Goal: Task Accomplishment & Management: Use online tool/utility

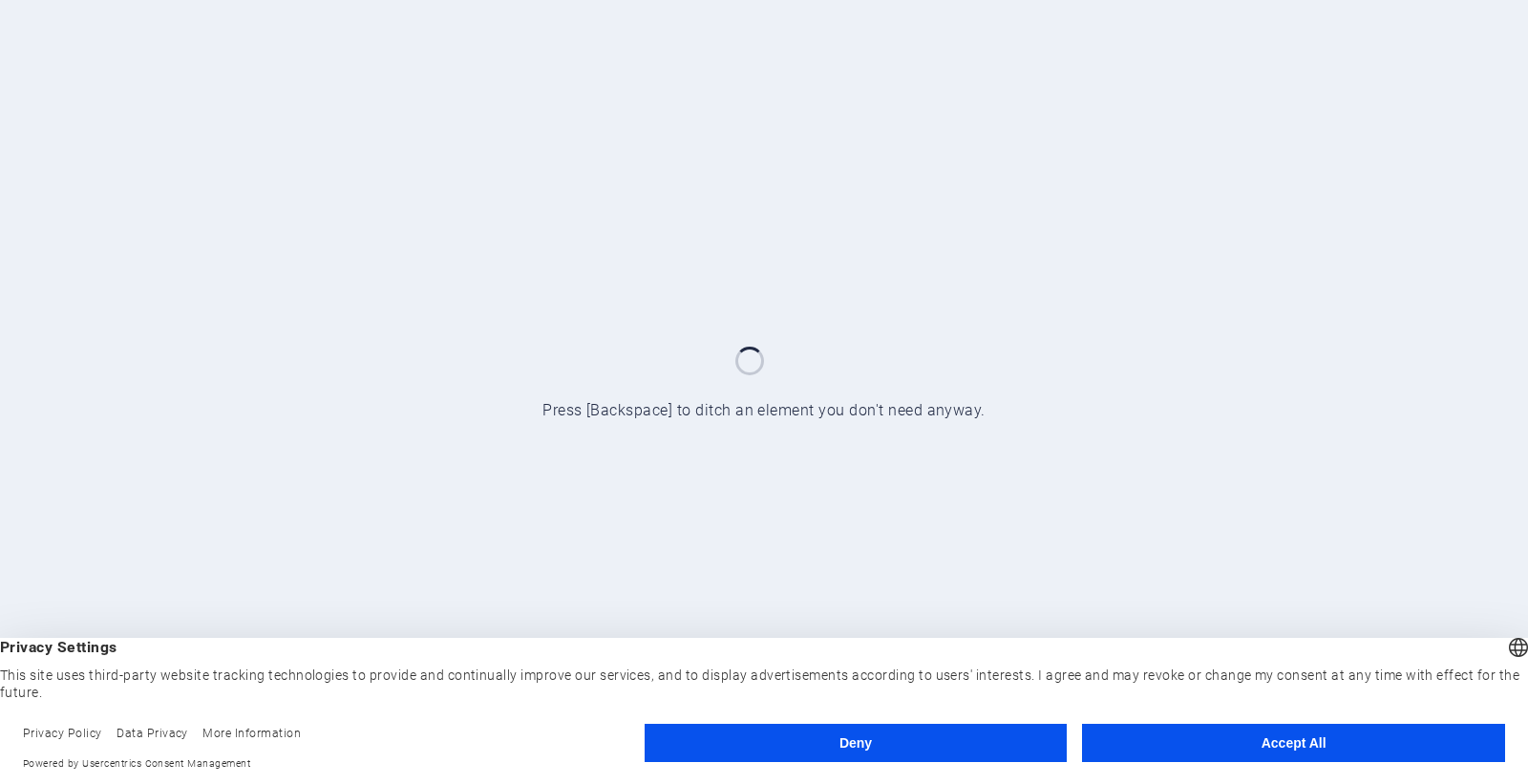
click at [1161, 748] on button "Accept All" at bounding box center [1293, 742] width 423 height 38
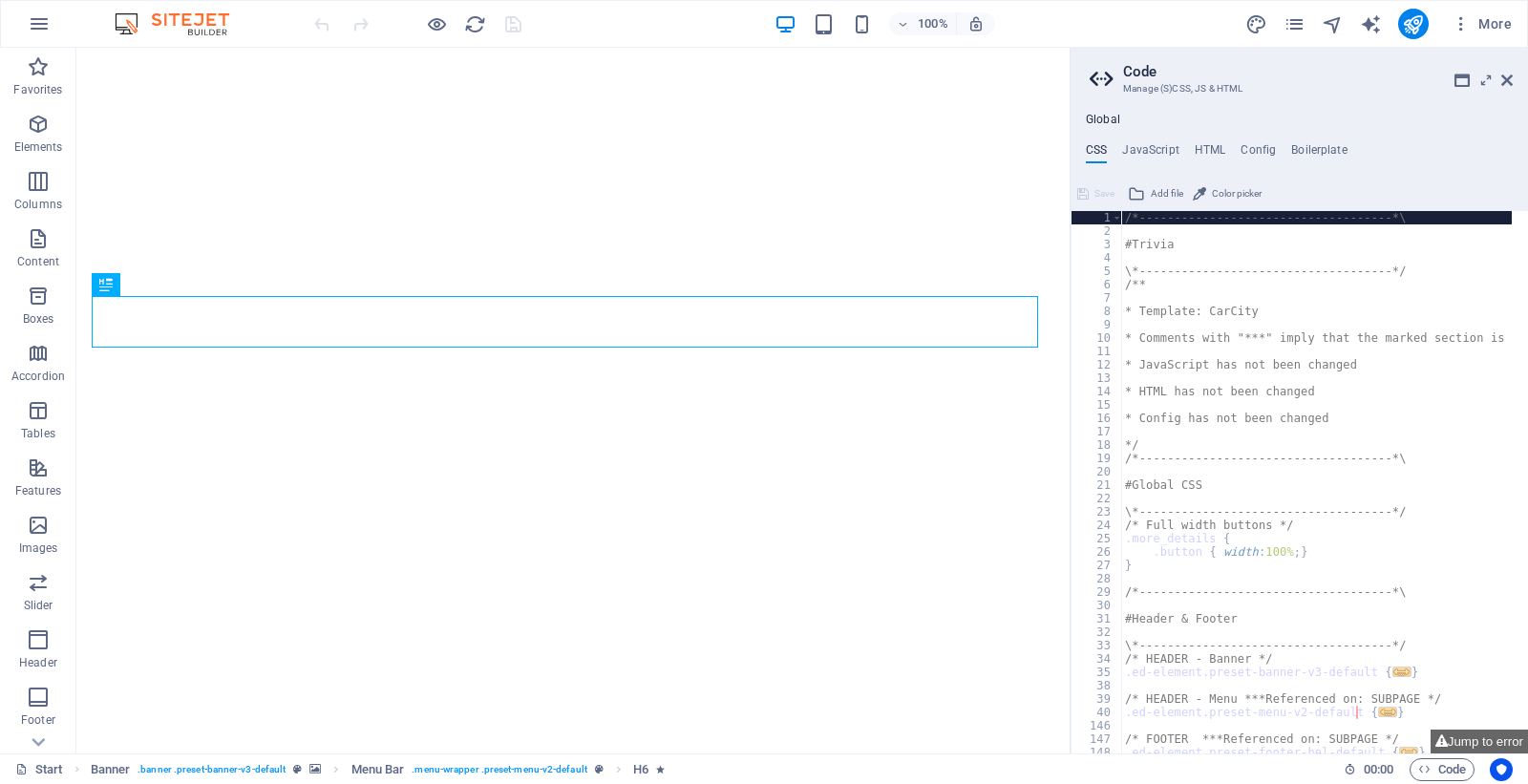
type textarea "/*------------------------------------*\"
click at [1503, 75] on icon at bounding box center [1507, 81] width 12 height 16
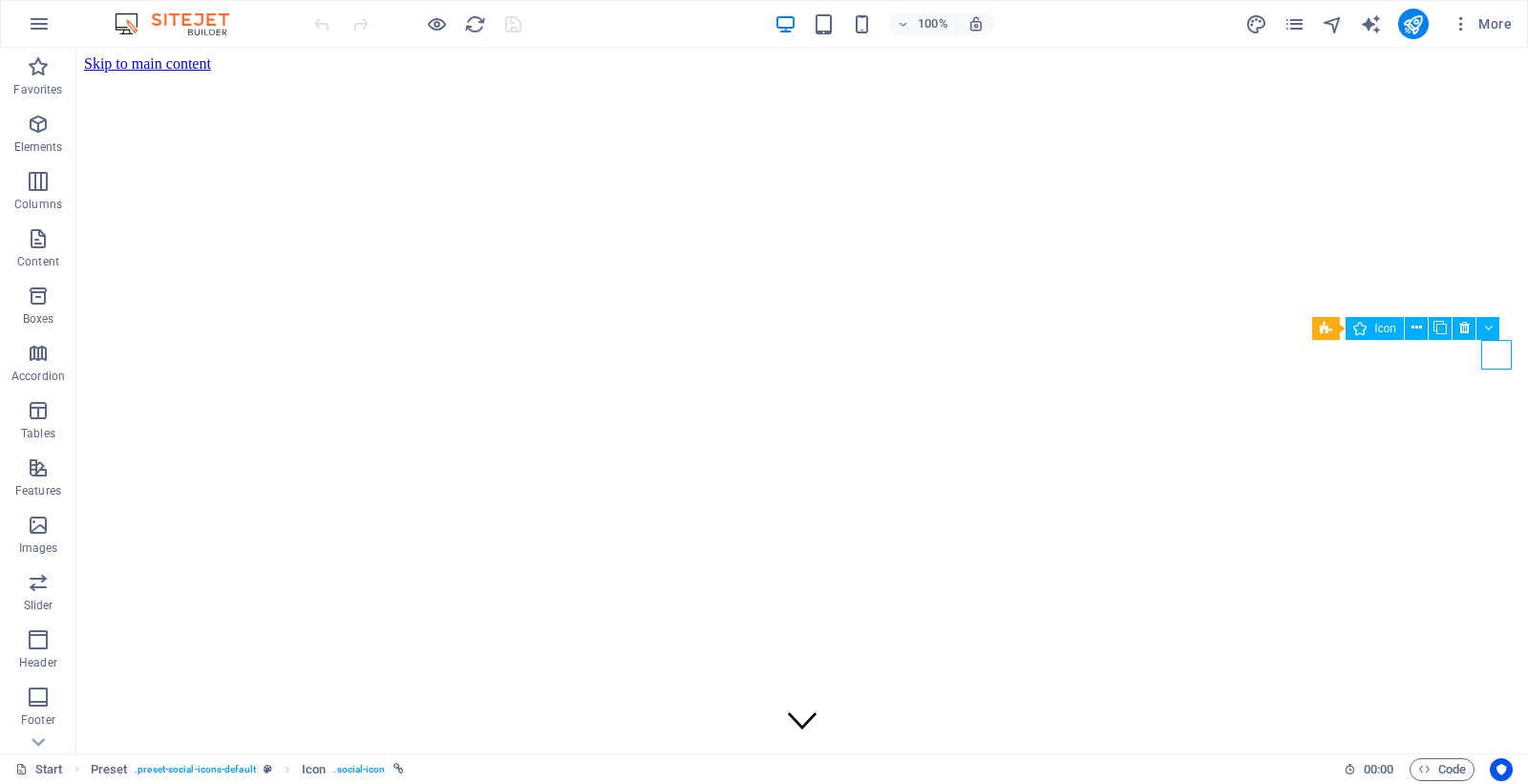
select select "xMidYMid"
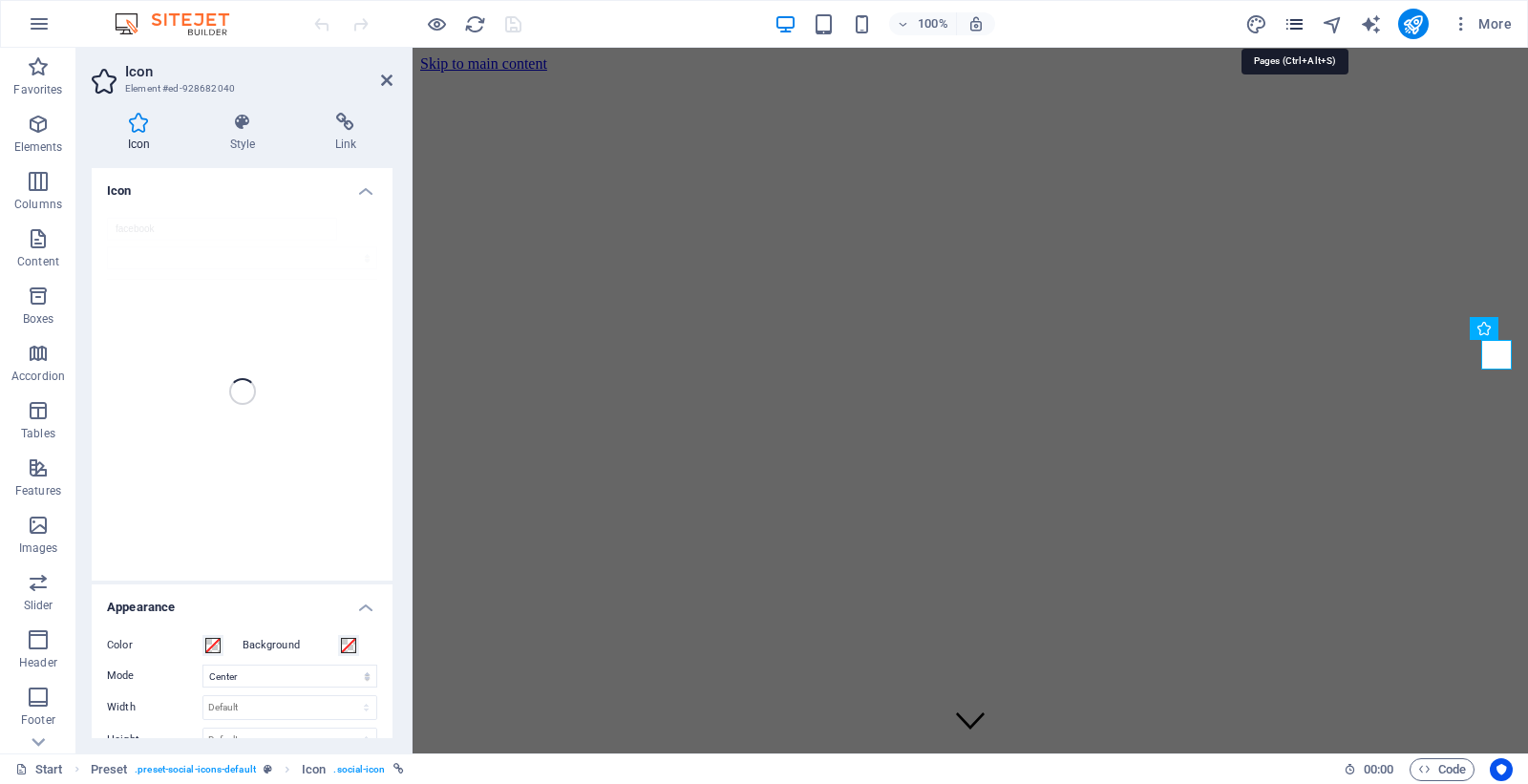
click at [1296, 23] on icon "pages" at bounding box center [1294, 24] width 22 height 22
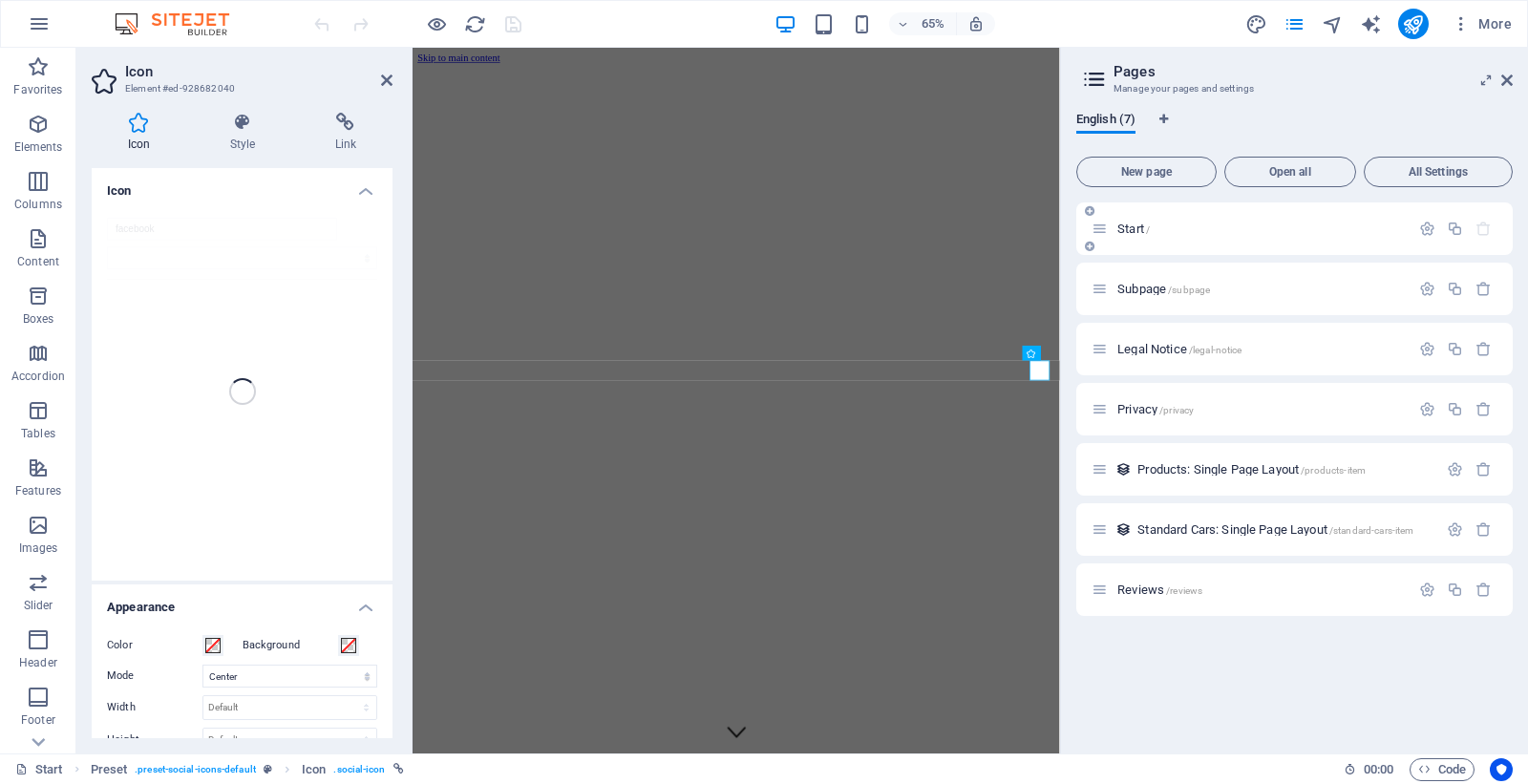
click at [1158, 229] on p "Start /" at bounding box center [1260, 229] width 286 height 13
click at [1040, 383] on button at bounding box center [1035, 383] width 16 height 16
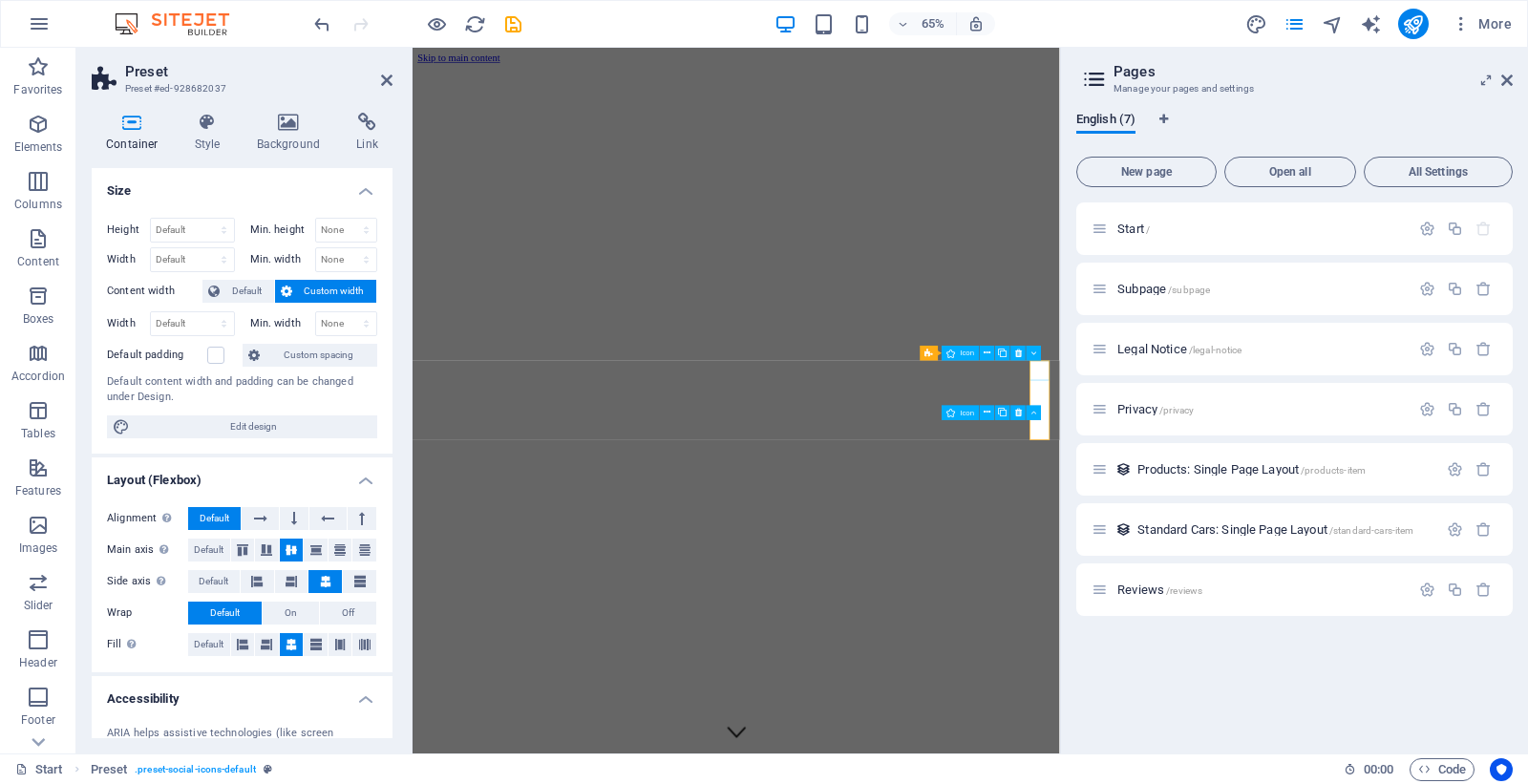
select select "xMidYMid"
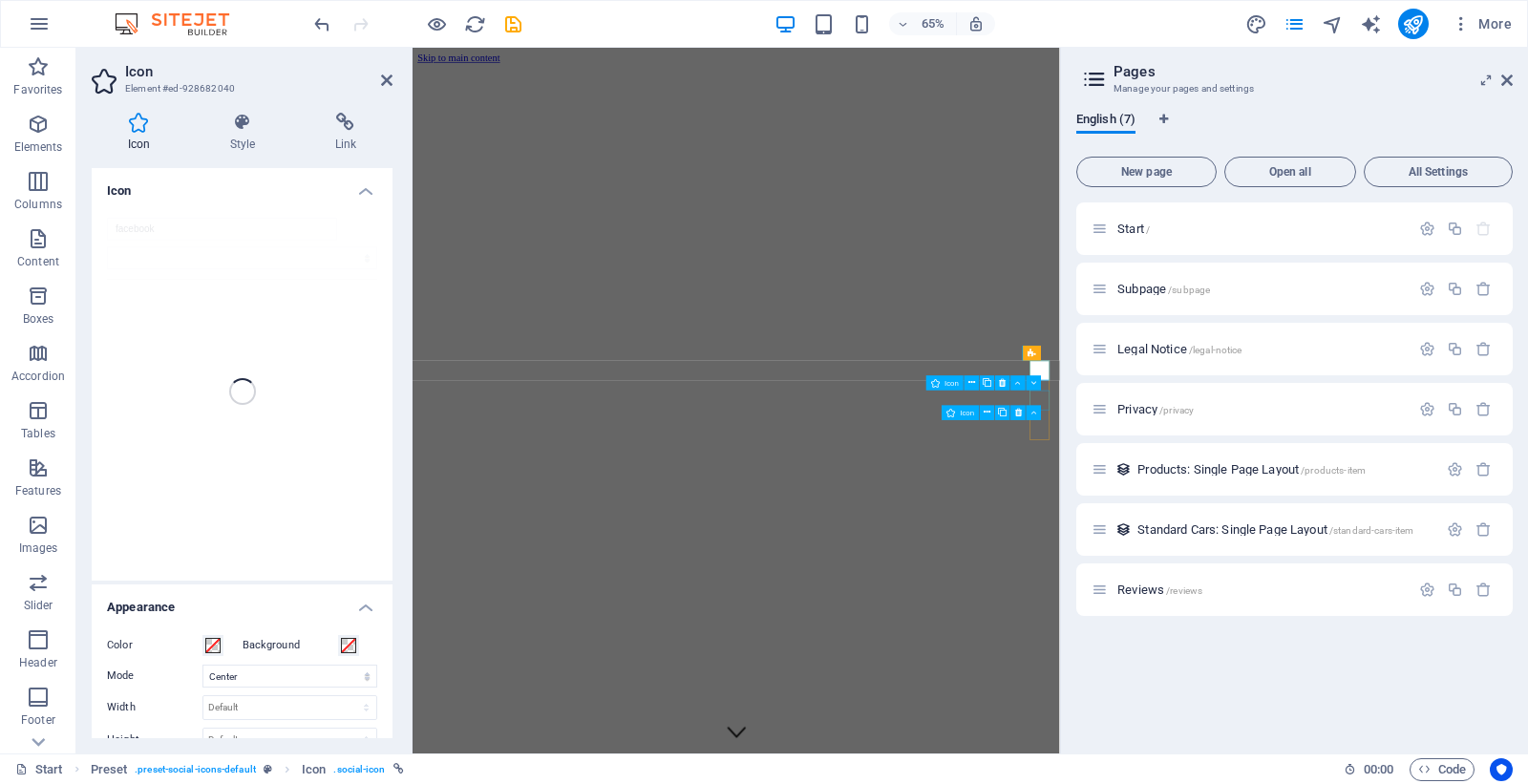
select select "xMidYMid"
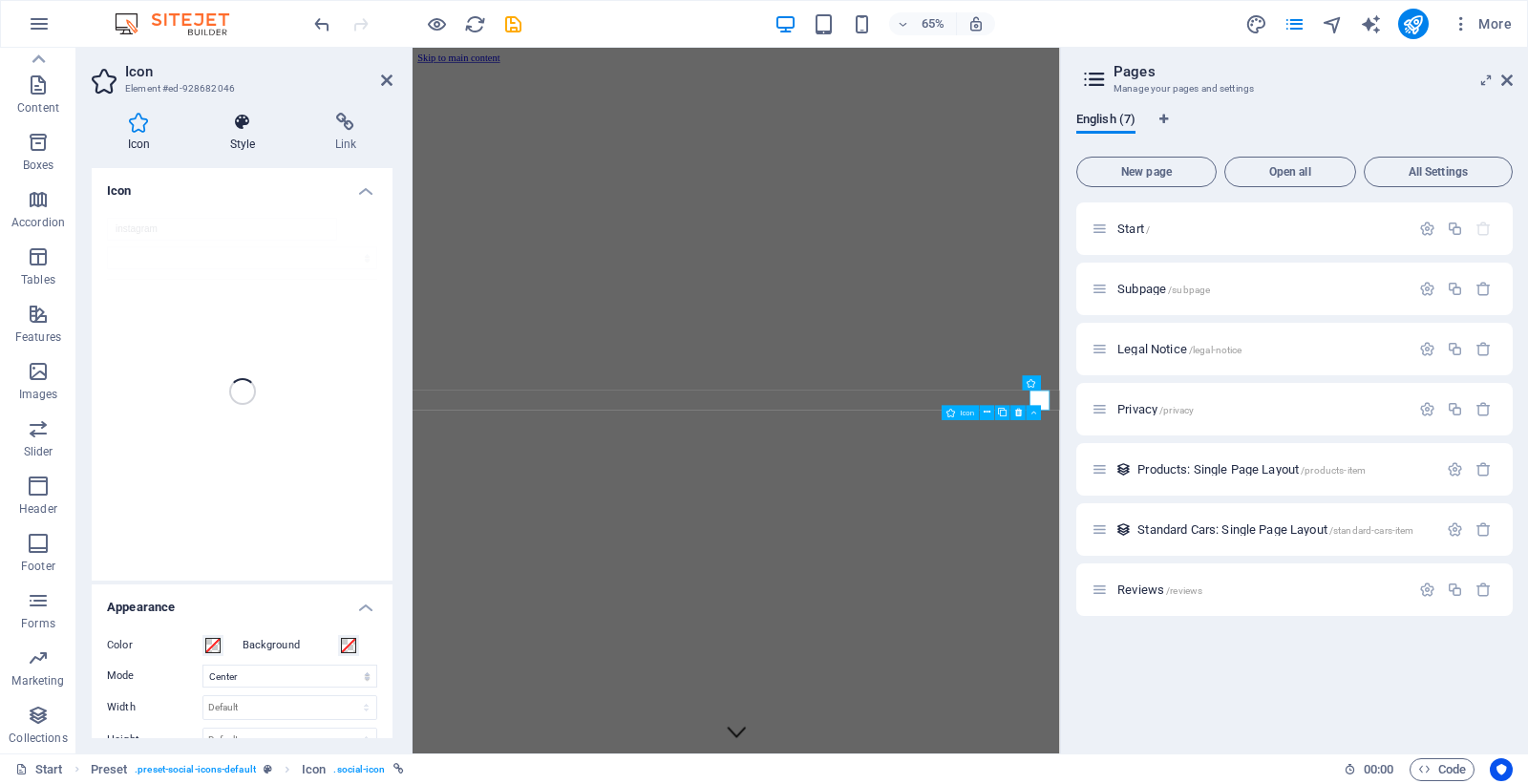
click at [255, 125] on icon at bounding box center [242, 123] width 97 height 19
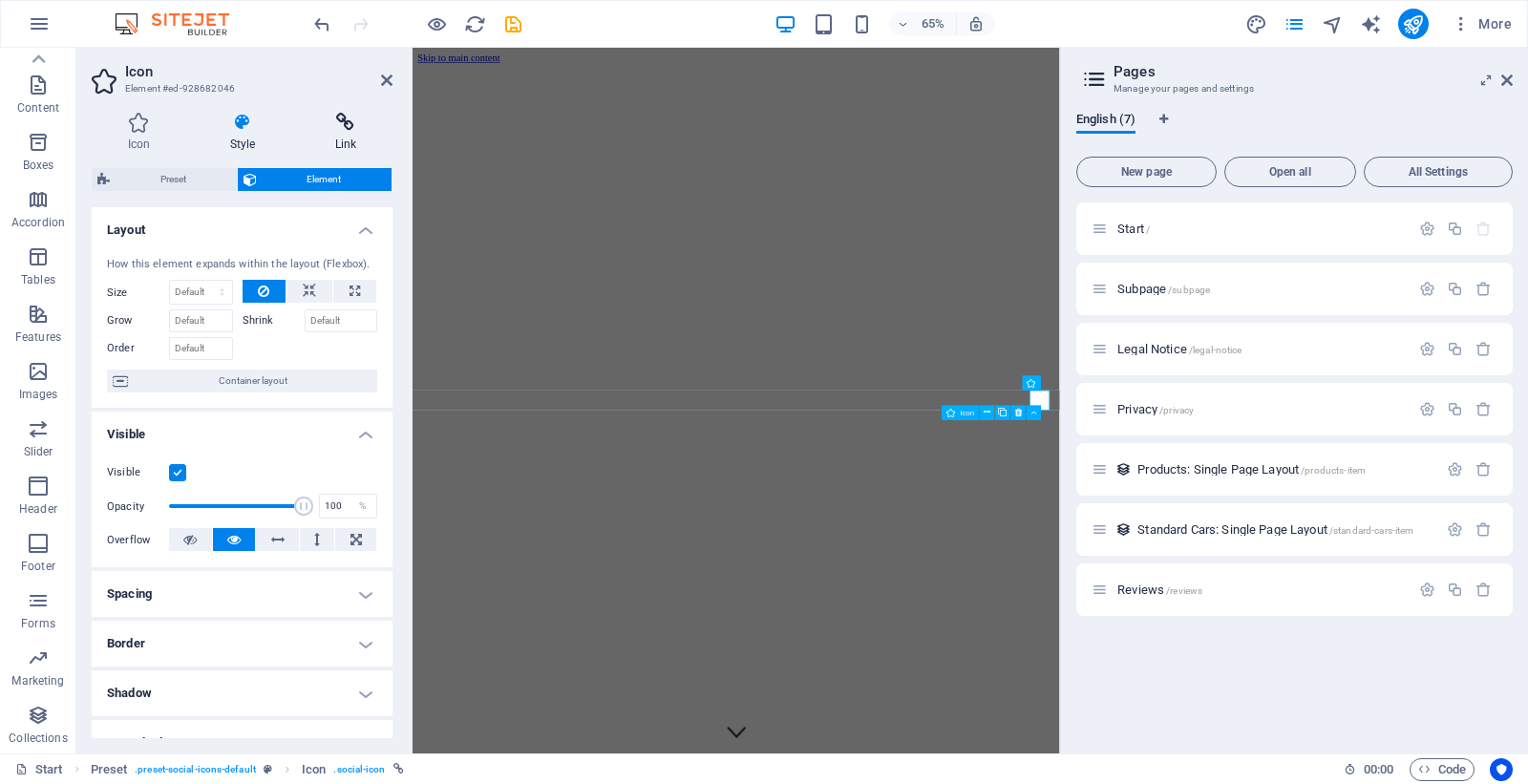
click at [346, 125] on icon at bounding box center [346, 123] width 93 height 19
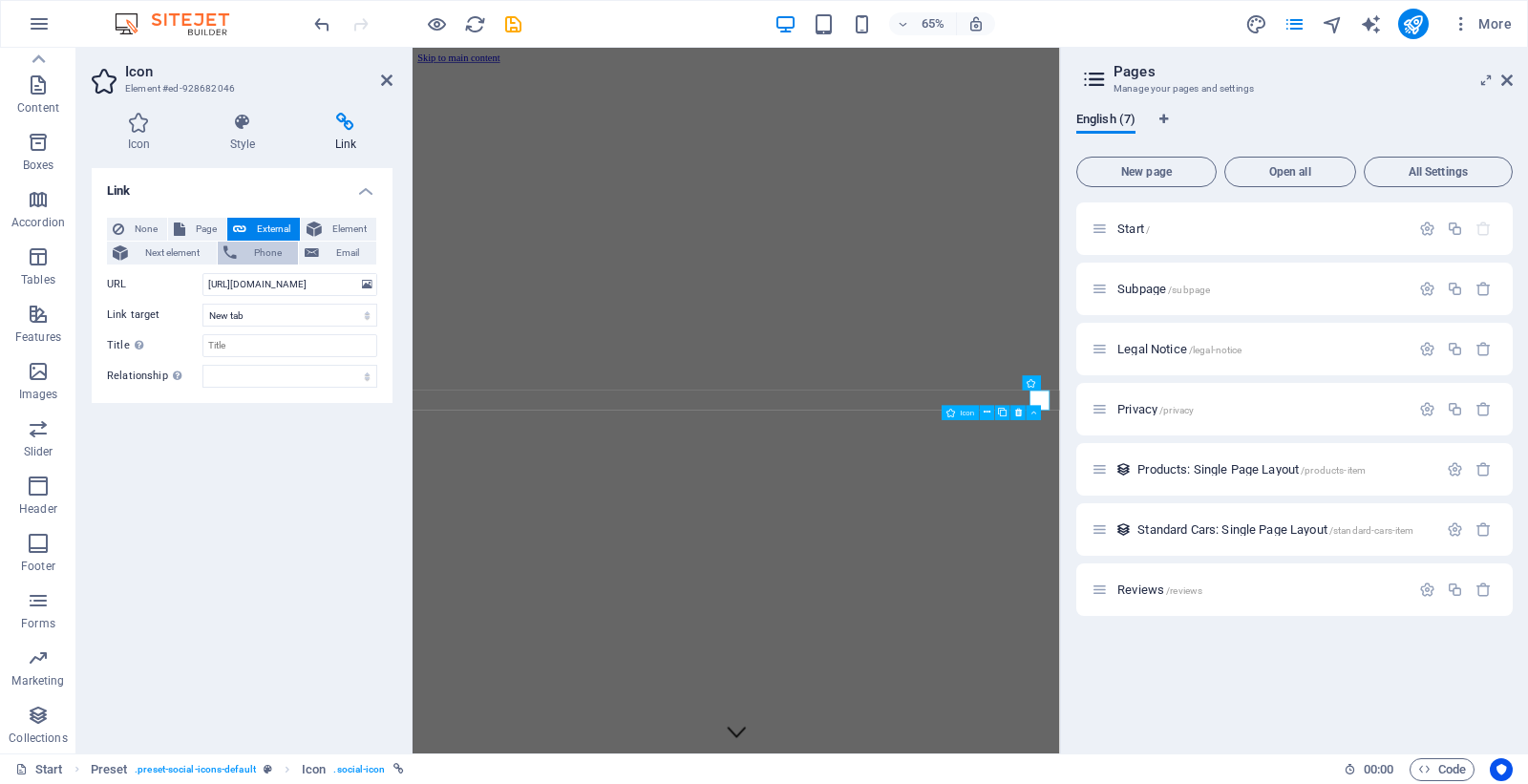
click at [274, 251] on span "Phone" at bounding box center [268, 253] width 51 height 23
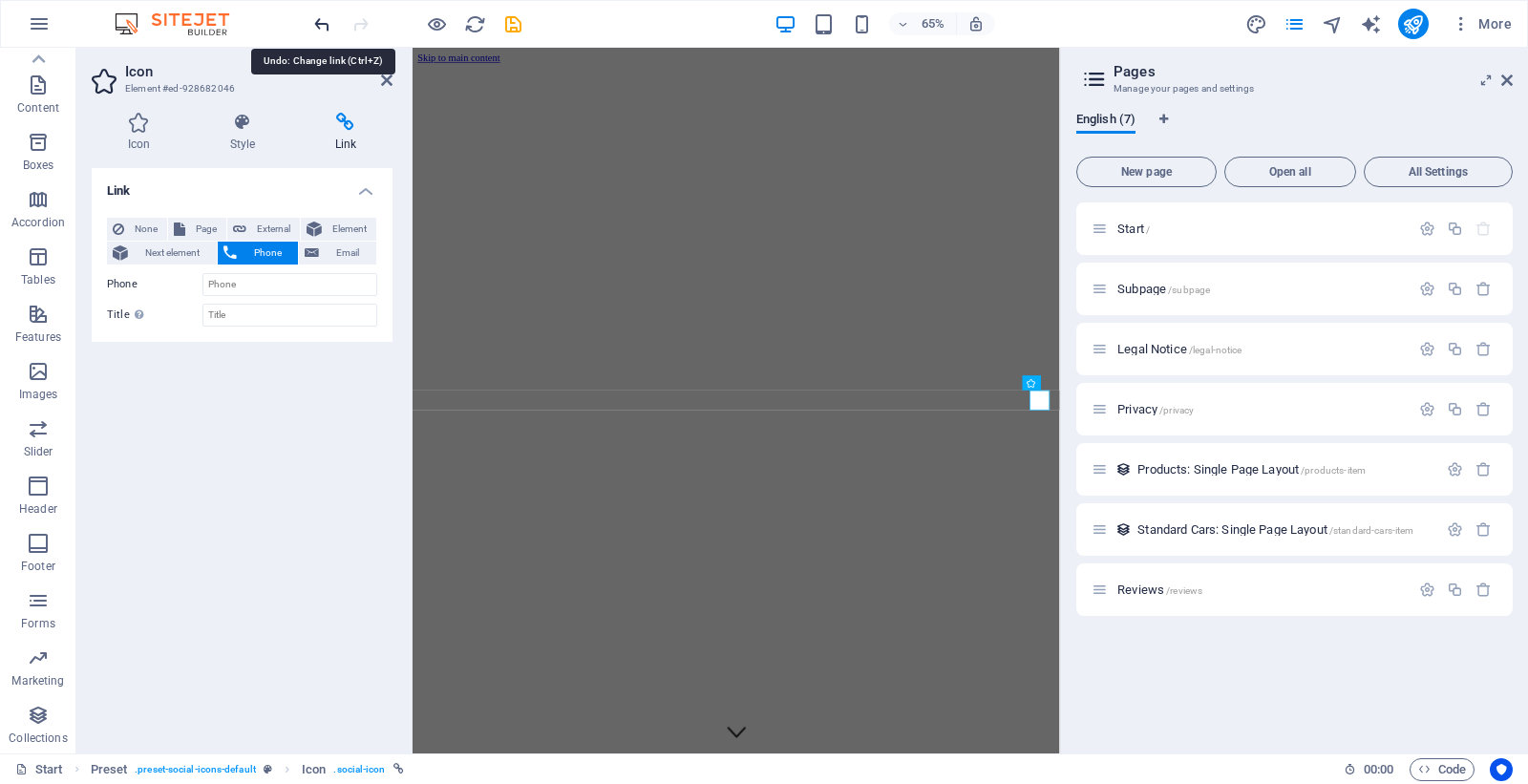
click at [318, 20] on icon "undo" at bounding box center [322, 24] width 22 height 22
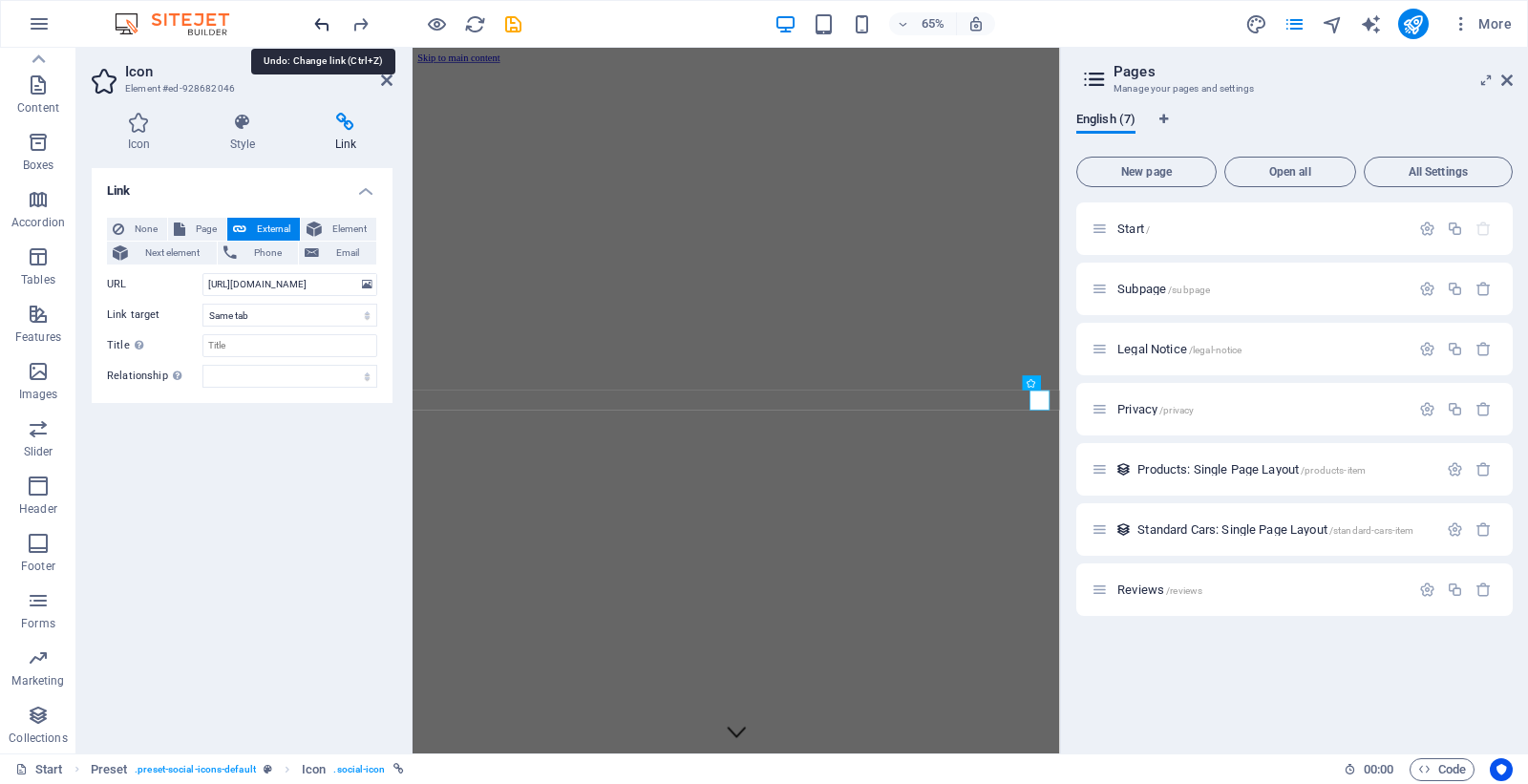
click at [318, 20] on icon "undo" at bounding box center [322, 24] width 22 height 22
select select "blank"
click at [318, 20] on icon "undo" at bounding box center [322, 24] width 22 height 22
click at [318, 20] on div at bounding box center [418, 23] width 214 height 30
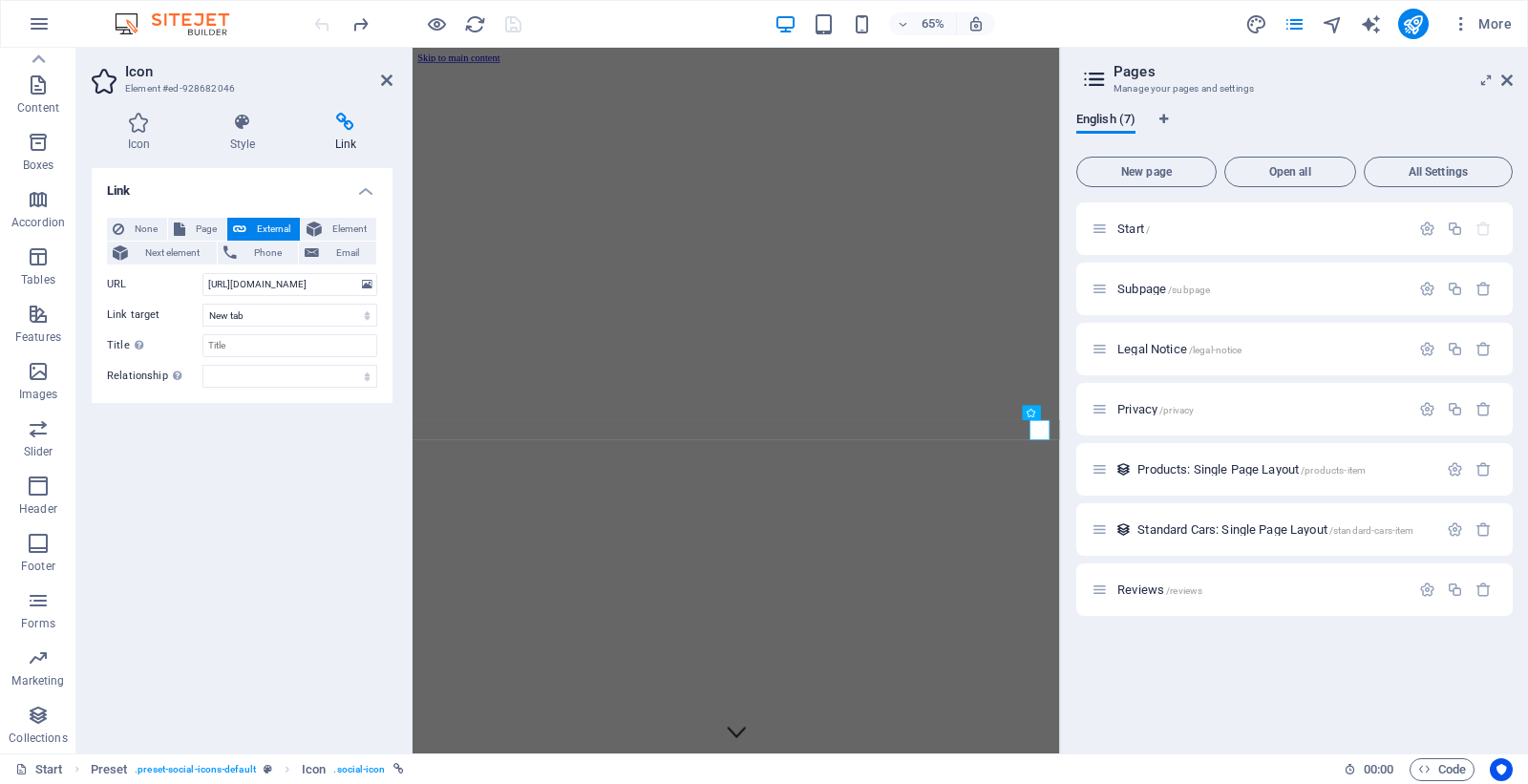
click at [318, 20] on div at bounding box center [418, 23] width 214 height 30
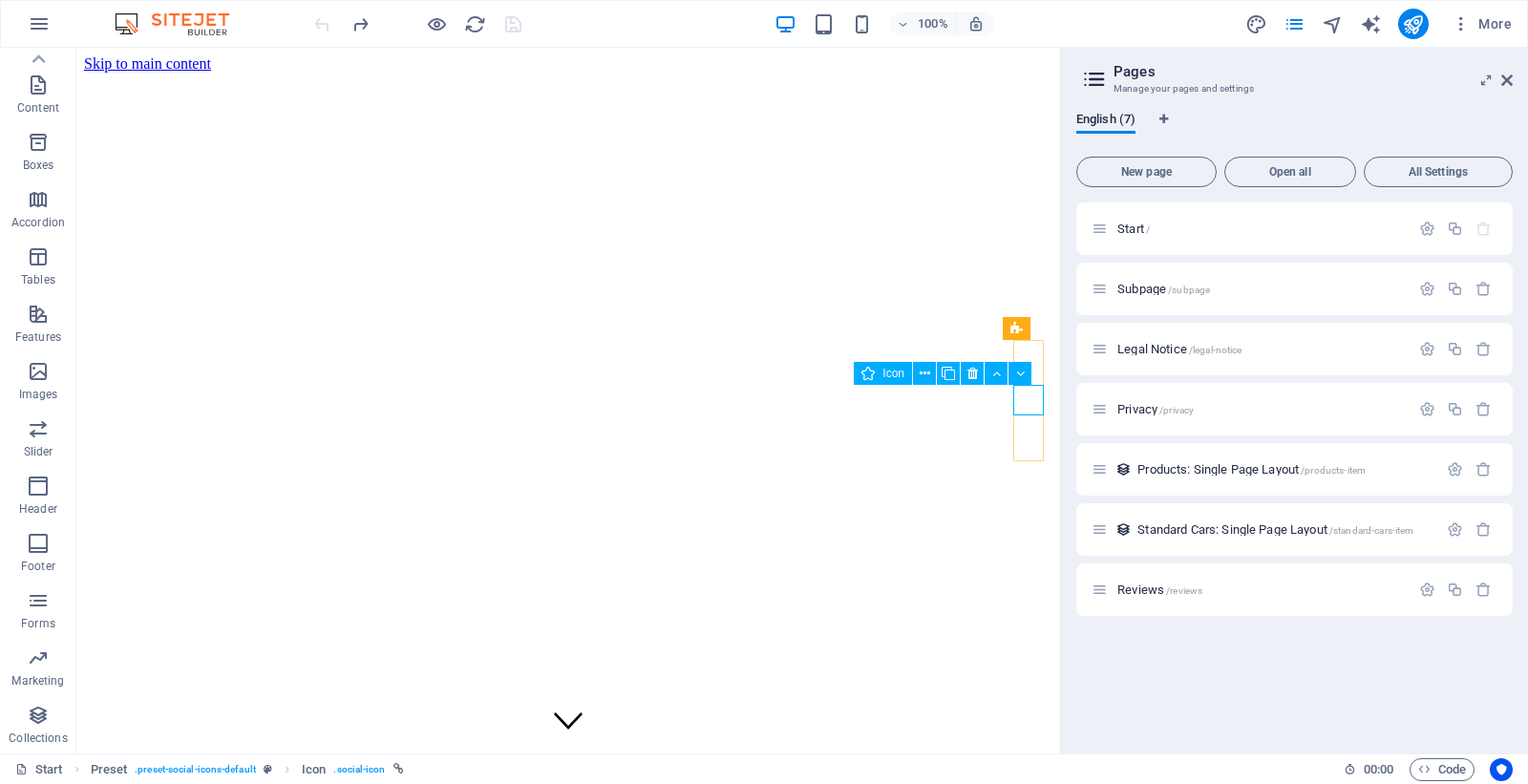
select select "xMidYMid"
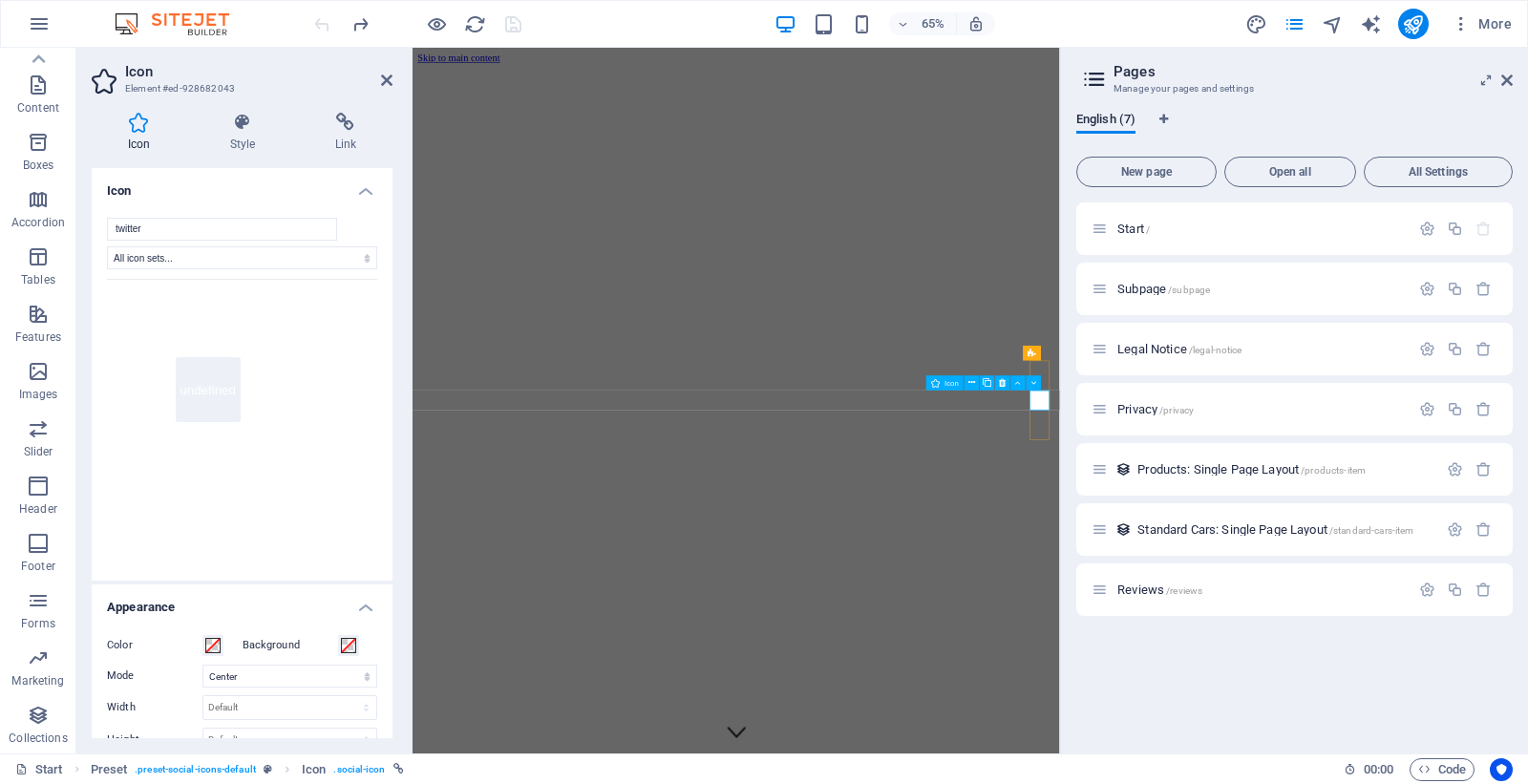
click at [348, 135] on h4 "Link" at bounding box center [346, 132] width 93 height 40
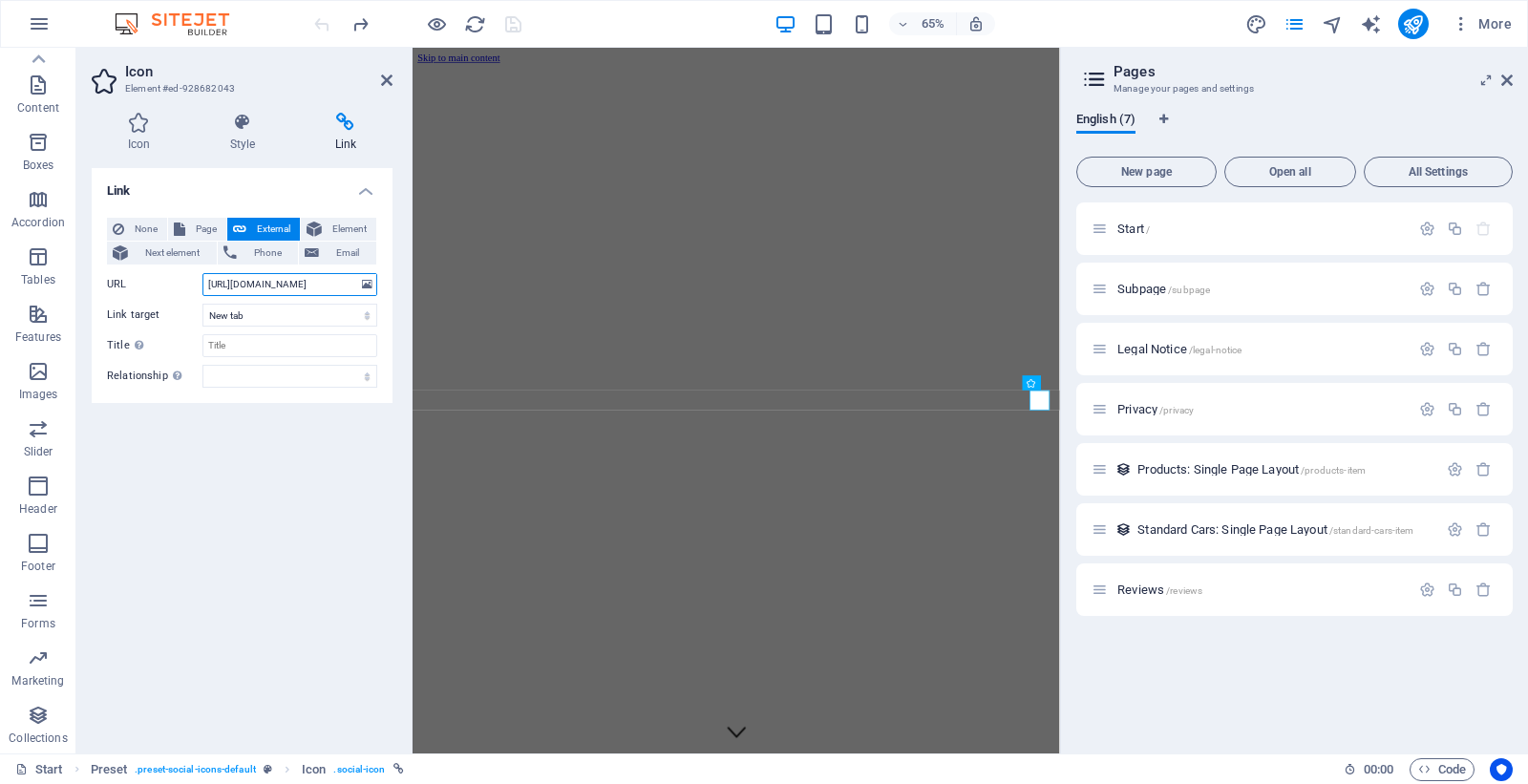
drag, startPoint x: 316, startPoint y: 289, endPoint x: 168, endPoint y: 290, distance: 148.0
click at [168, 290] on div "URL https://twitter.com/" at bounding box center [242, 285] width 271 height 23
paste input "web.whatsapp"
type input "[URL][DOMAIN_NAME]"
click at [254, 313] on select "New tab Same tab Overlay" at bounding box center [290, 315] width 175 height 23
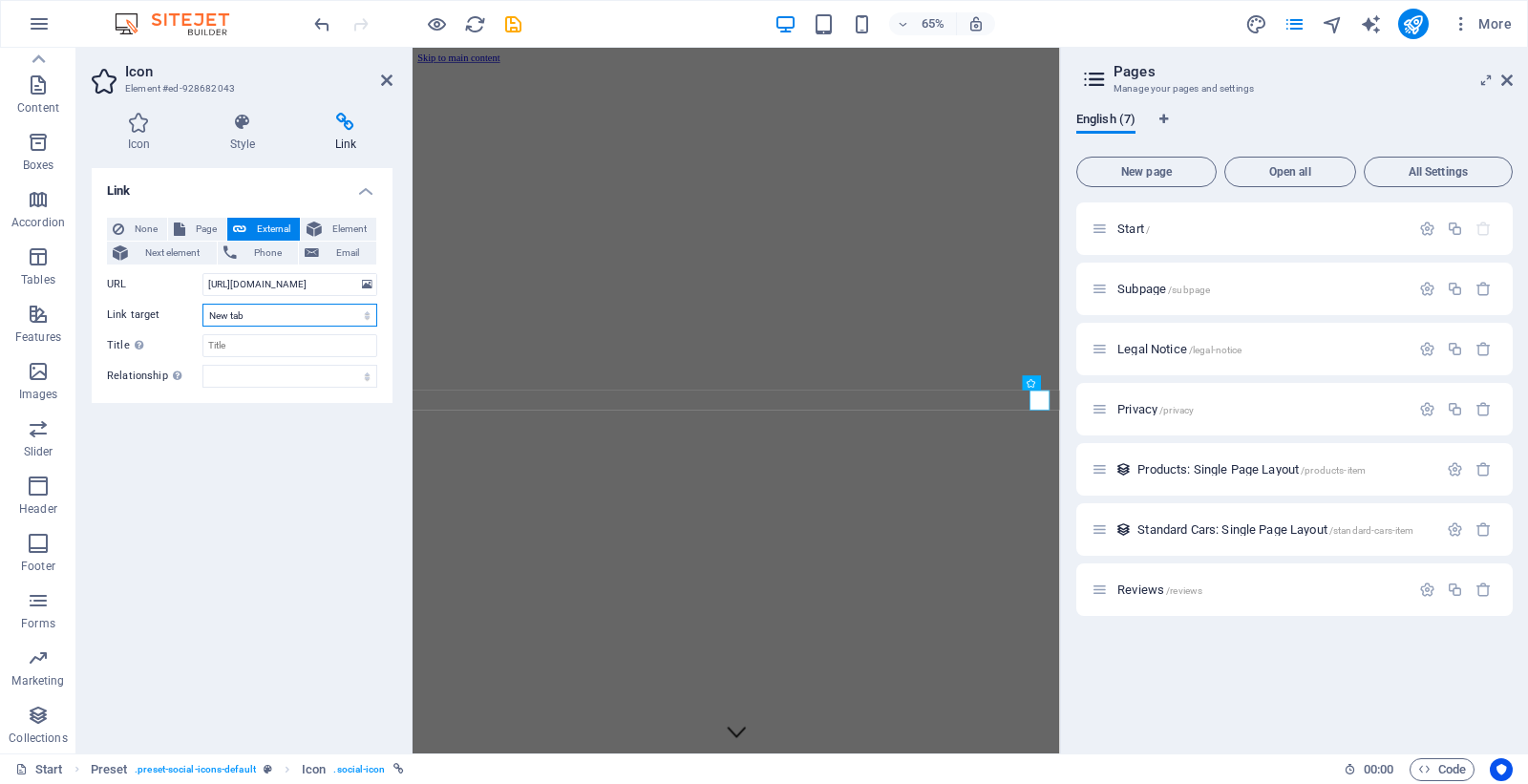
click at [254, 313] on select "New tab Same tab Overlay" at bounding box center [290, 315] width 175 height 23
click at [315, 226] on icon at bounding box center [314, 230] width 16 height 23
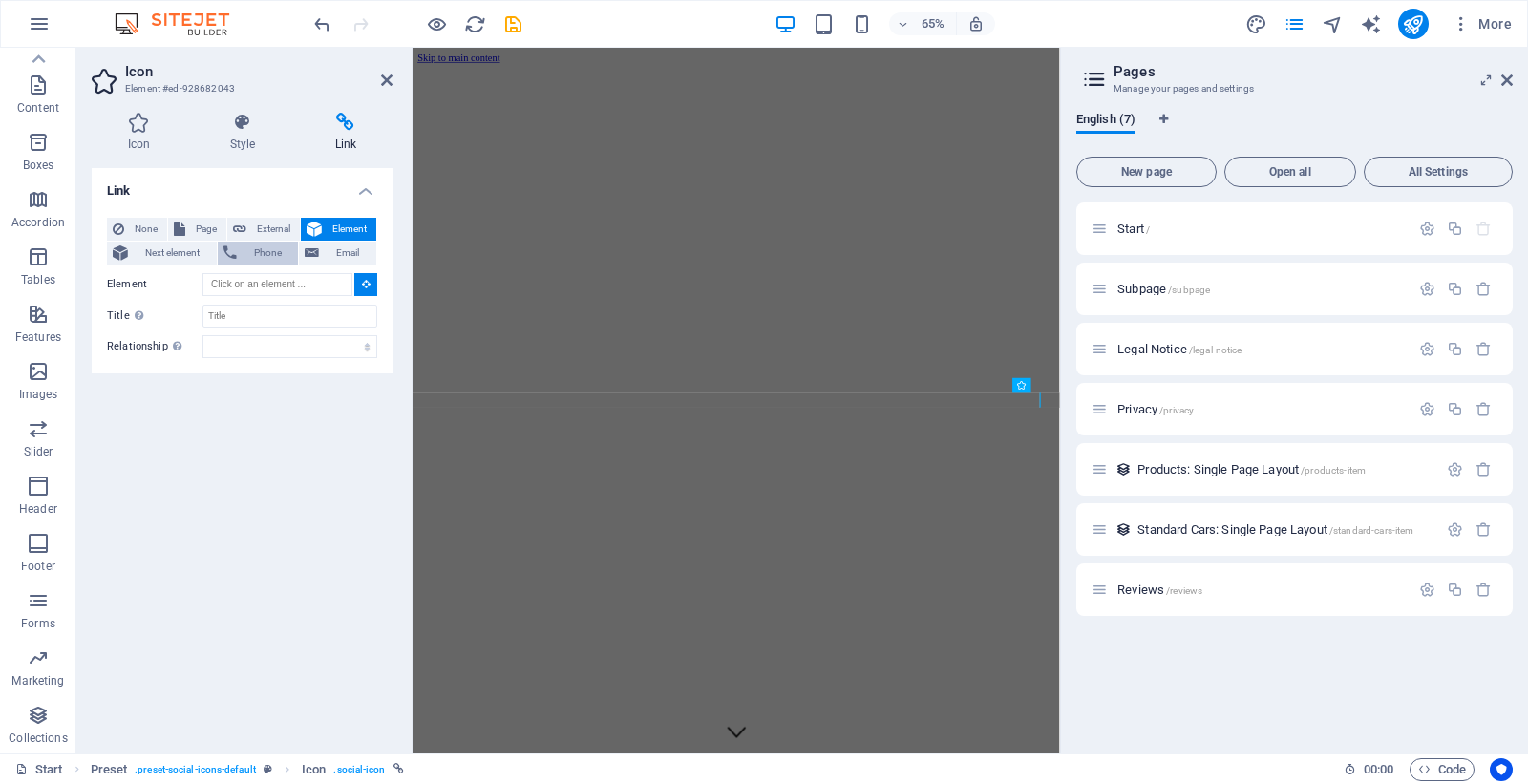
click at [265, 255] on span "Phone" at bounding box center [268, 253] width 51 height 23
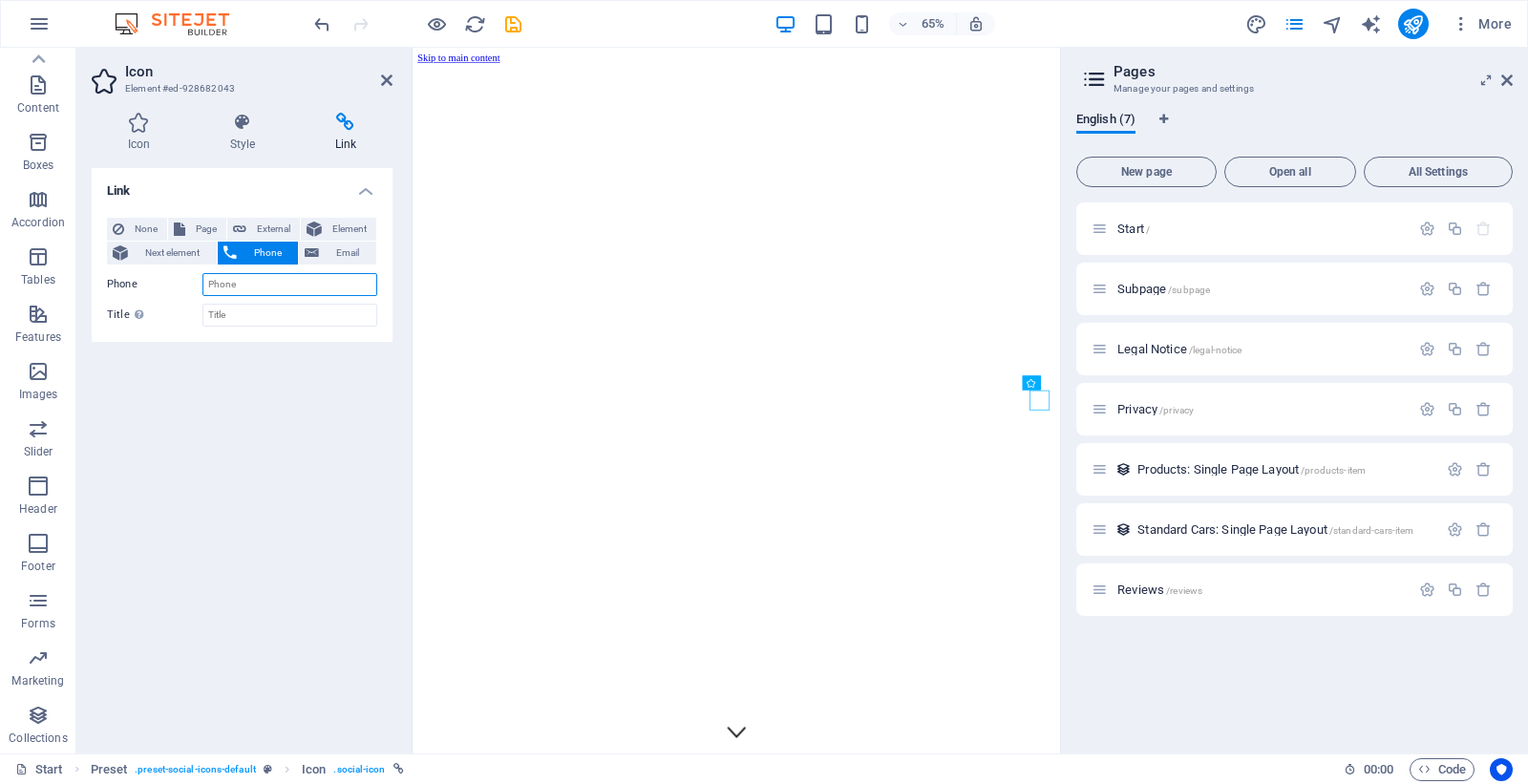
click at [265, 288] on input "Phone" at bounding box center [290, 285] width 175 height 23
type input "+923242262409"
click at [322, 254] on button "Email" at bounding box center [337, 253] width 77 height 23
click at [256, 227] on span "External" at bounding box center [273, 230] width 42 height 23
select select "blank"
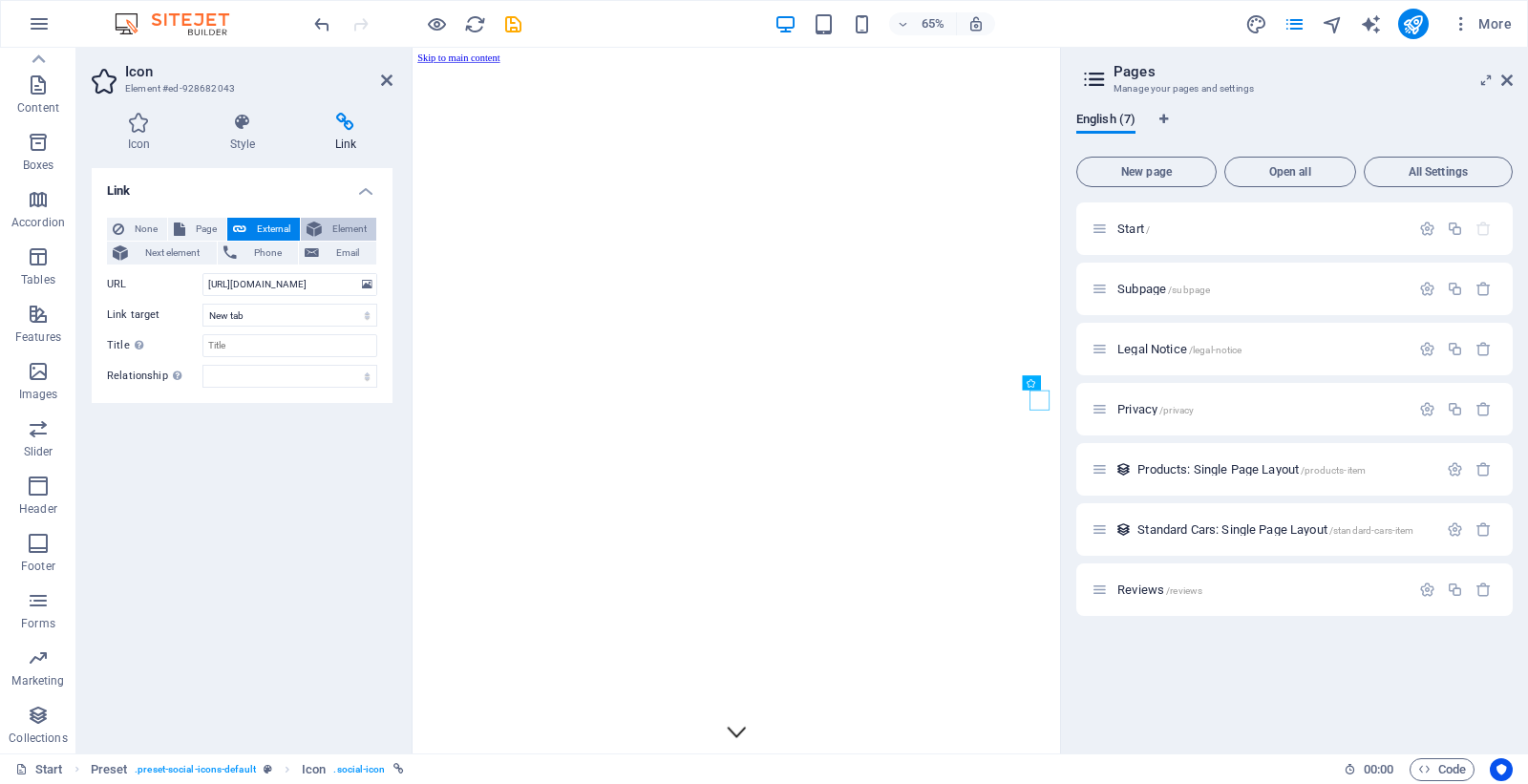
click at [328, 218] on span "Element" at bounding box center [349, 230] width 43 height 23
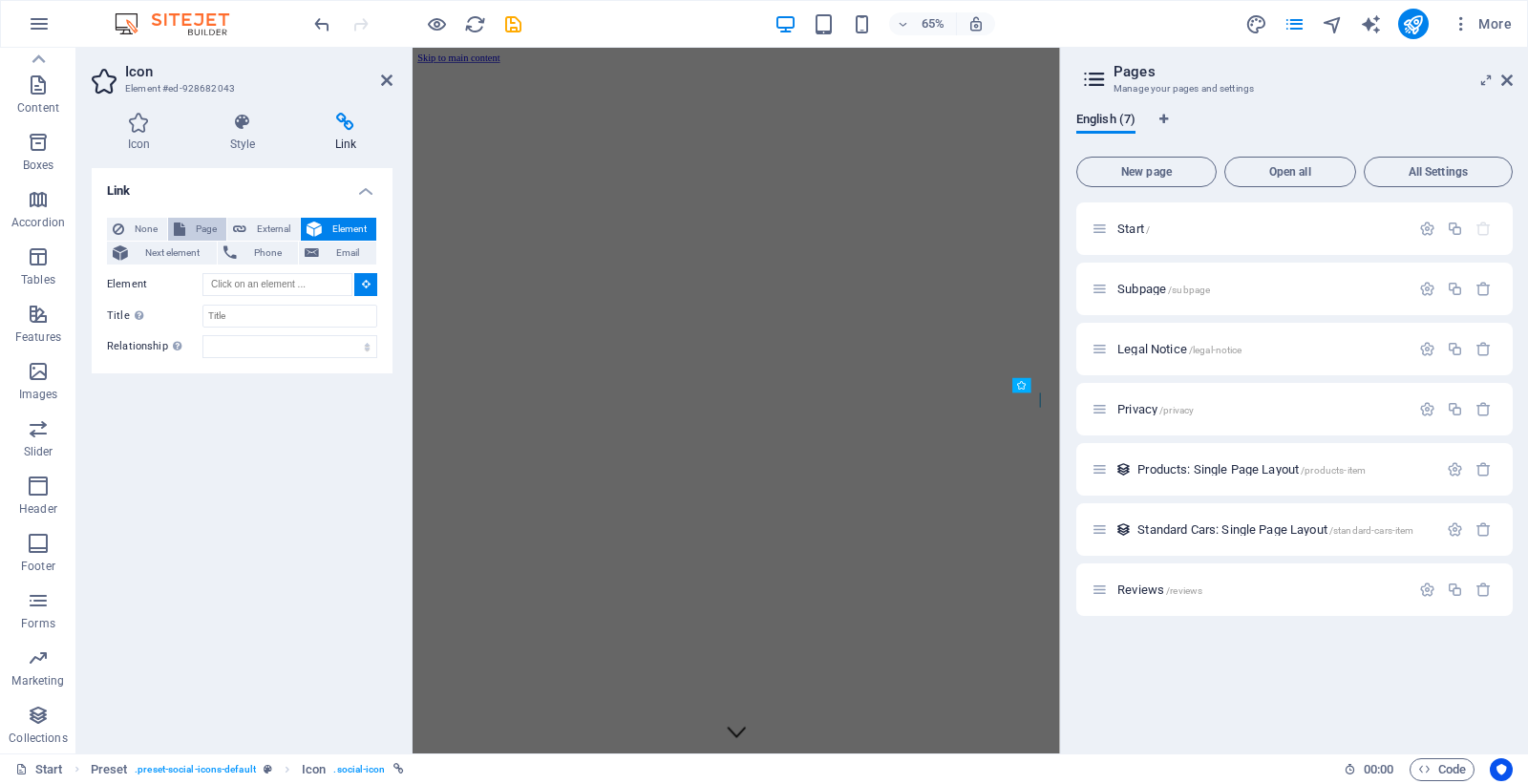
click at [192, 233] on span "Page" at bounding box center [205, 230] width 29 height 23
select select
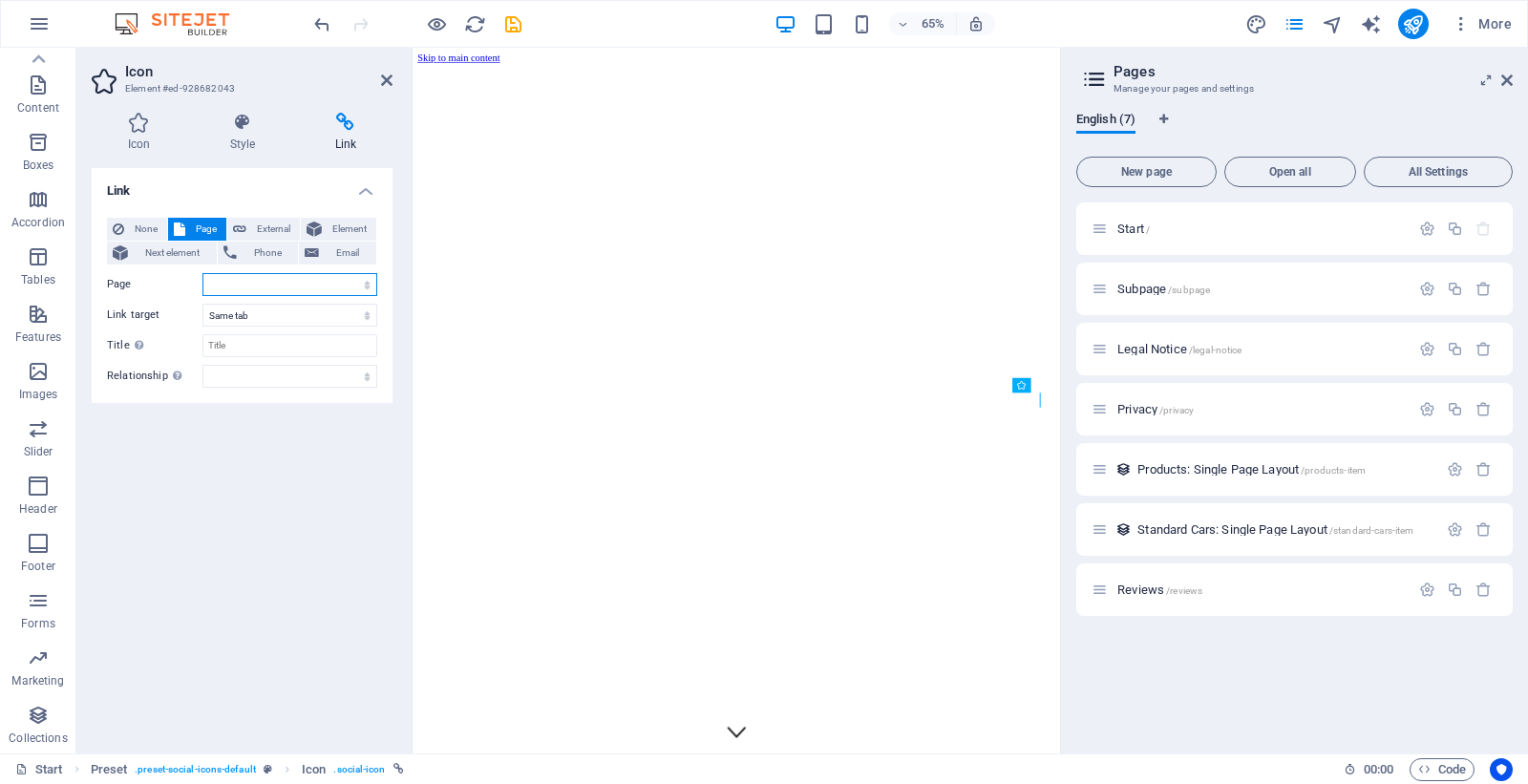
click at [253, 283] on select "Start Subpage Legal Notice Privacy Reviews" at bounding box center [290, 285] width 175 height 23
click at [262, 279] on select "Start Subpage Legal Notice Privacy Reviews" at bounding box center [290, 285] width 175 height 23
click at [172, 249] on span "Next element" at bounding box center [171, 253] width 77 height 23
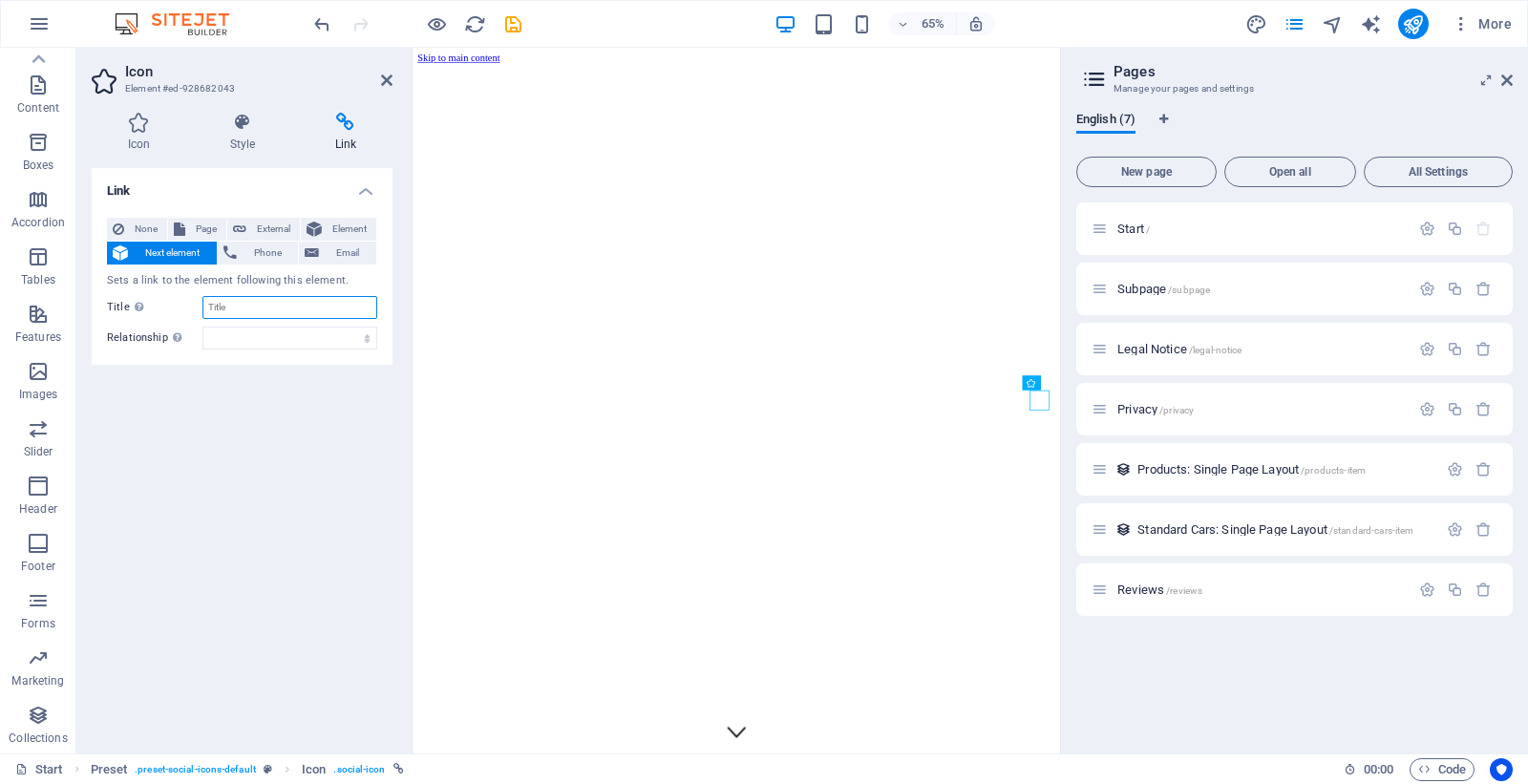
click at [251, 307] on input "Title Additional link description, should not be the same as the link text. The…" at bounding box center [290, 307] width 175 height 23
paste input "[URL][DOMAIN_NAME]"
type input "[URL][DOMAIN_NAME]"
click at [511, 25] on icon "save" at bounding box center [513, 24] width 22 height 22
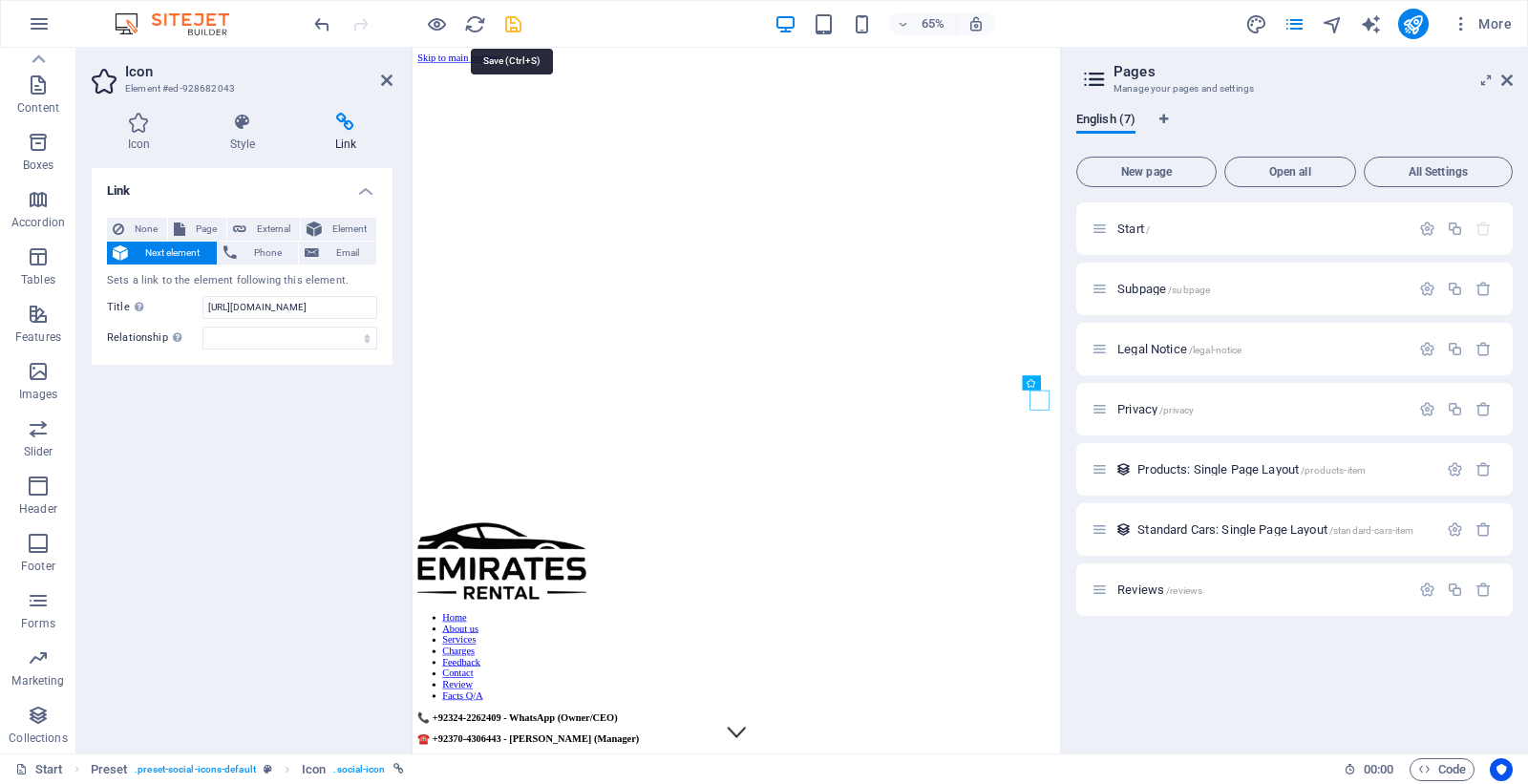
checkbox input "false"
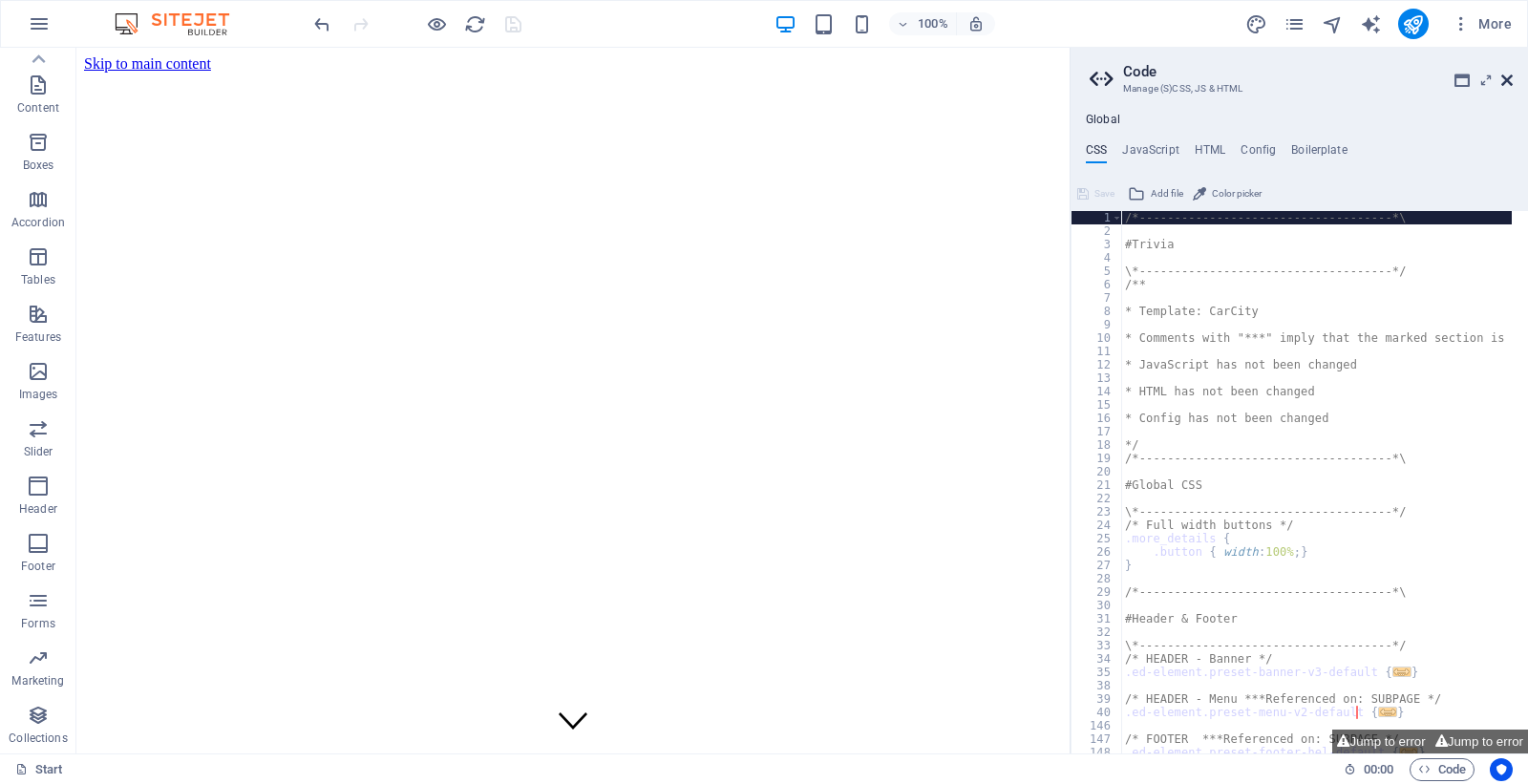
click at [1509, 75] on icon at bounding box center [1507, 81] width 12 height 16
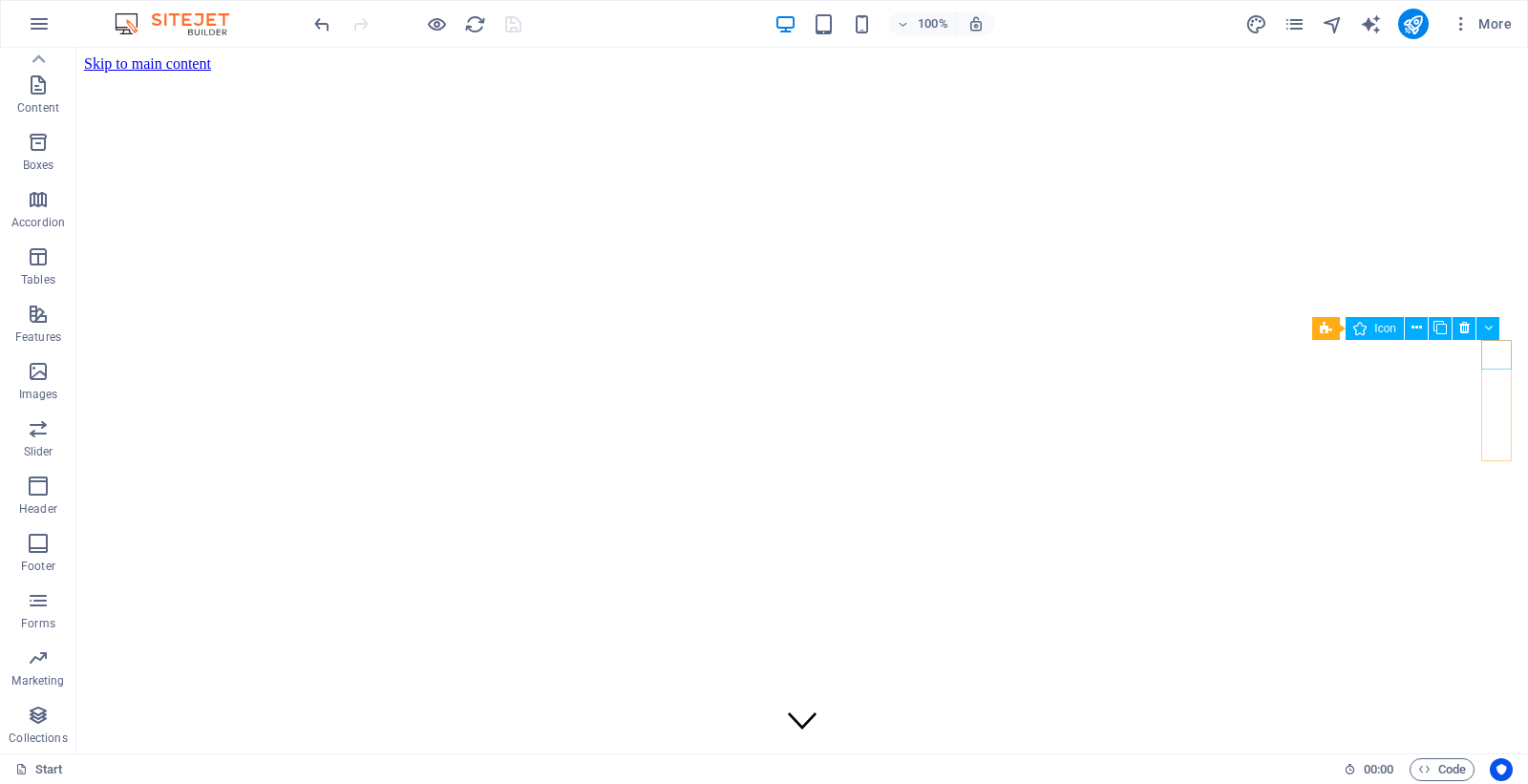
select select "xMidYMid"
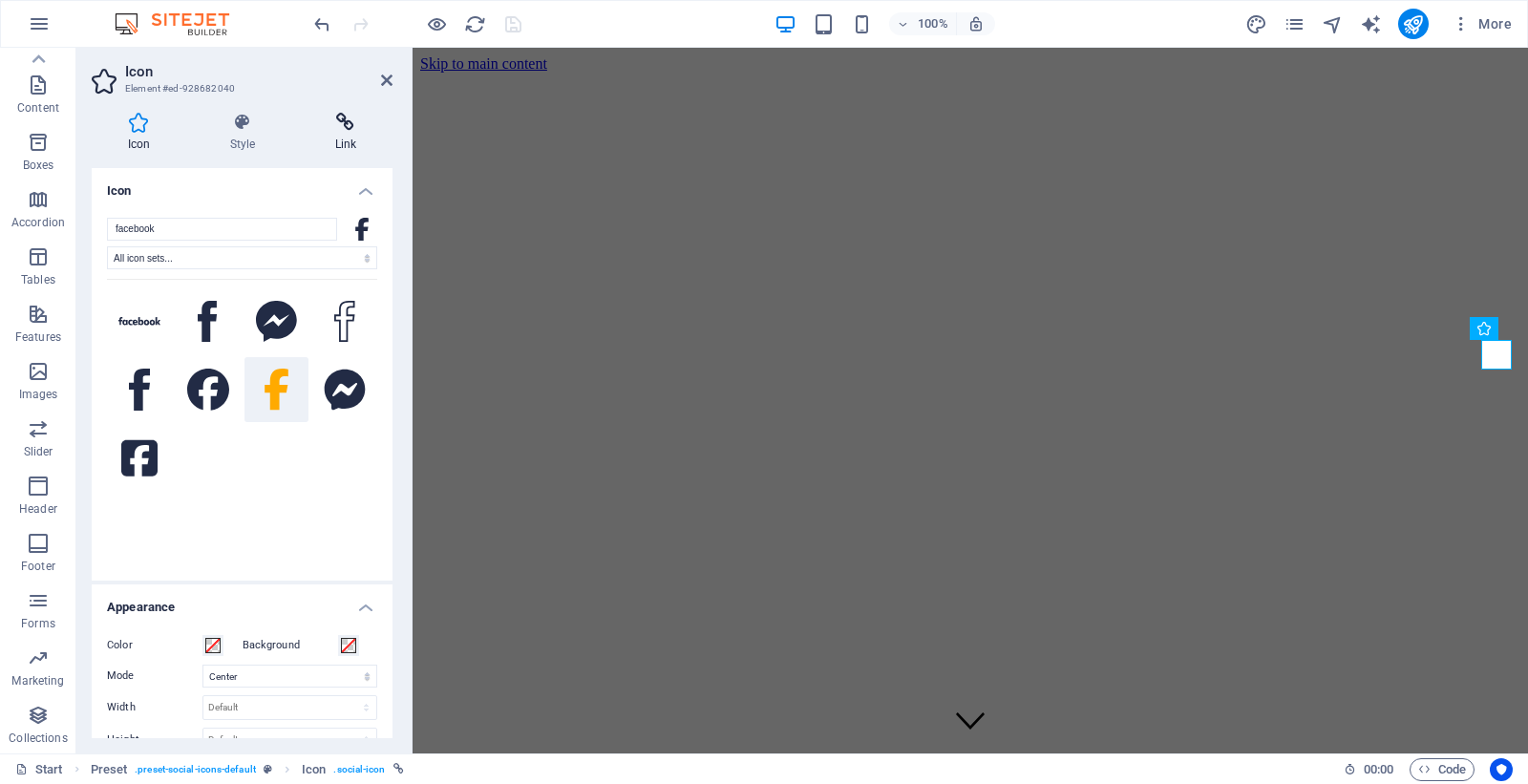
click at [341, 125] on icon at bounding box center [346, 123] width 93 height 19
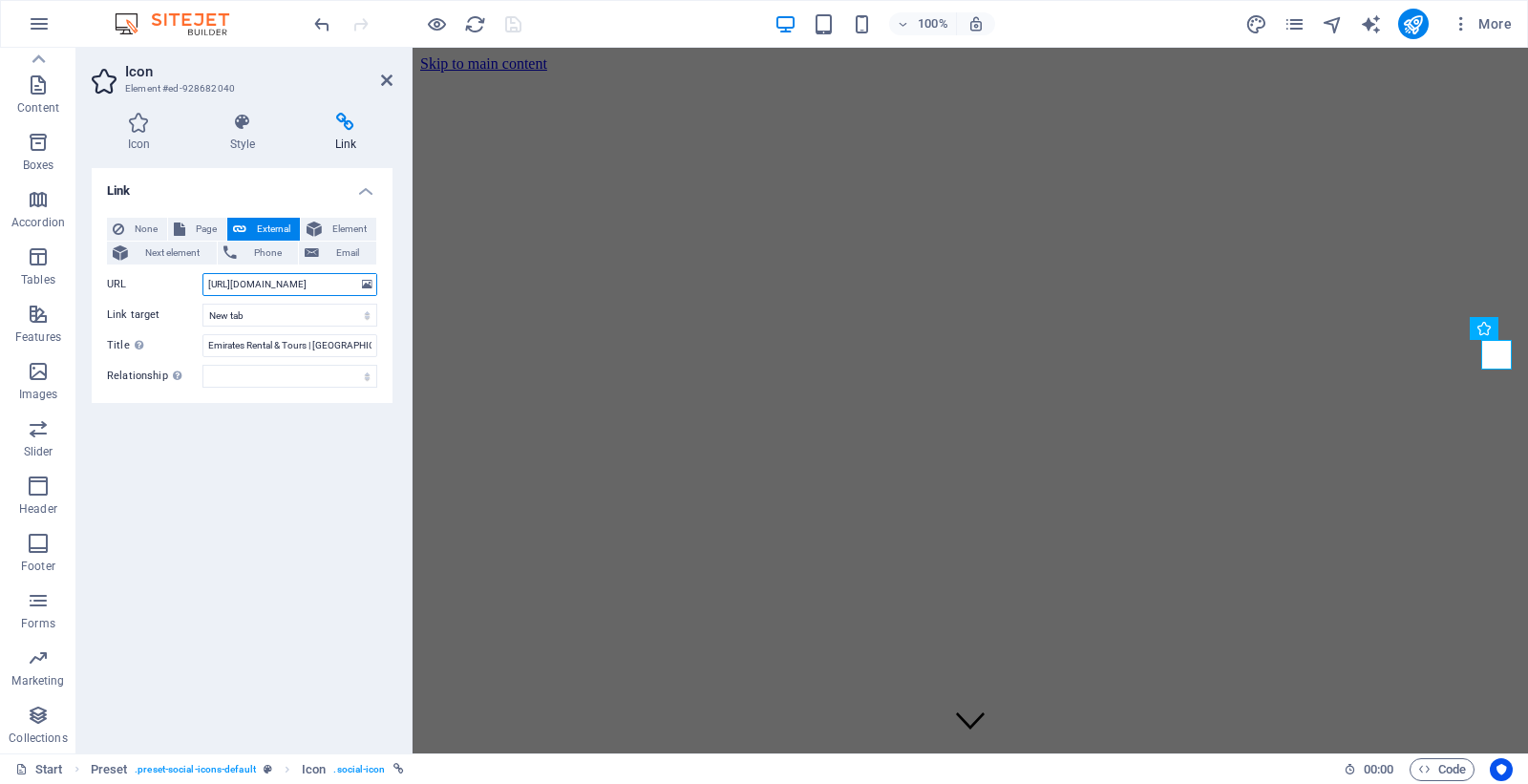
scroll to position [0, 67]
drag, startPoint x: 701, startPoint y: 328, endPoint x: 524, endPoint y: 279, distance: 183.7
click at [331, 222] on span "Element" at bounding box center [349, 230] width 43 height 23
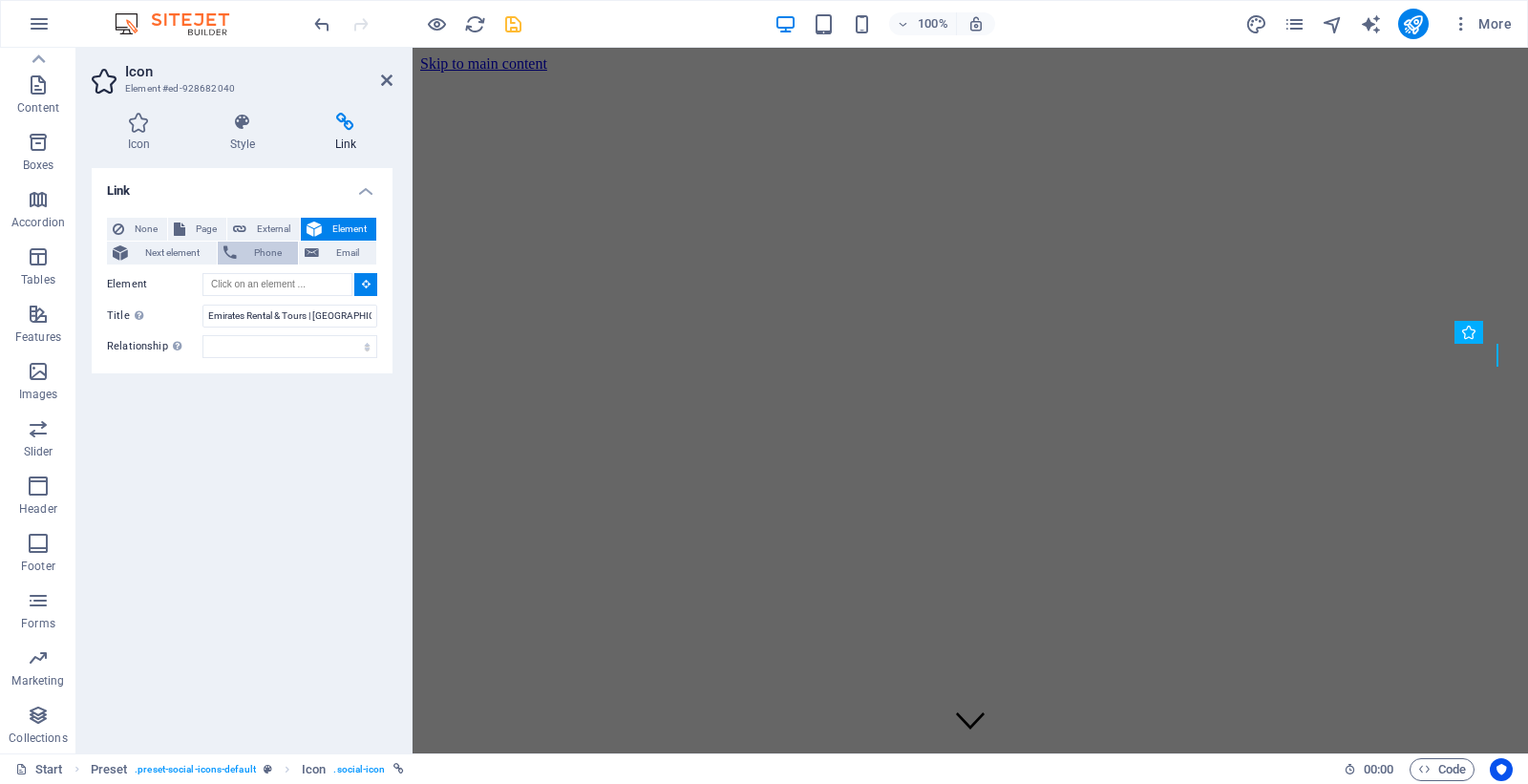
click at [273, 245] on span "Phone" at bounding box center [268, 253] width 51 height 23
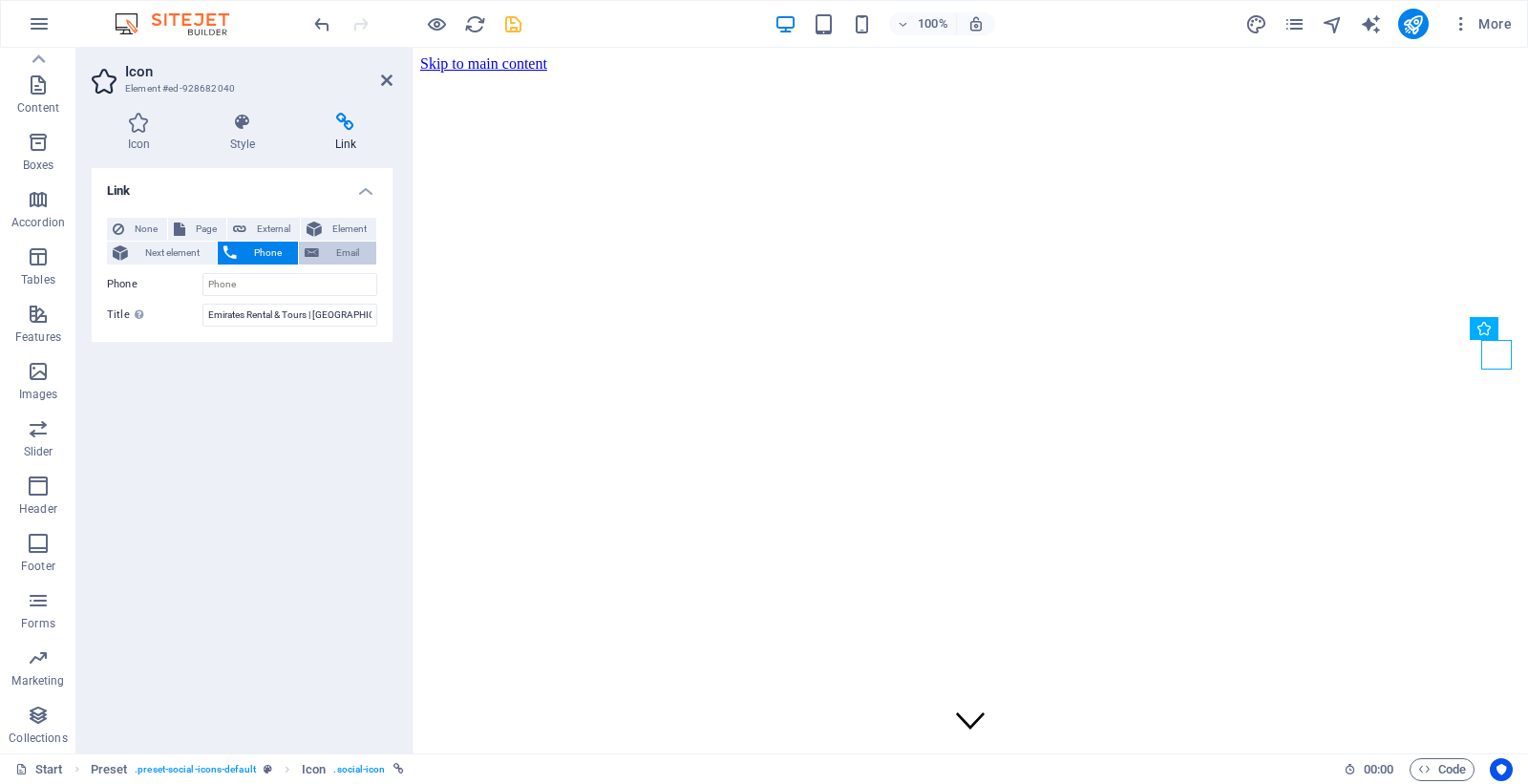
click at [330, 251] on span "Email" at bounding box center [347, 253] width 46 height 23
click at [268, 226] on span "External" at bounding box center [273, 230] width 42 height 23
select select "blank"
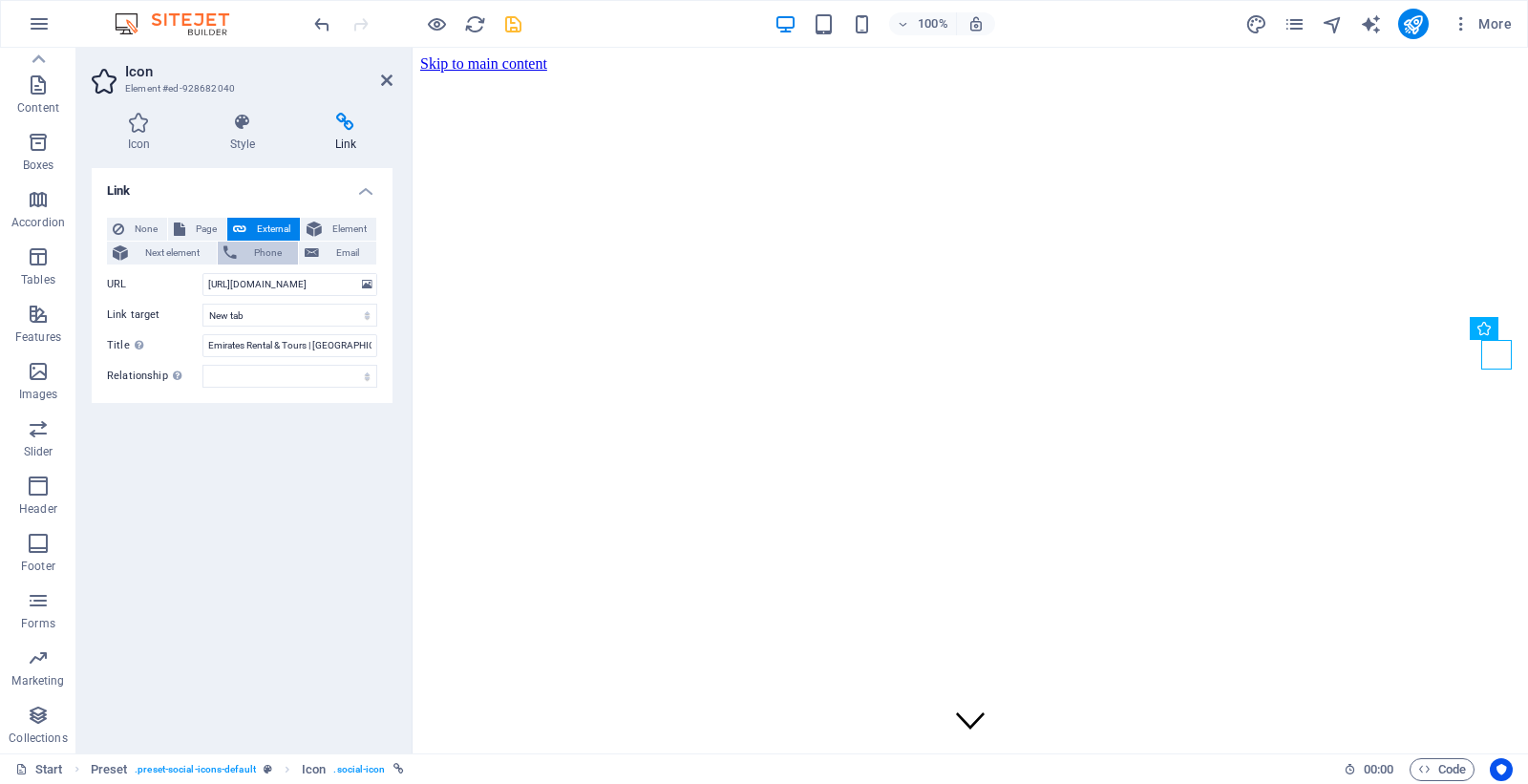
click at [265, 245] on span "Phone" at bounding box center [268, 253] width 51 height 23
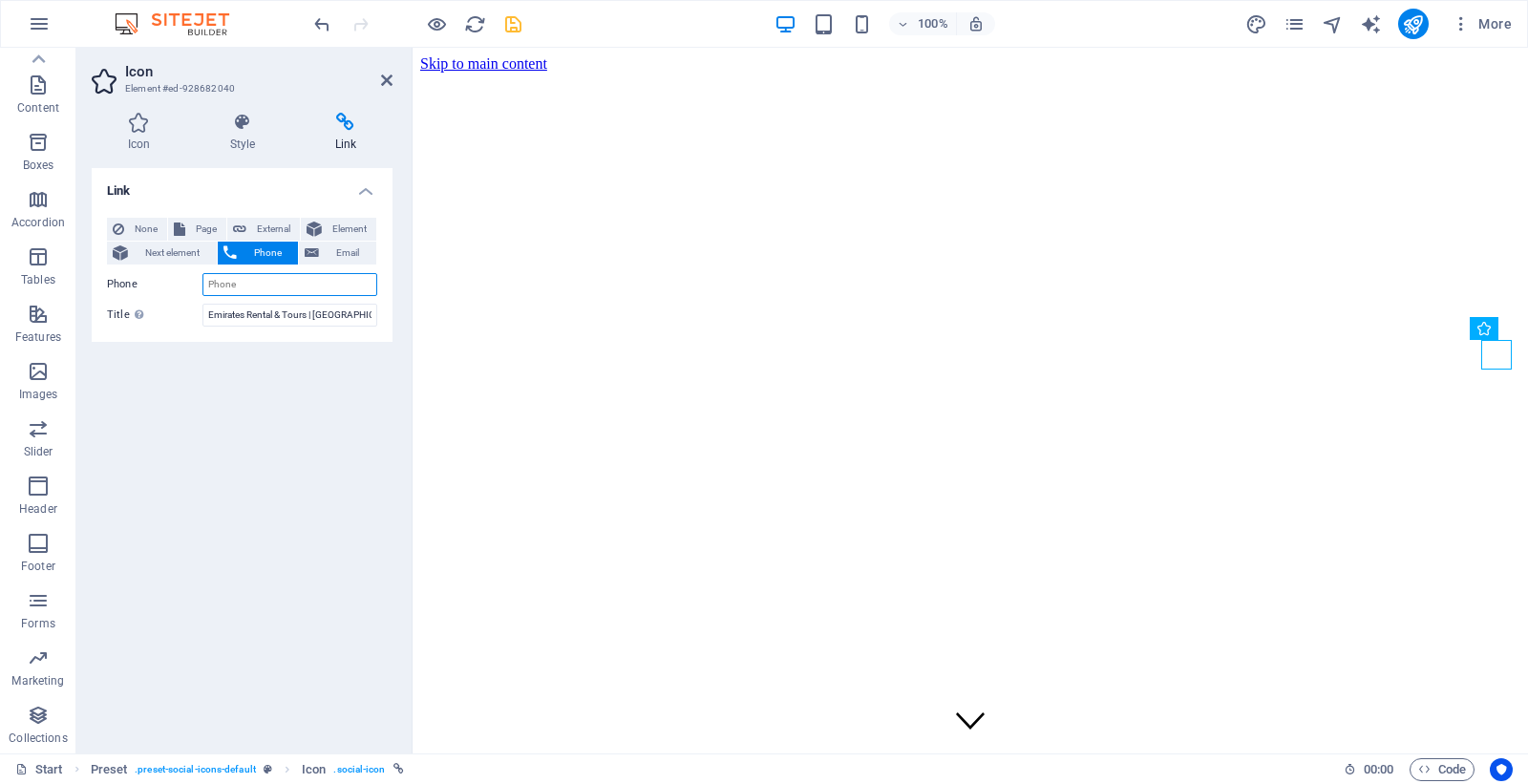
click at [255, 290] on input "Phone" at bounding box center [290, 285] width 175 height 23
type input "+923242262409"
click at [194, 252] on span "Next element" at bounding box center [171, 253] width 77 height 23
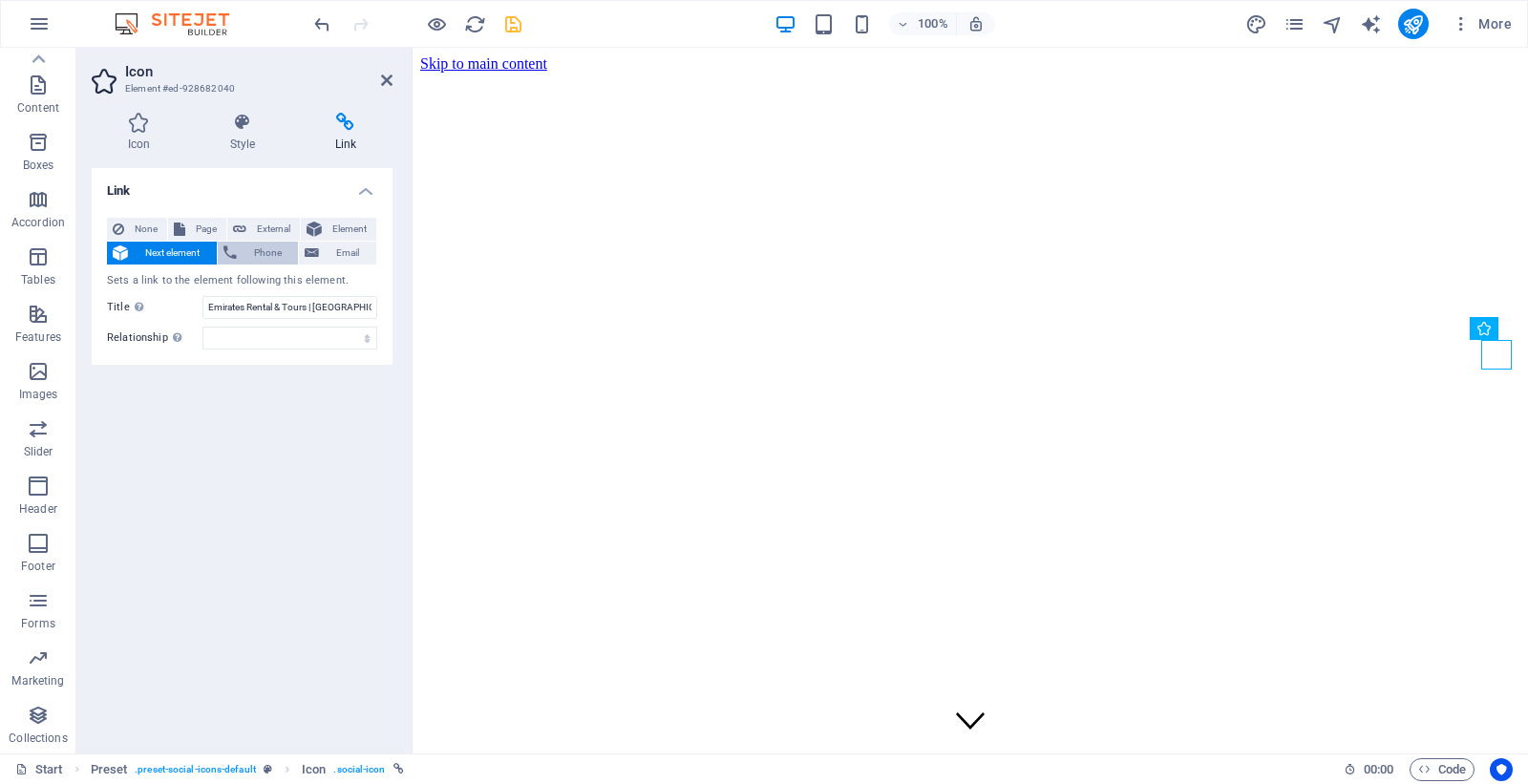
click at [252, 253] on span "Phone" at bounding box center [268, 253] width 51 height 23
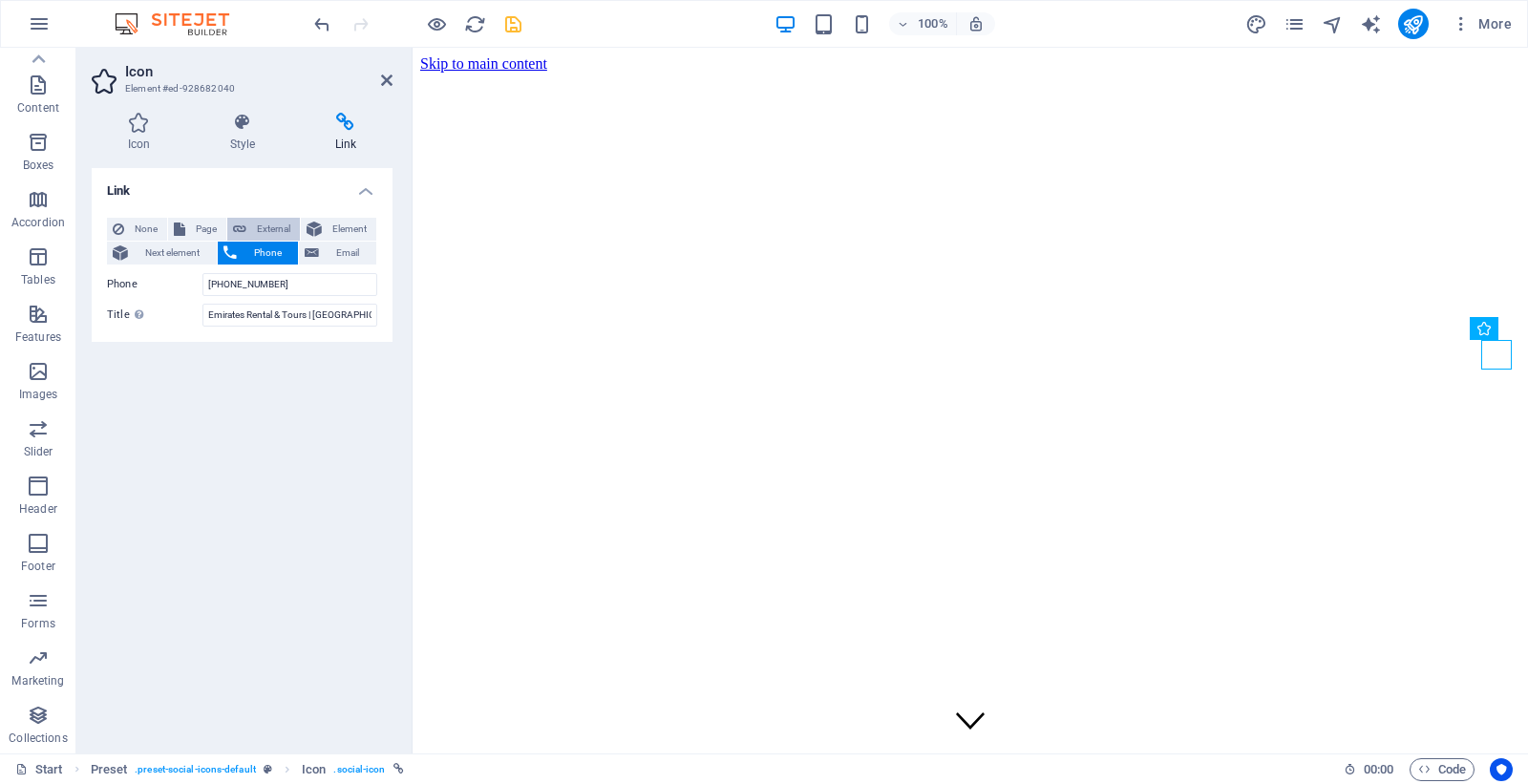
click at [259, 230] on span "External" at bounding box center [273, 230] width 42 height 23
select select
select select "blank"
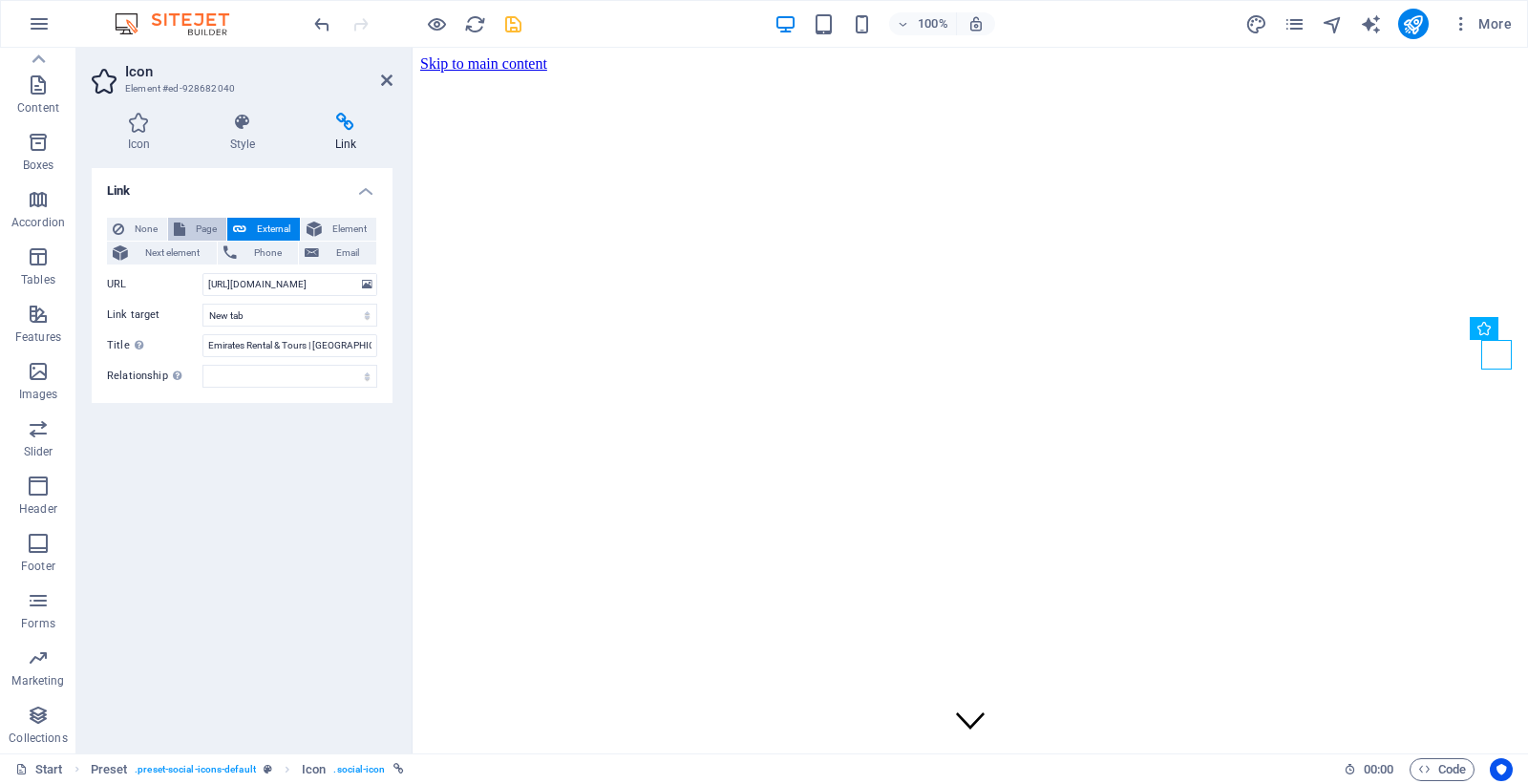
click at [213, 224] on span "Page" at bounding box center [205, 230] width 29 height 23
select select
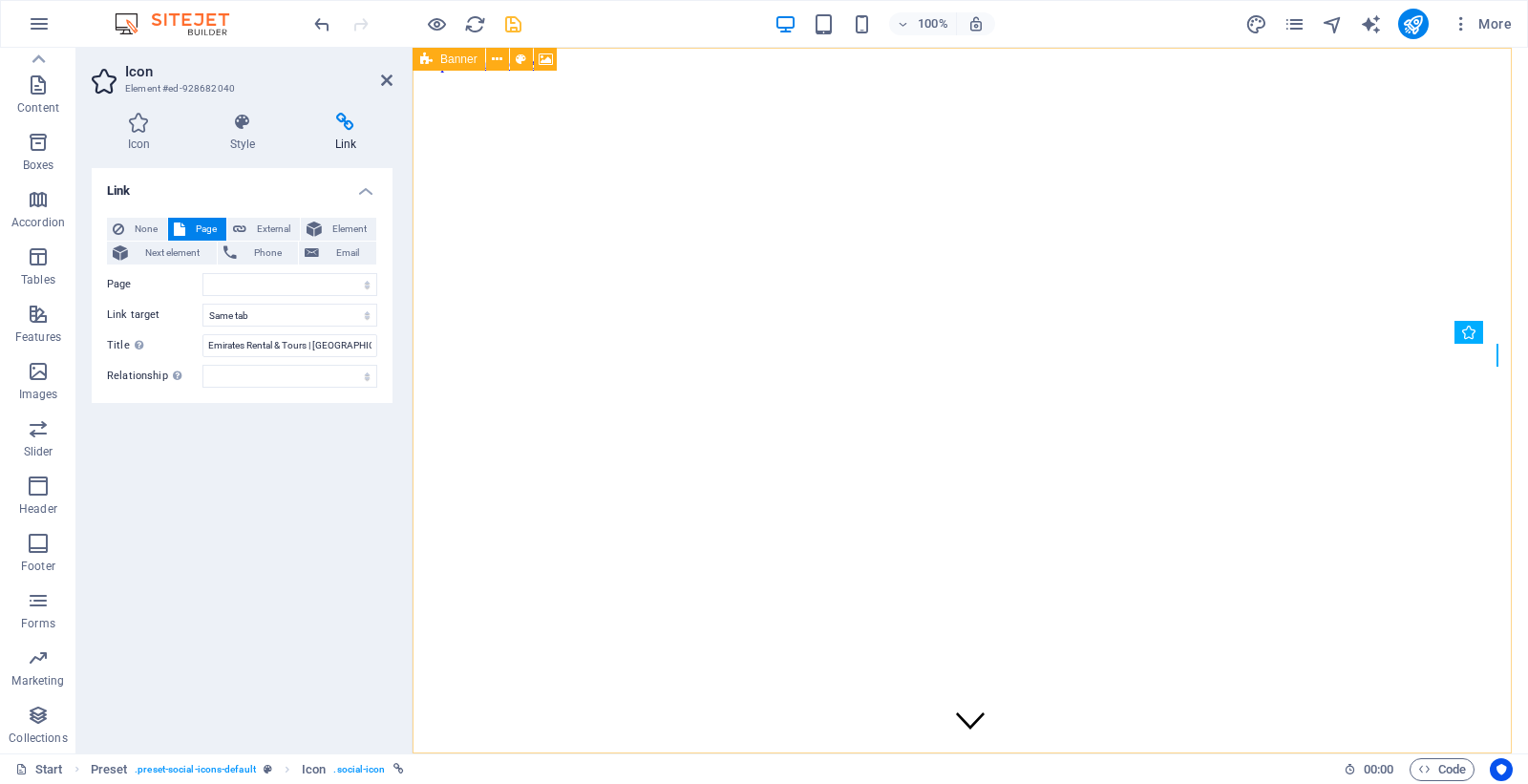
click at [519, 24] on icon "save" at bounding box center [513, 24] width 22 height 22
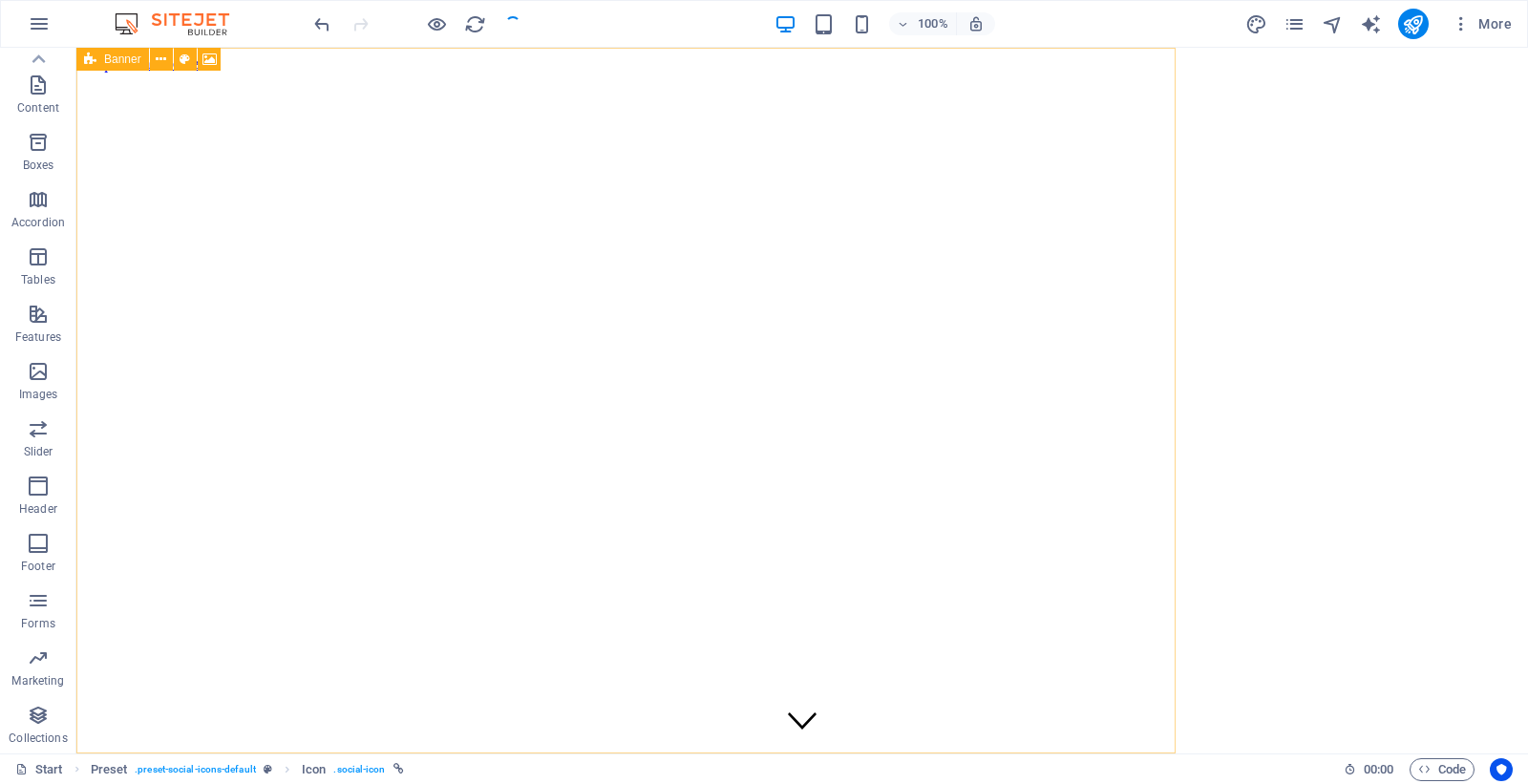
checkbox input "false"
click at [1420, 21] on icon "publish" at bounding box center [1412, 24] width 22 height 22
checkbox input "false"
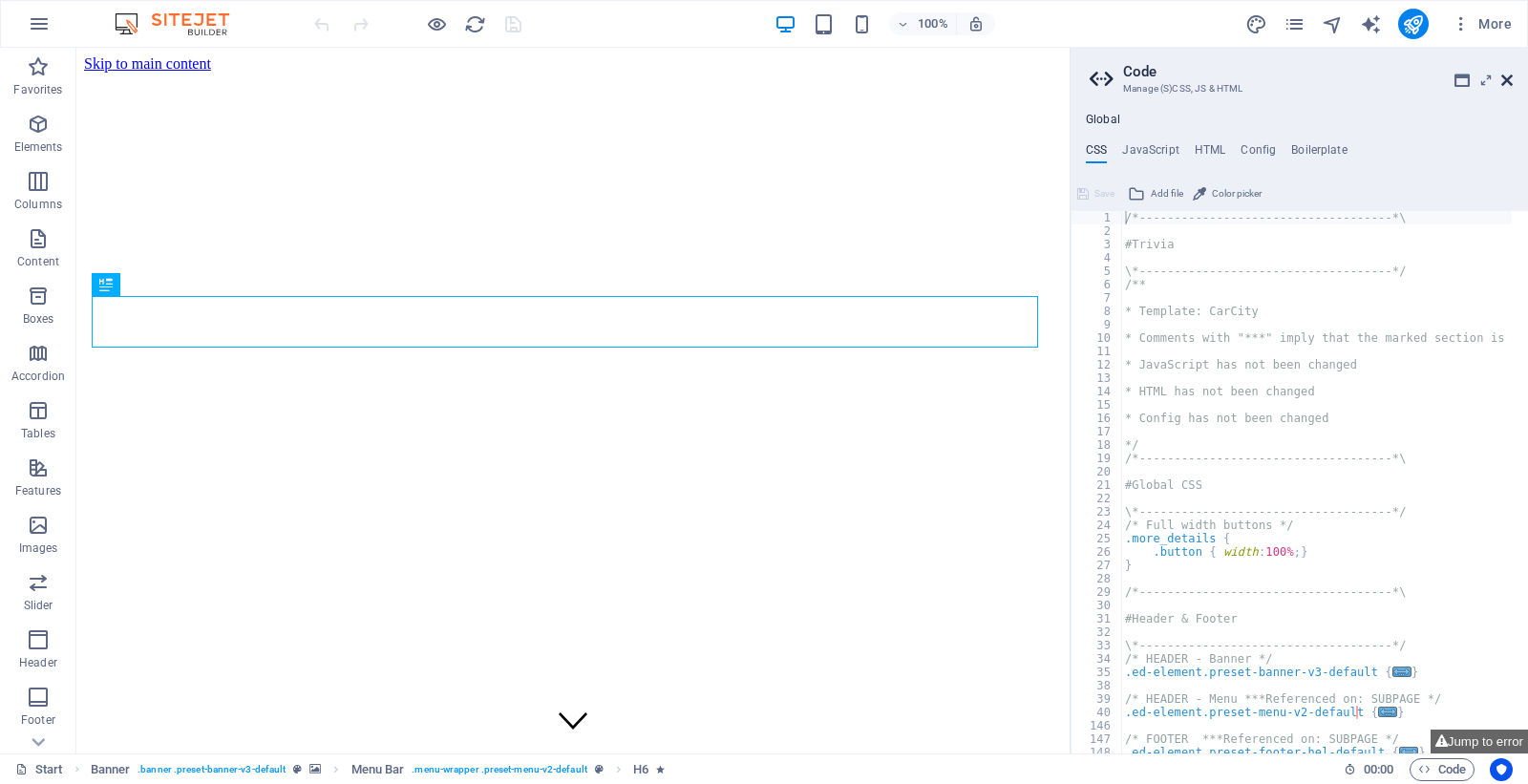
click at [1501, 84] on icon at bounding box center [1507, 81] width 12 height 16
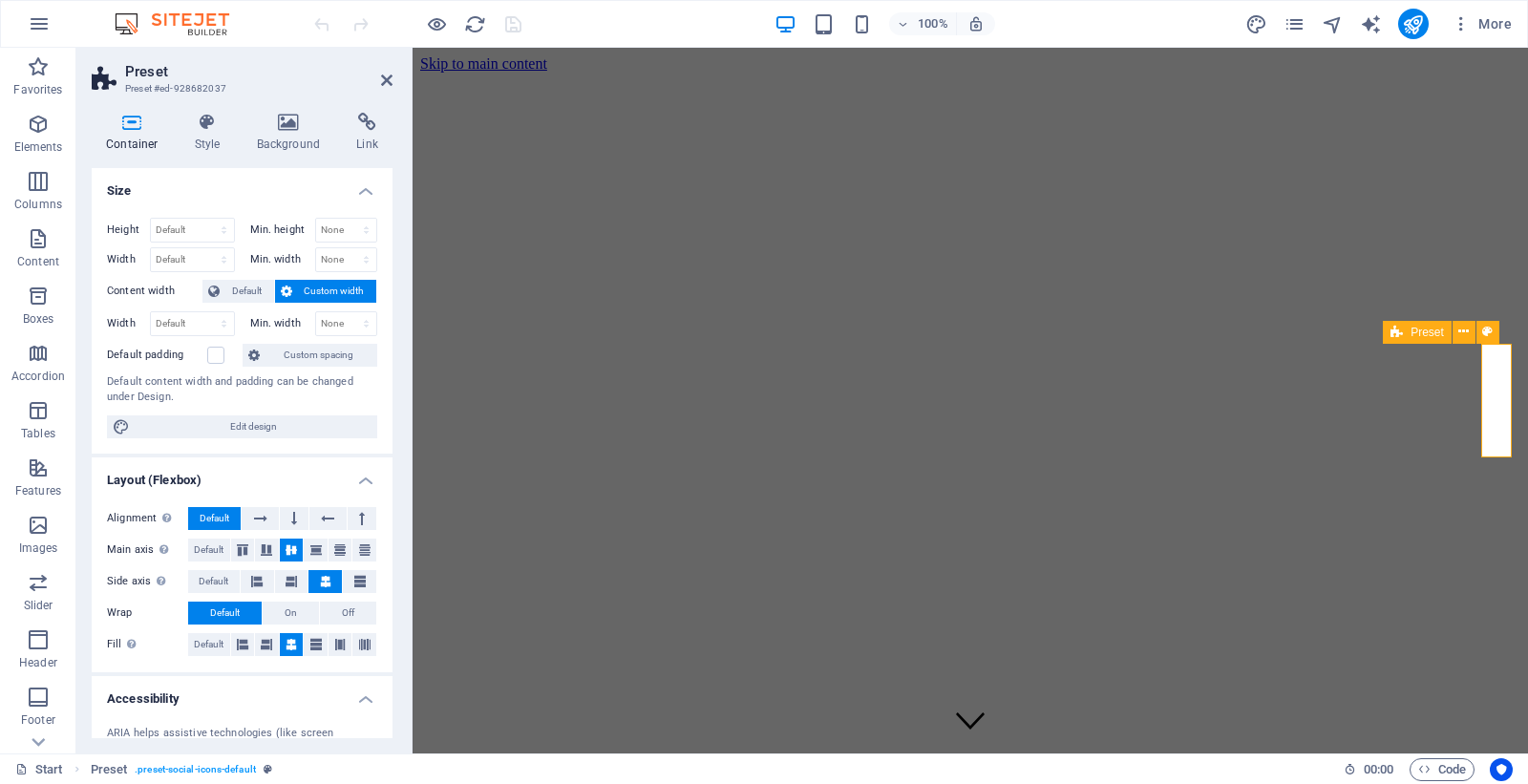
select select "xMidYMid"
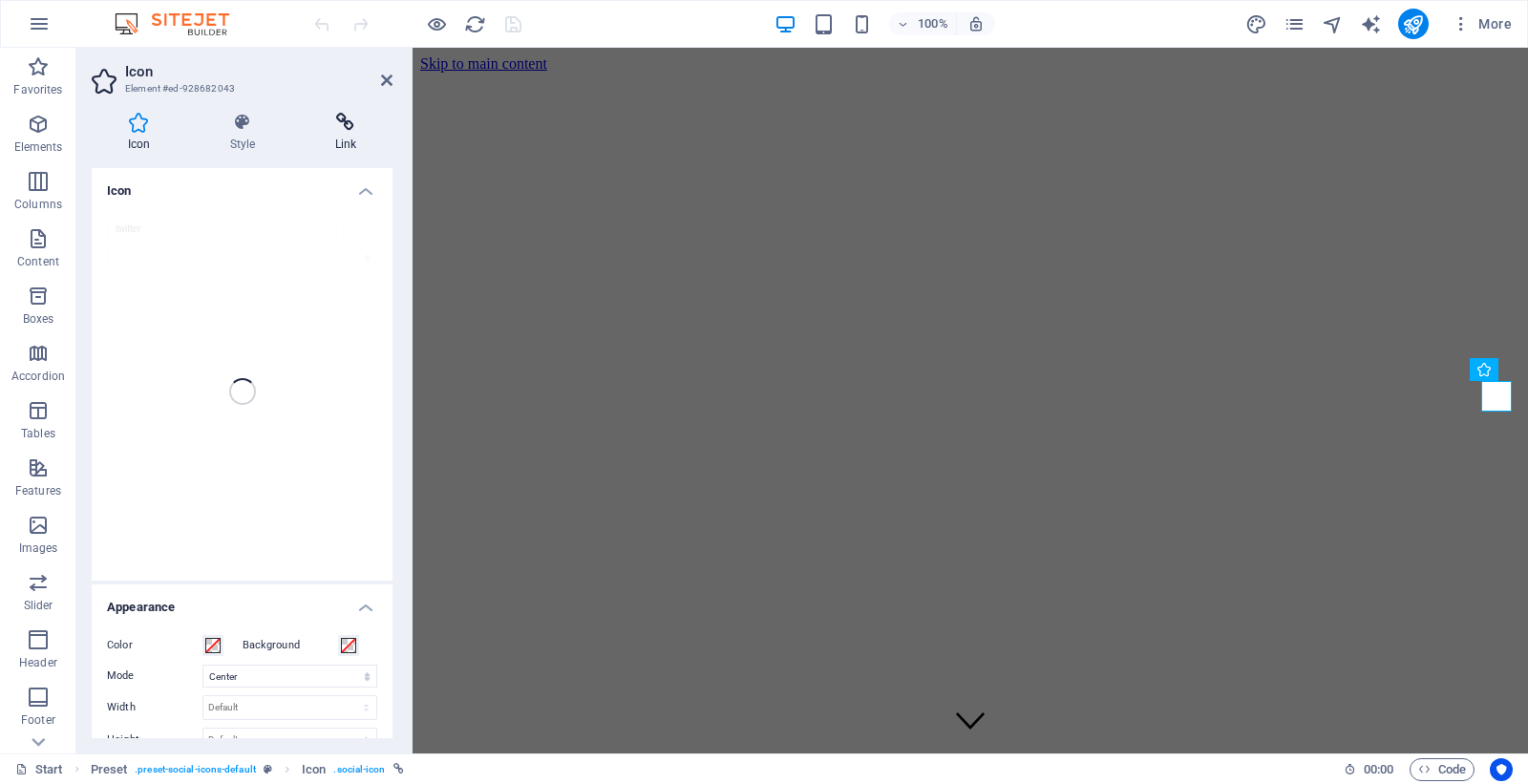
click at [344, 133] on h4 "Link" at bounding box center [346, 132] width 93 height 40
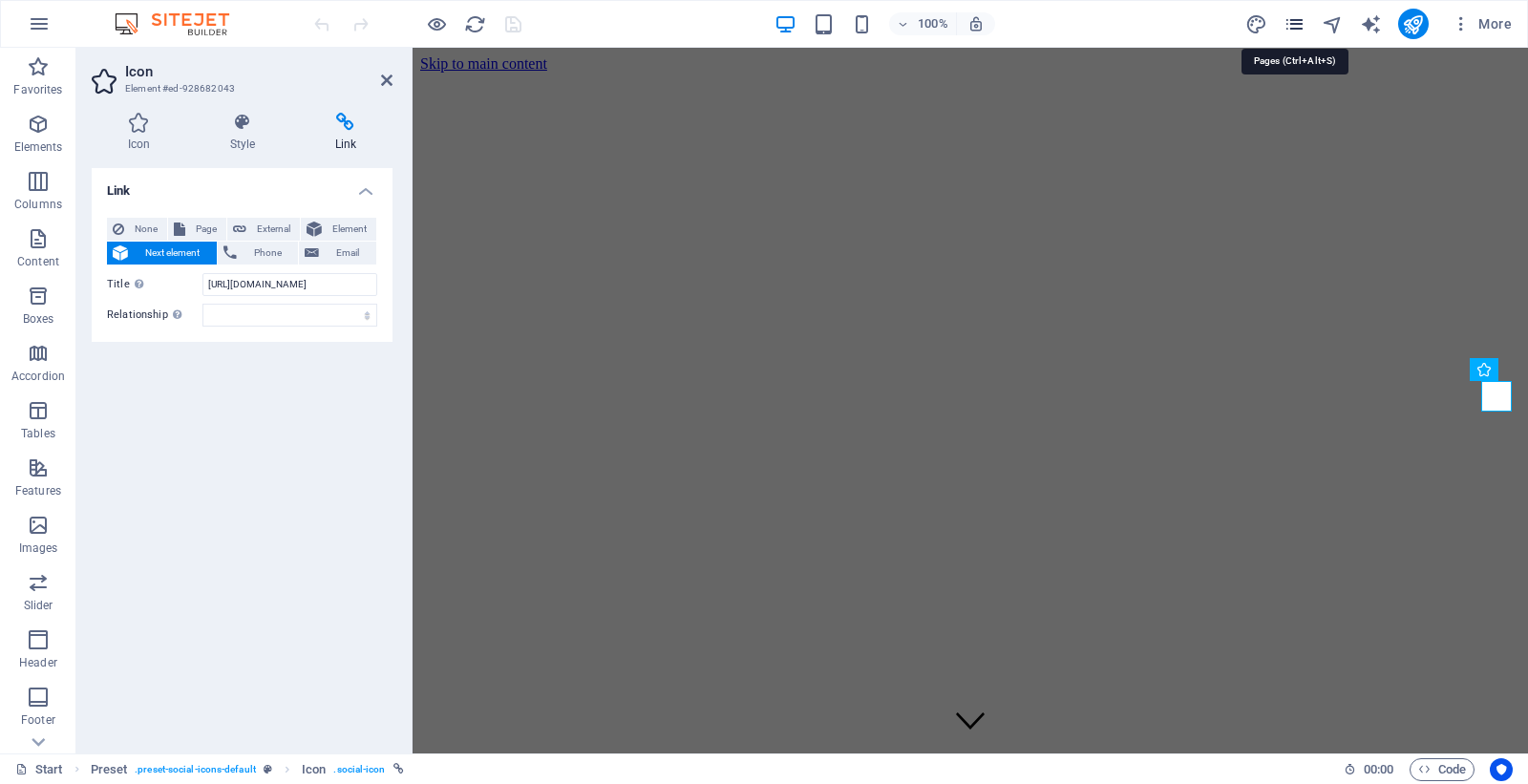
click at [1298, 18] on icon "pages" at bounding box center [1294, 24] width 22 height 22
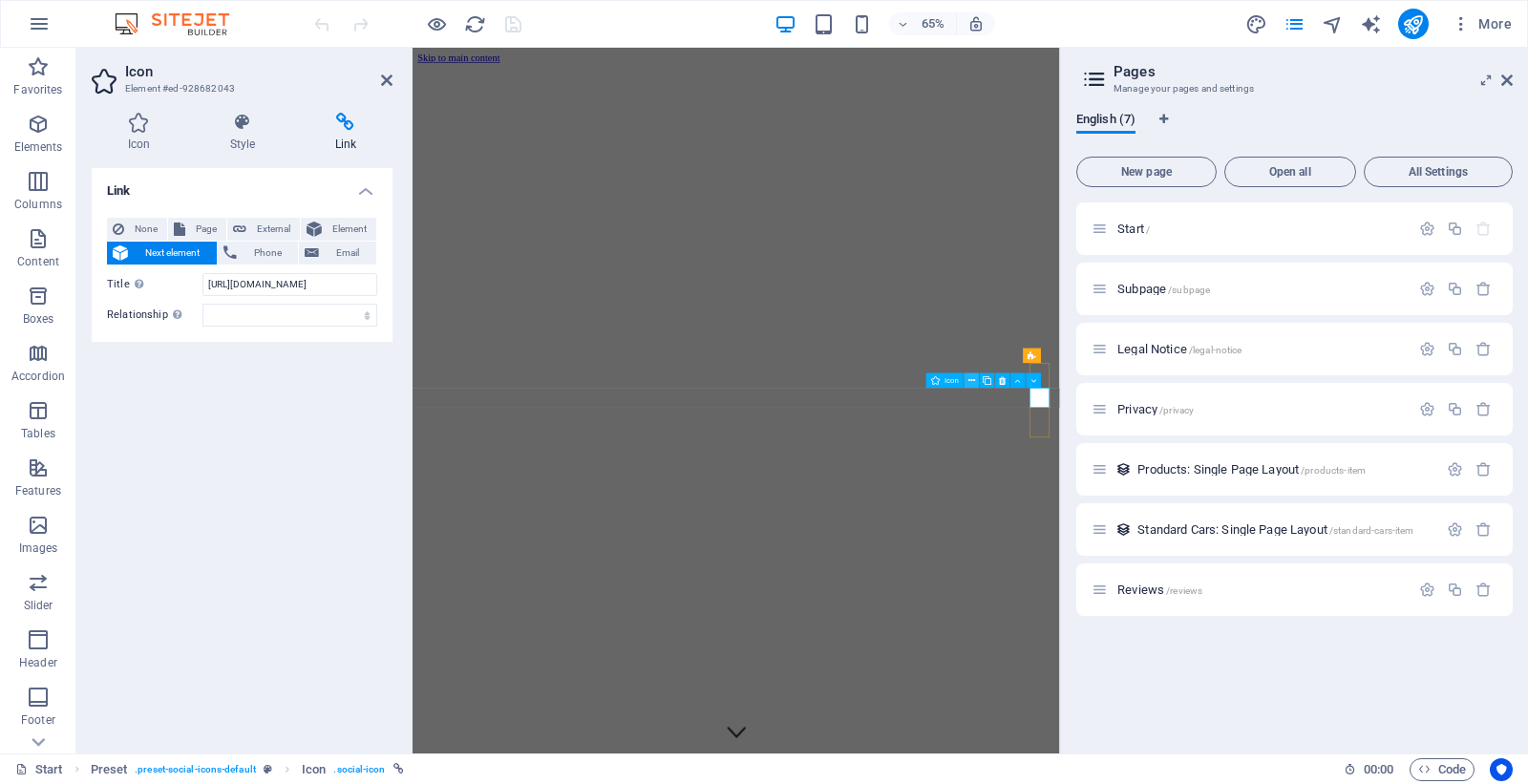
click at [971, 377] on icon at bounding box center [971, 381] width 7 height 14
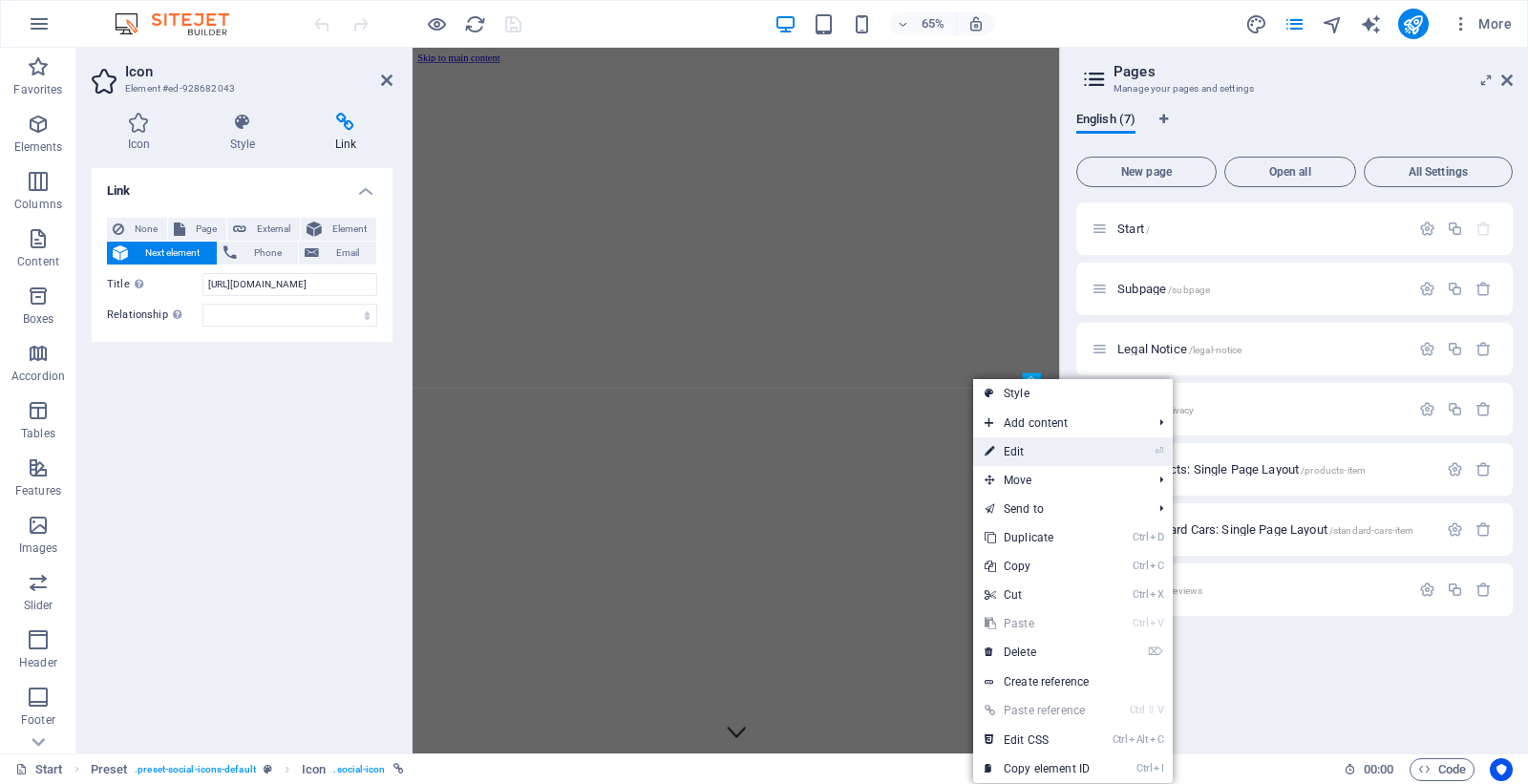
click at [999, 445] on link "⏎ Edit" at bounding box center [1037, 450] width 127 height 28
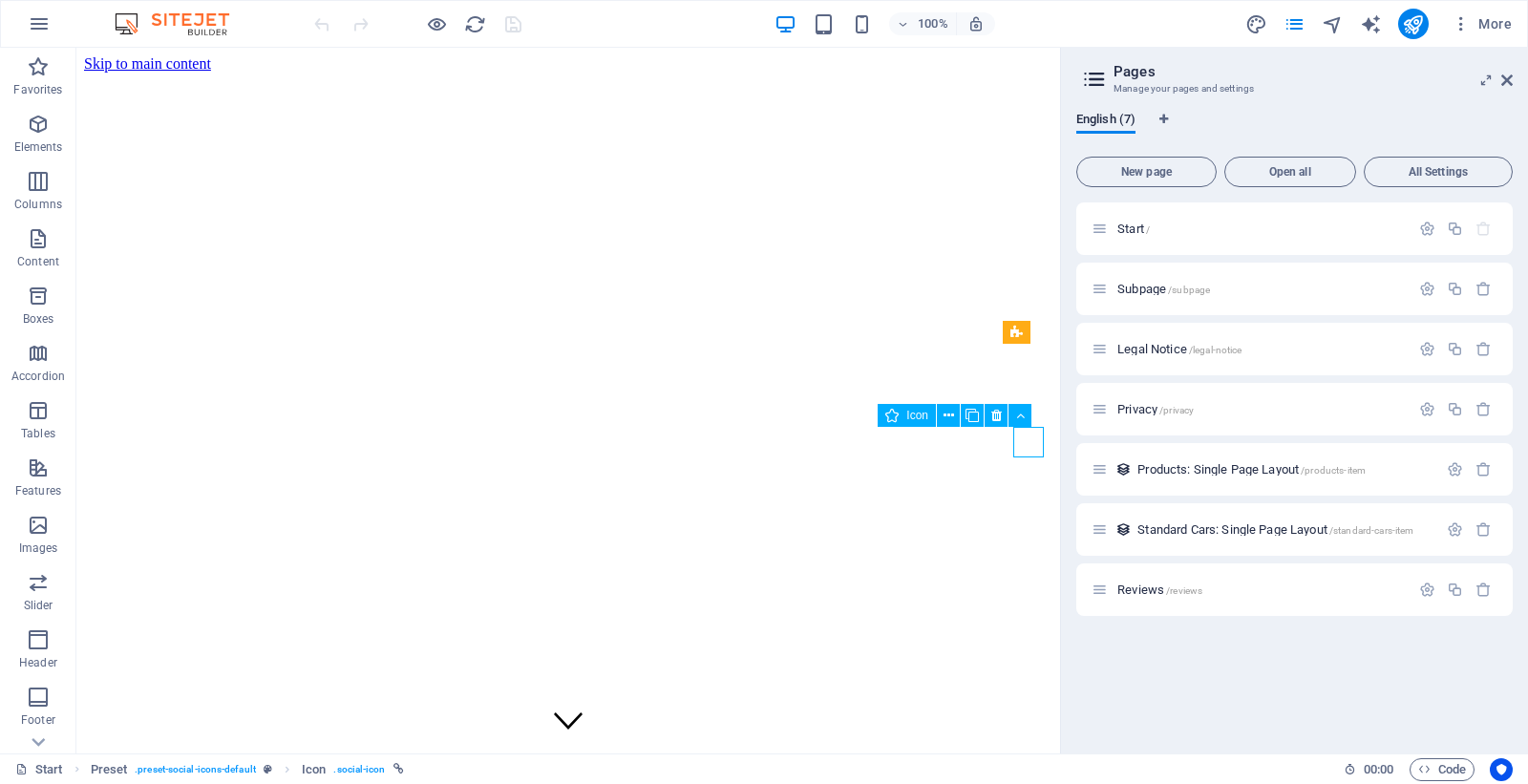
select select "xMidYMid"
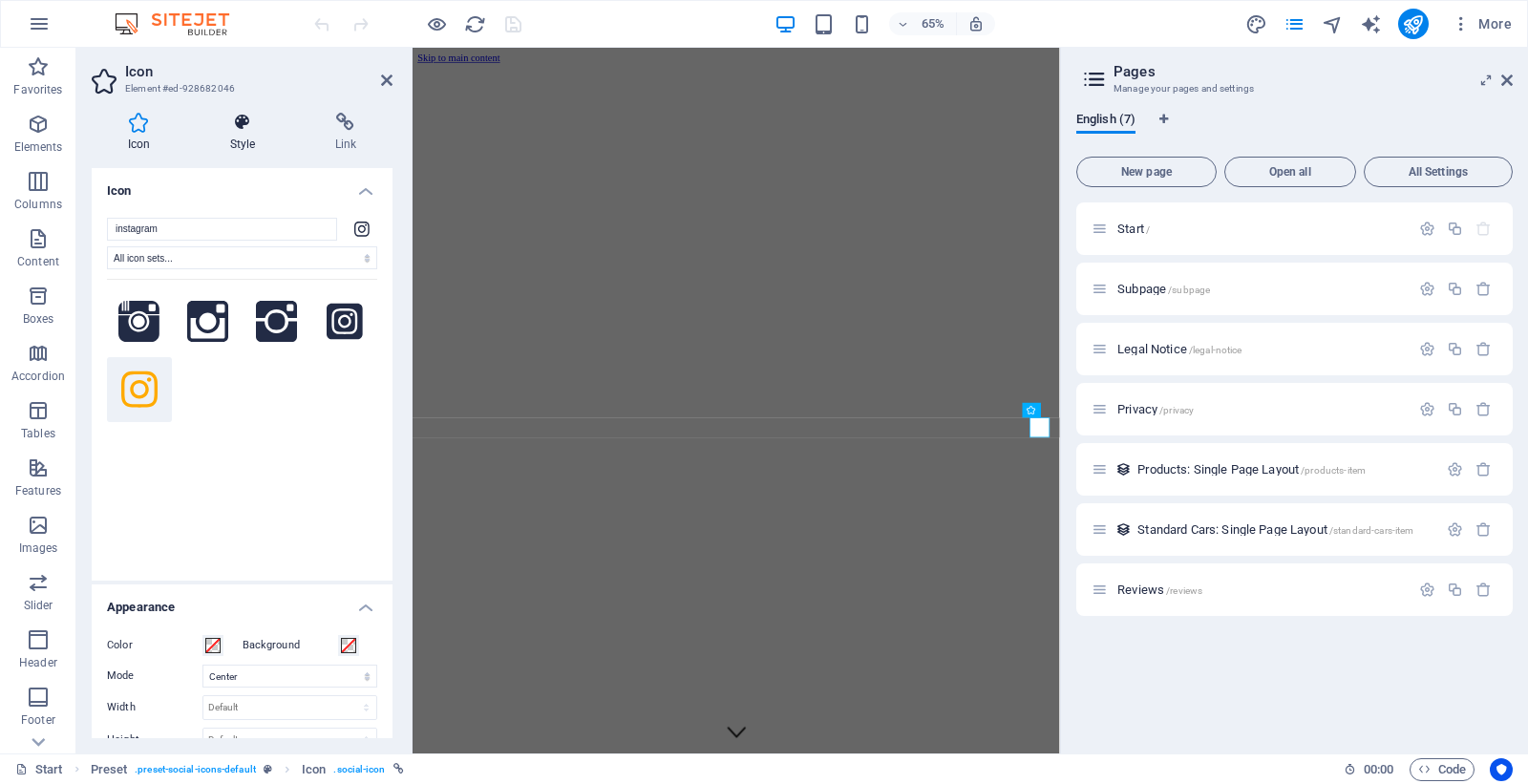
click at [240, 125] on icon at bounding box center [242, 123] width 97 height 19
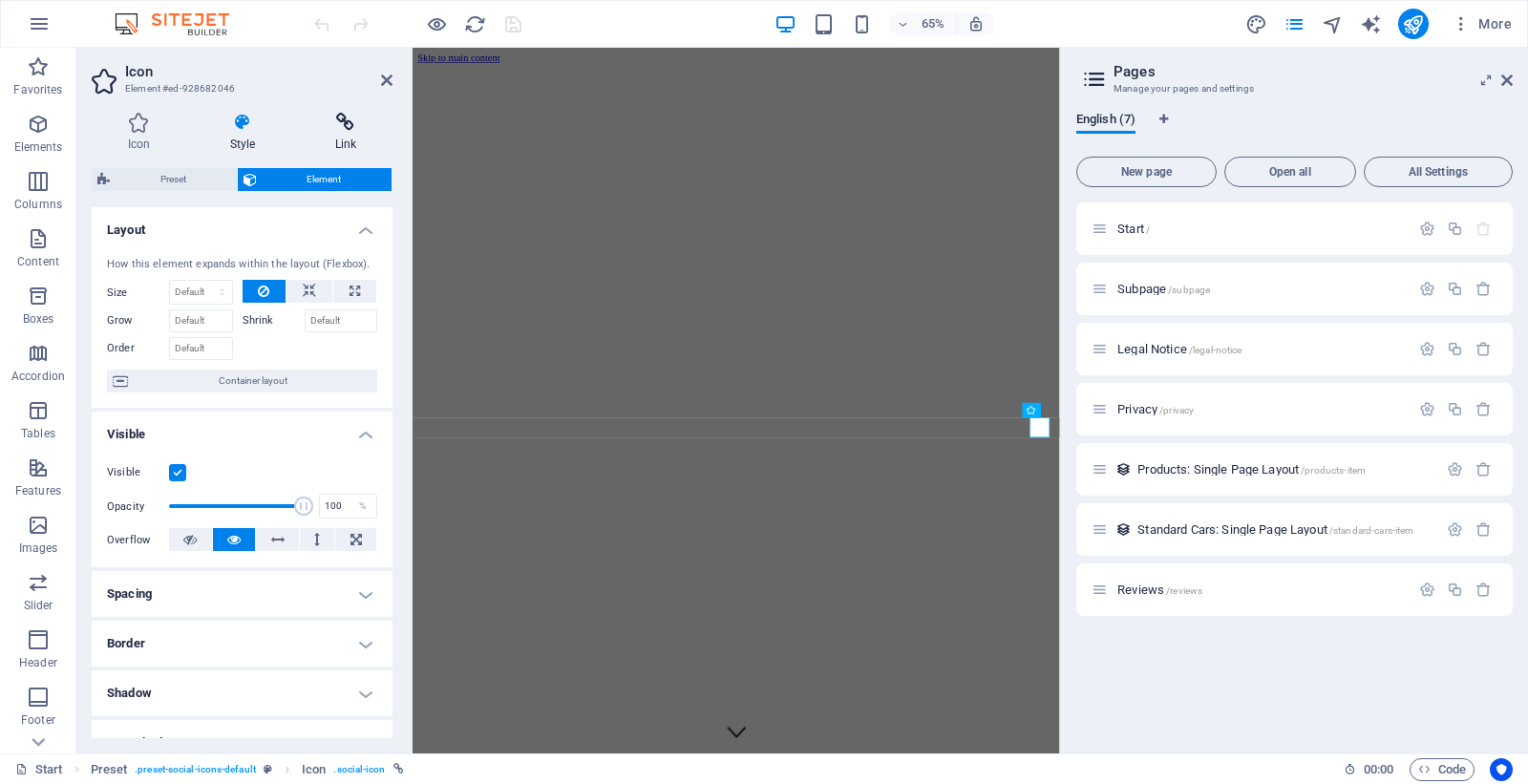
click at [336, 123] on icon at bounding box center [346, 123] width 93 height 19
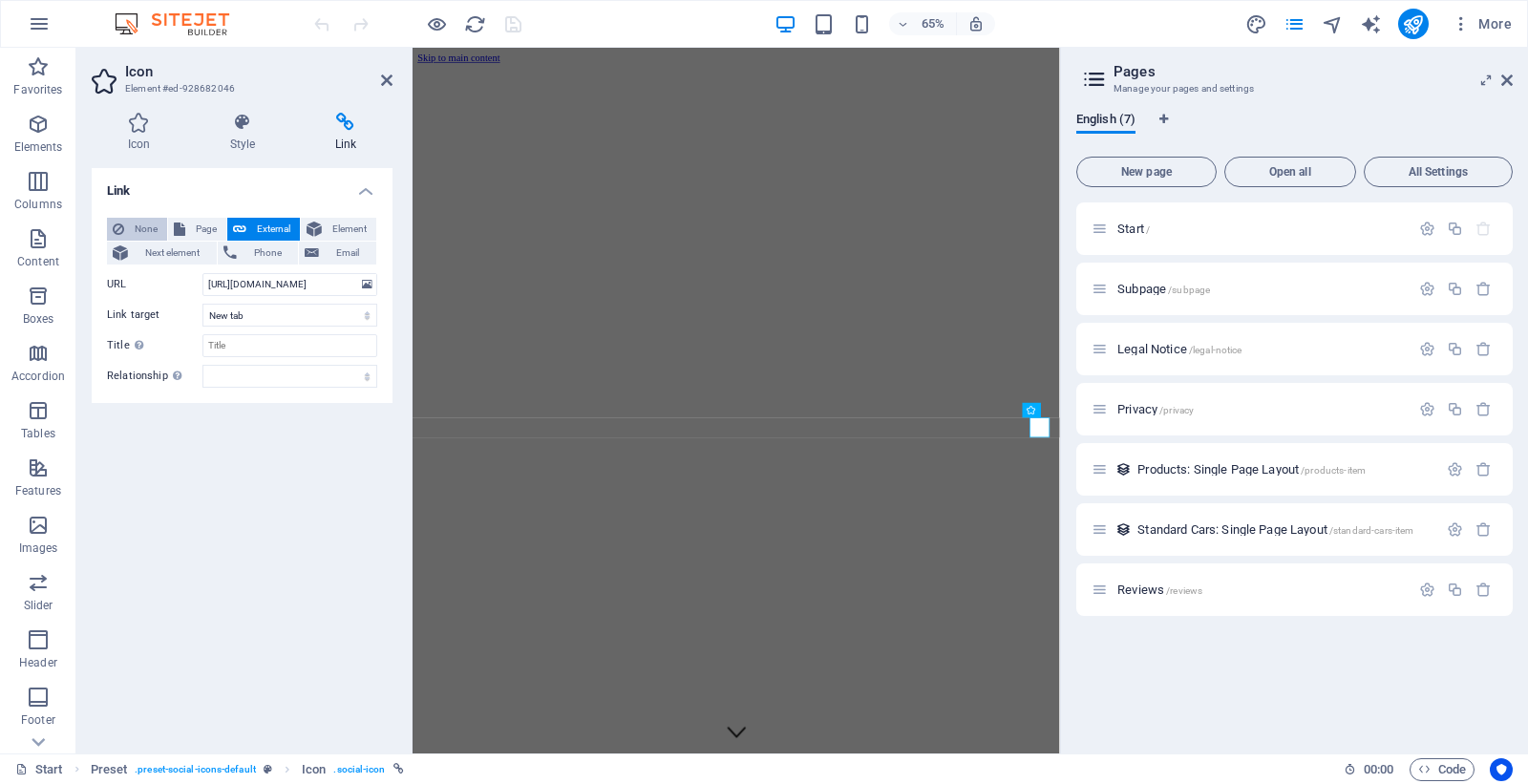
click at [156, 229] on span "None" at bounding box center [145, 230] width 31 height 23
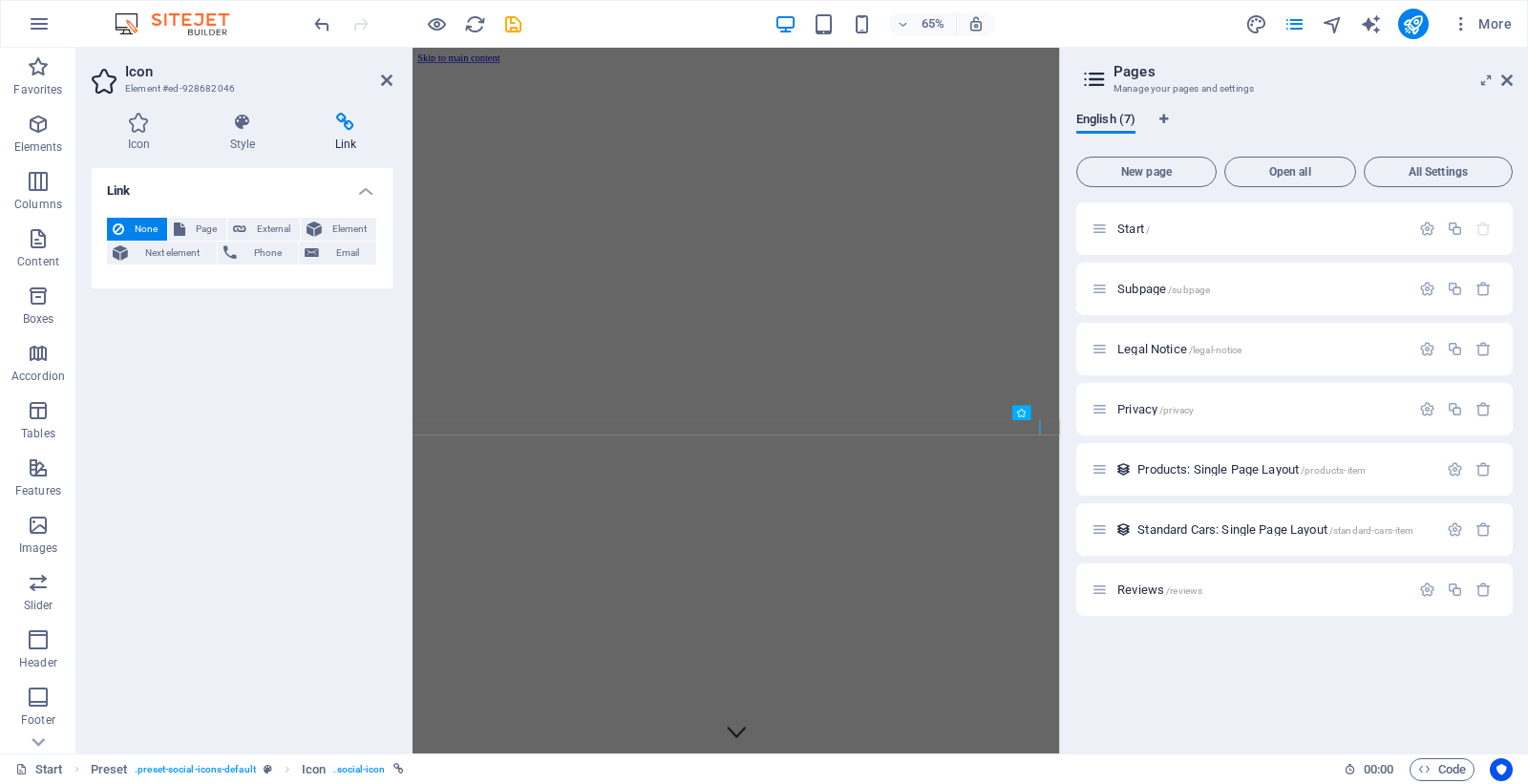
click at [156, 229] on span "None" at bounding box center [145, 230] width 31 height 23
click at [256, 230] on span "External" at bounding box center [273, 230] width 42 height 23
select select "blank"
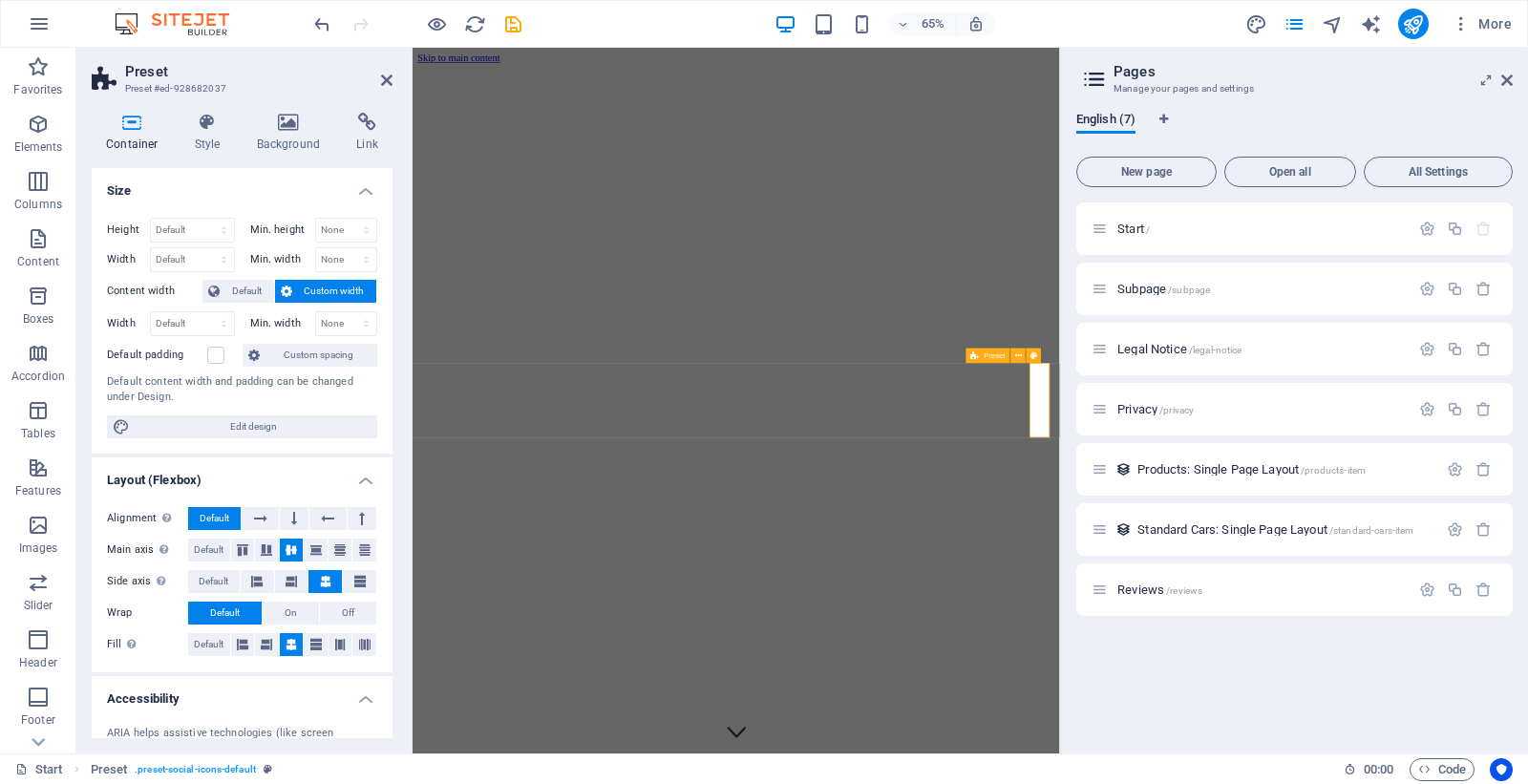
click at [368, 126] on icon at bounding box center [367, 123] width 51 height 19
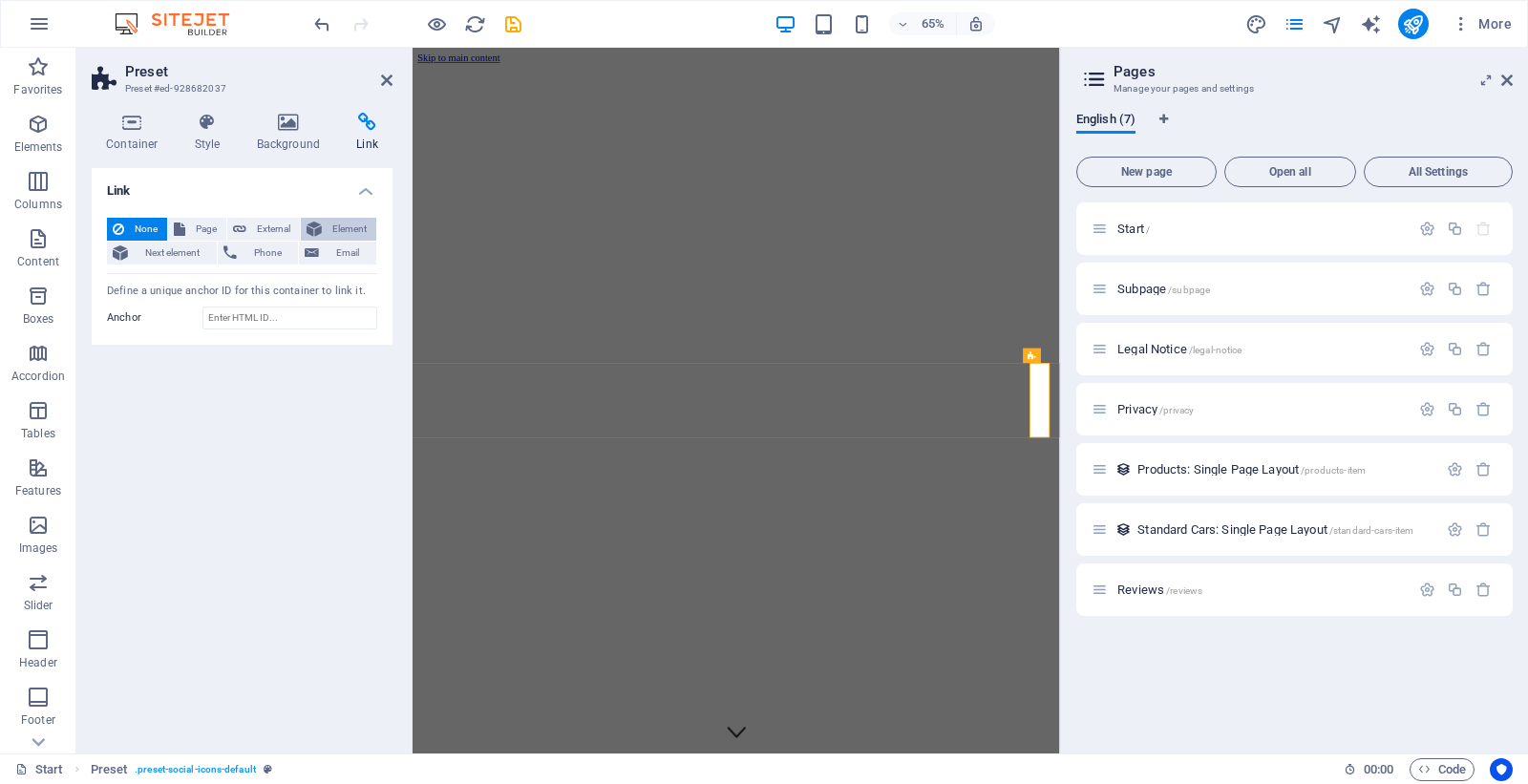
click at [329, 226] on span "Element" at bounding box center [349, 230] width 43 height 23
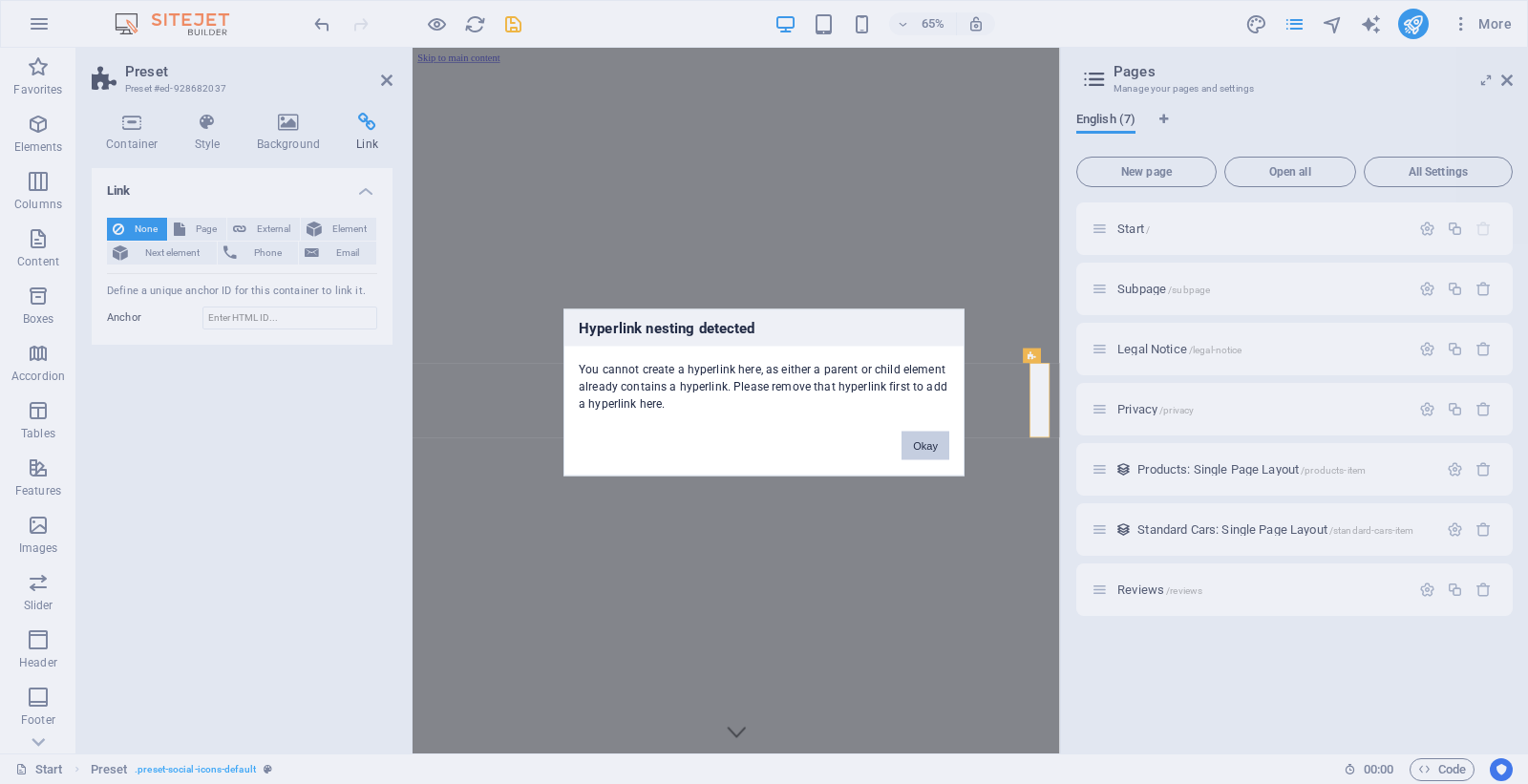
click at [905, 442] on button "Okay" at bounding box center [925, 445] width 48 height 28
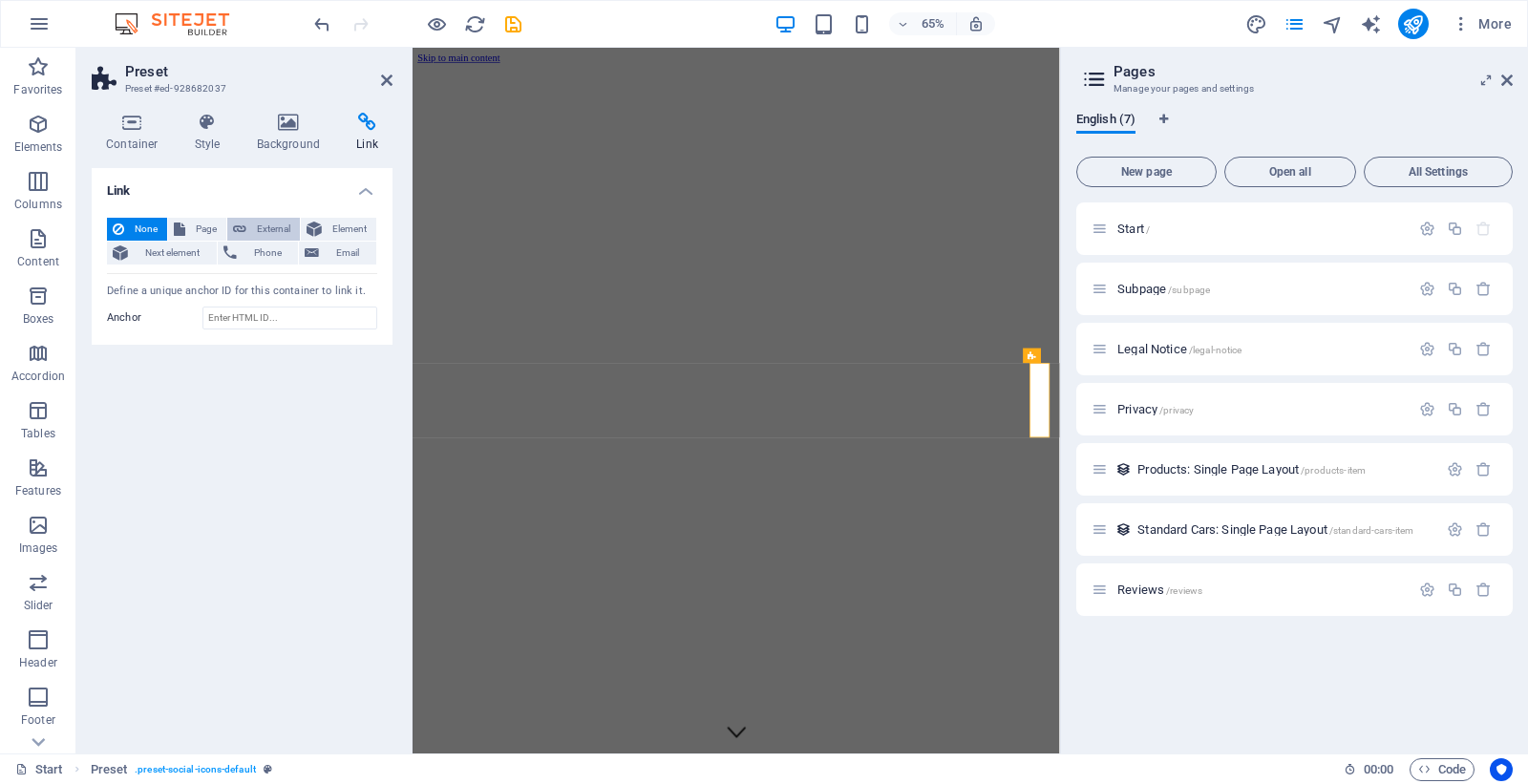
click at [262, 232] on span "External" at bounding box center [273, 230] width 42 height 23
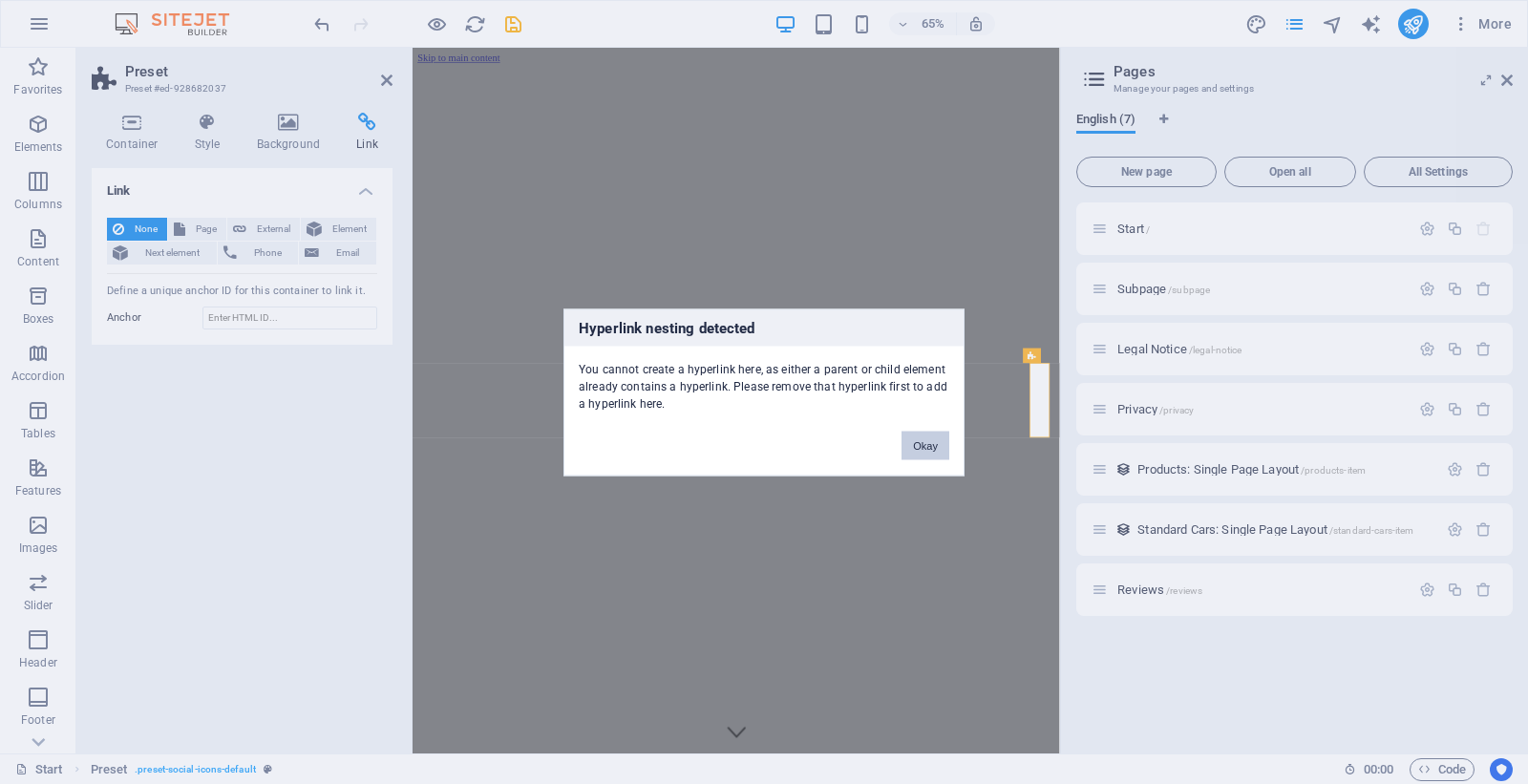
click at [937, 448] on button "Okay" at bounding box center [925, 445] width 48 height 28
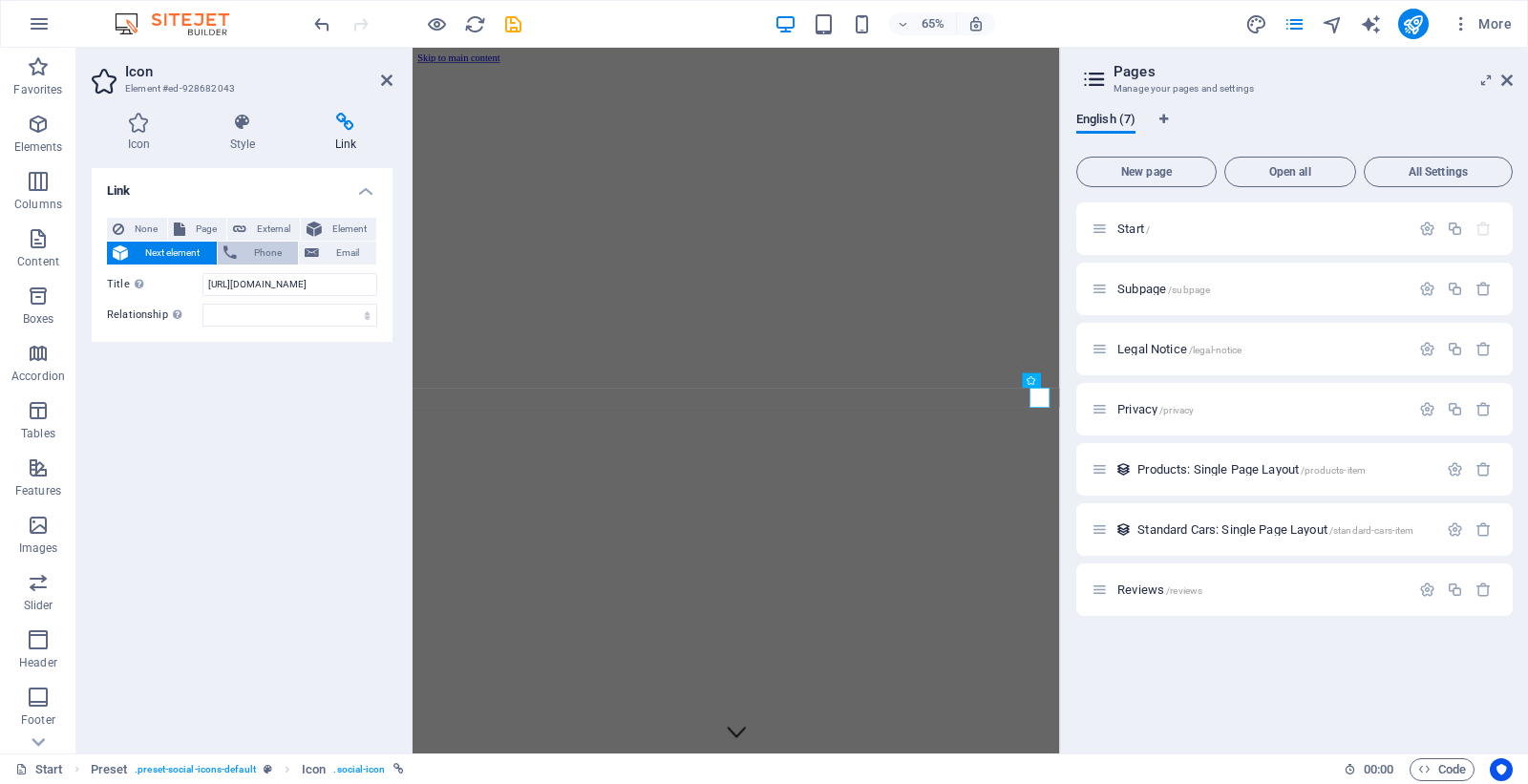
click at [265, 241] on span "Phone" at bounding box center [268, 253] width 51 height 23
click at [263, 232] on span "External" at bounding box center [273, 230] width 42 height 23
select select "blank"
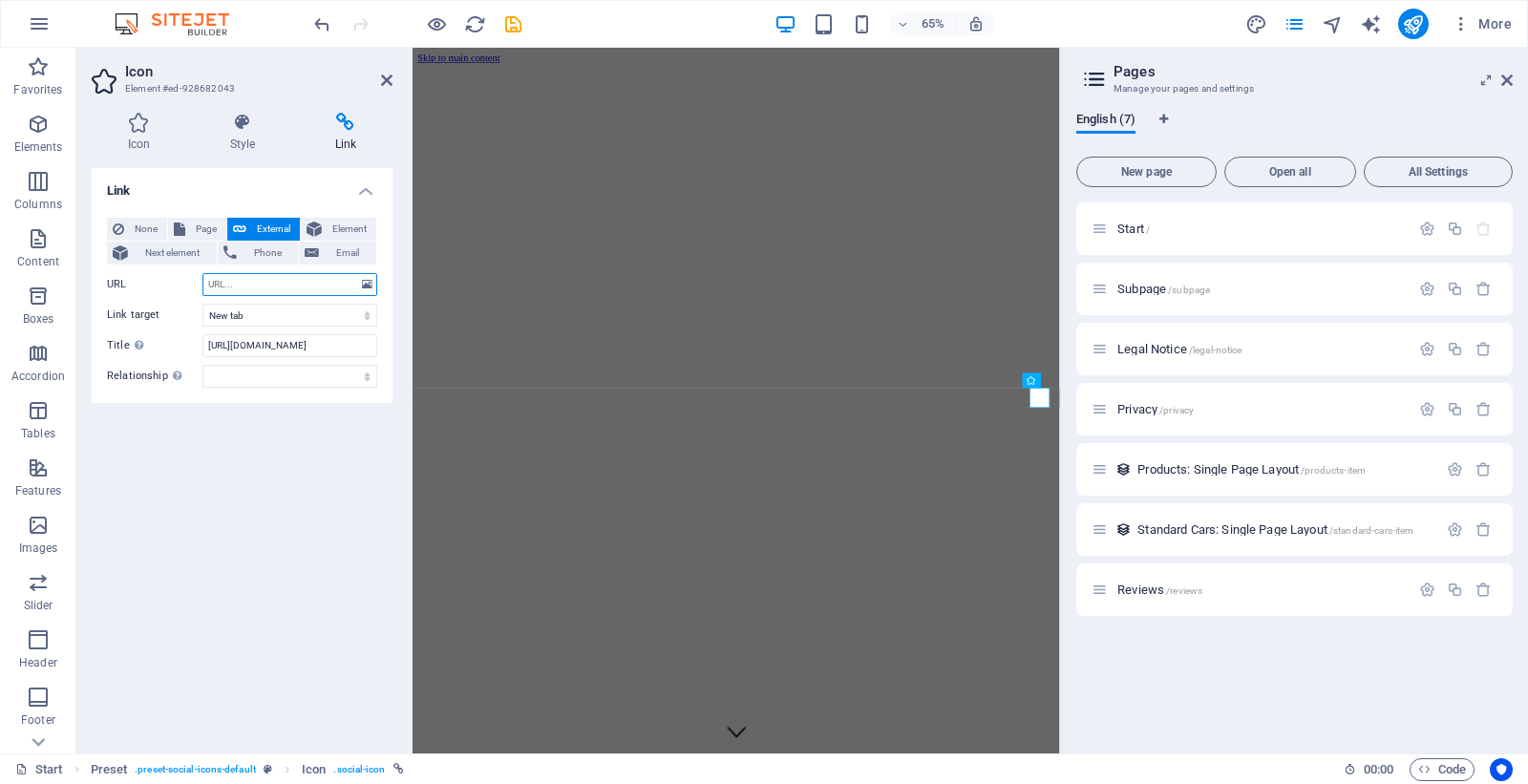
paste input "[URL][DOMAIN_NAME]"
type input "[URL][DOMAIN_NAME]"
drag, startPoint x: 309, startPoint y: 286, endPoint x: 176, endPoint y: 288, distance: 133.0
click at [176, 288] on div "URL [URL][DOMAIN_NAME]" at bounding box center [242, 285] width 271 height 23
paste input "web.whatsapp"
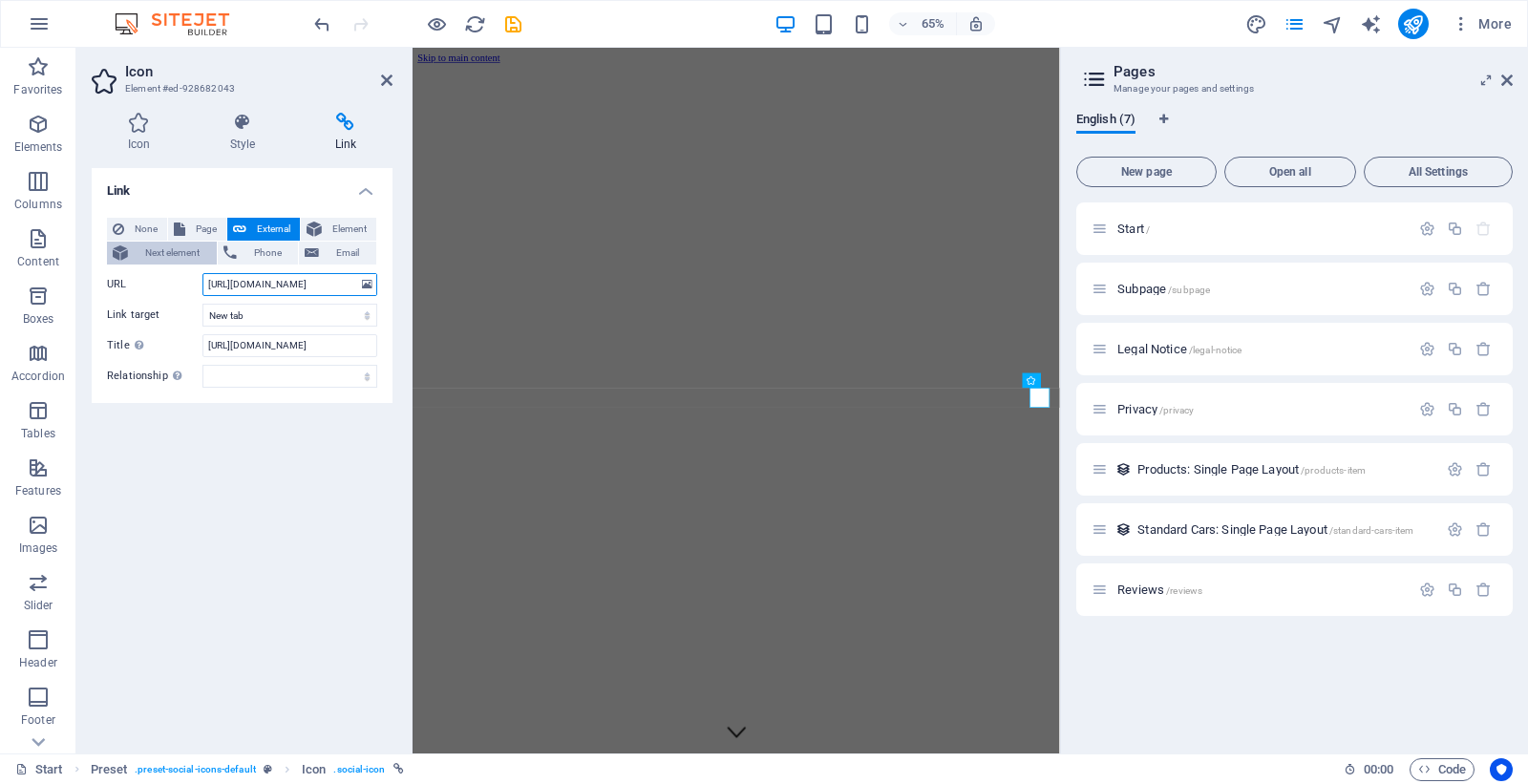
type input "[URL][DOMAIN_NAME]"
click at [157, 242] on span "Next element" at bounding box center [171, 253] width 77 height 23
select select
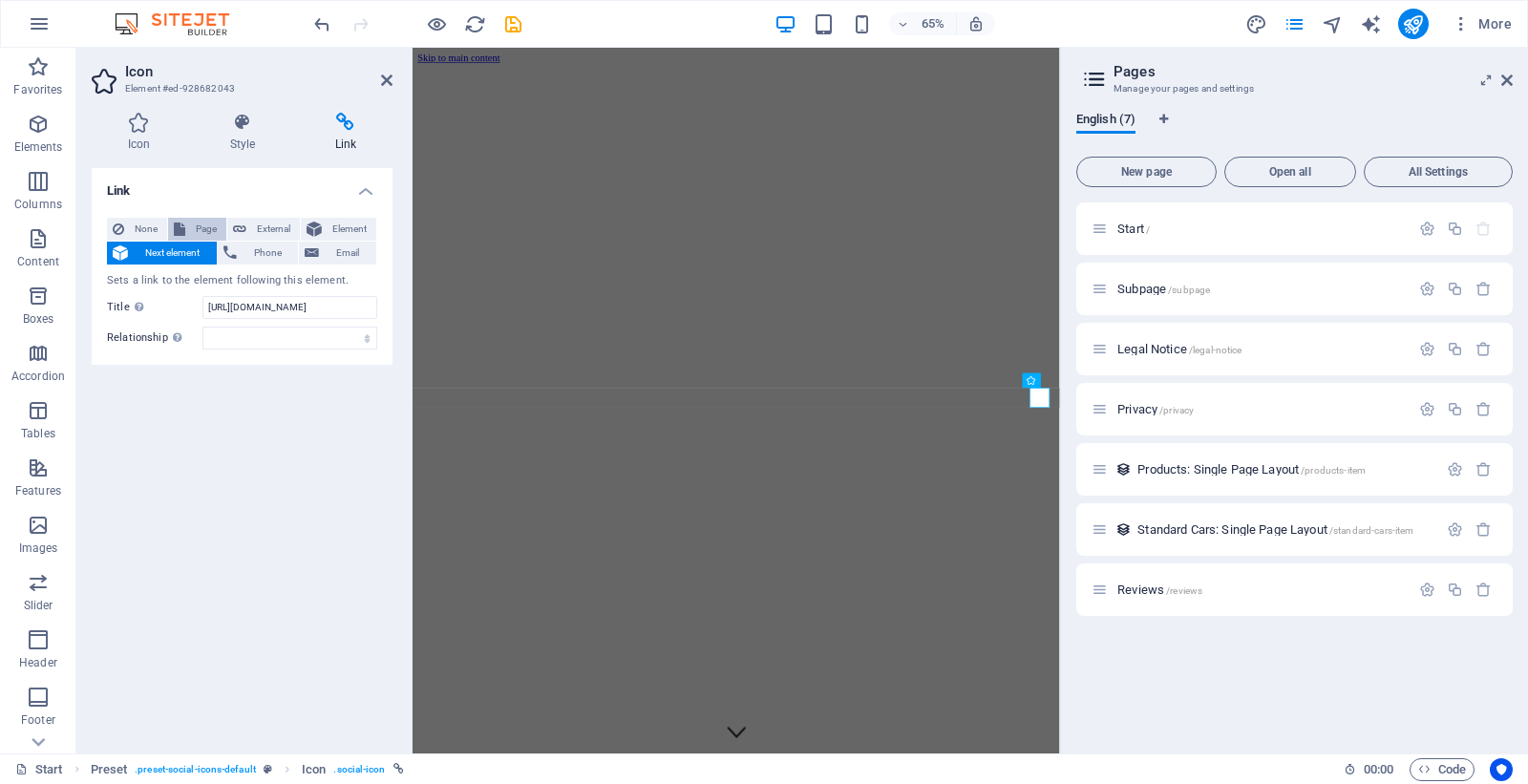
click at [206, 232] on span "Page" at bounding box center [205, 230] width 29 height 23
select select
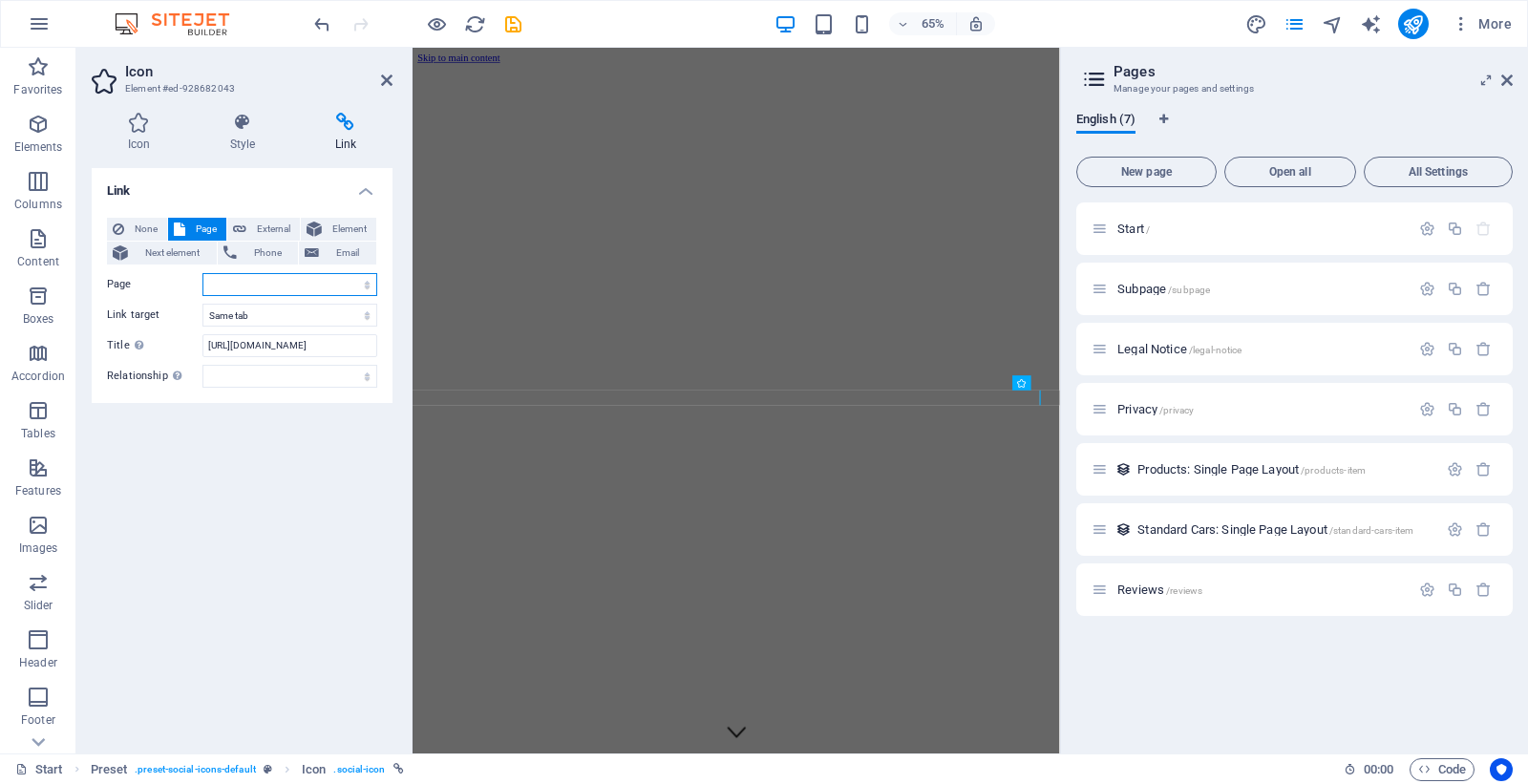
click at [226, 283] on select "Start Subpage Legal Notice Privacy Reviews" at bounding box center [290, 285] width 175 height 23
click at [356, 236] on span "Element" at bounding box center [349, 230] width 43 height 23
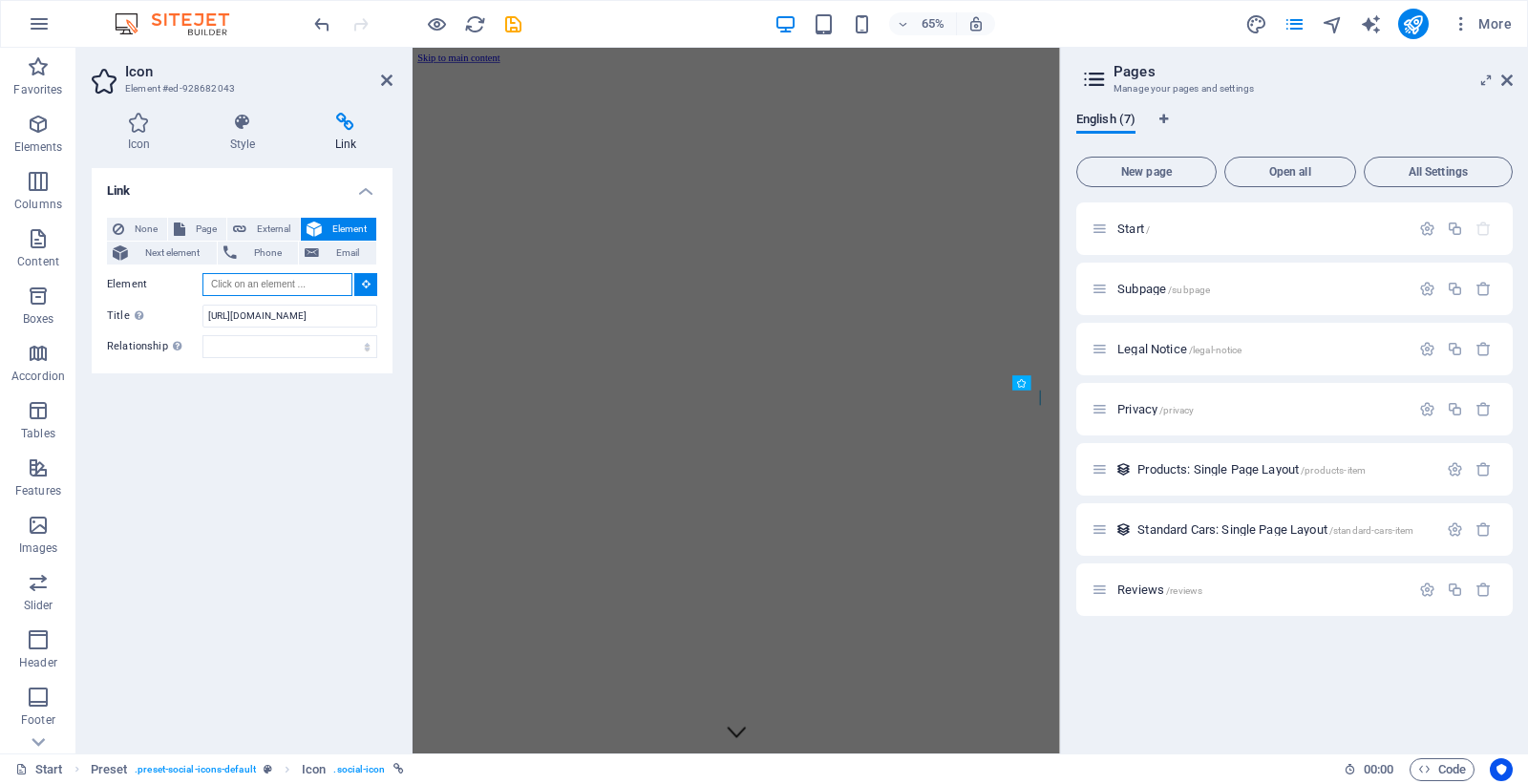
click at [293, 279] on input "Element" at bounding box center [277, 285] width 150 height 23
click at [363, 277] on button at bounding box center [366, 285] width 23 height 23
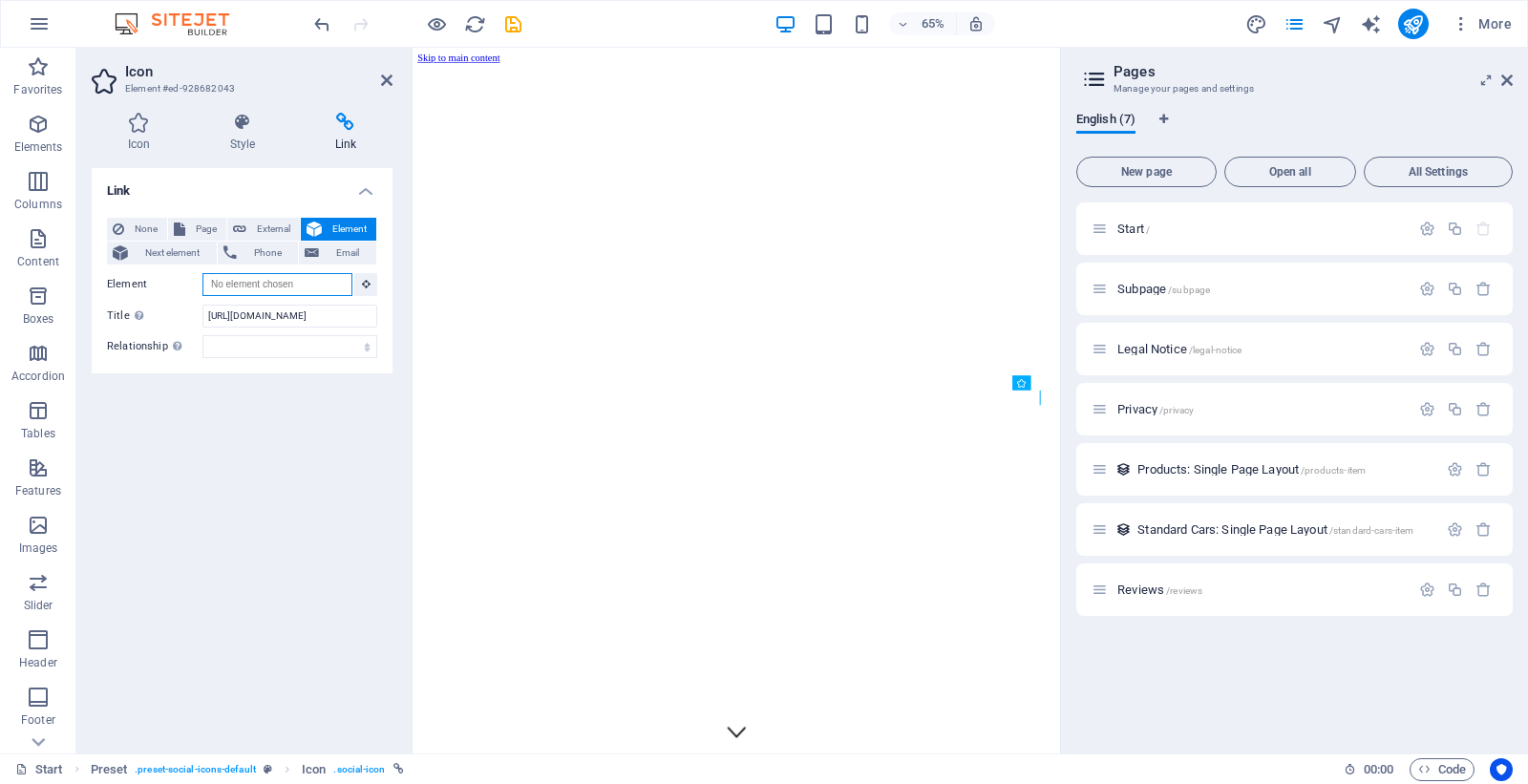
click at [289, 281] on input "Element" at bounding box center [277, 285] width 150 height 23
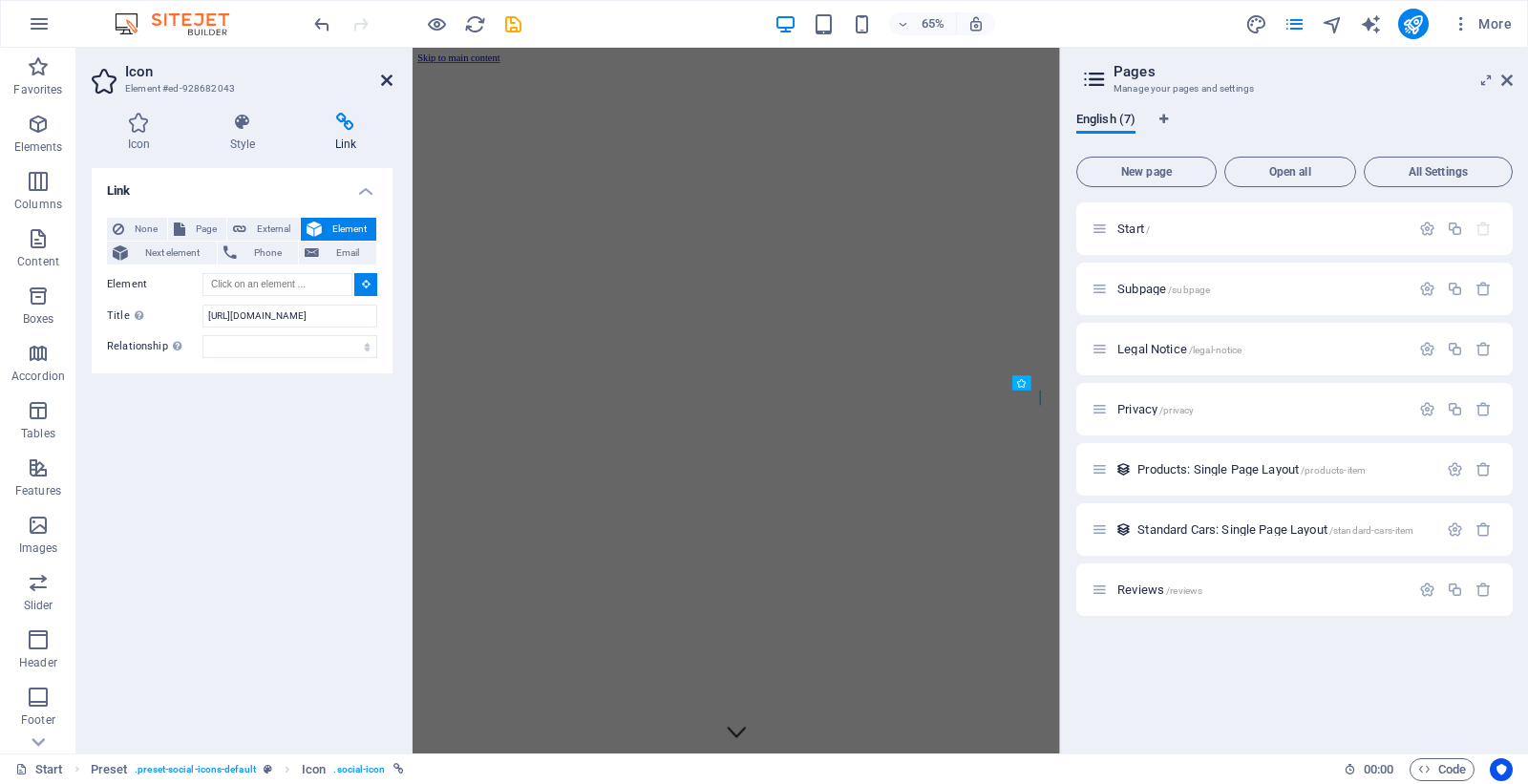
click at [388, 78] on icon at bounding box center [386, 81] width 12 height 16
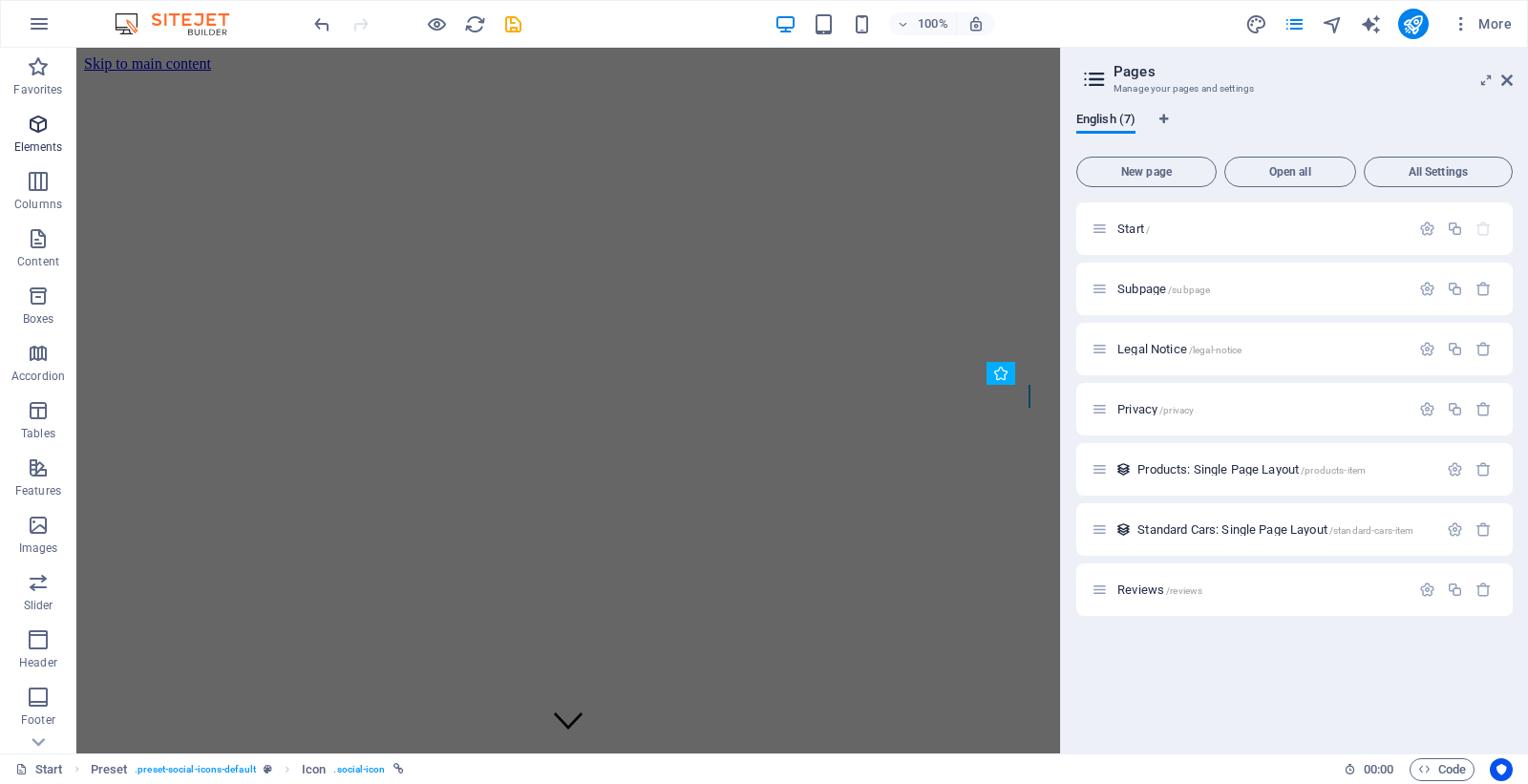
click at [40, 126] on icon "button" at bounding box center [38, 125] width 23 height 23
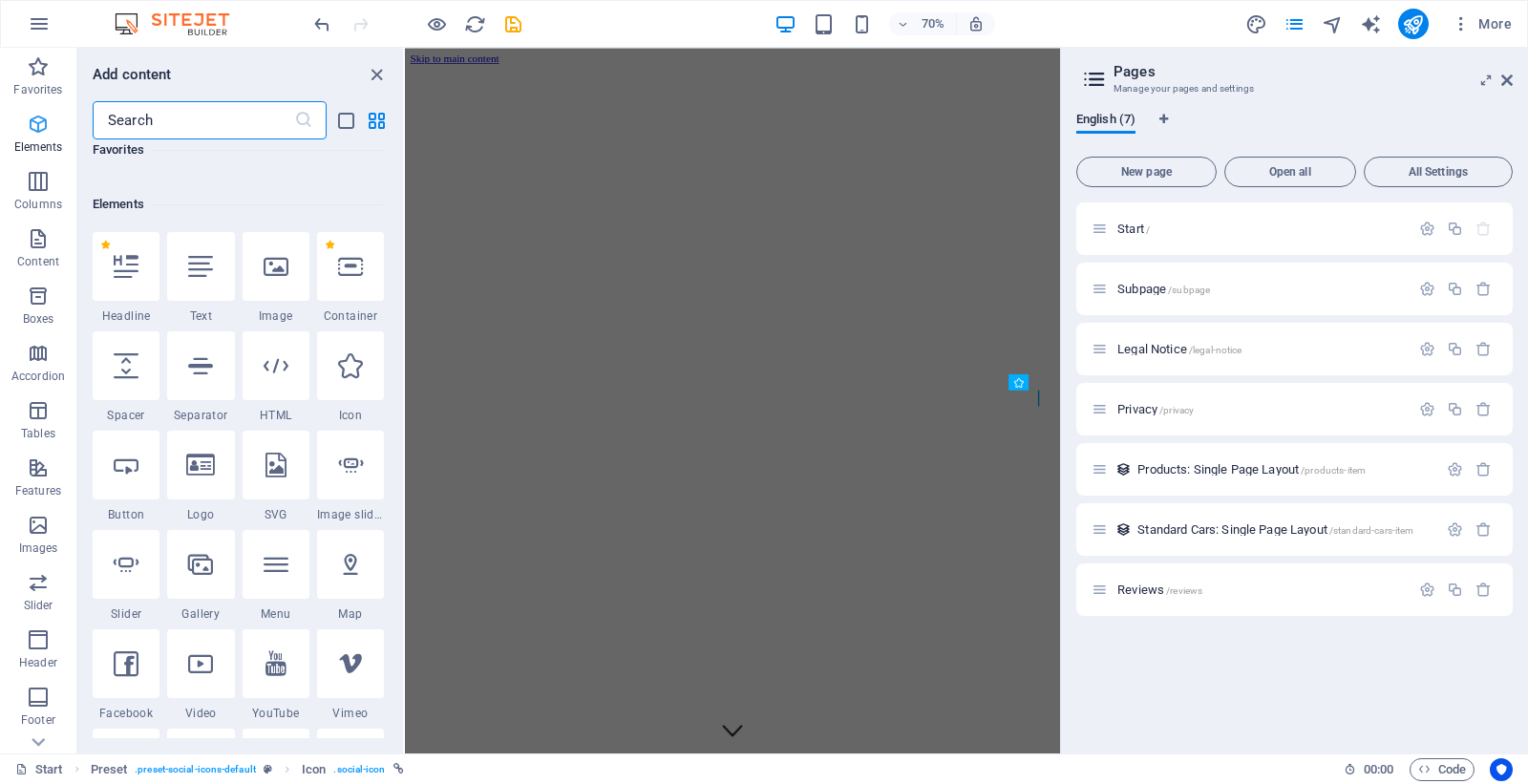
scroll to position [203, 0]
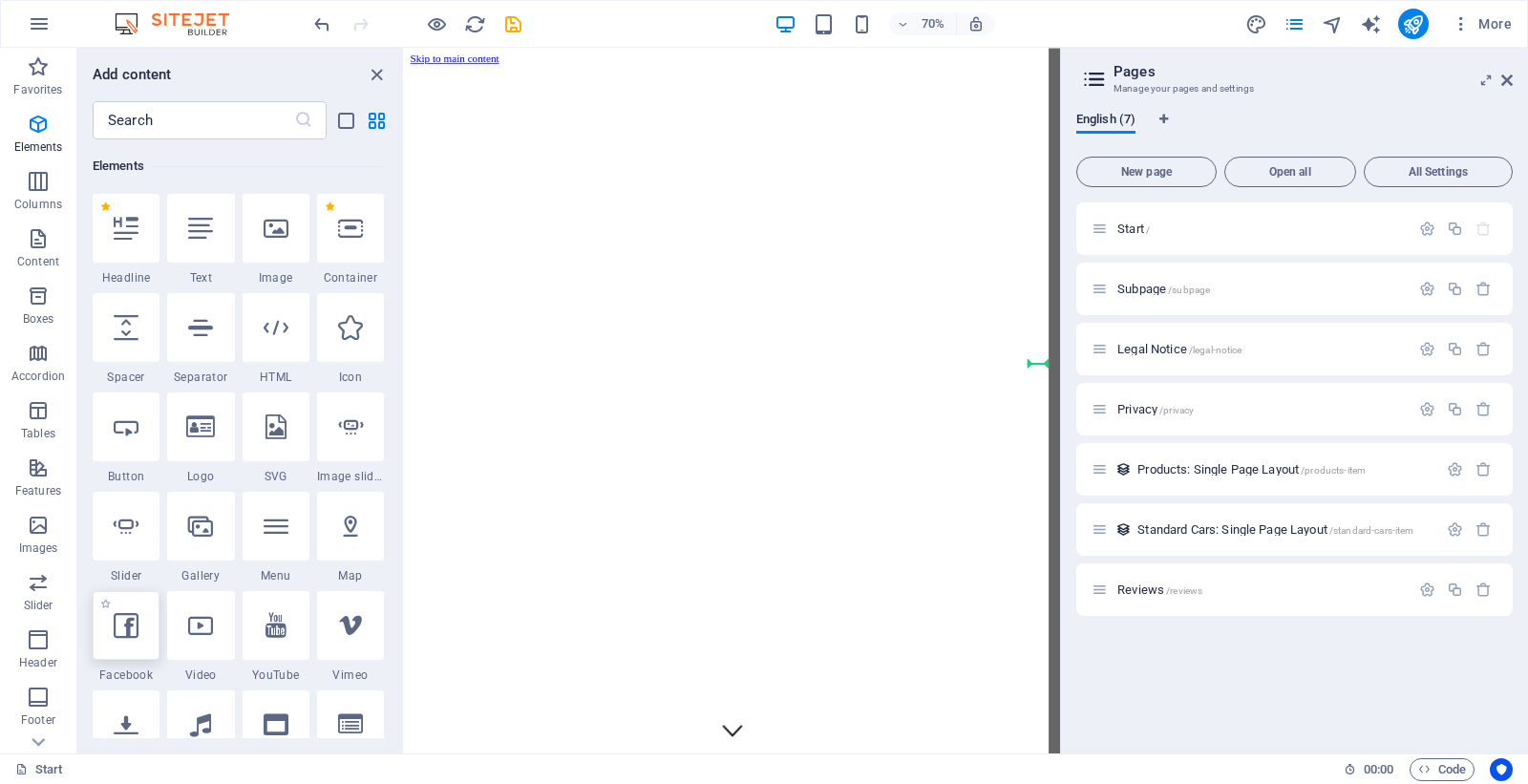
select select "%"
select select "px"
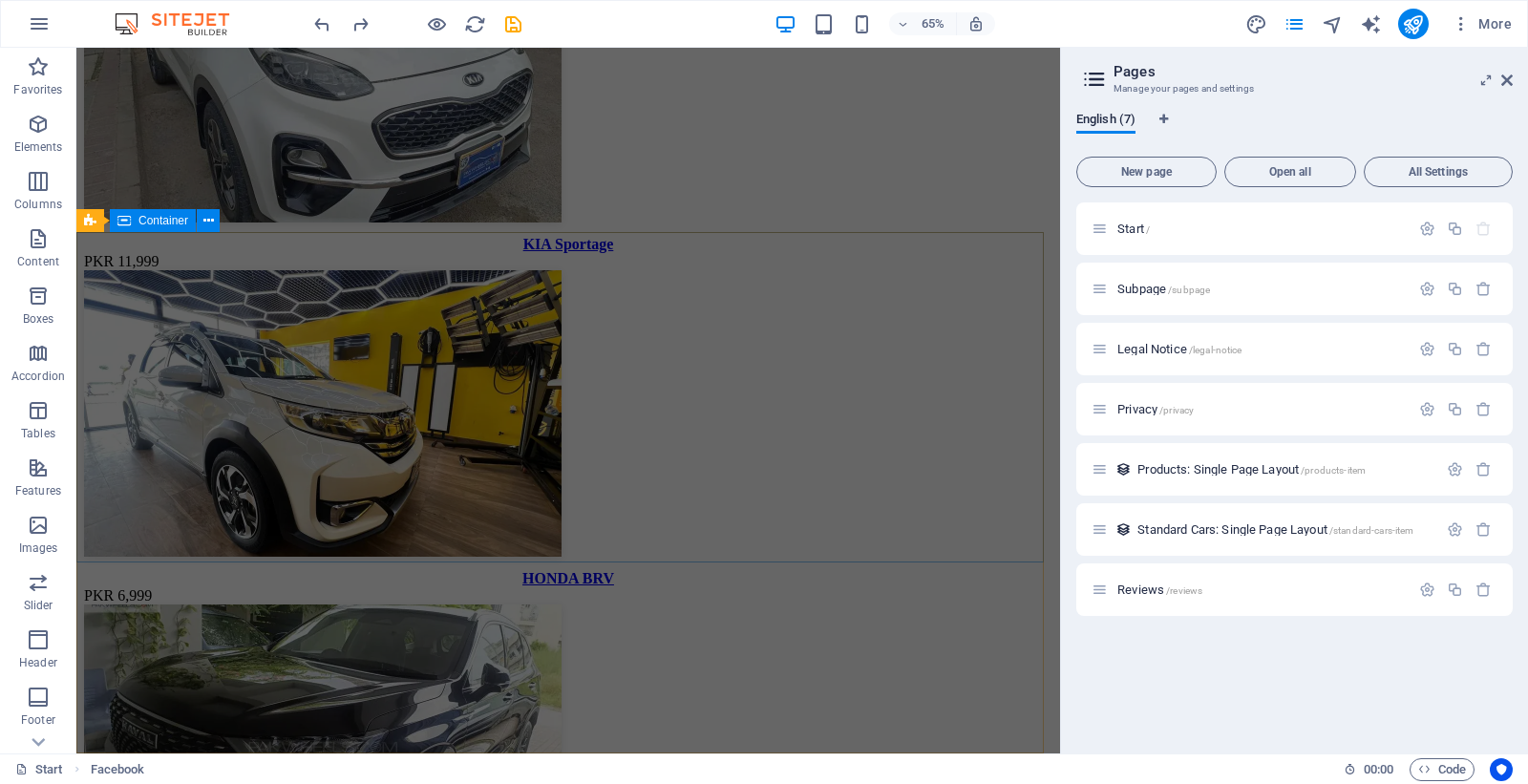
scroll to position [4748, 0]
click at [312, 30] on icon "undo" at bounding box center [322, 24] width 22 height 22
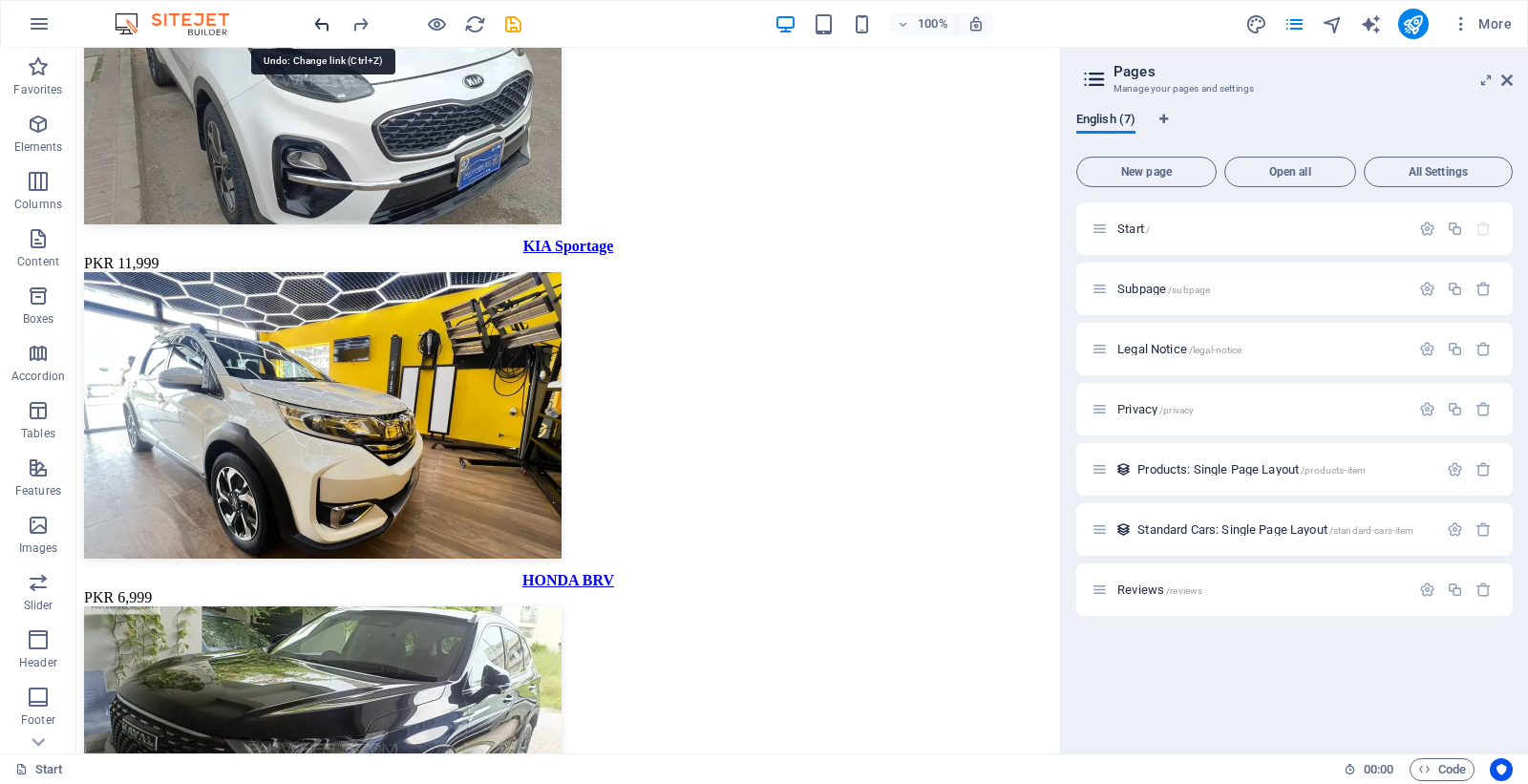
click at [312, 30] on icon "undo" at bounding box center [322, 24] width 22 height 22
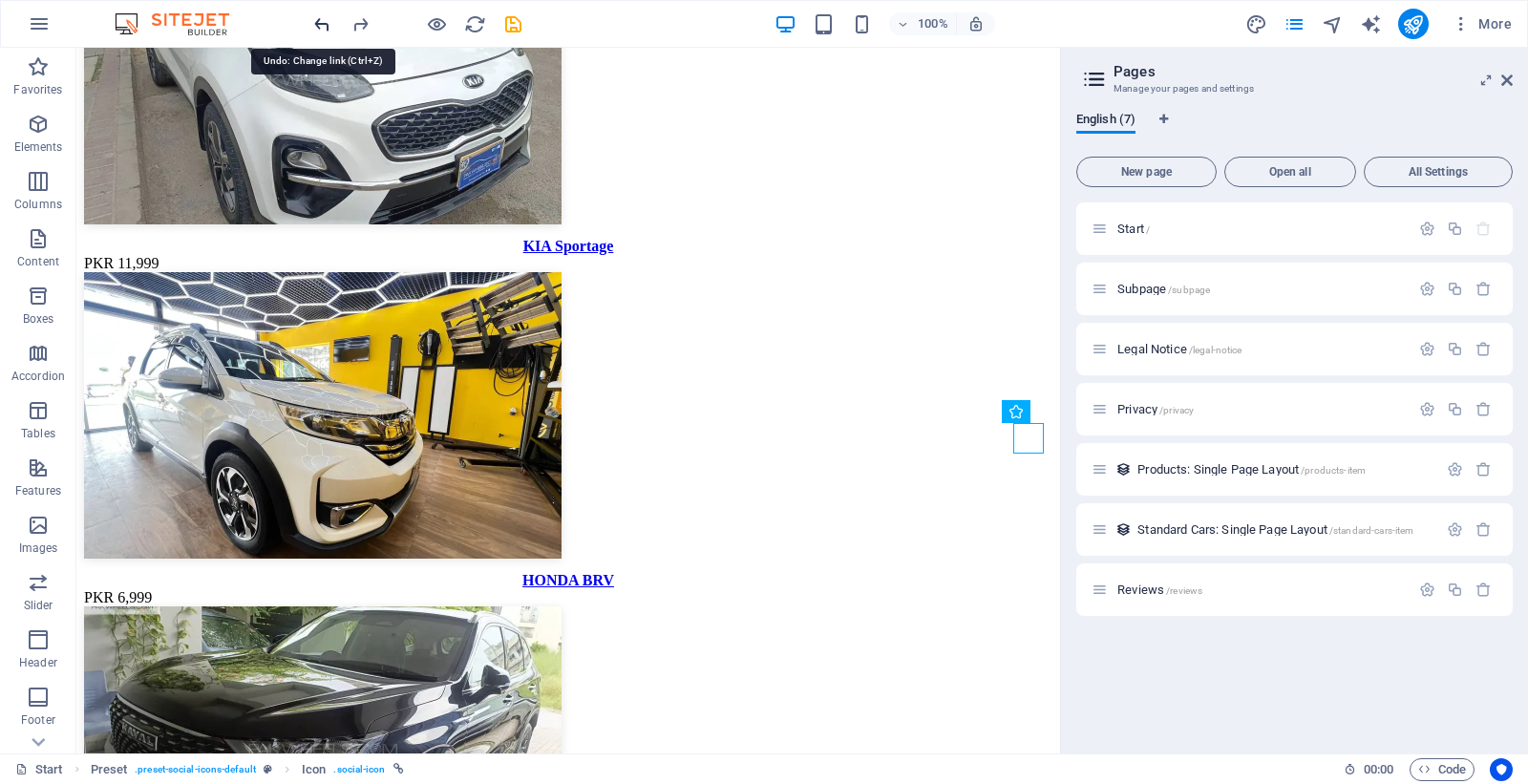
click at [329, 25] on icon "undo" at bounding box center [322, 24] width 22 height 22
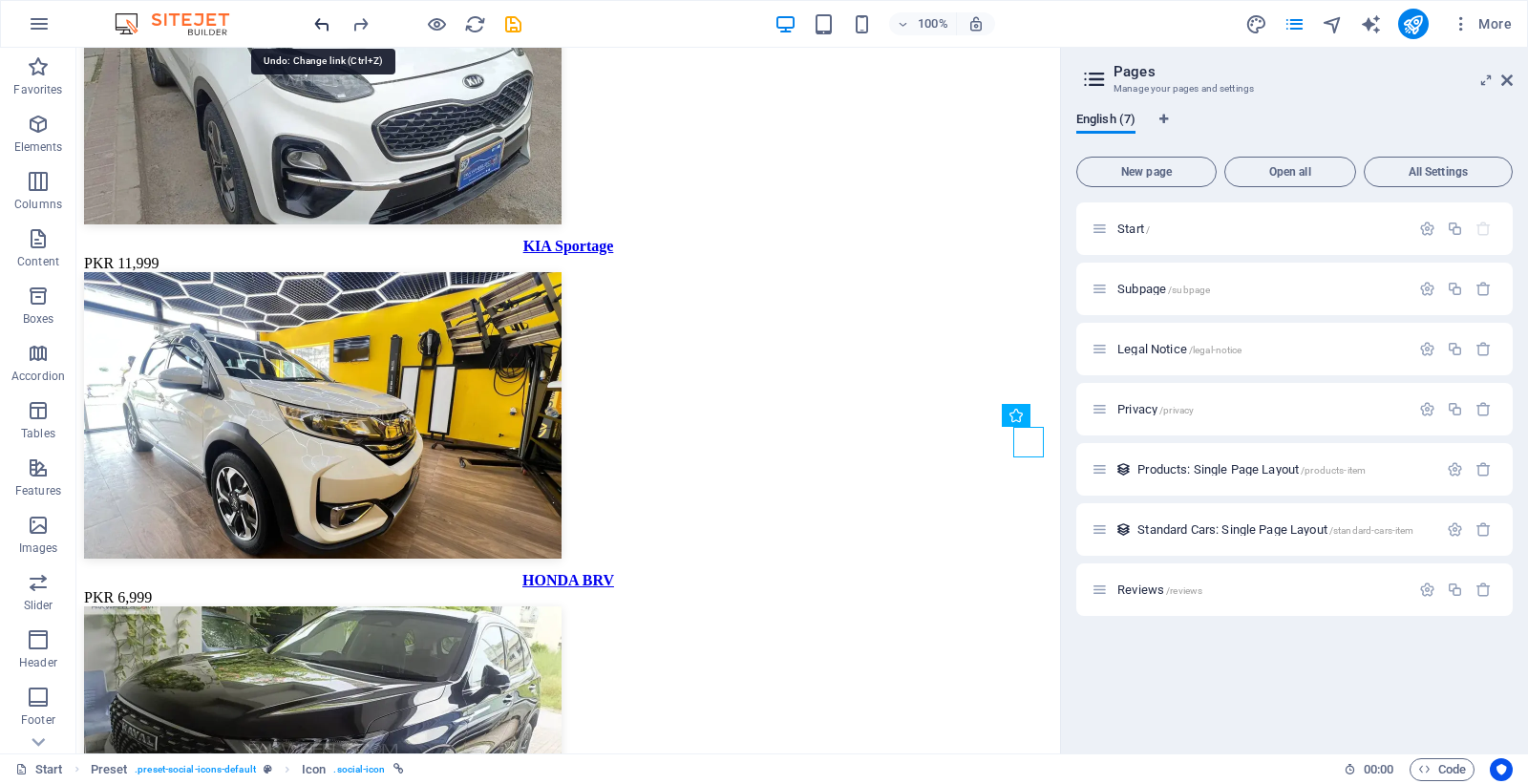
click at [329, 25] on icon "undo" at bounding box center [322, 24] width 22 height 22
click at [328, 25] on icon "undo" at bounding box center [322, 24] width 22 height 22
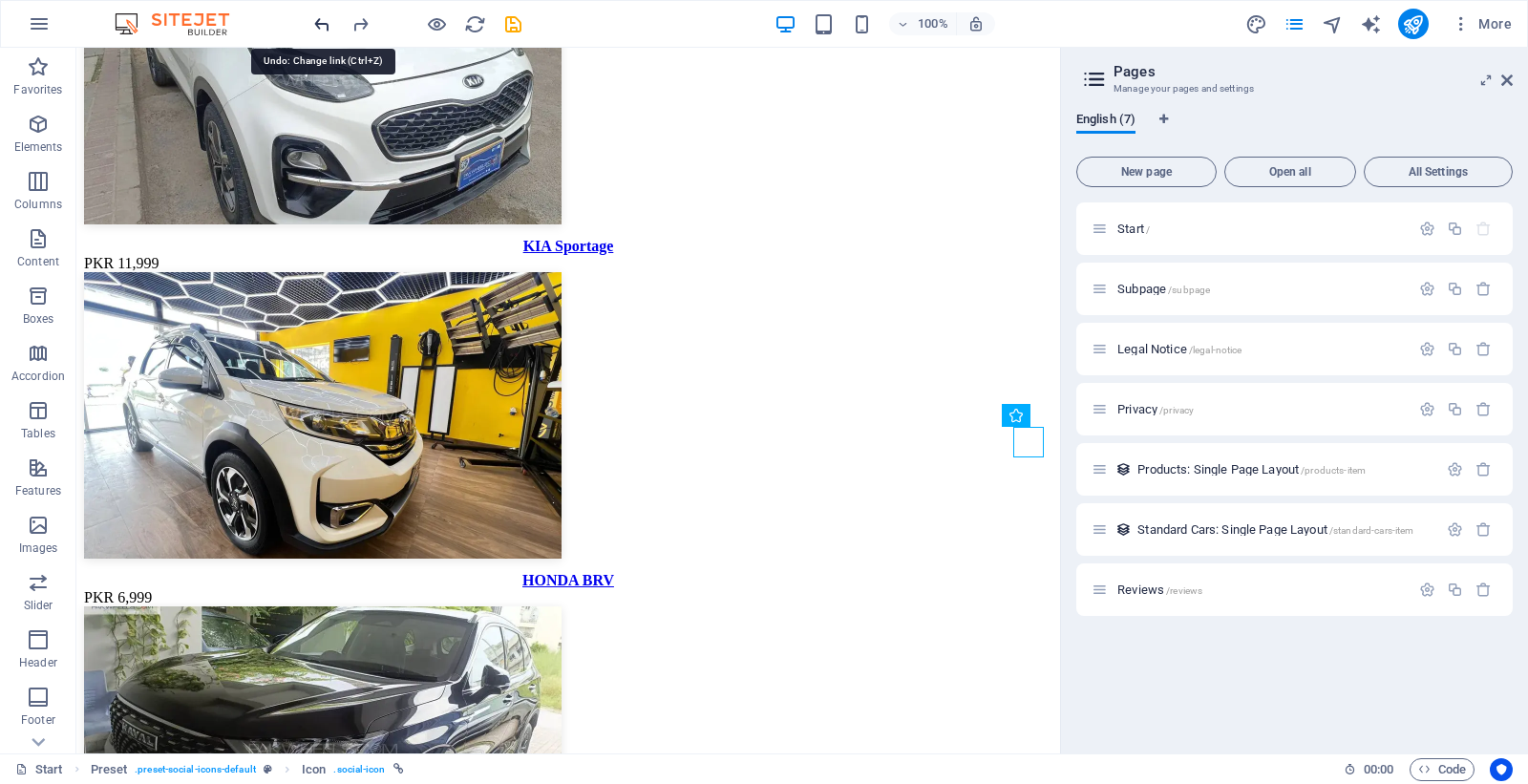
click at [328, 25] on icon "undo" at bounding box center [322, 24] width 22 height 22
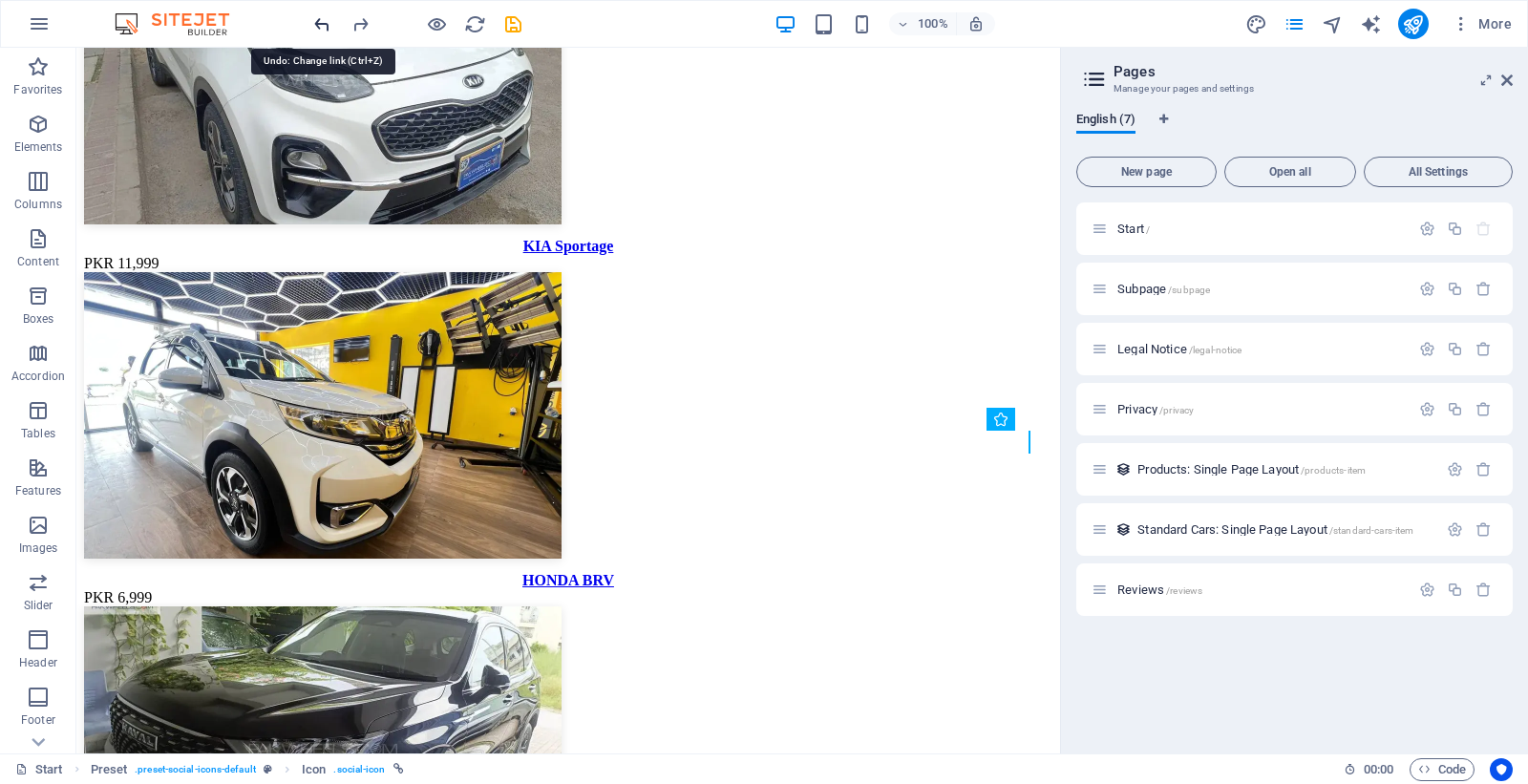
click at [328, 25] on icon "undo" at bounding box center [322, 24] width 22 height 22
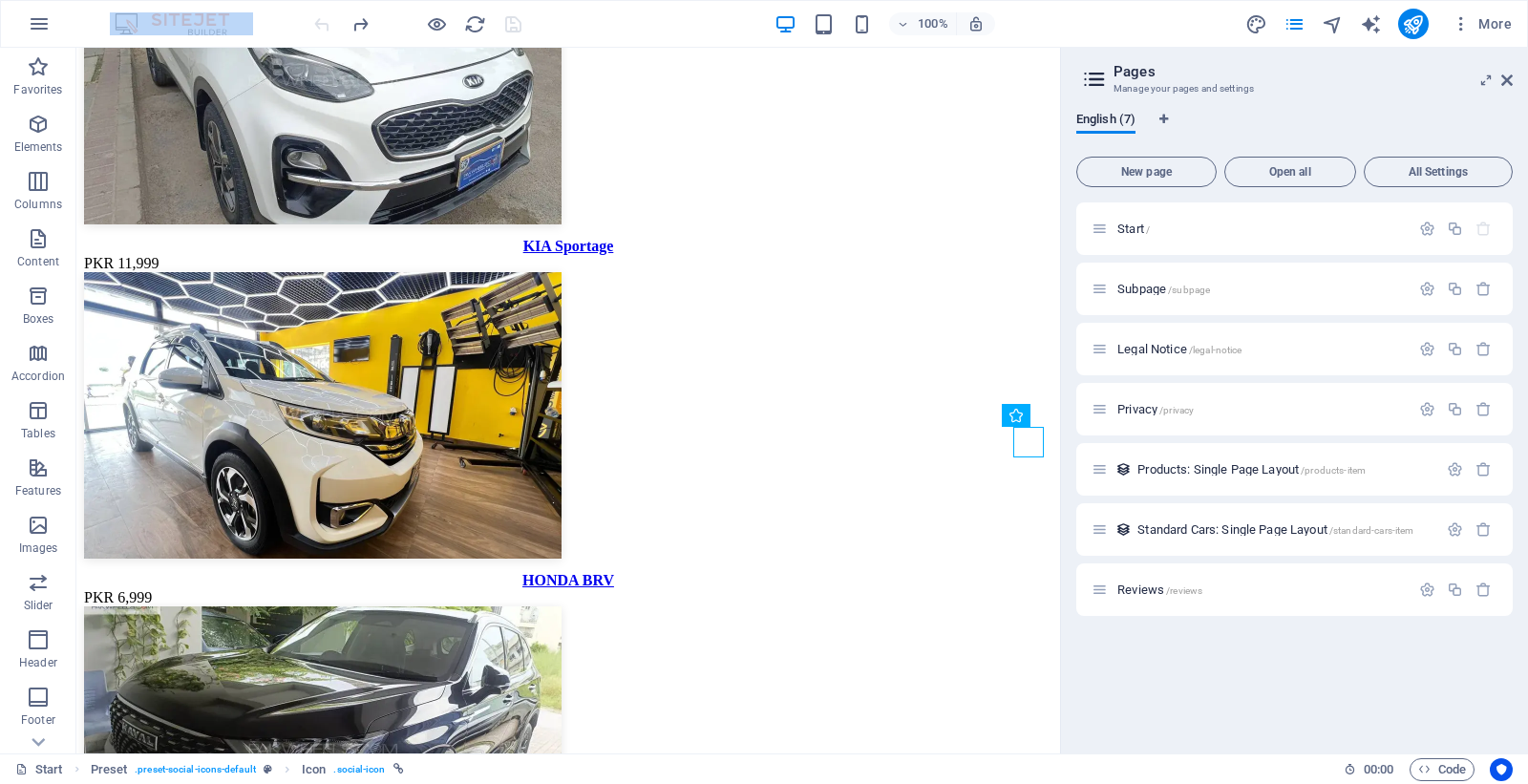
click at [328, 25] on div at bounding box center [418, 23] width 214 height 30
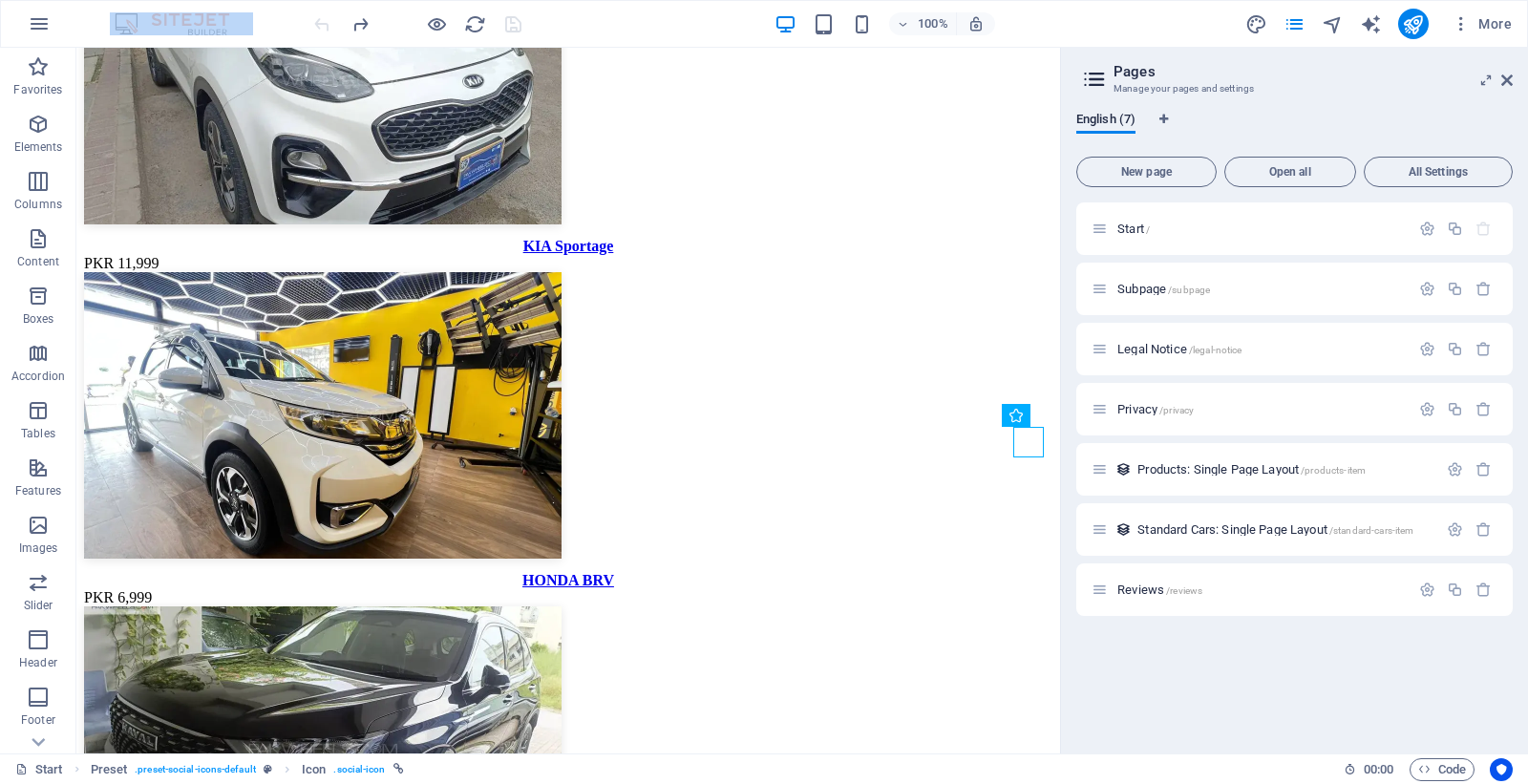
click at [328, 25] on div at bounding box center [418, 23] width 214 height 30
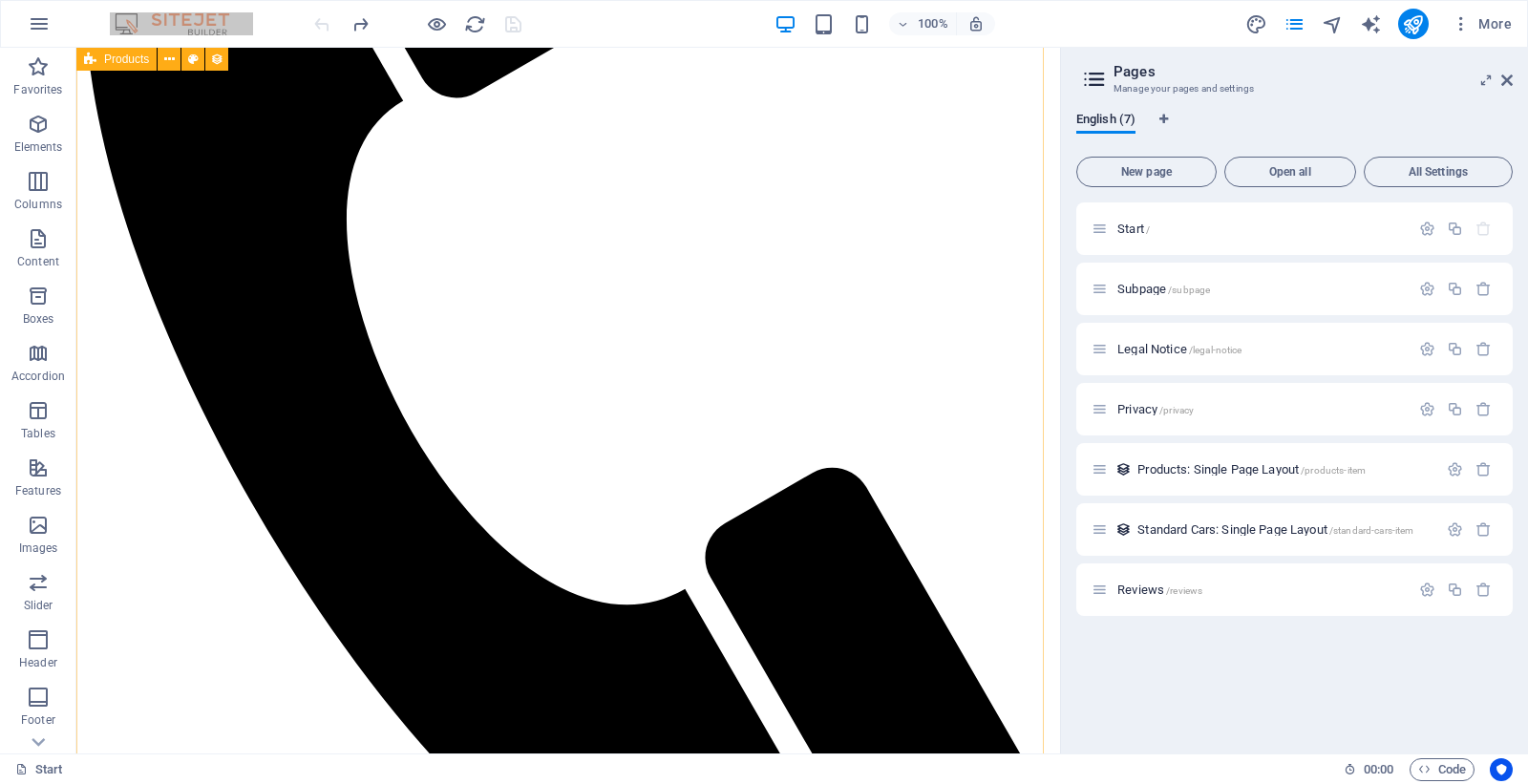
scroll to position [1461, 0]
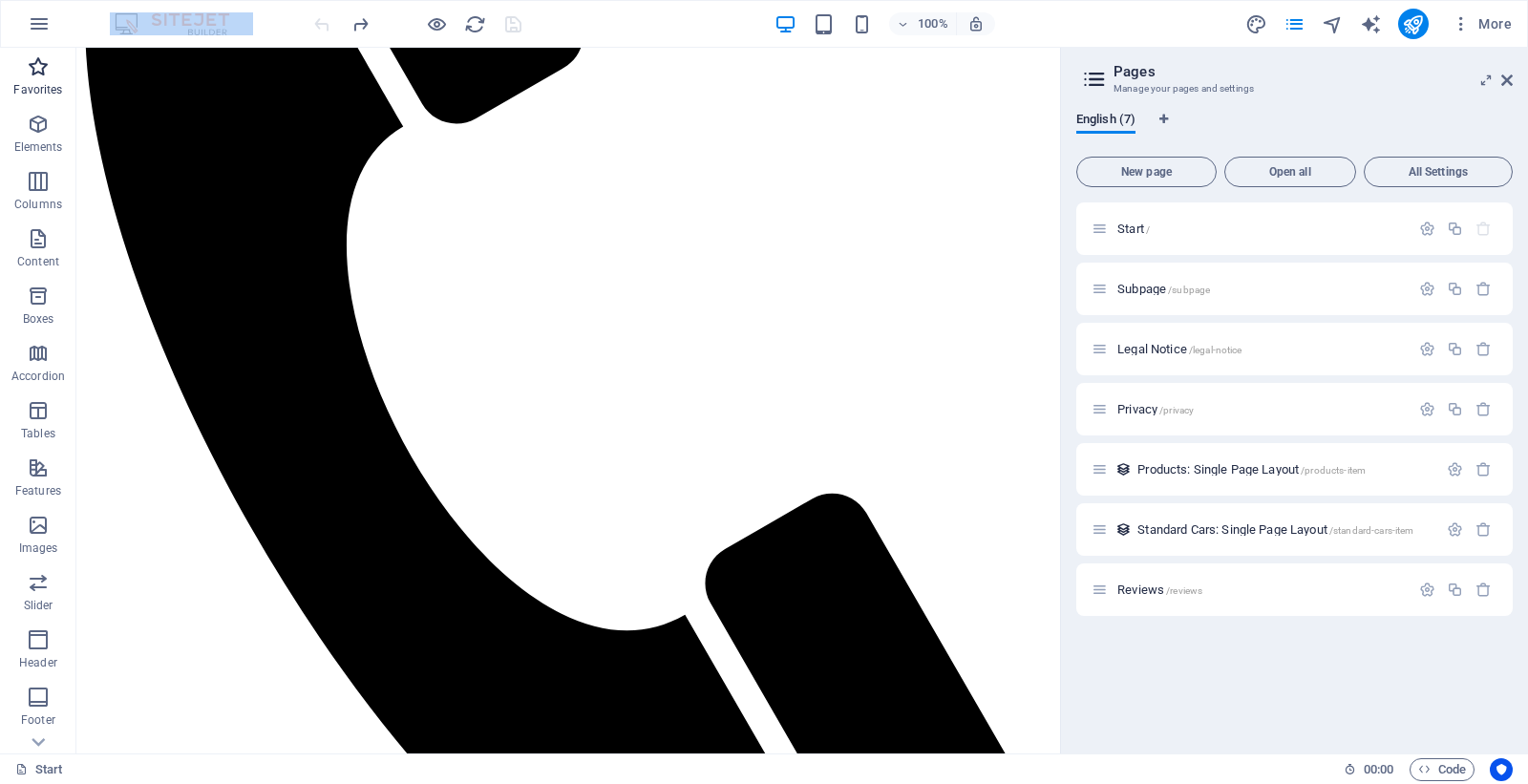
click at [28, 82] on p "Favorites" at bounding box center [38, 89] width 49 height 16
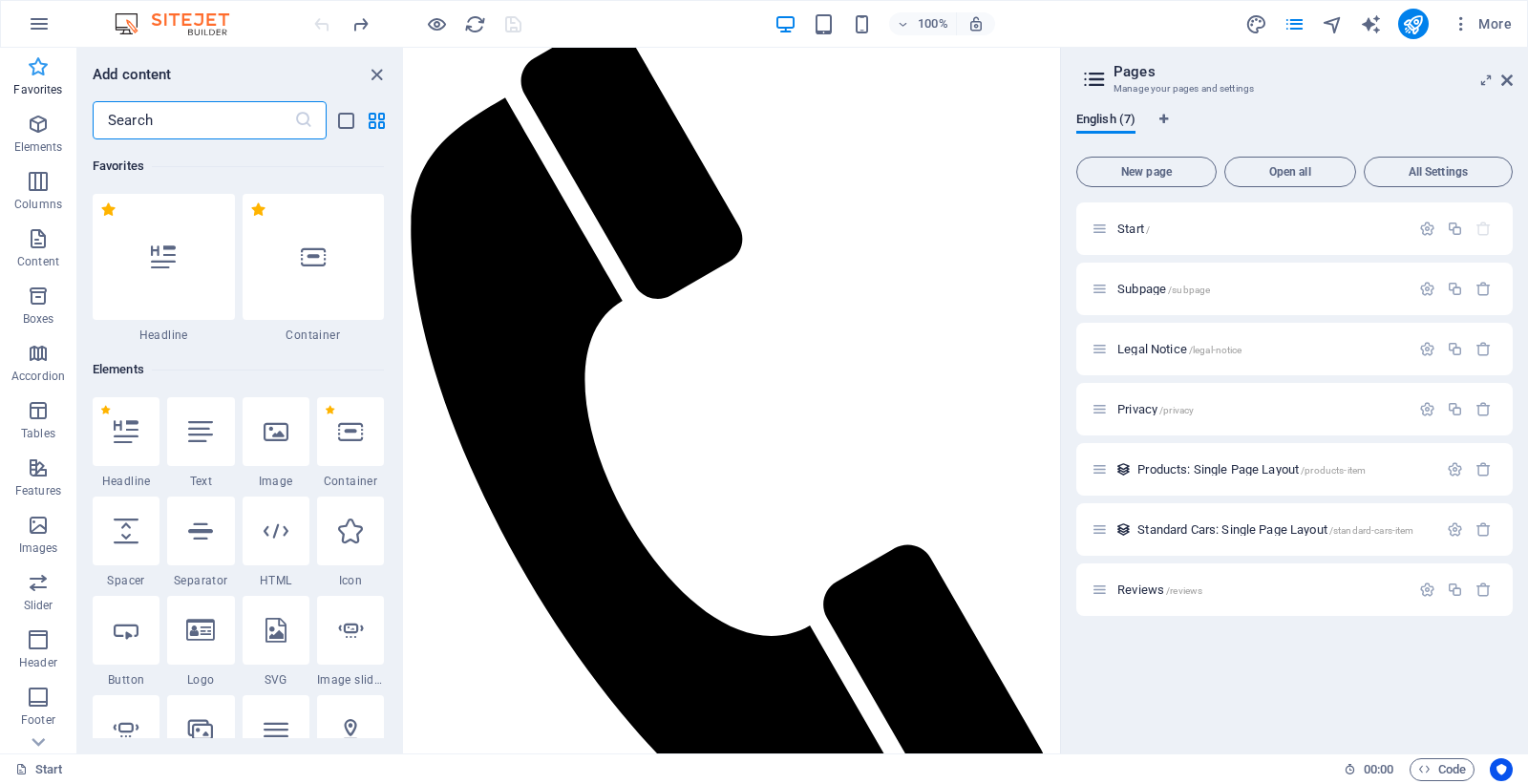
scroll to position [1763, 0]
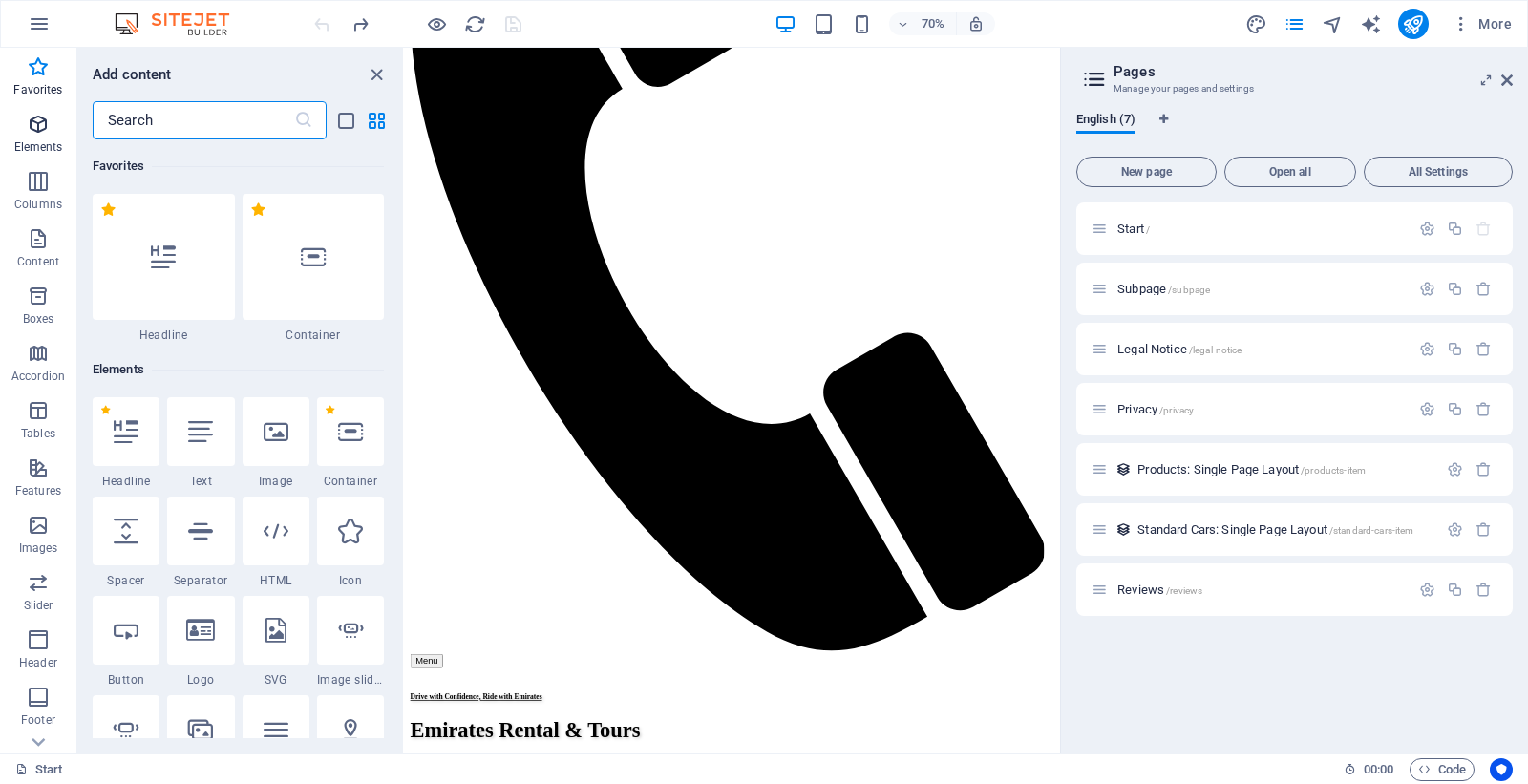
click at [51, 140] on p "Elements" at bounding box center [39, 147] width 49 height 16
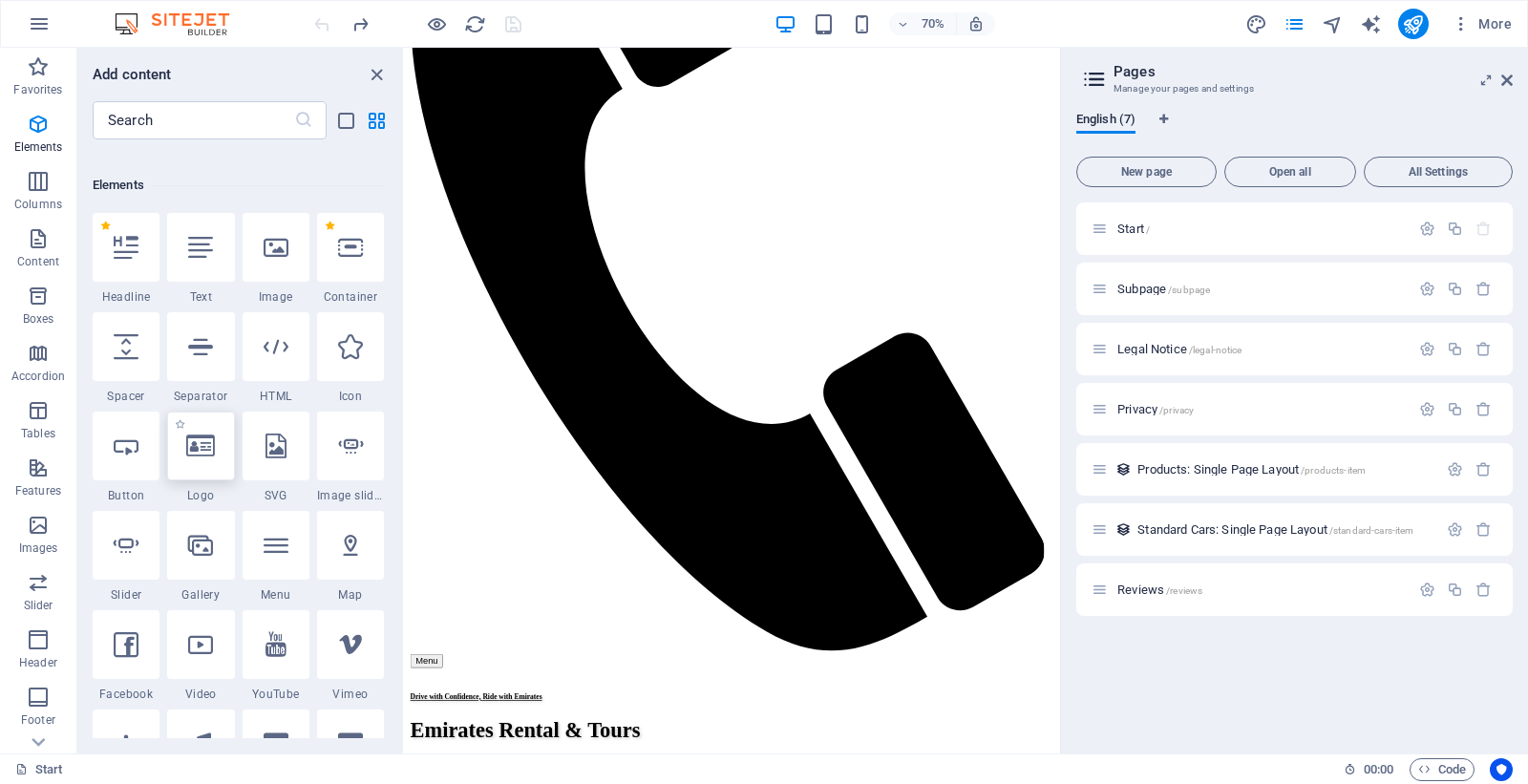
scroll to position [203, 0]
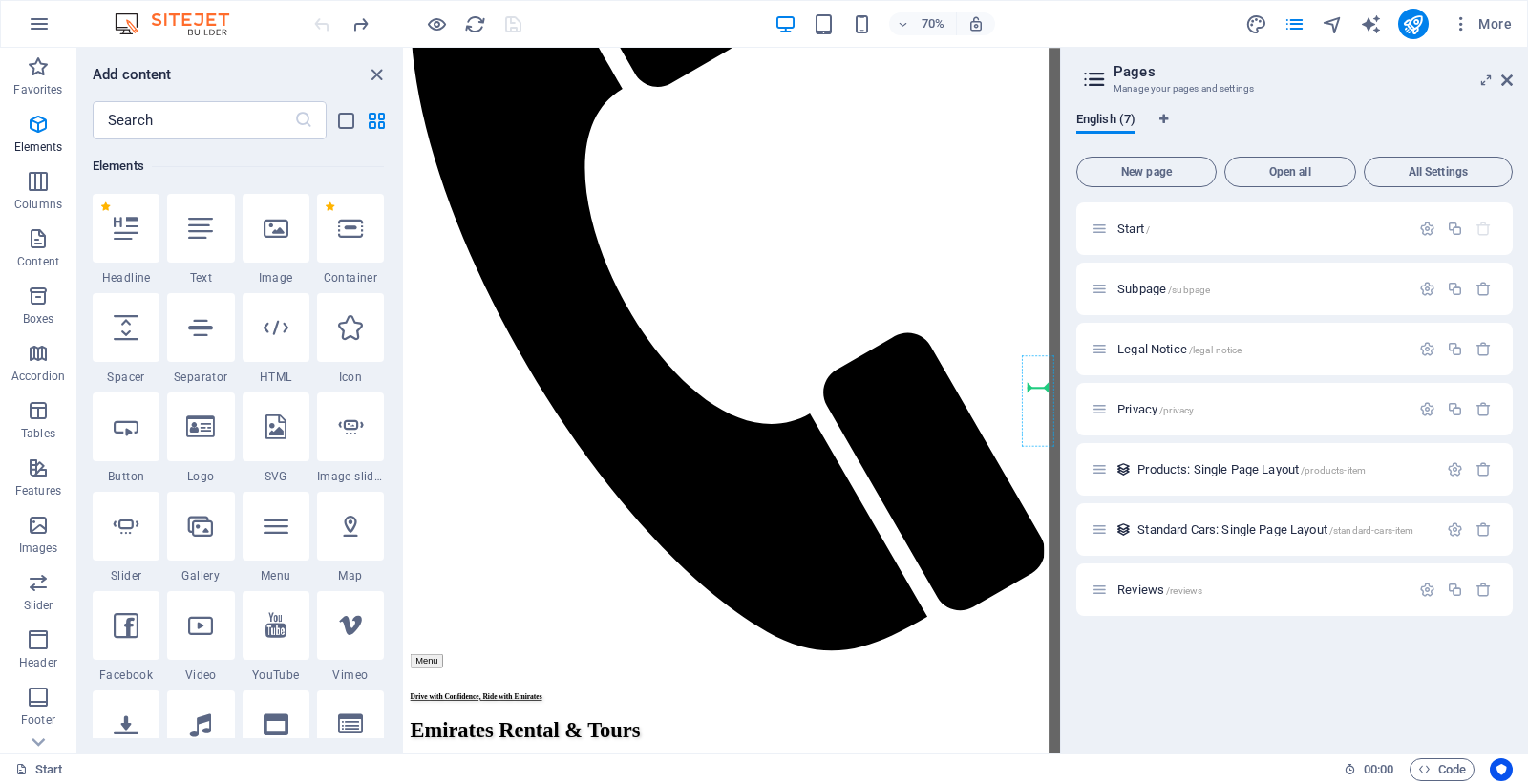
select select "%"
select select "px"
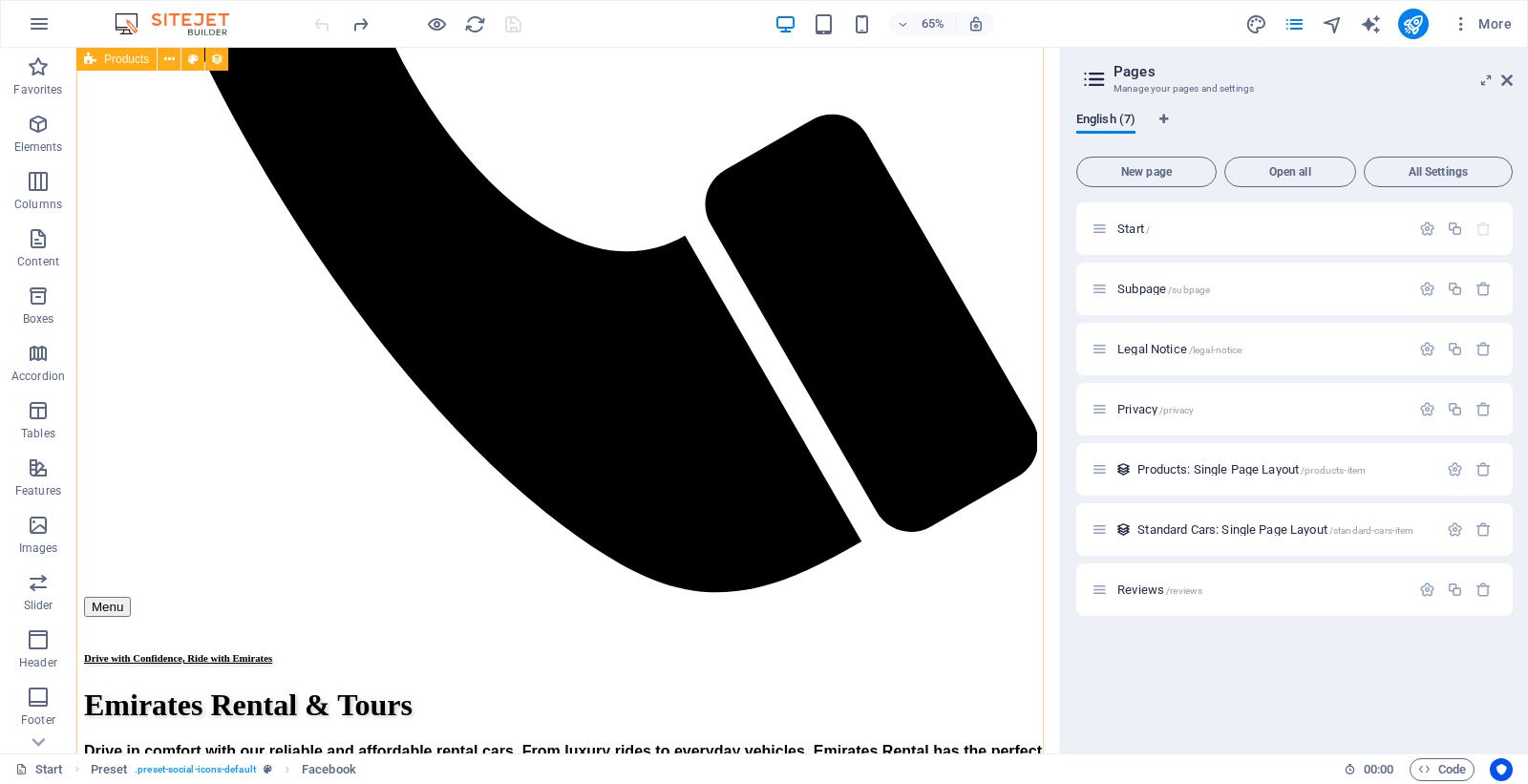
scroll to position [1461, 0]
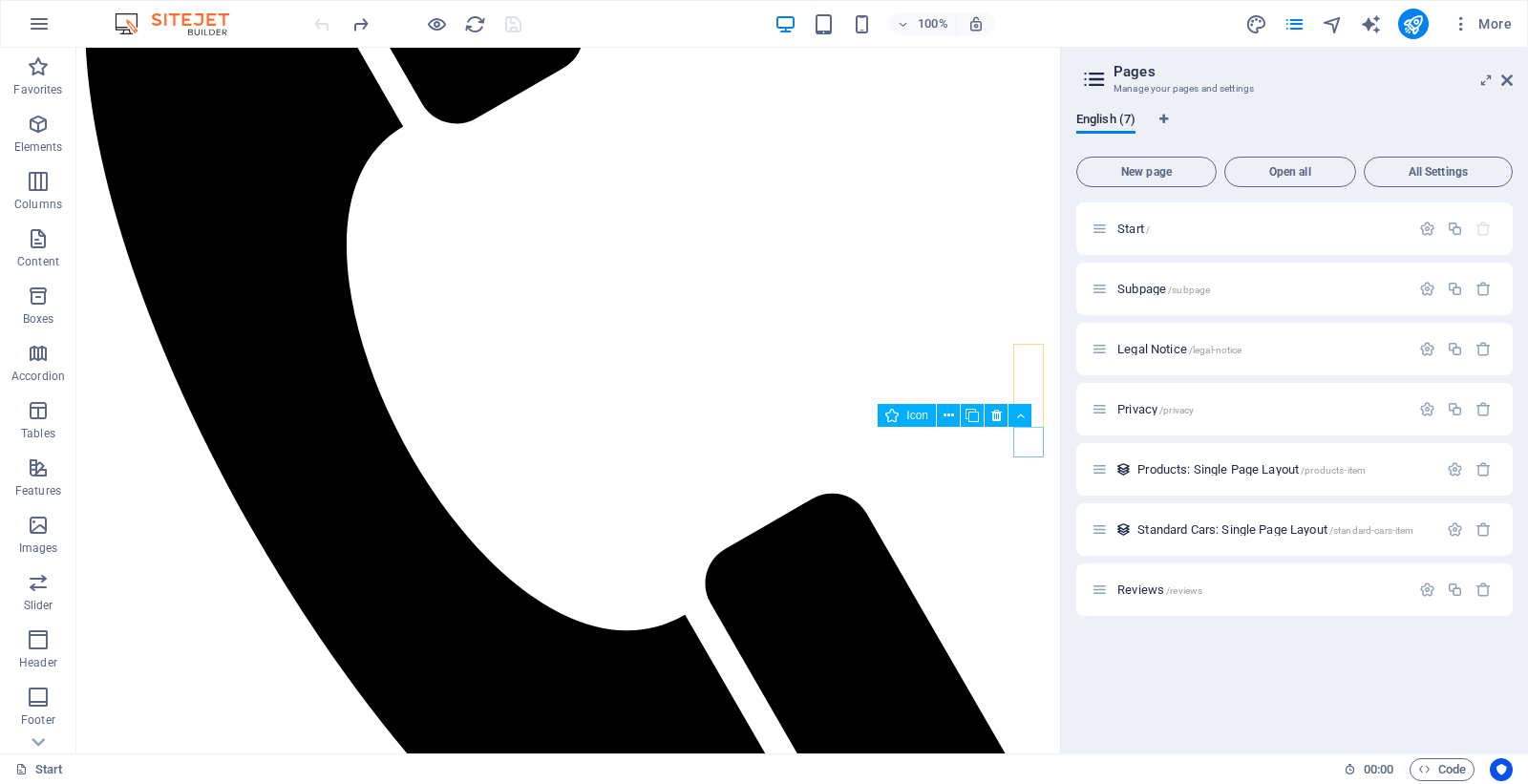
click at [1038, 410] on div "Icon" at bounding box center [961, 415] width 166 height 24
click at [35, 116] on icon "button" at bounding box center [38, 125] width 23 height 23
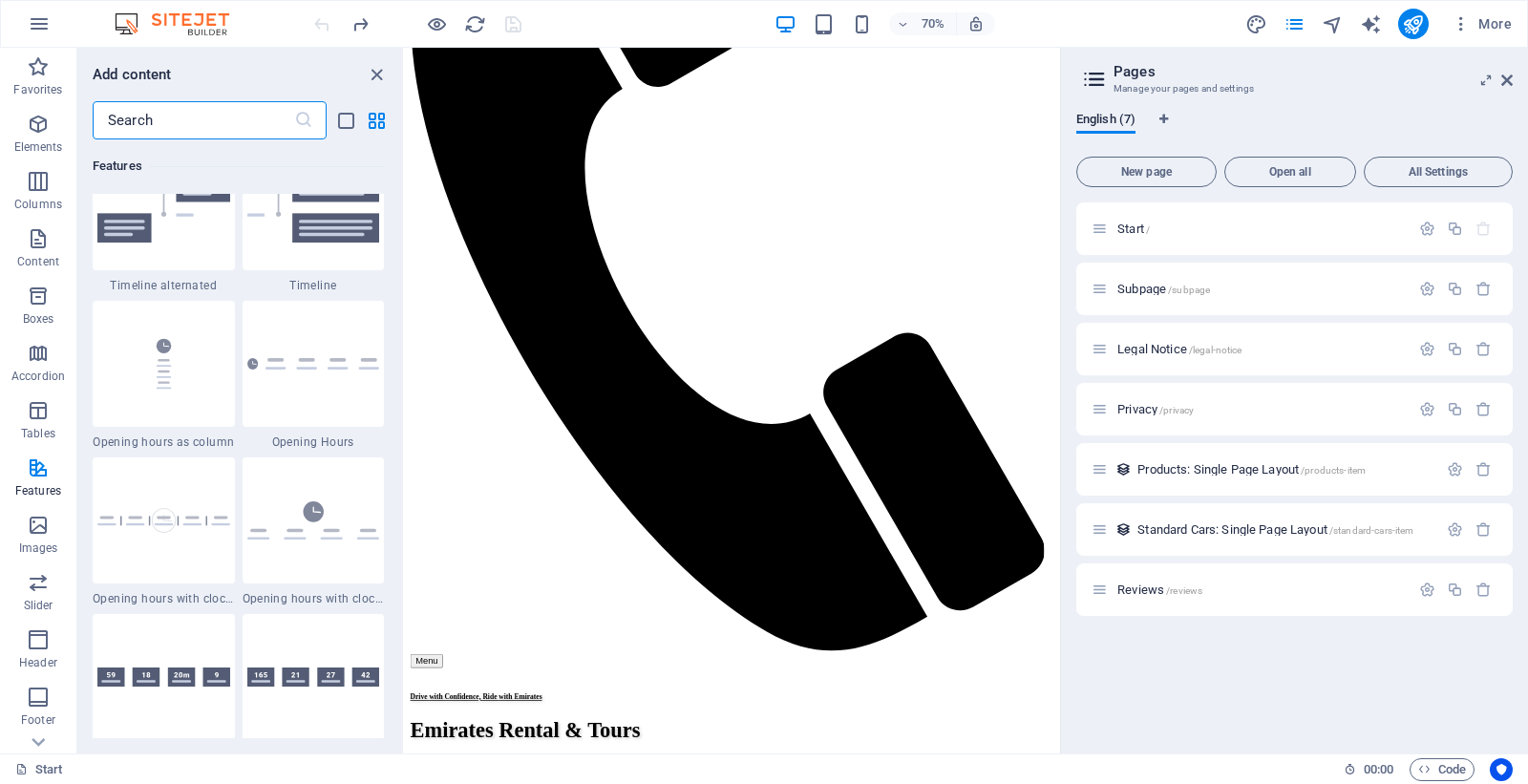
scroll to position [8483, 0]
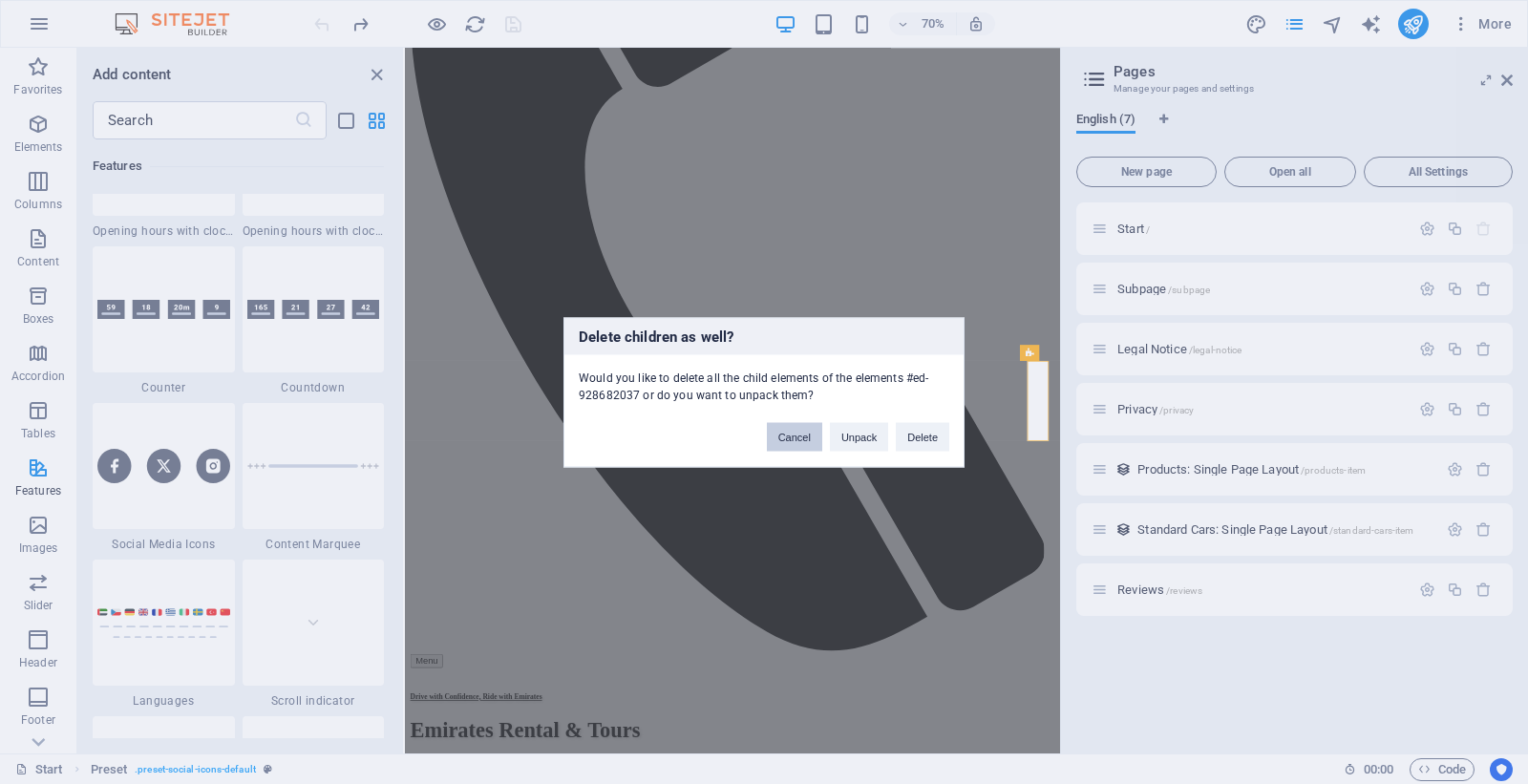
click at [814, 434] on button "Cancel" at bounding box center [794, 436] width 55 height 28
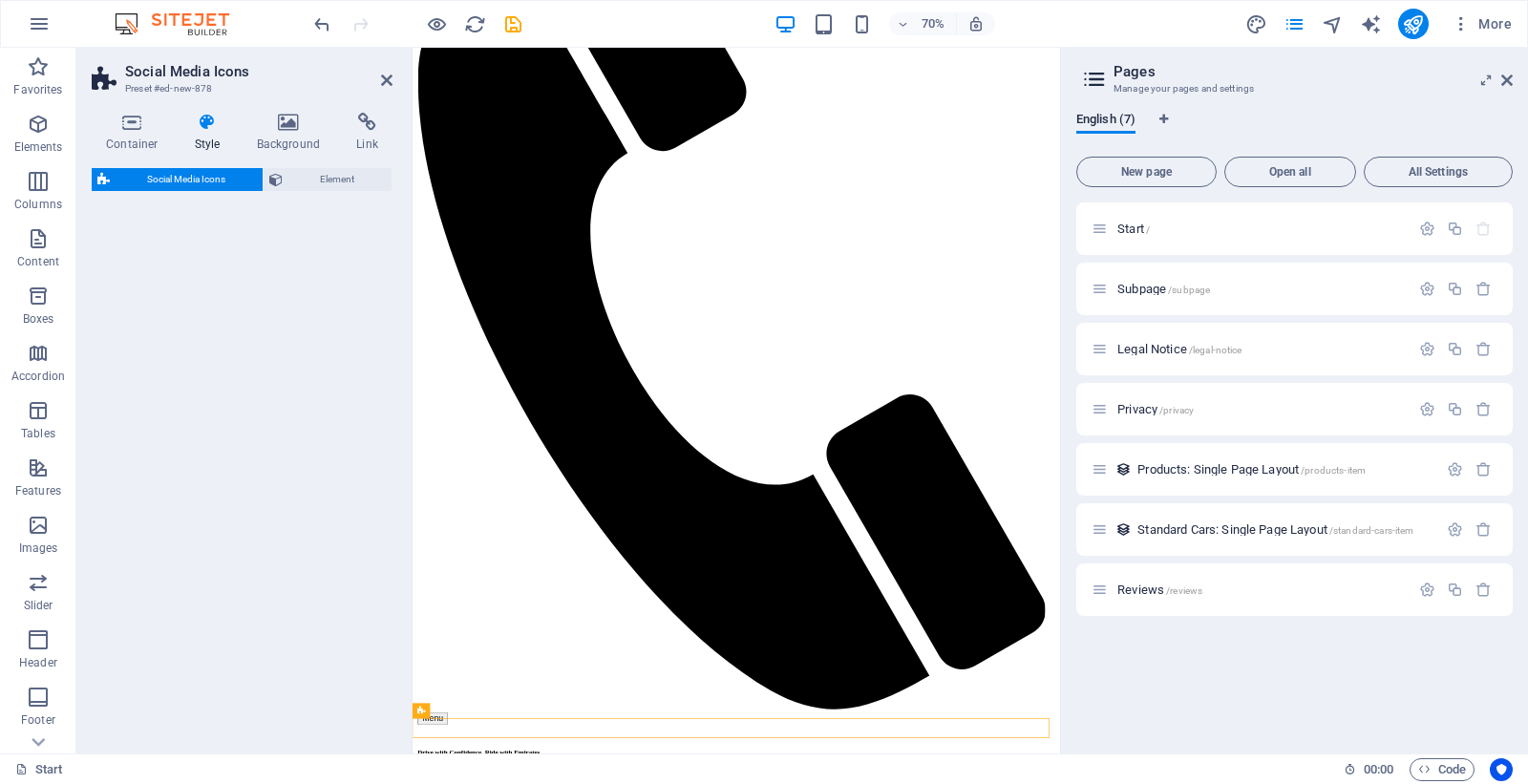
select select "rem"
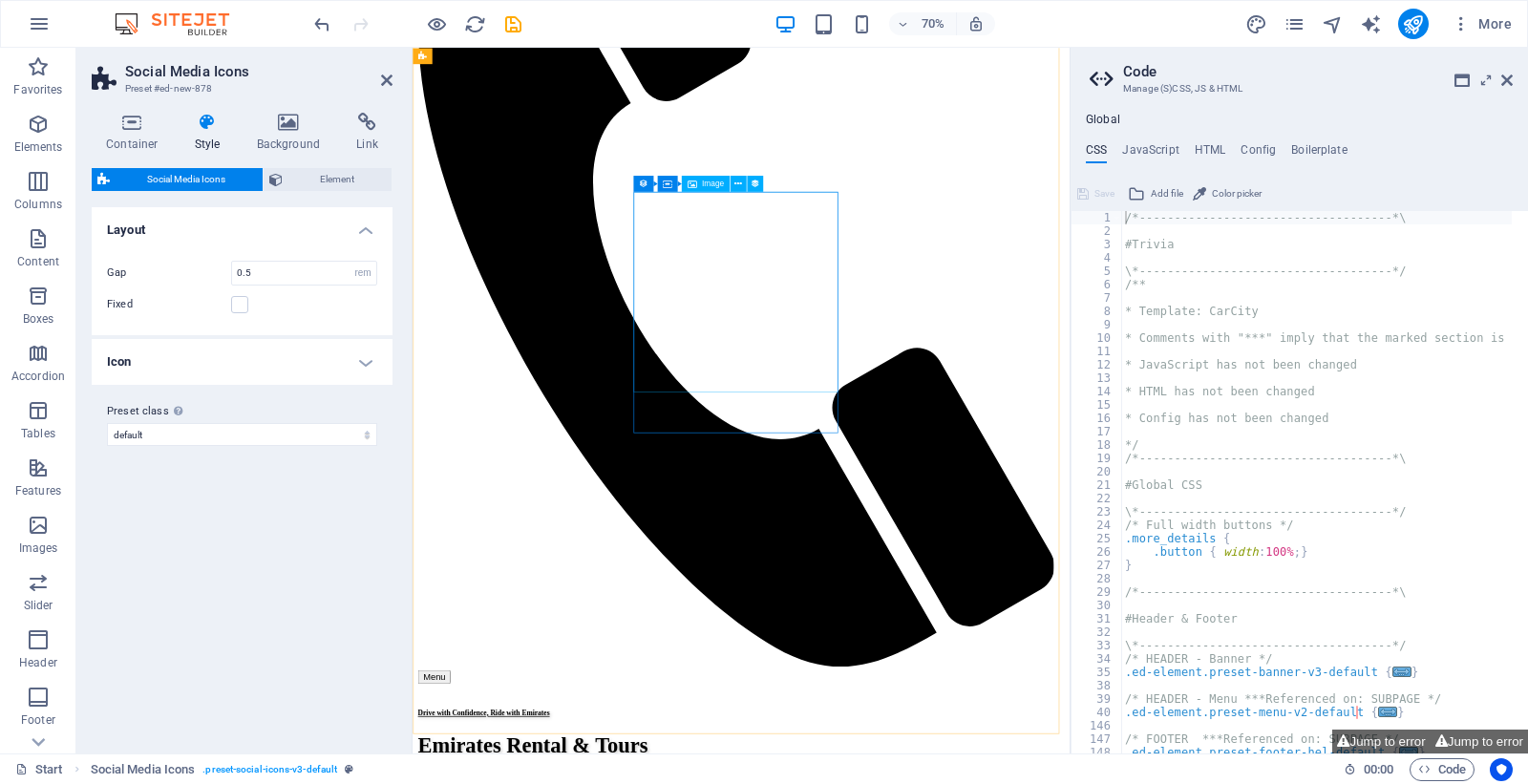
scroll to position [1834, 0]
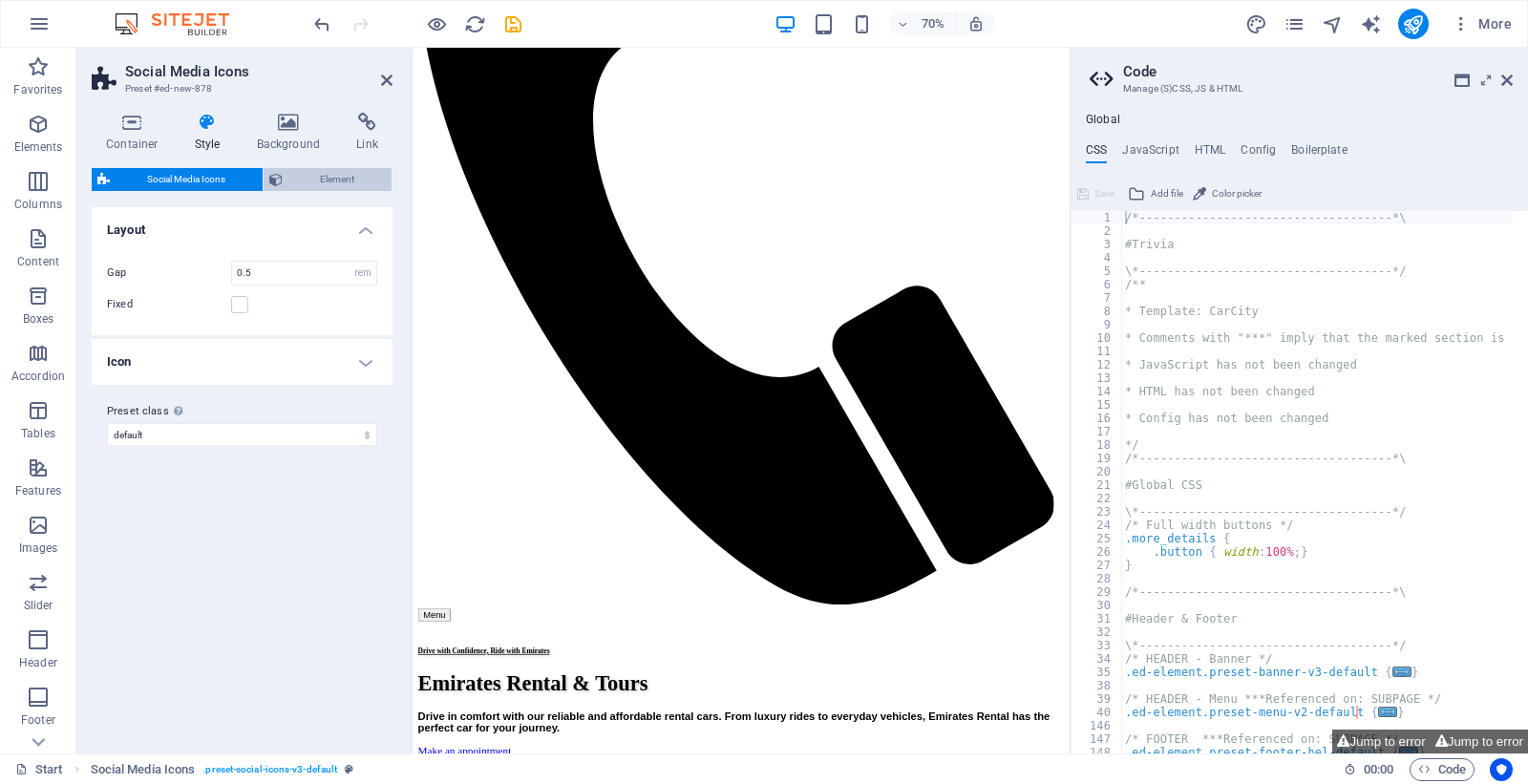
click at [318, 178] on span "Element" at bounding box center [337, 180] width 97 height 23
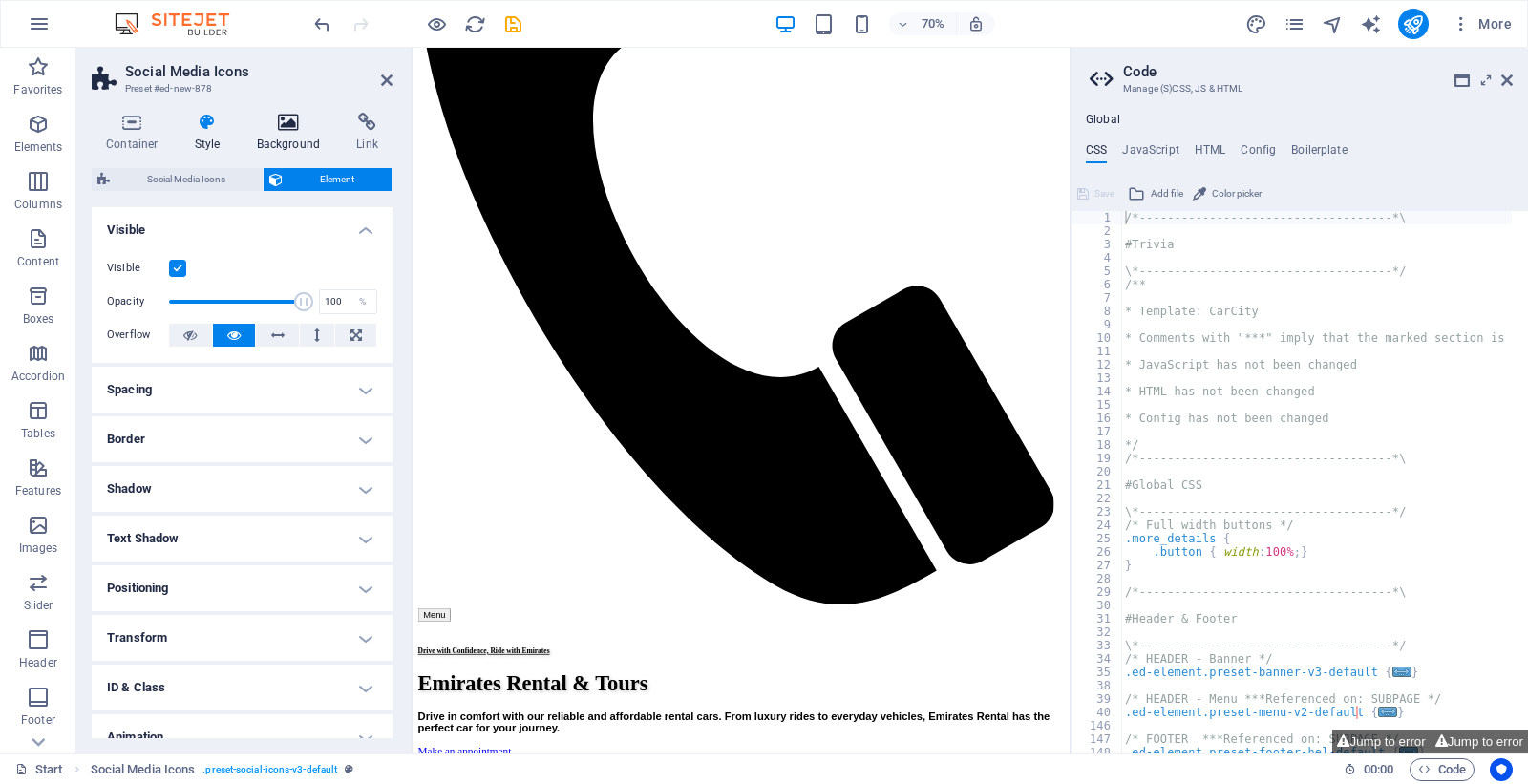
click at [294, 125] on icon at bounding box center [288, 123] width 92 height 19
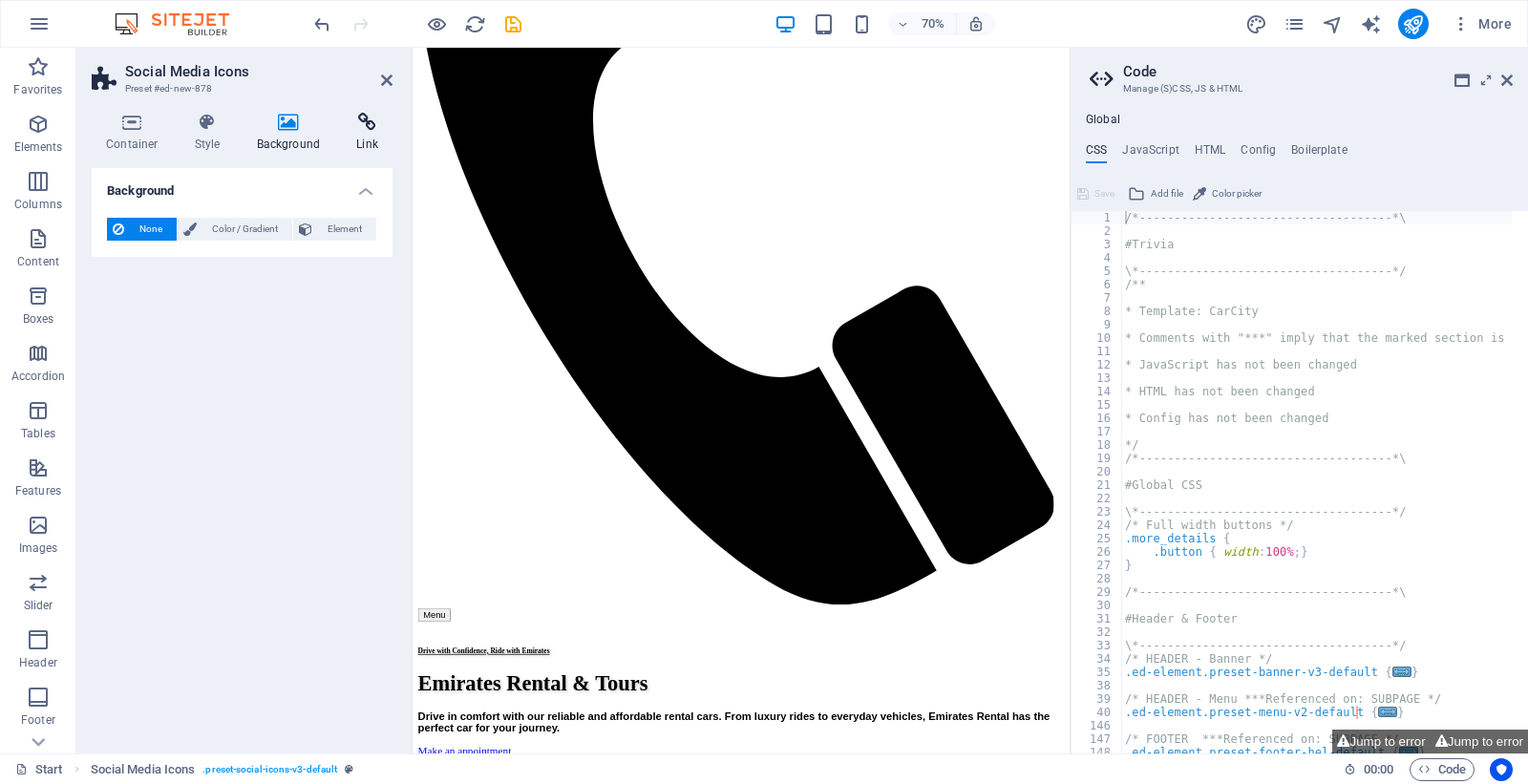
click at [346, 125] on icon at bounding box center [367, 123] width 51 height 19
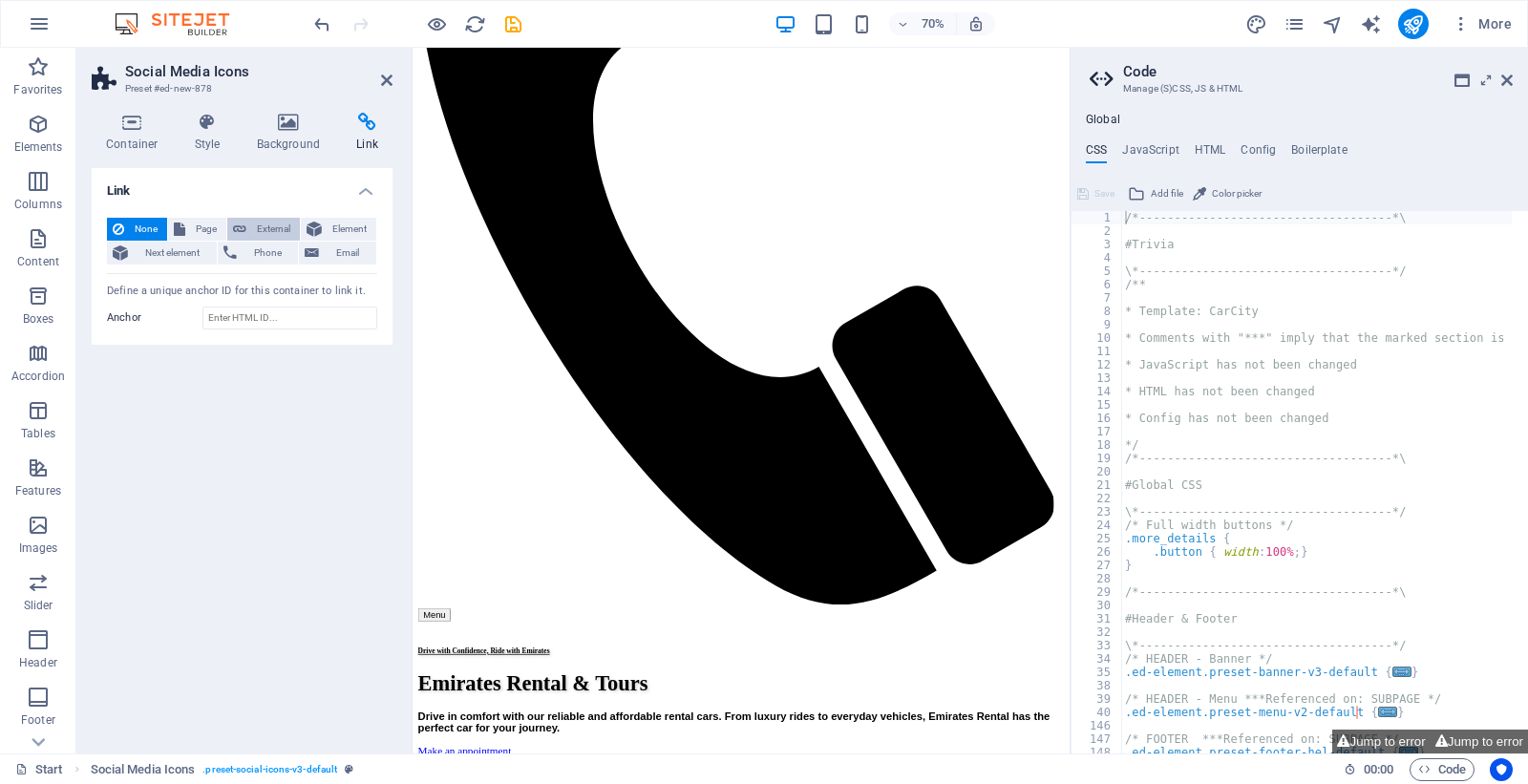
click at [256, 224] on span "External" at bounding box center [273, 230] width 42 height 23
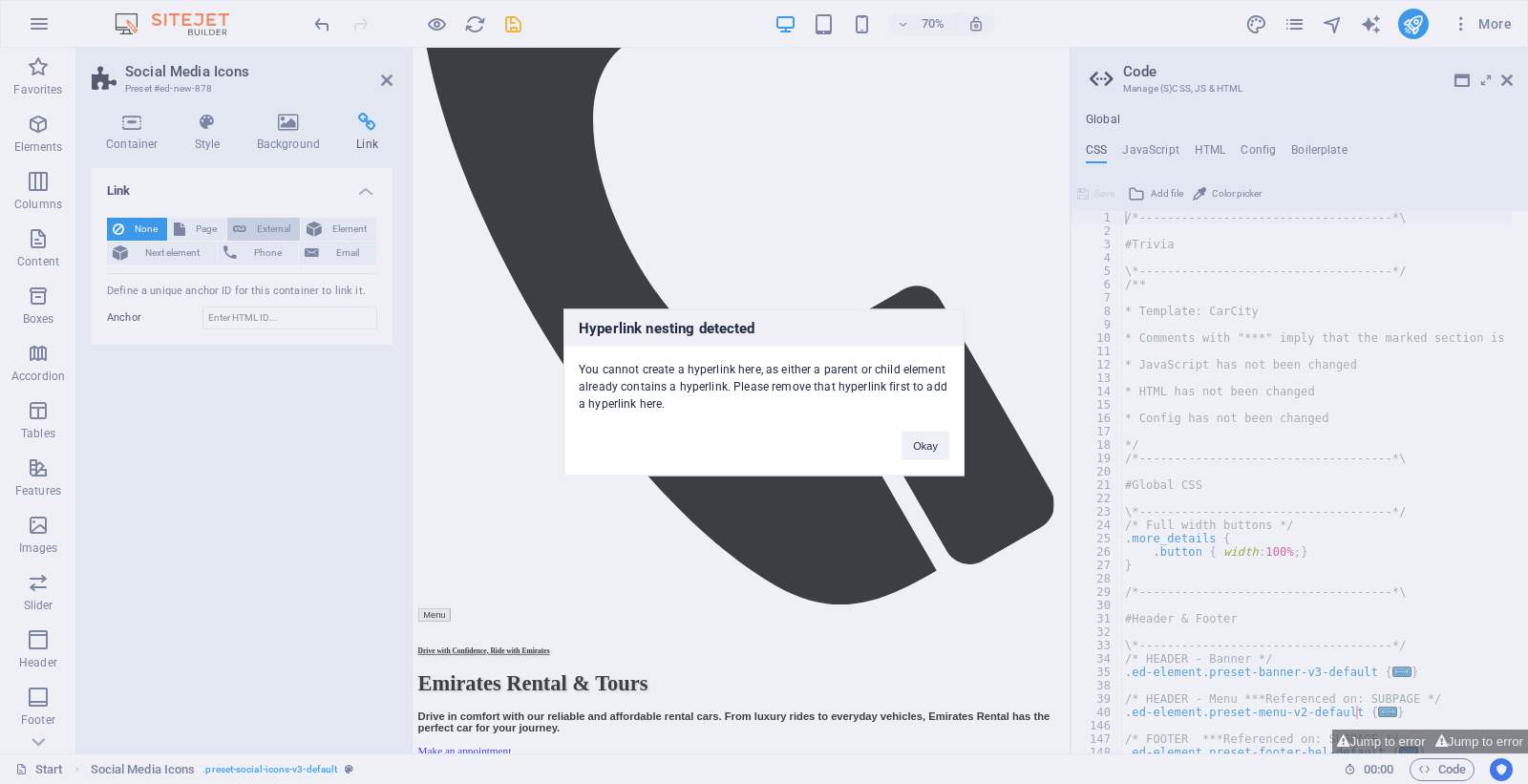
scroll to position [4826, 0]
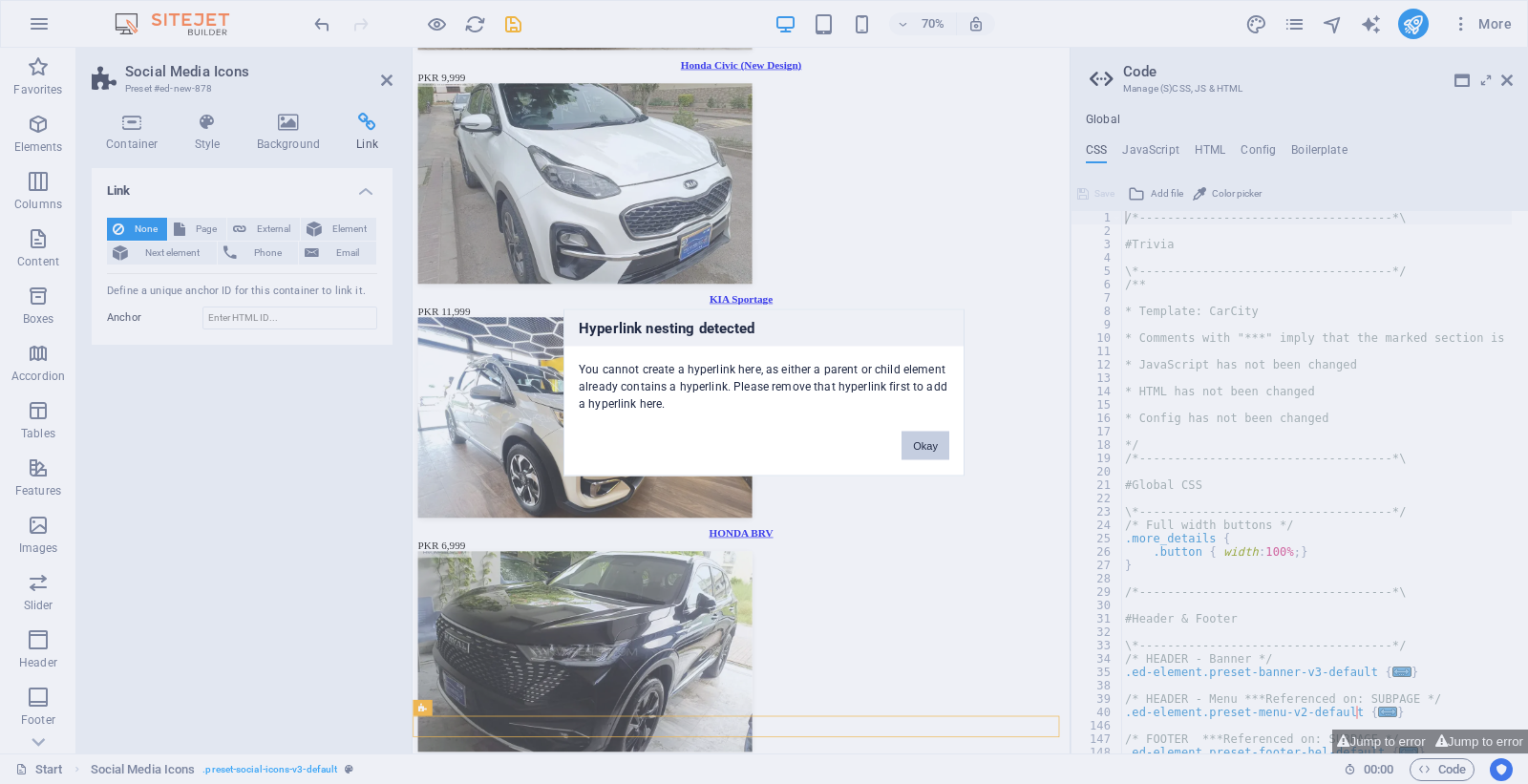
click at [933, 441] on button "Okay" at bounding box center [925, 445] width 48 height 28
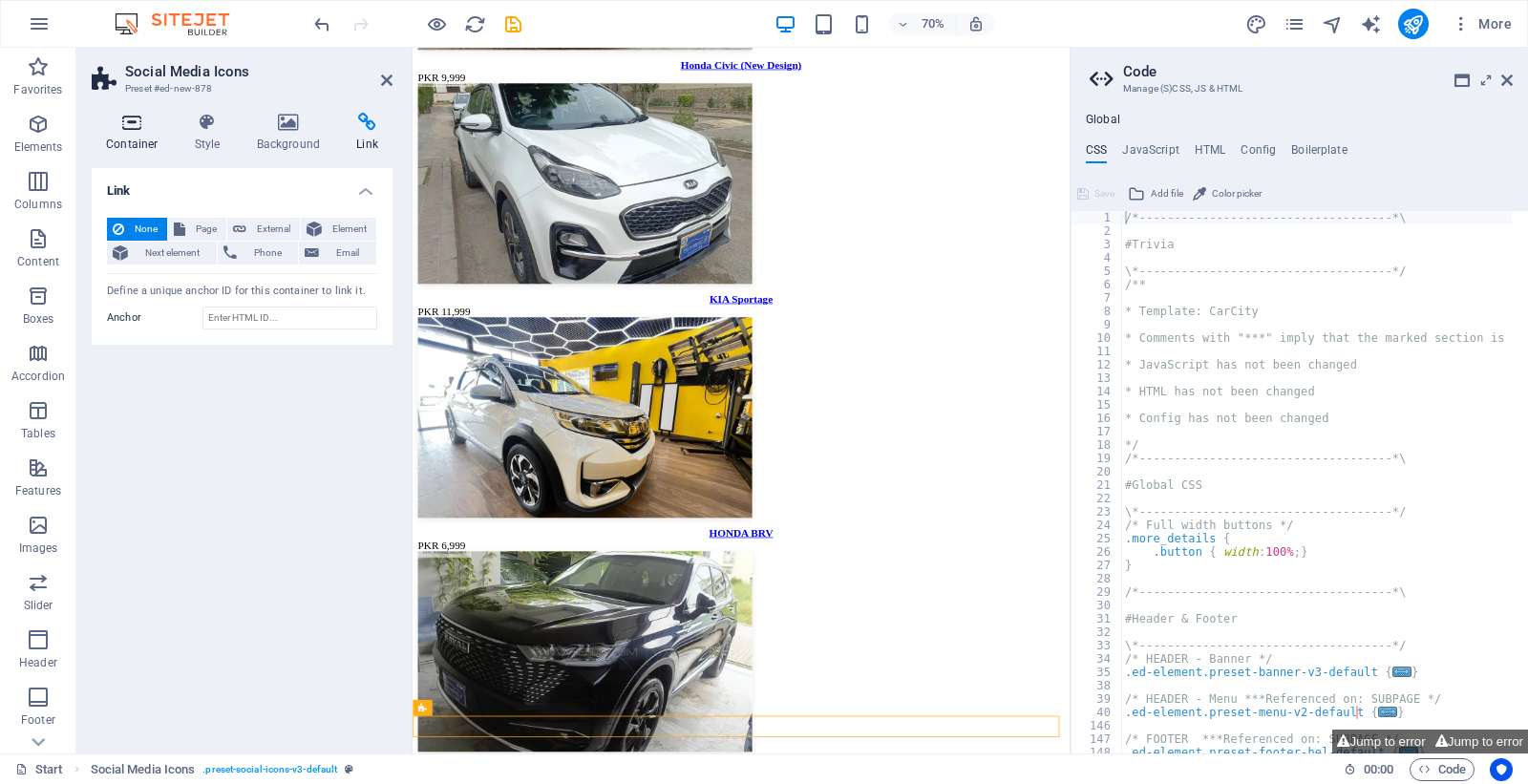
click at [126, 134] on h4 "Container" at bounding box center [135, 132] width 89 height 40
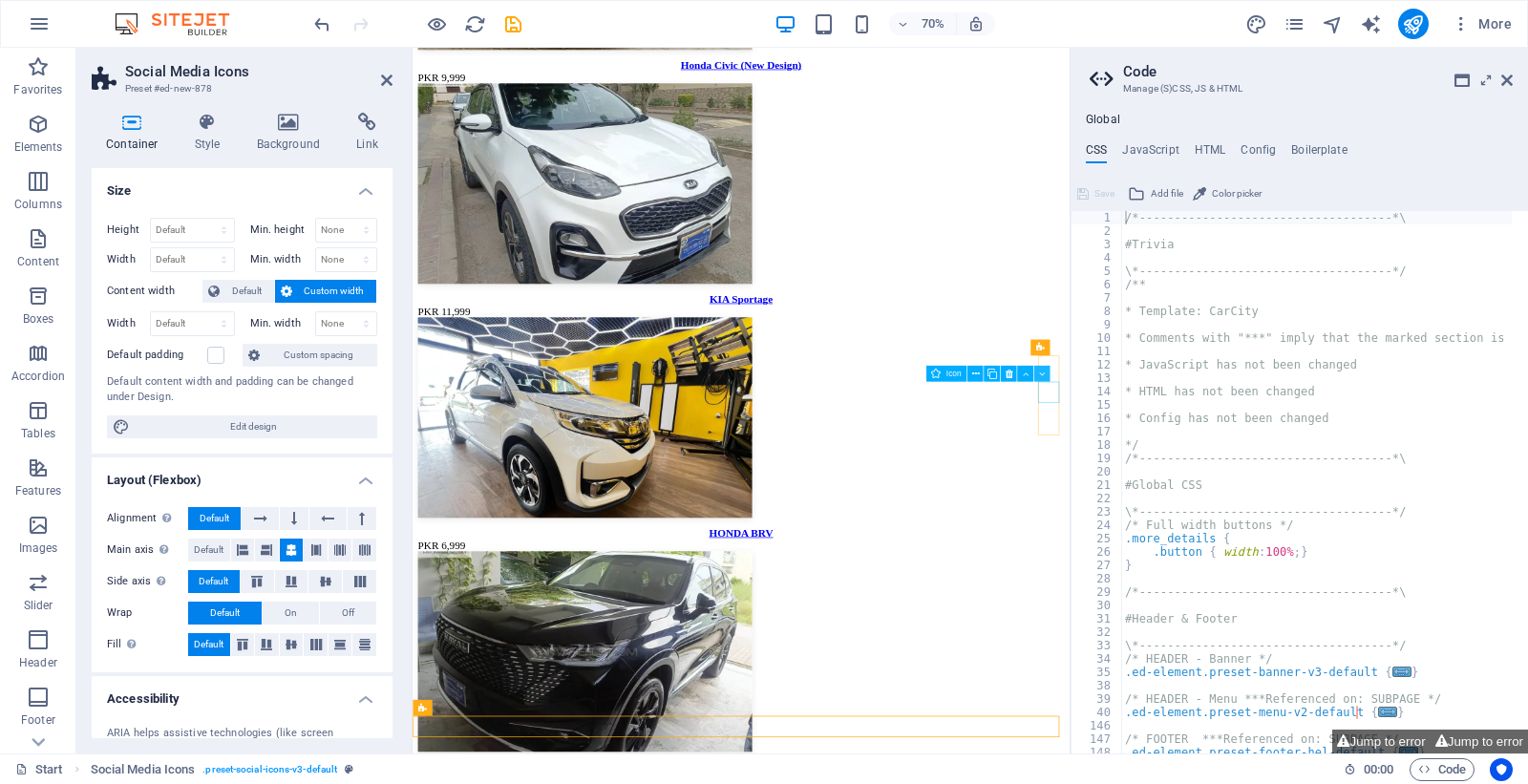
click at [1044, 380] on button at bounding box center [1042, 374] width 17 height 17
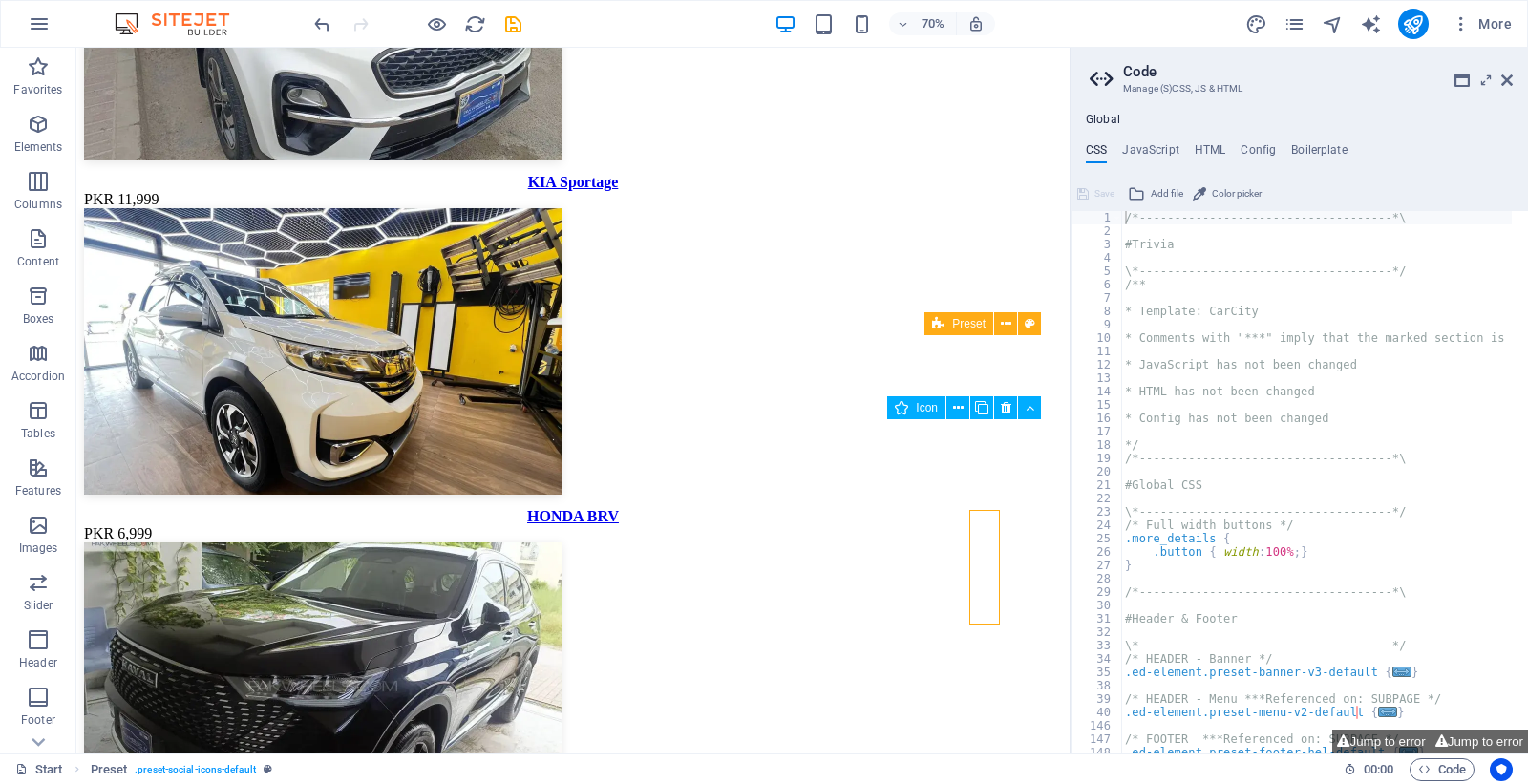
scroll to position [4780, 0]
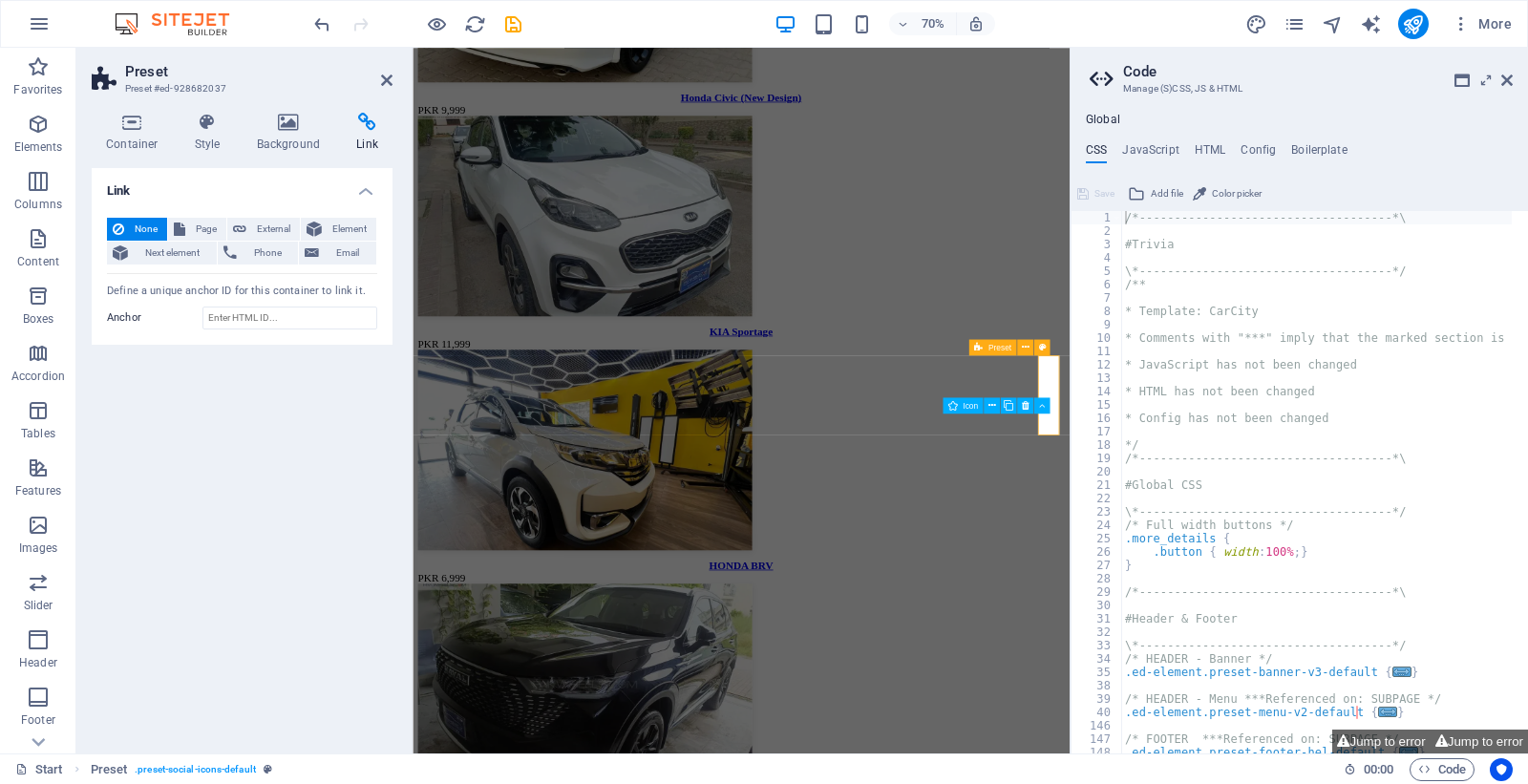
click at [316, 229] on icon at bounding box center [314, 230] width 16 height 23
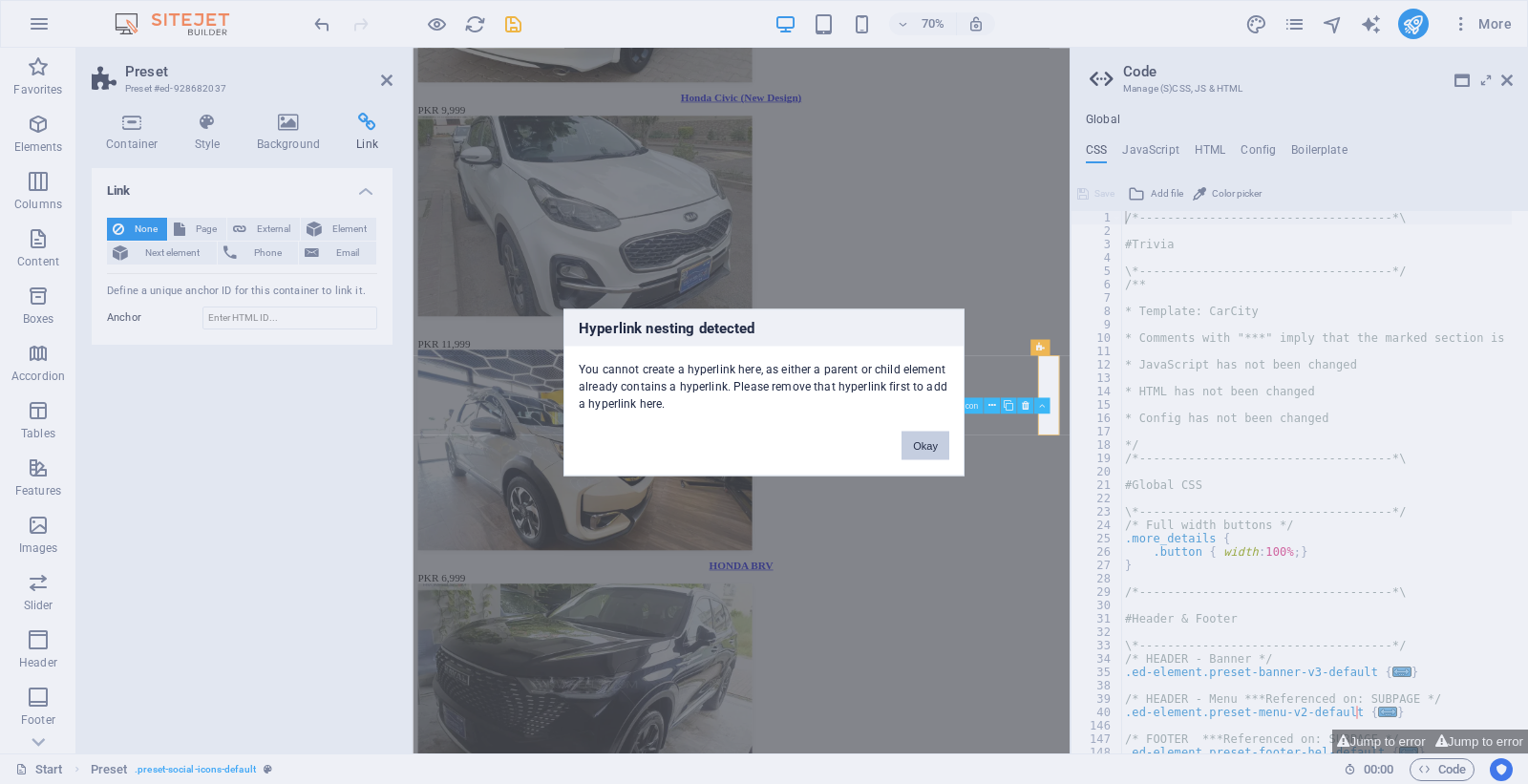
click at [913, 441] on button "Okay" at bounding box center [925, 445] width 48 height 28
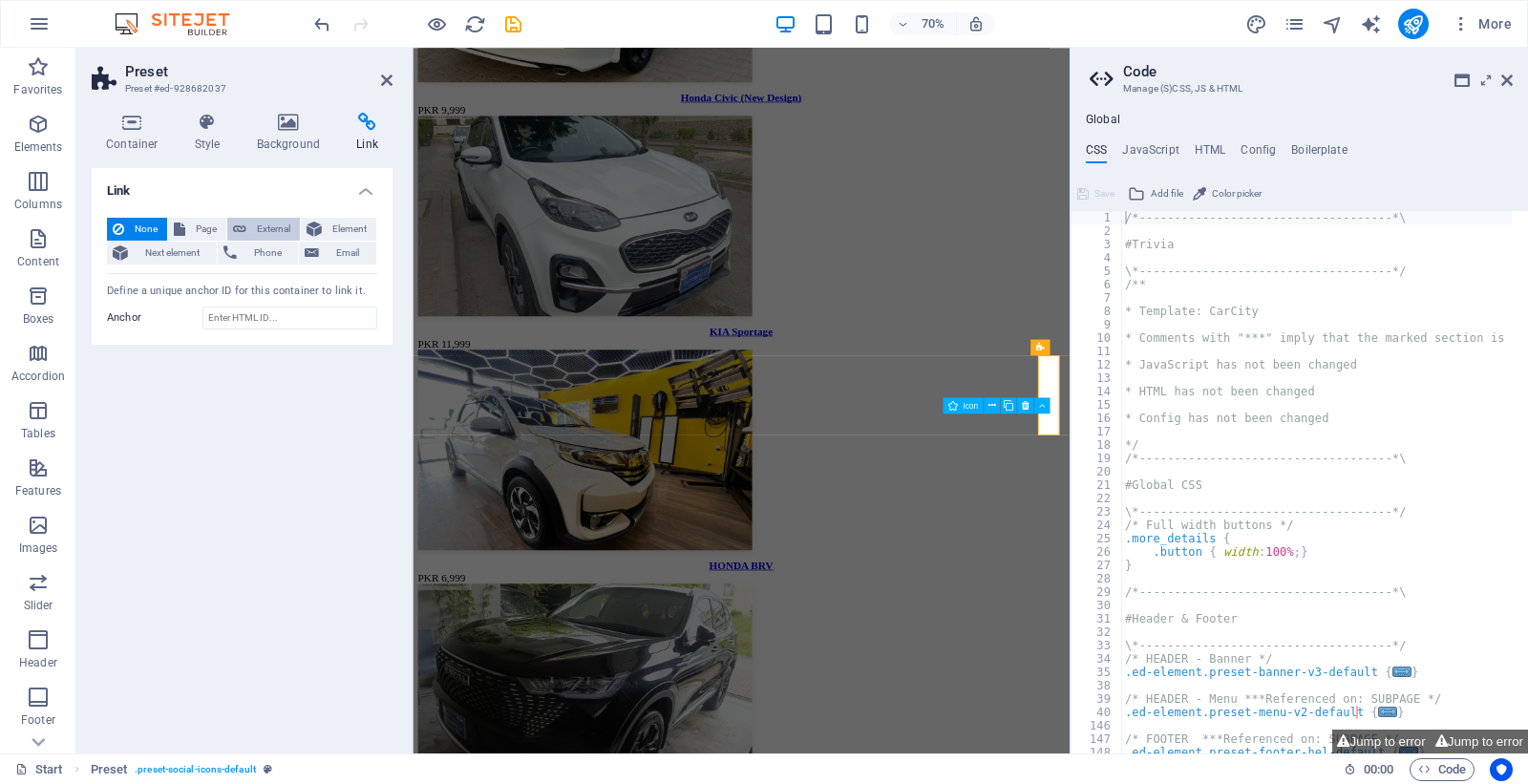
click at [253, 235] on span "External" at bounding box center [273, 230] width 42 height 23
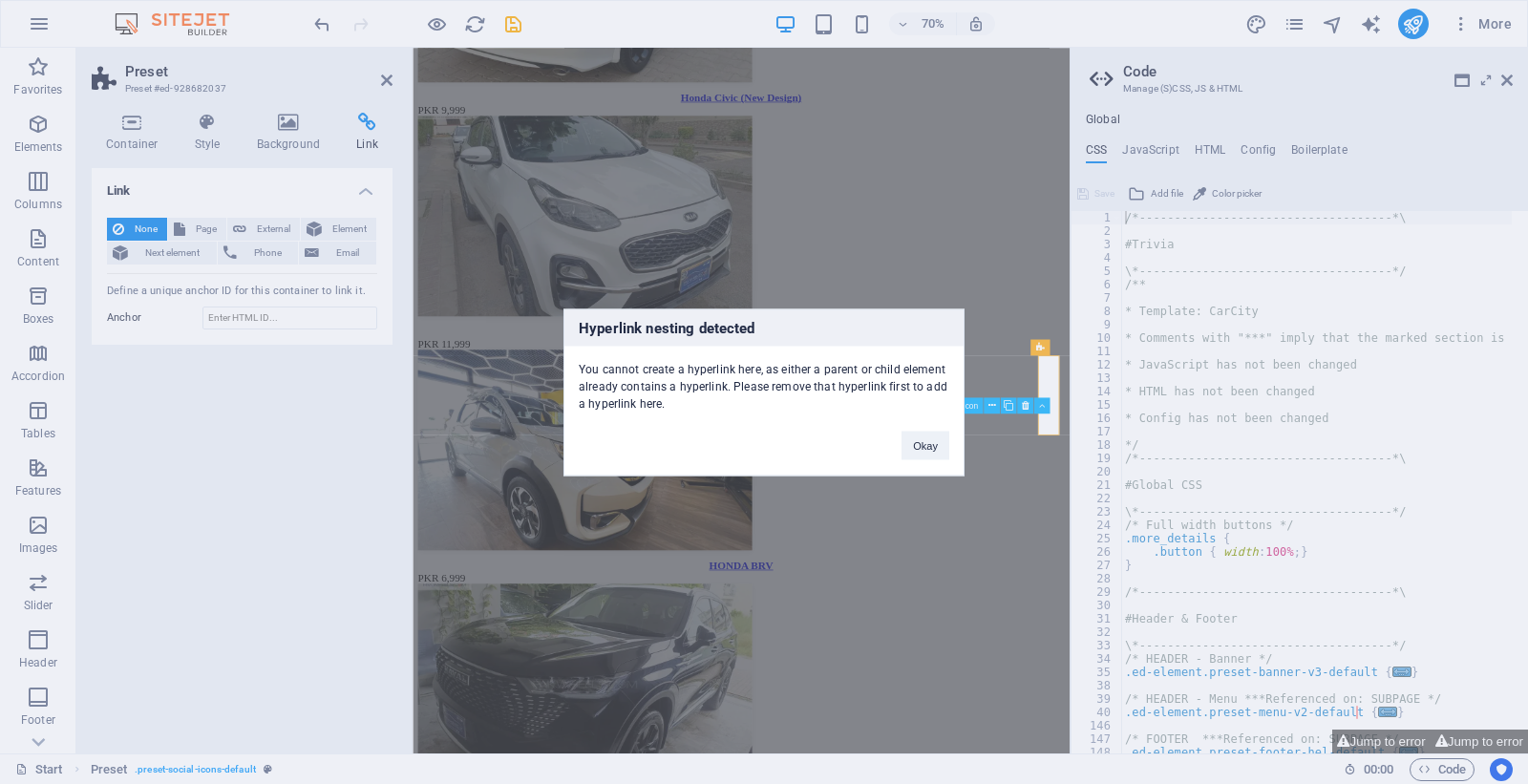
click at [953, 452] on div "Okay" at bounding box center [926, 436] width 76 height 49
drag, startPoint x: 1043, startPoint y: 384, endPoint x: 968, endPoint y: 413, distance: 80.4
click at [1040, 385] on div "Hyperlink nesting detected You cannot create a hyperlink here, as either a pare…" at bounding box center [764, 392] width 1528 height 784
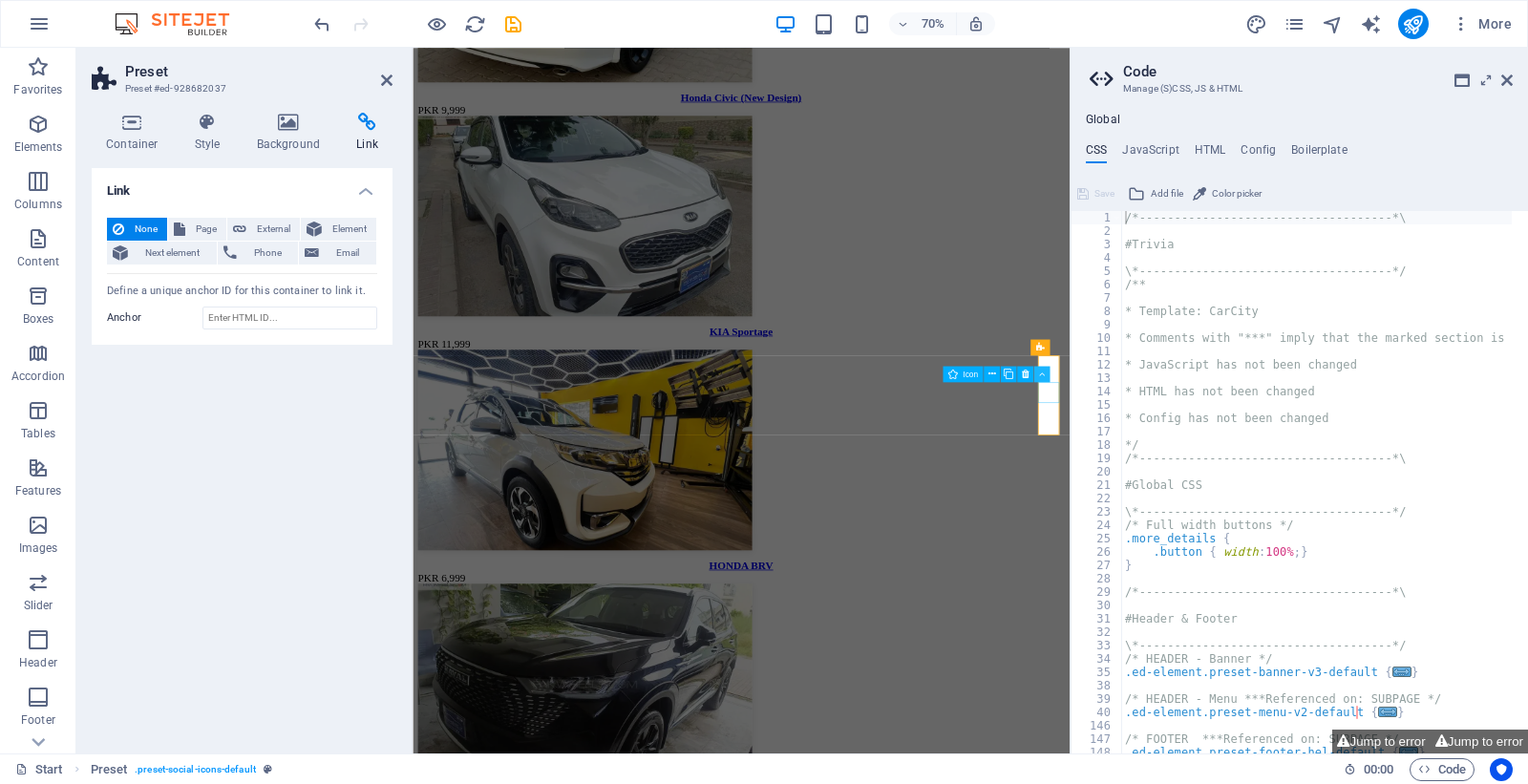
click at [1047, 378] on button at bounding box center [1042, 374] width 17 height 17
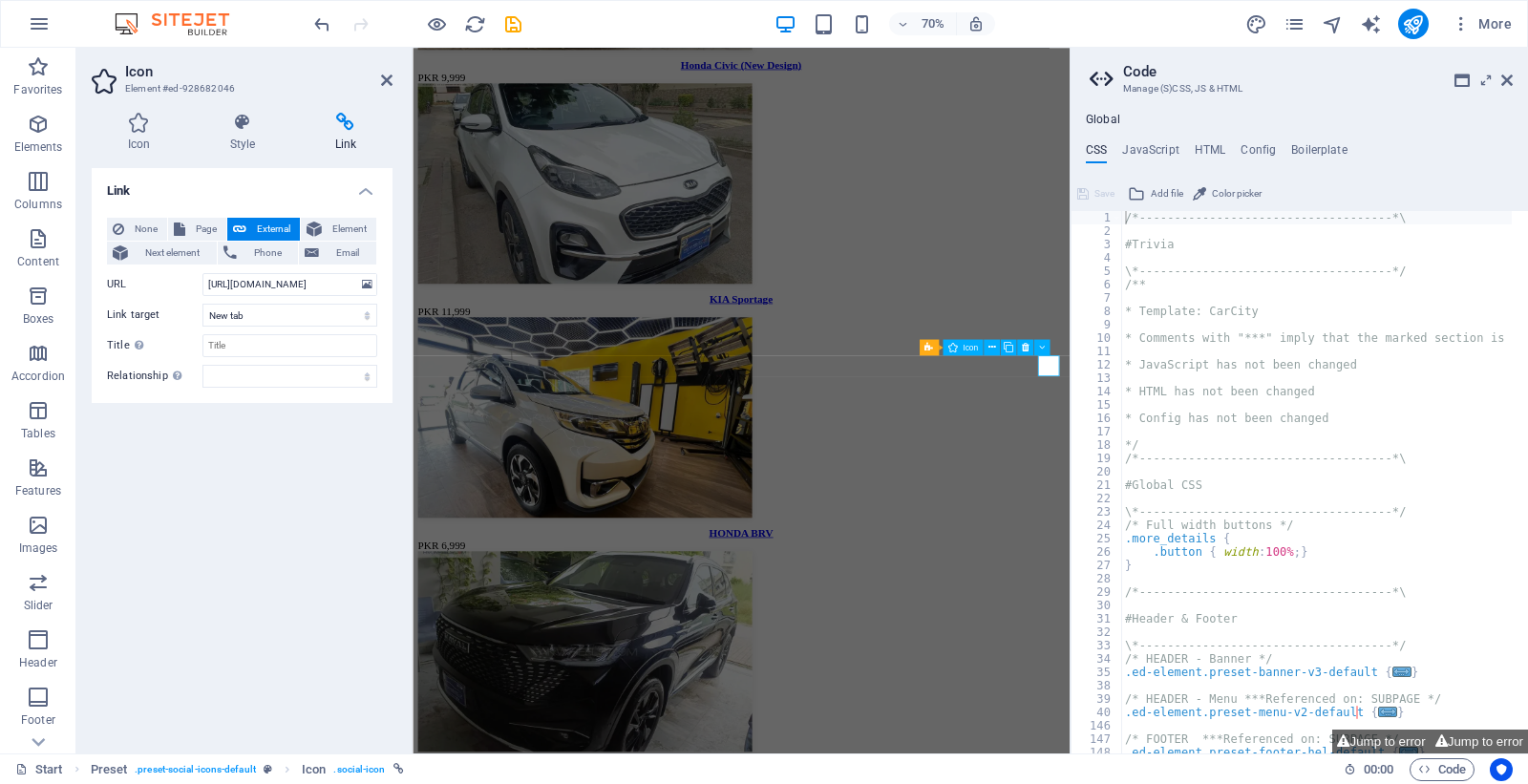
click at [158, 120] on icon at bounding box center [138, 123] width 94 height 19
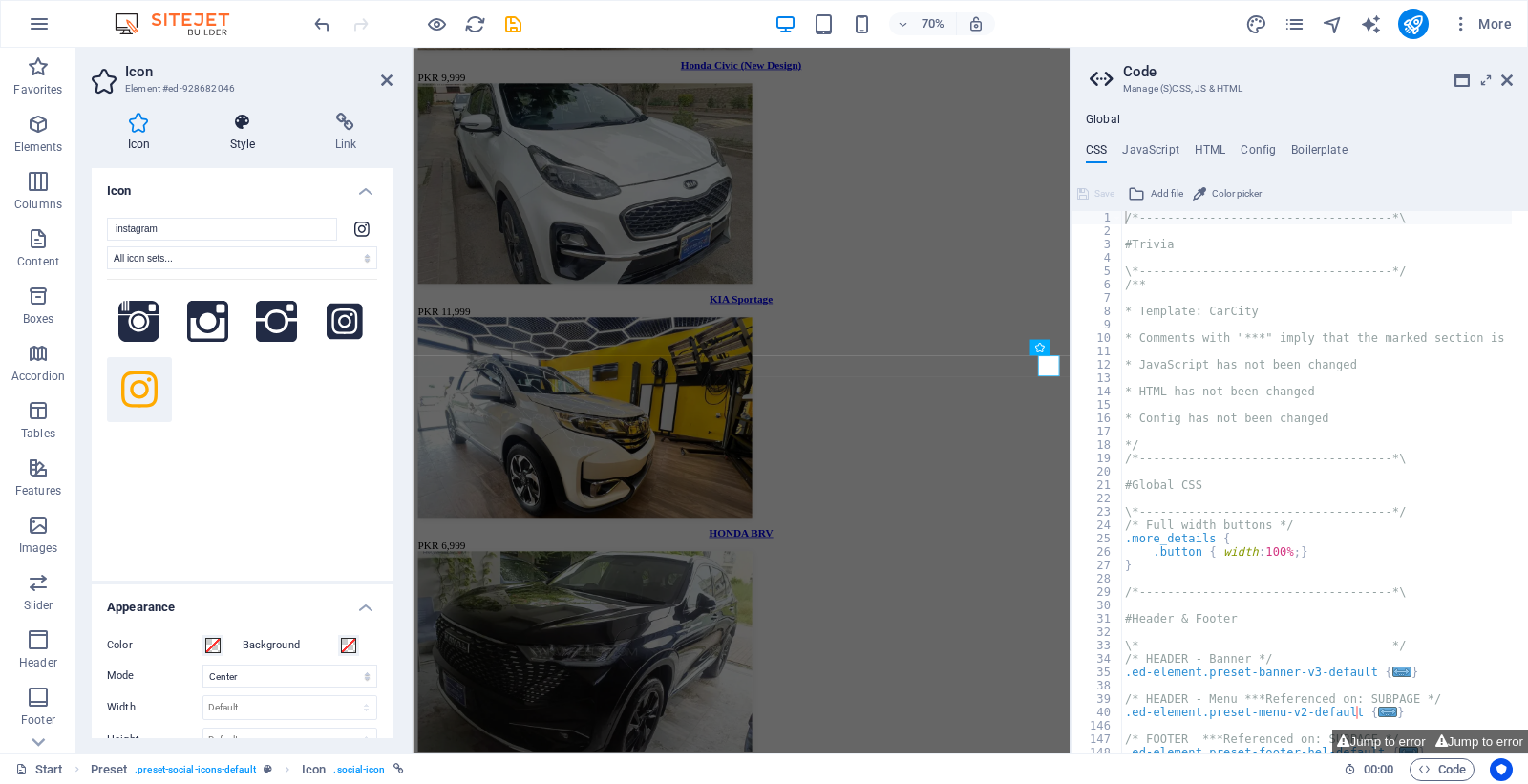
click at [250, 123] on icon at bounding box center [242, 123] width 97 height 19
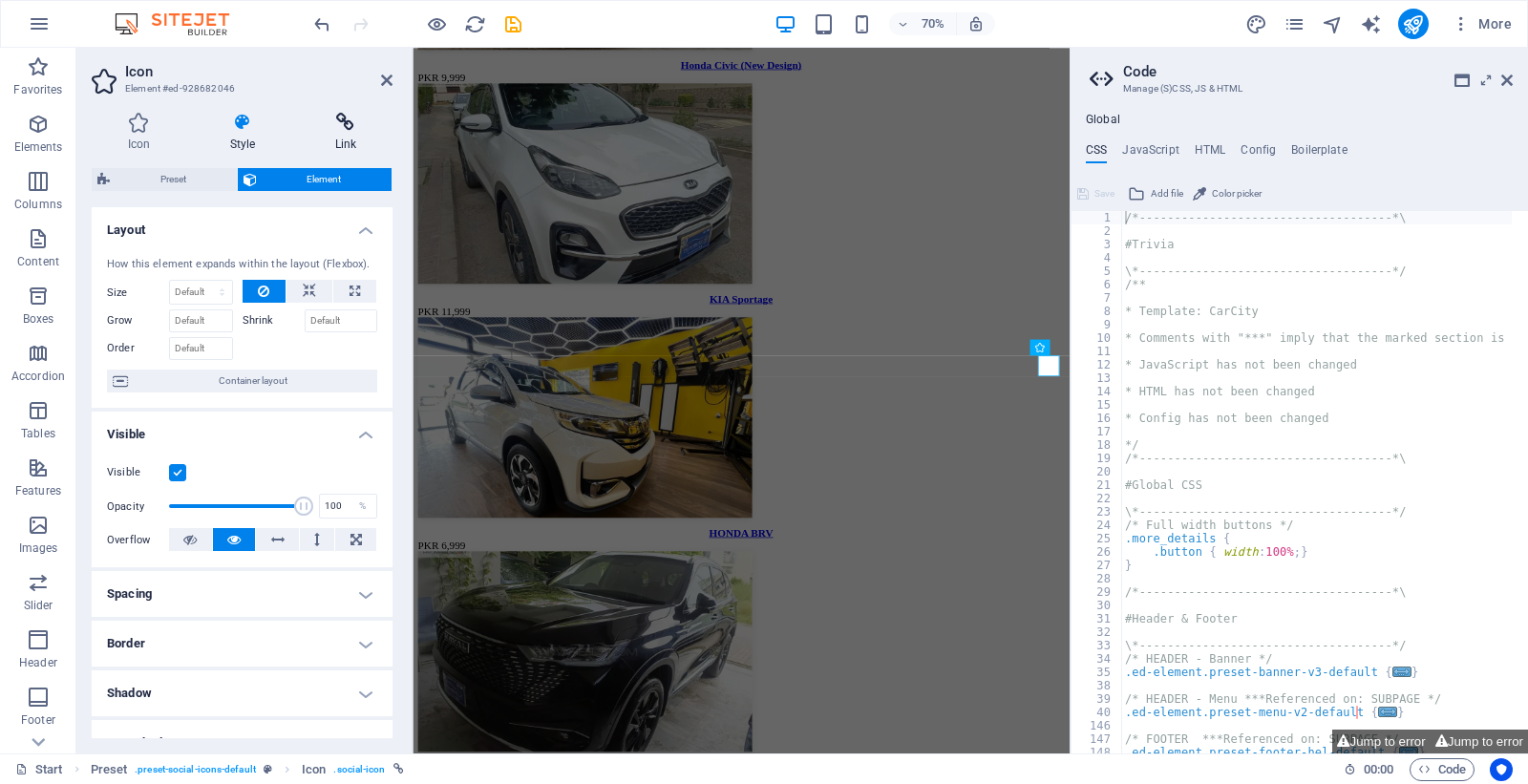
click at [334, 118] on icon at bounding box center [346, 123] width 93 height 19
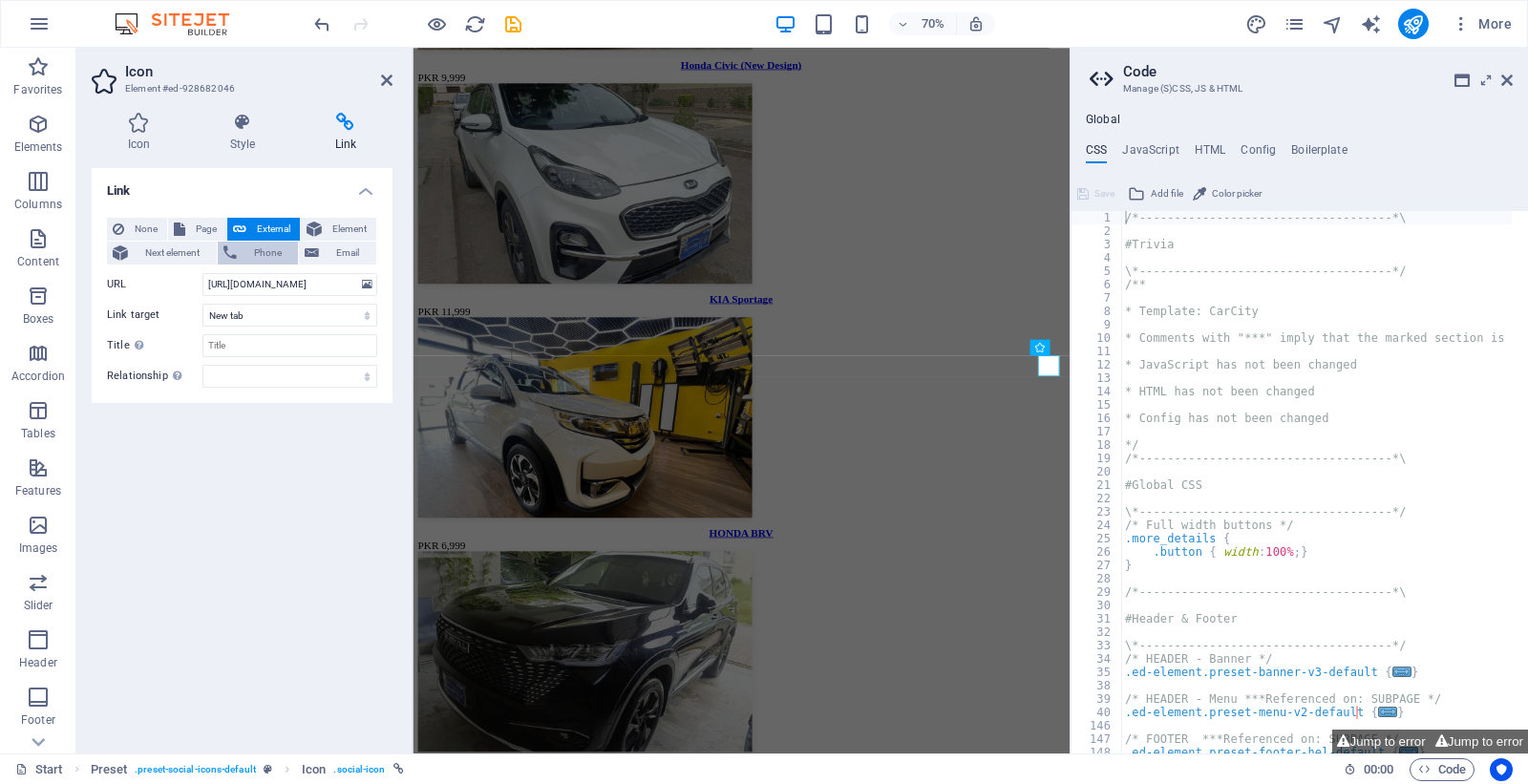
click at [280, 252] on span "Phone" at bounding box center [268, 253] width 51 height 23
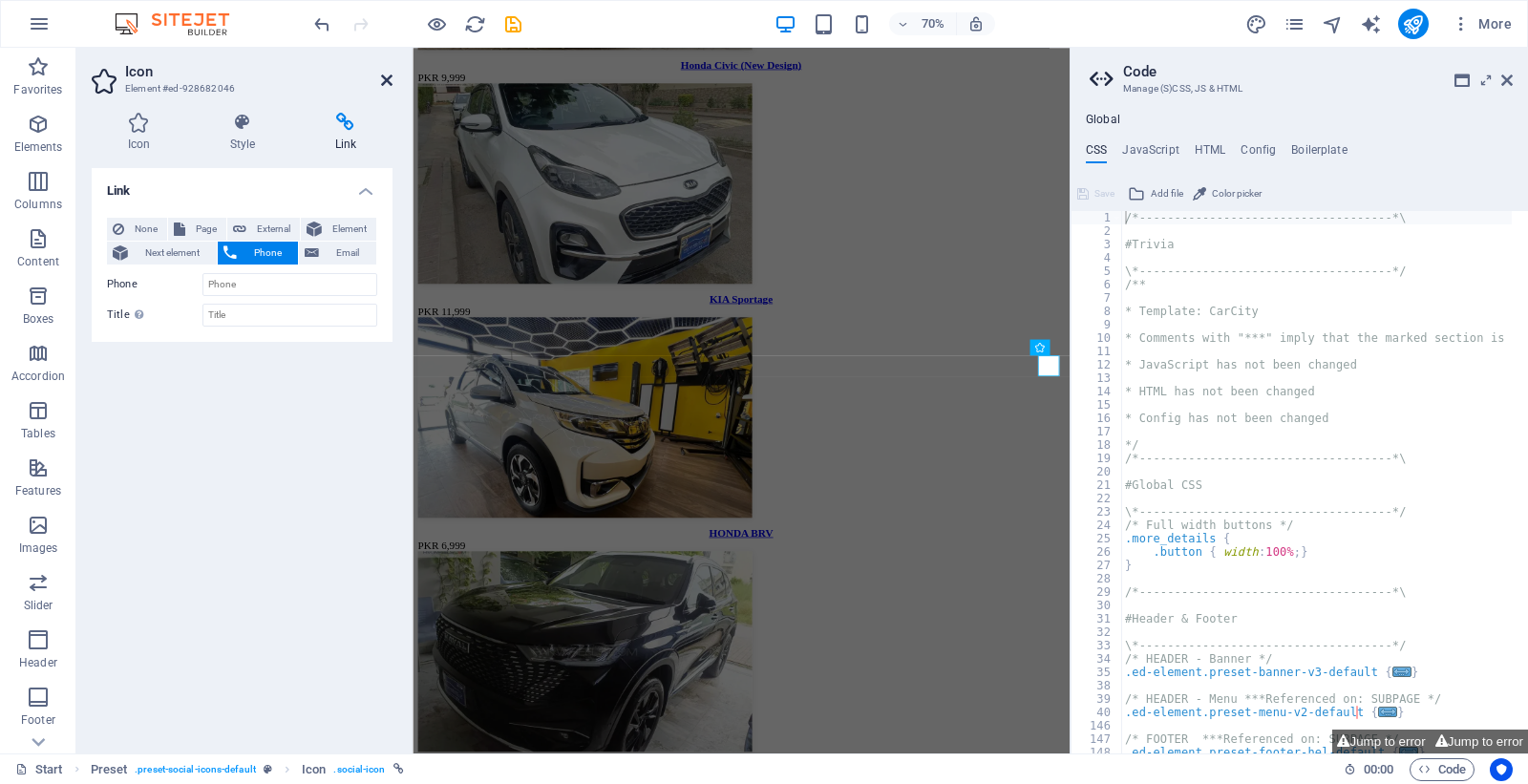
click at [385, 79] on icon at bounding box center [386, 81] width 12 height 16
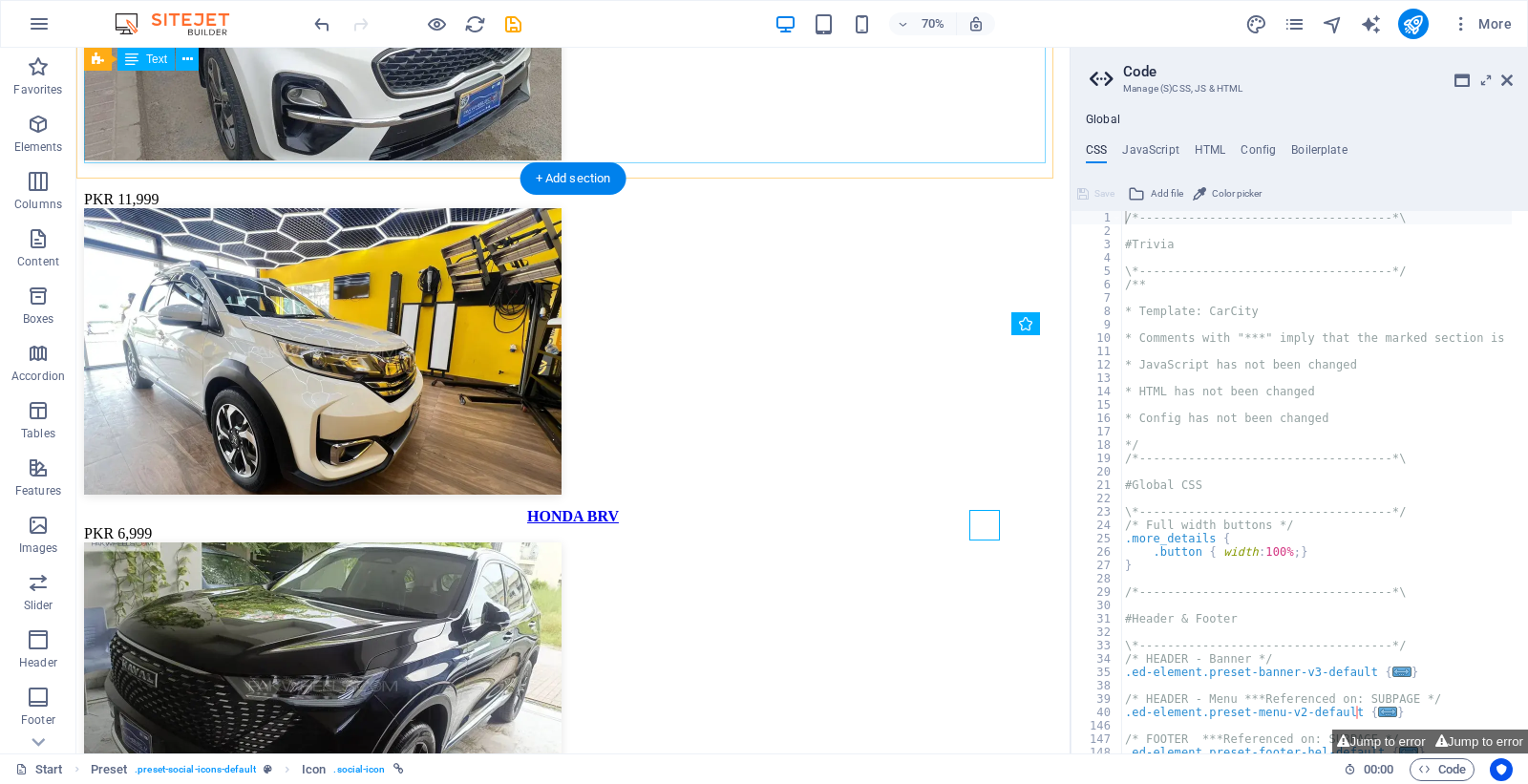
scroll to position [4780, 0]
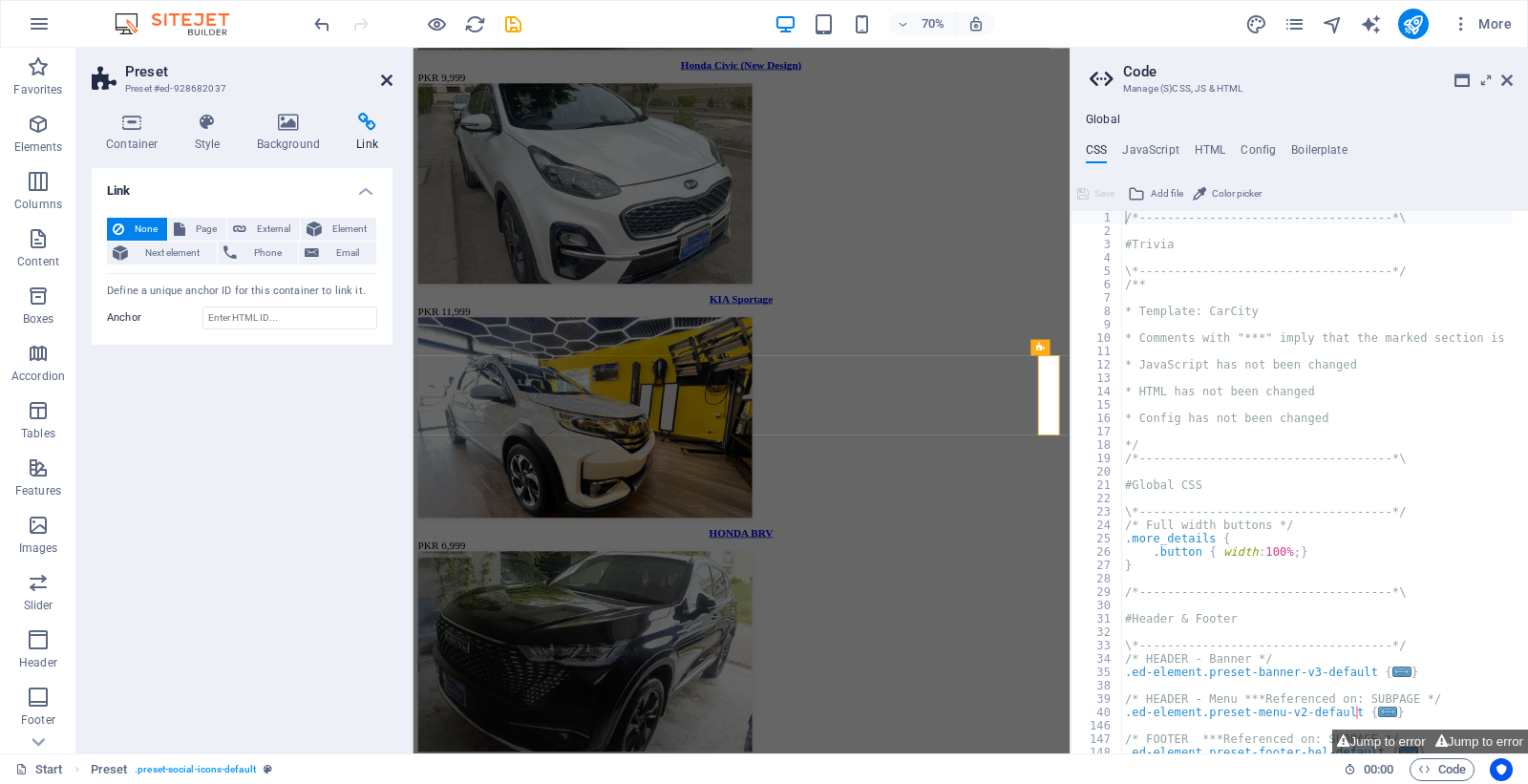
click at [387, 86] on icon at bounding box center [386, 81] width 12 height 16
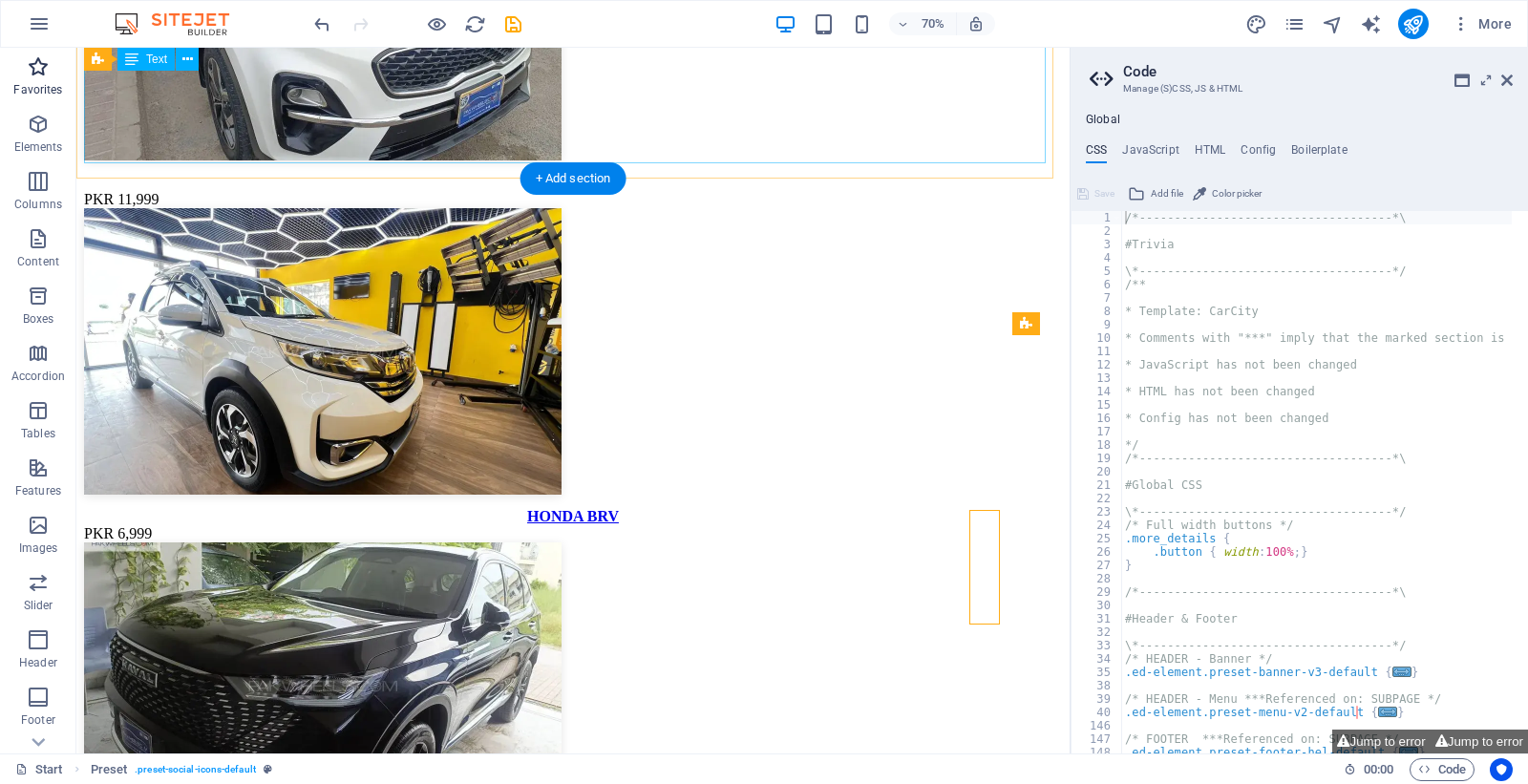
scroll to position [4780, 0]
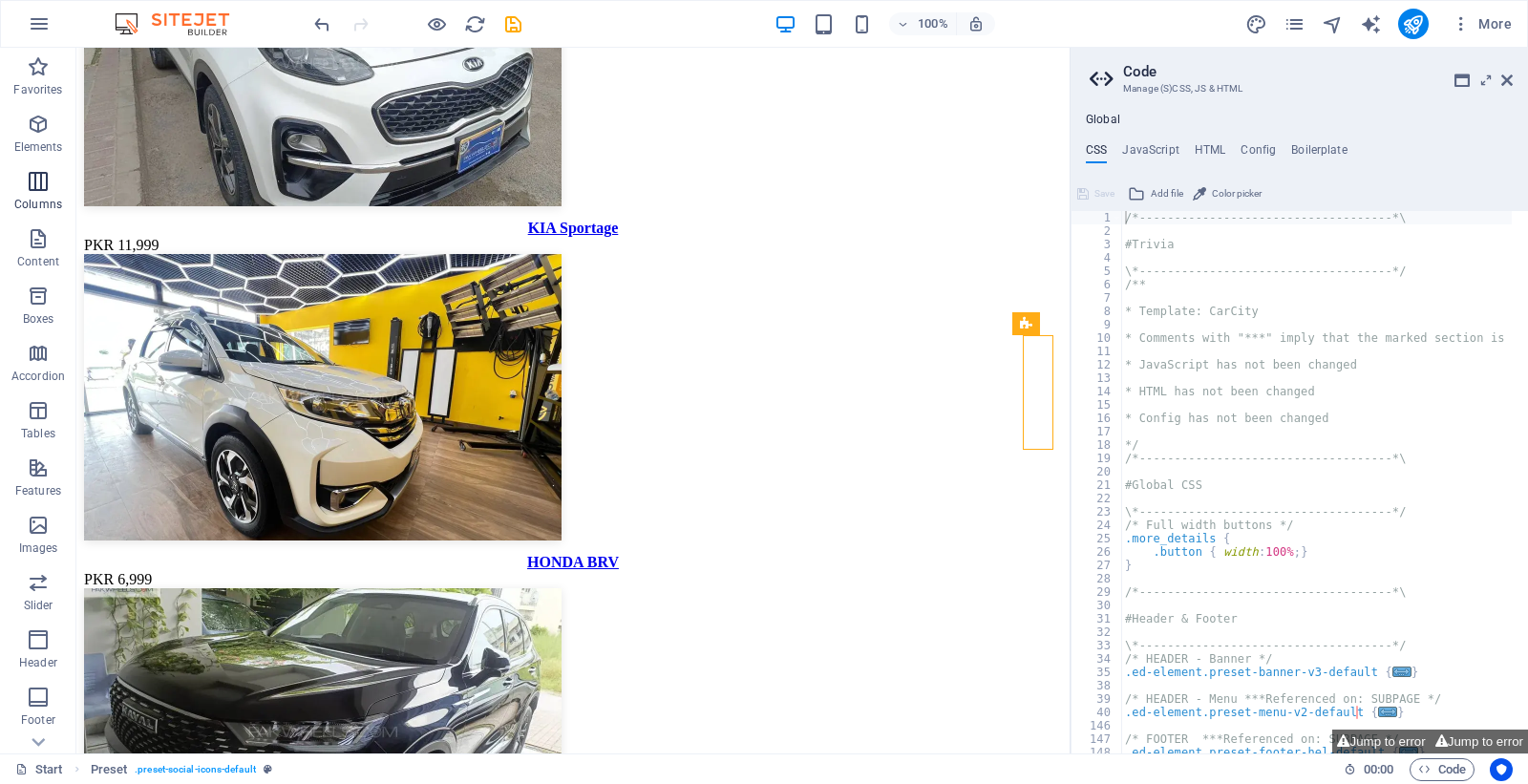
click at [28, 68] on icon "button" at bounding box center [38, 67] width 23 height 23
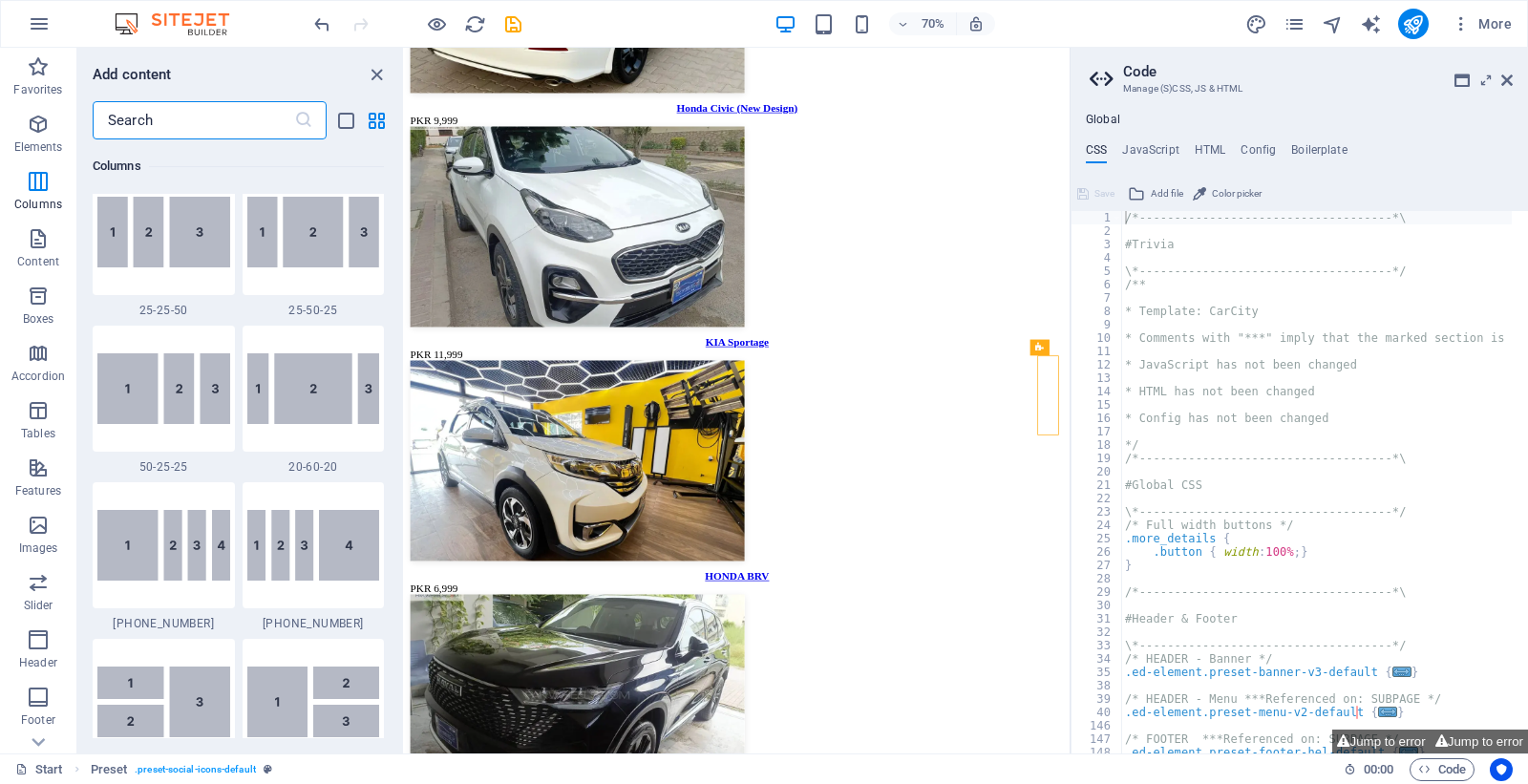
scroll to position [2120, 0]
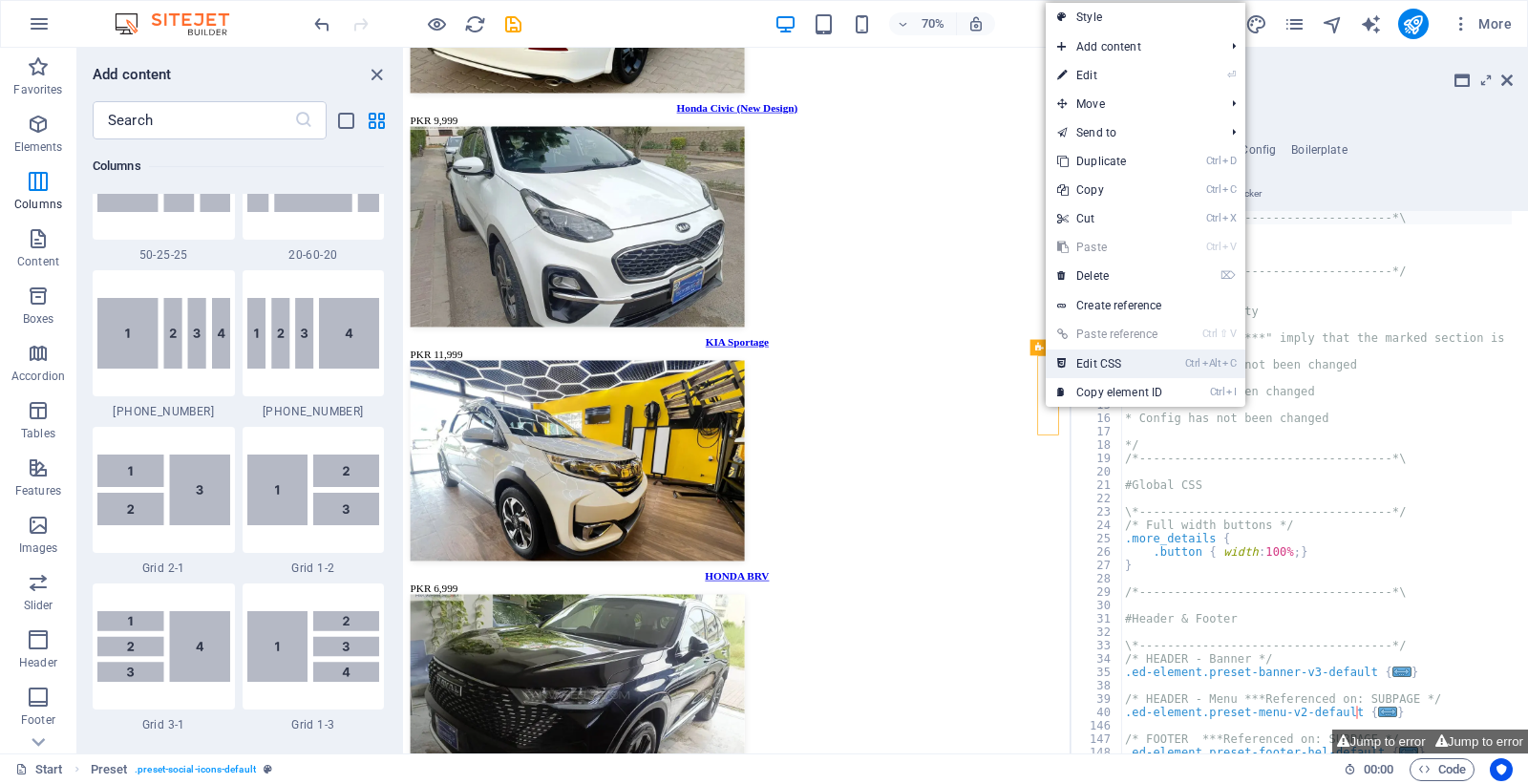
click at [1081, 375] on link "Ctrl Alt C Edit CSS" at bounding box center [1109, 363] width 127 height 28
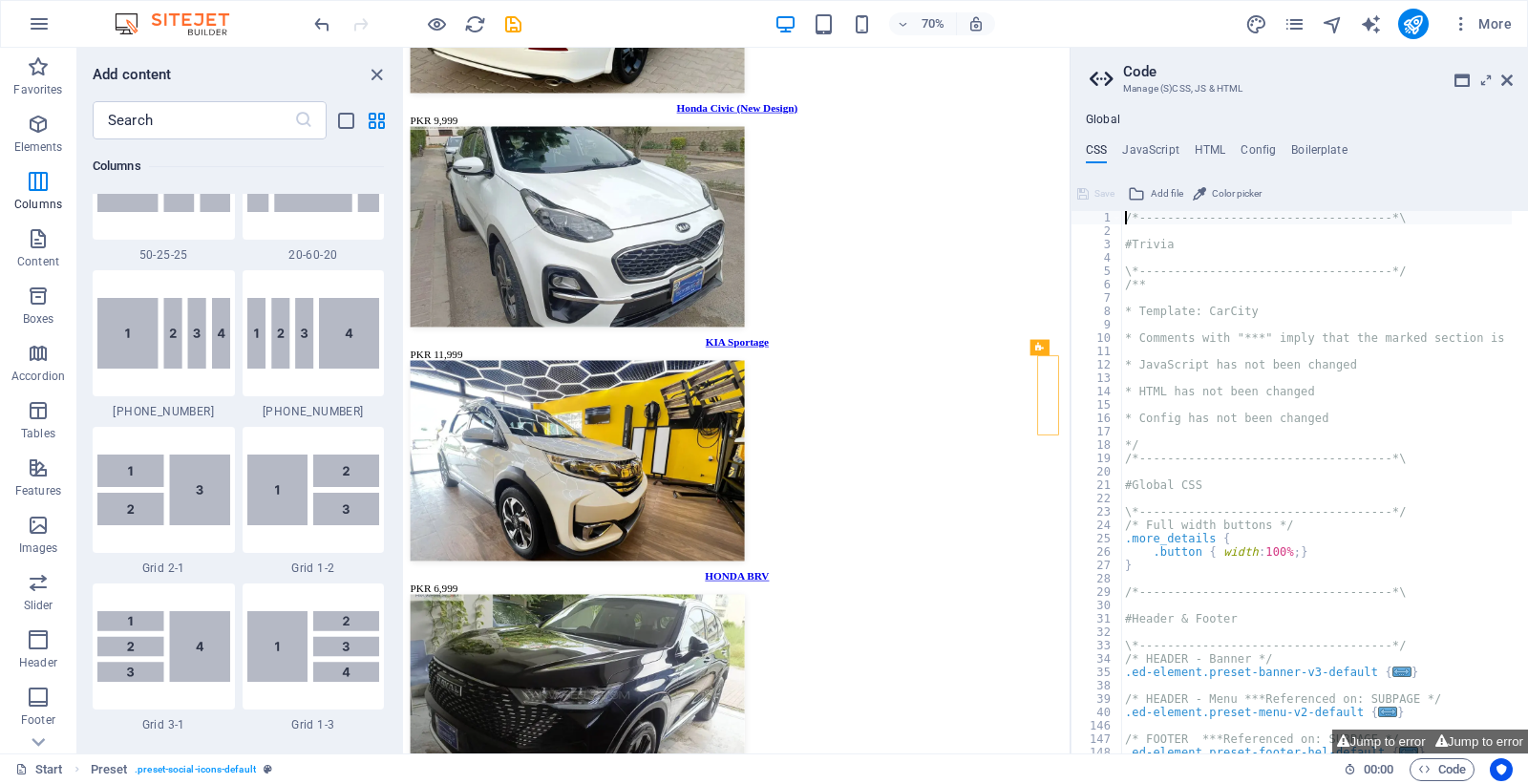
type textarea "@include social-icons("
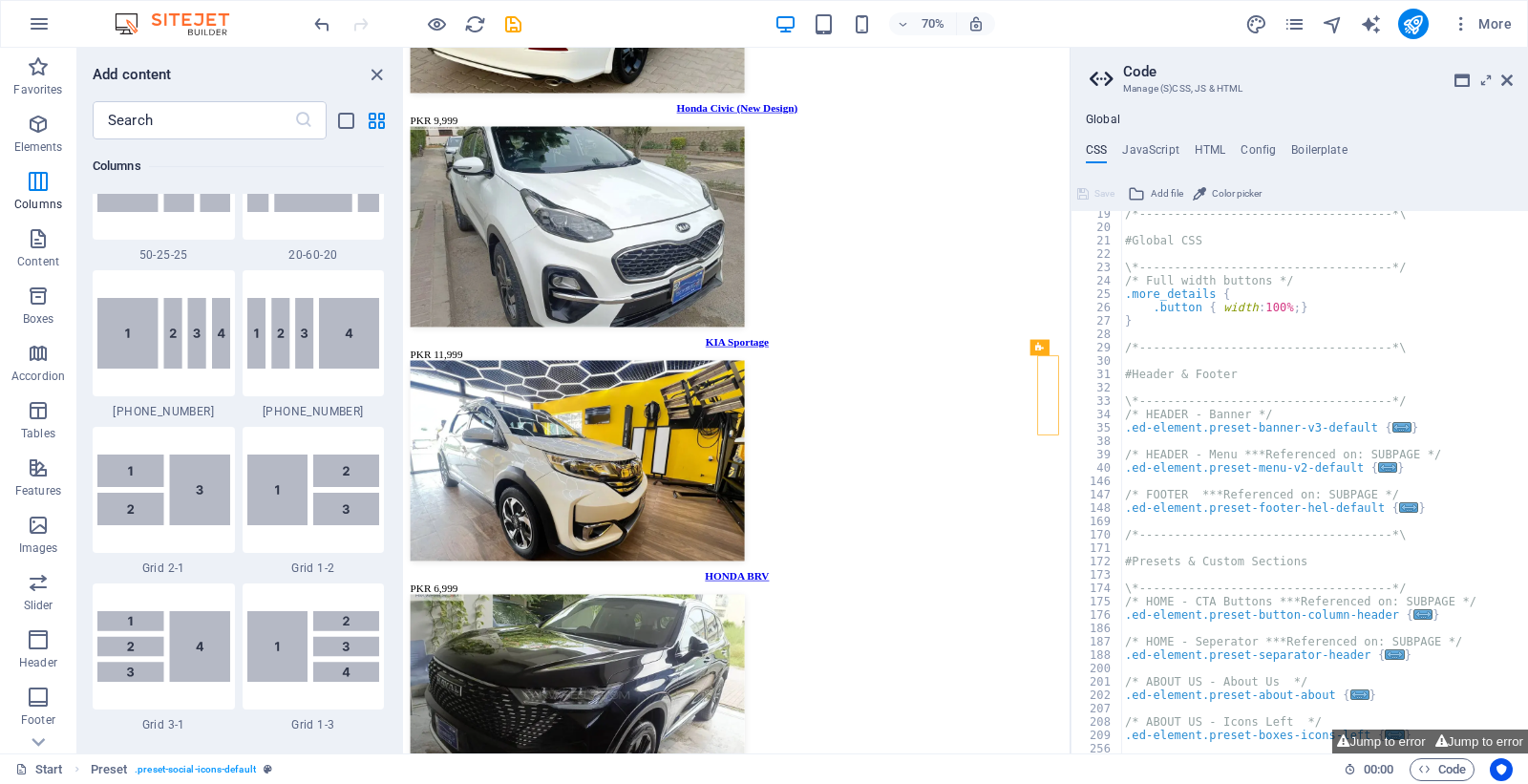
scroll to position [0, 0]
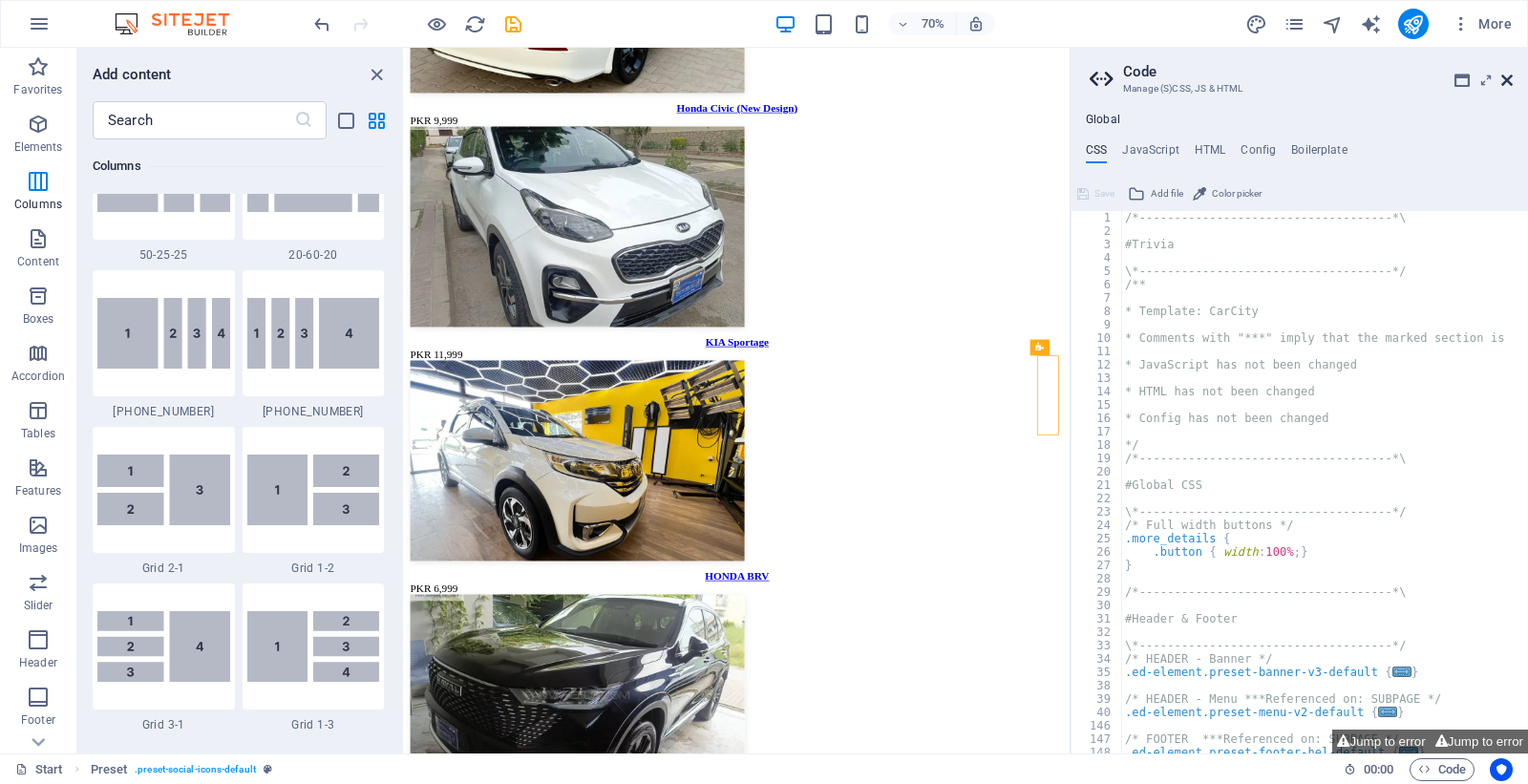
click at [1510, 82] on icon at bounding box center [1507, 81] width 12 height 16
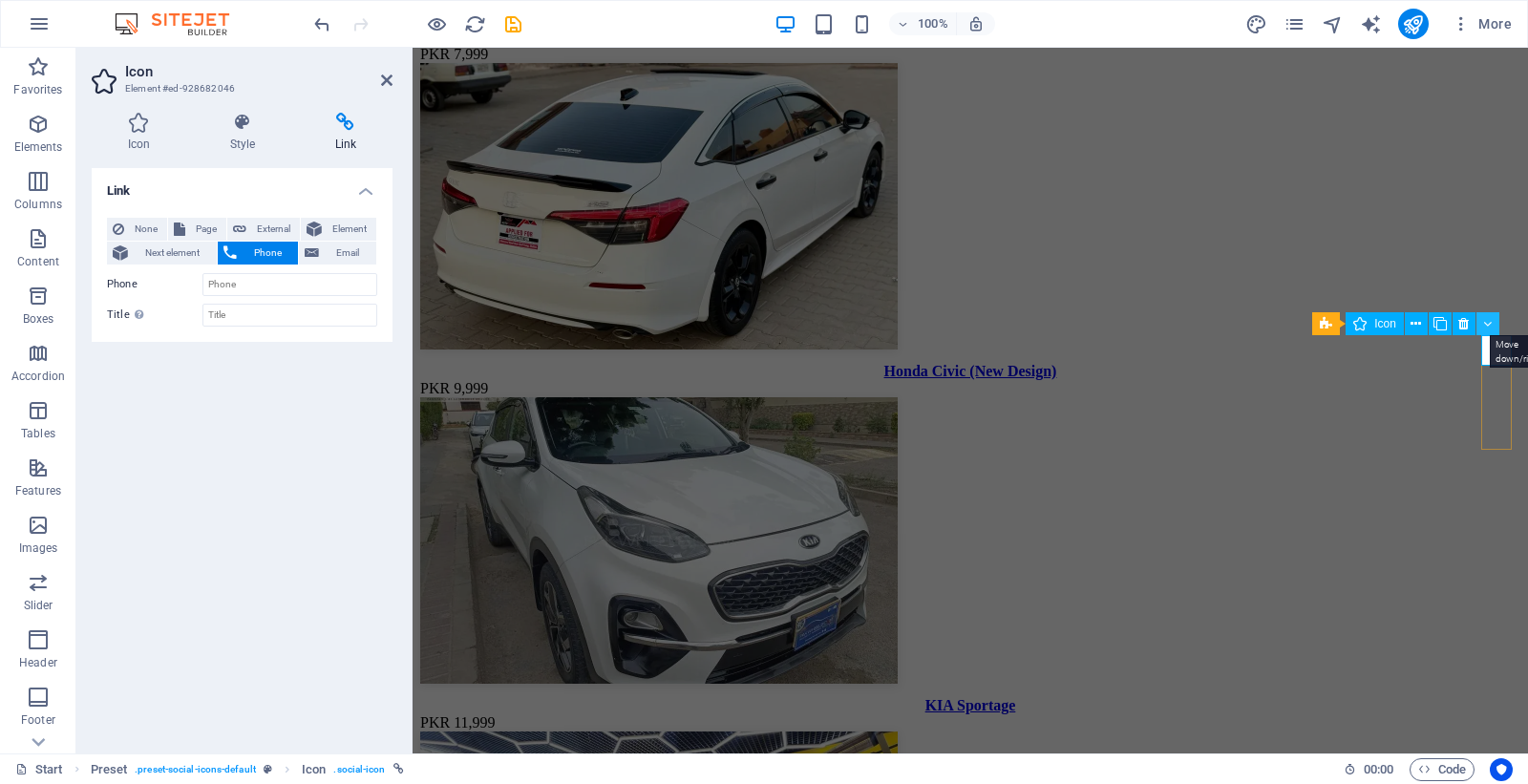
click at [1486, 321] on icon at bounding box center [1487, 324] width 9 height 20
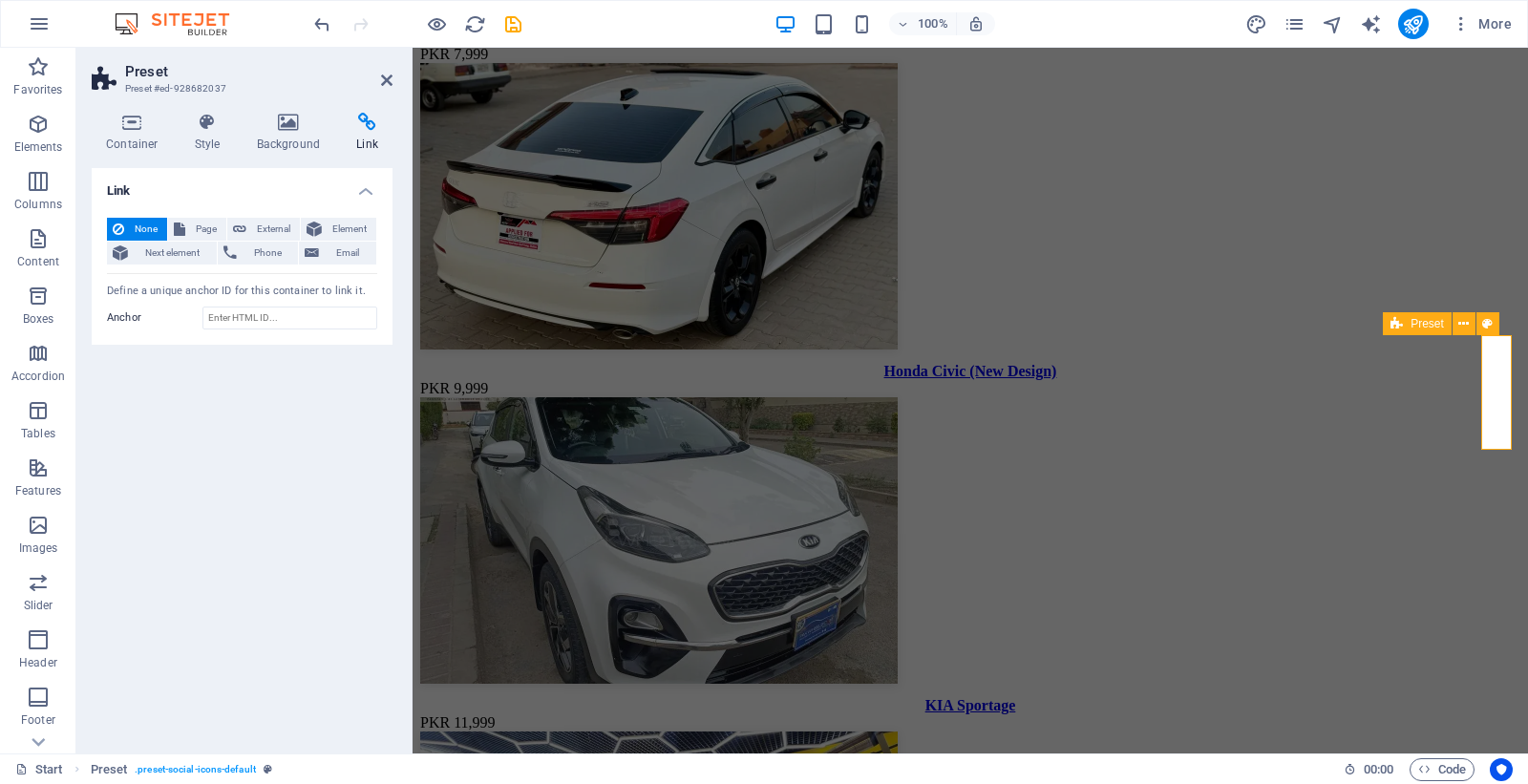
click at [1464, 321] on icon at bounding box center [1463, 324] width 11 height 20
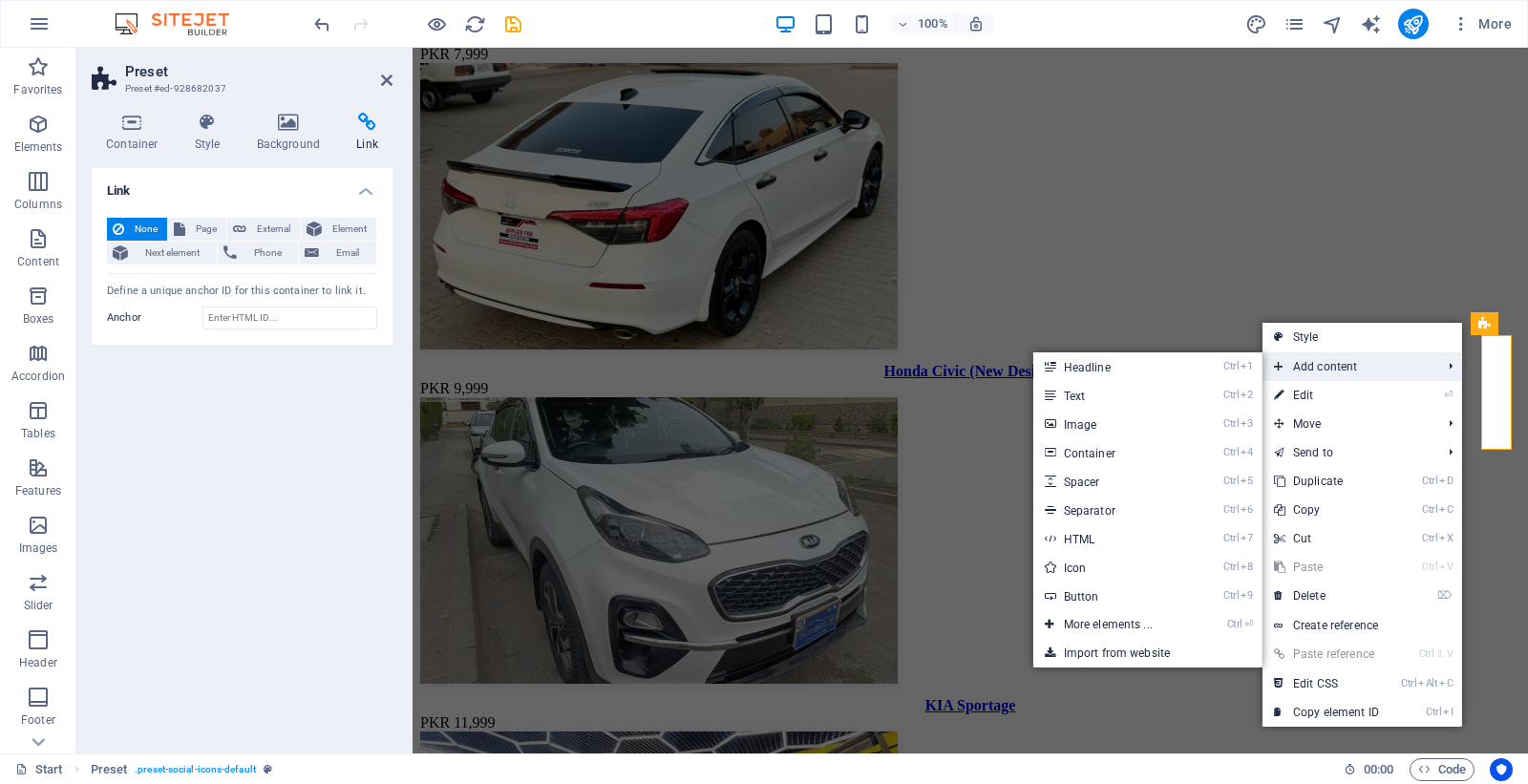
click at [1410, 353] on span "Add content" at bounding box center [1348, 366] width 171 height 28
drag, startPoint x: 1056, startPoint y: 624, endPoint x: 647, endPoint y: 579, distance: 411.5
click at [1056, 624] on link "Ctrl ⏎ More elements ..." at bounding box center [1112, 624] width 158 height 28
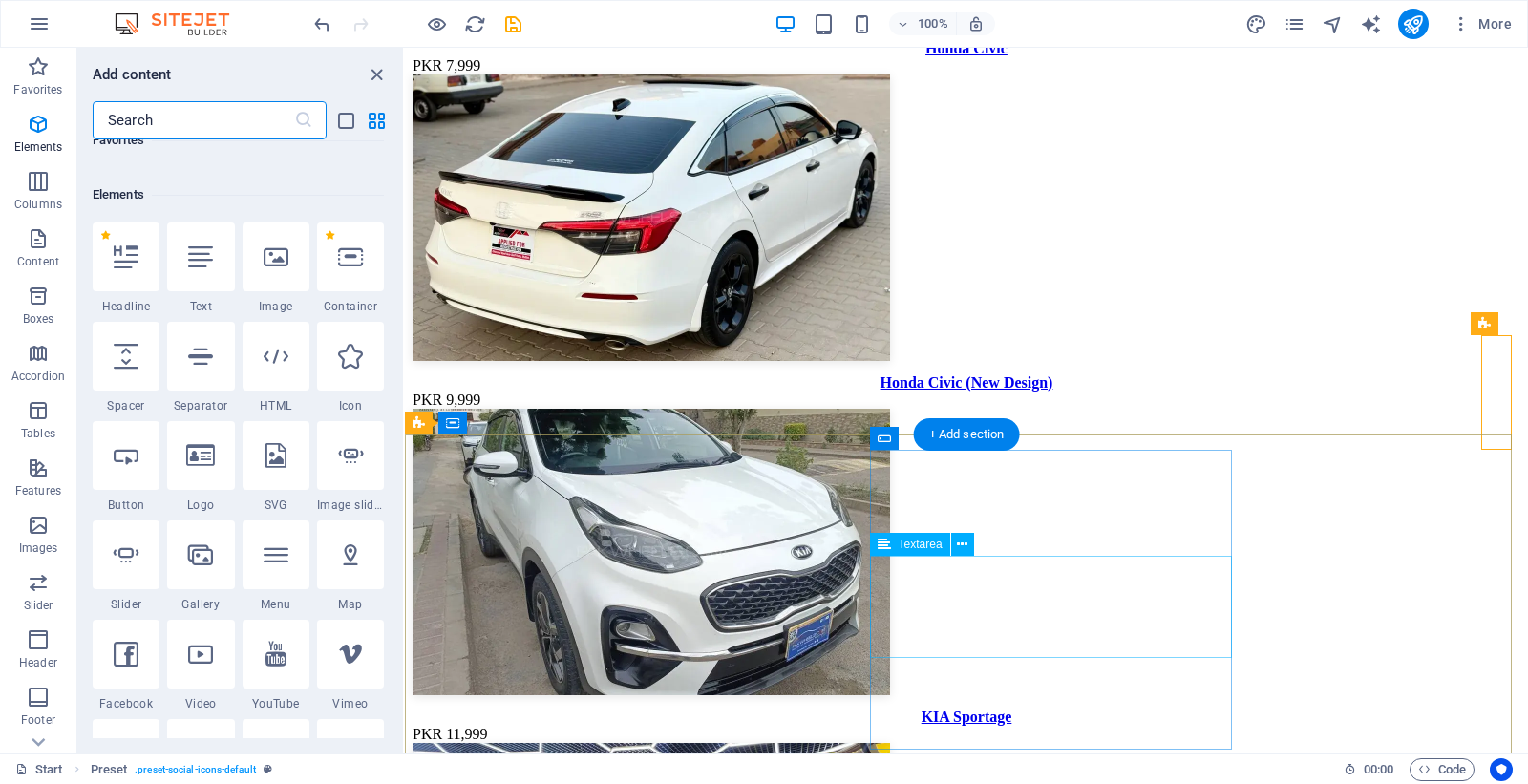
scroll to position [203, 0]
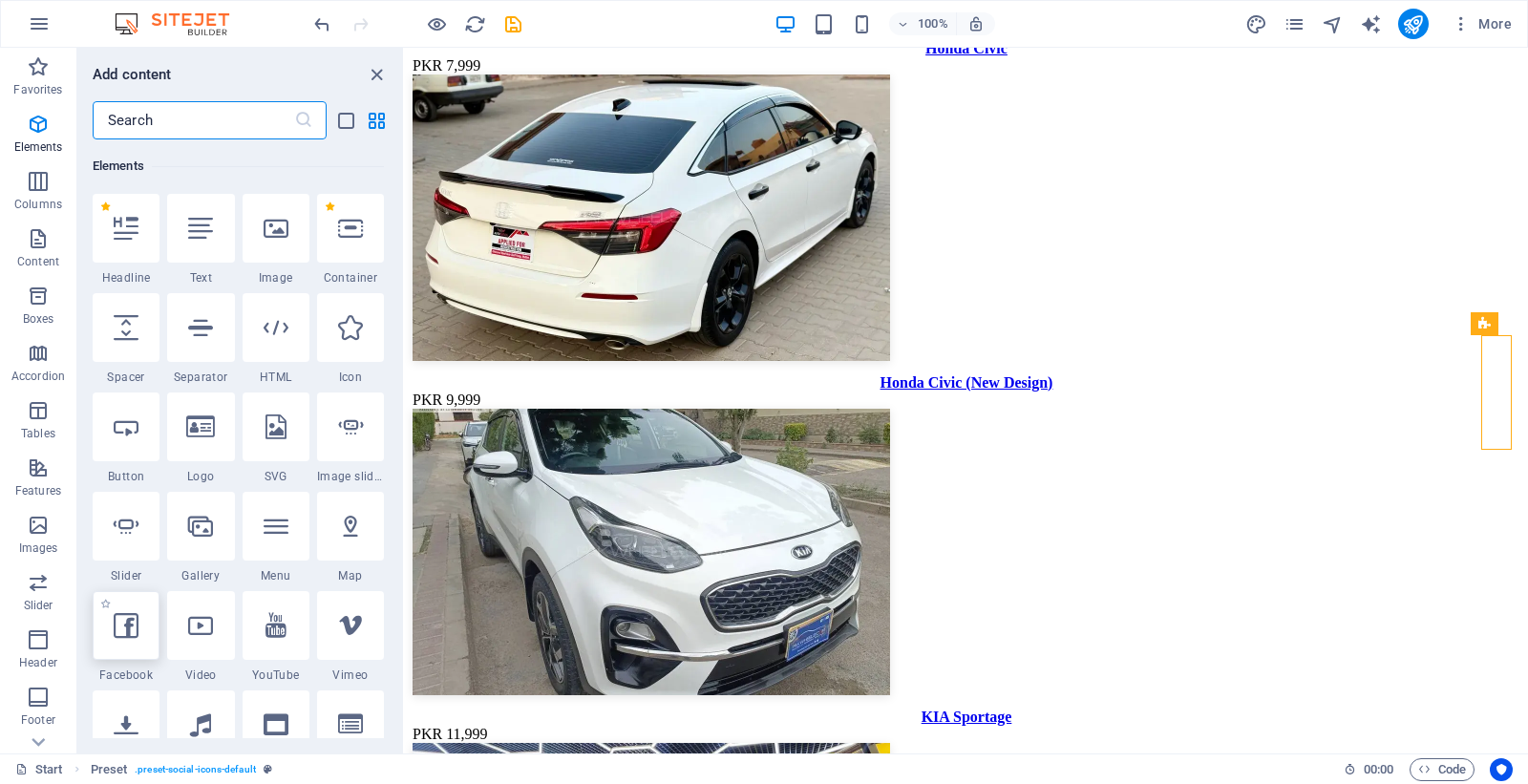
click at [122, 625] on icon at bounding box center [127, 625] width 25 height 25
click at [405, 625] on div "H6 Banner Banner Menu Bar Text H1 Text Preset Icon Menu Container Icon Banner L…" at bounding box center [966, 400] width 1123 height 705
select select "%"
select select "px"
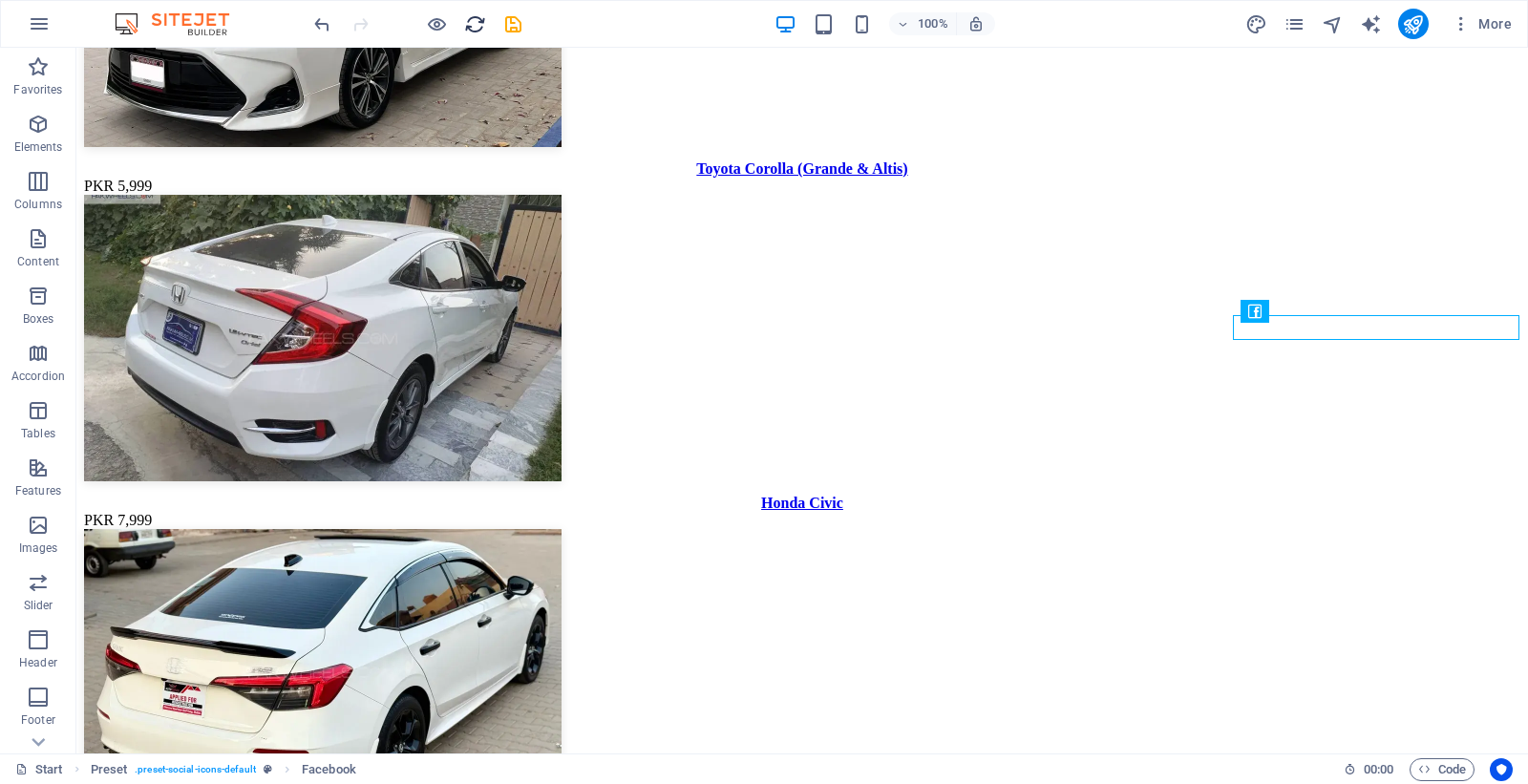
drag, startPoint x: 476, startPoint y: 30, endPoint x: 862, endPoint y: 25, distance: 386.0
click at [476, 30] on icon "reload" at bounding box center [475, 24] width 22 height 22
click at [426, 25] on icon "button" at bounding box center [437, 24] width 22 height 22
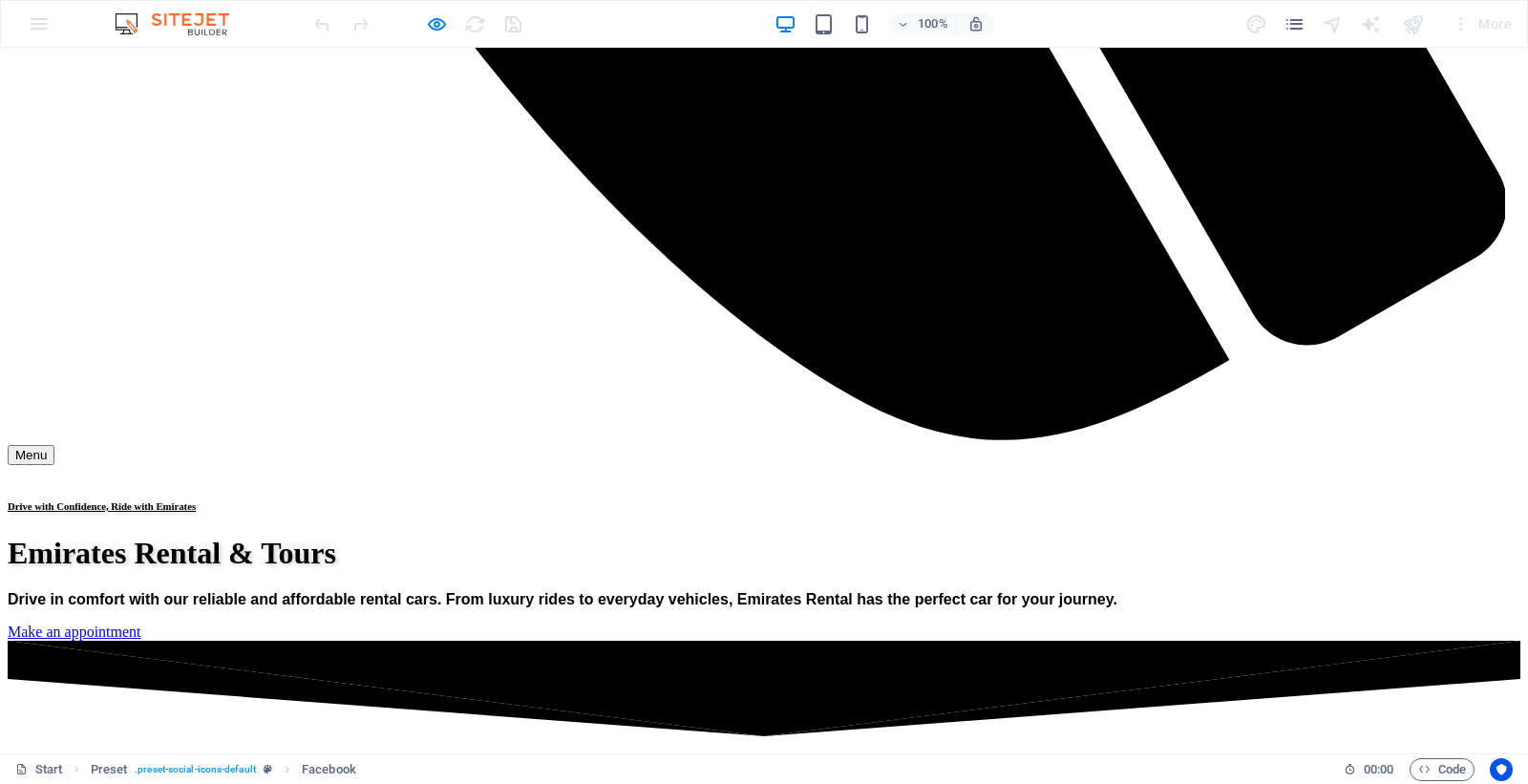
scroll to position [2781, 0]
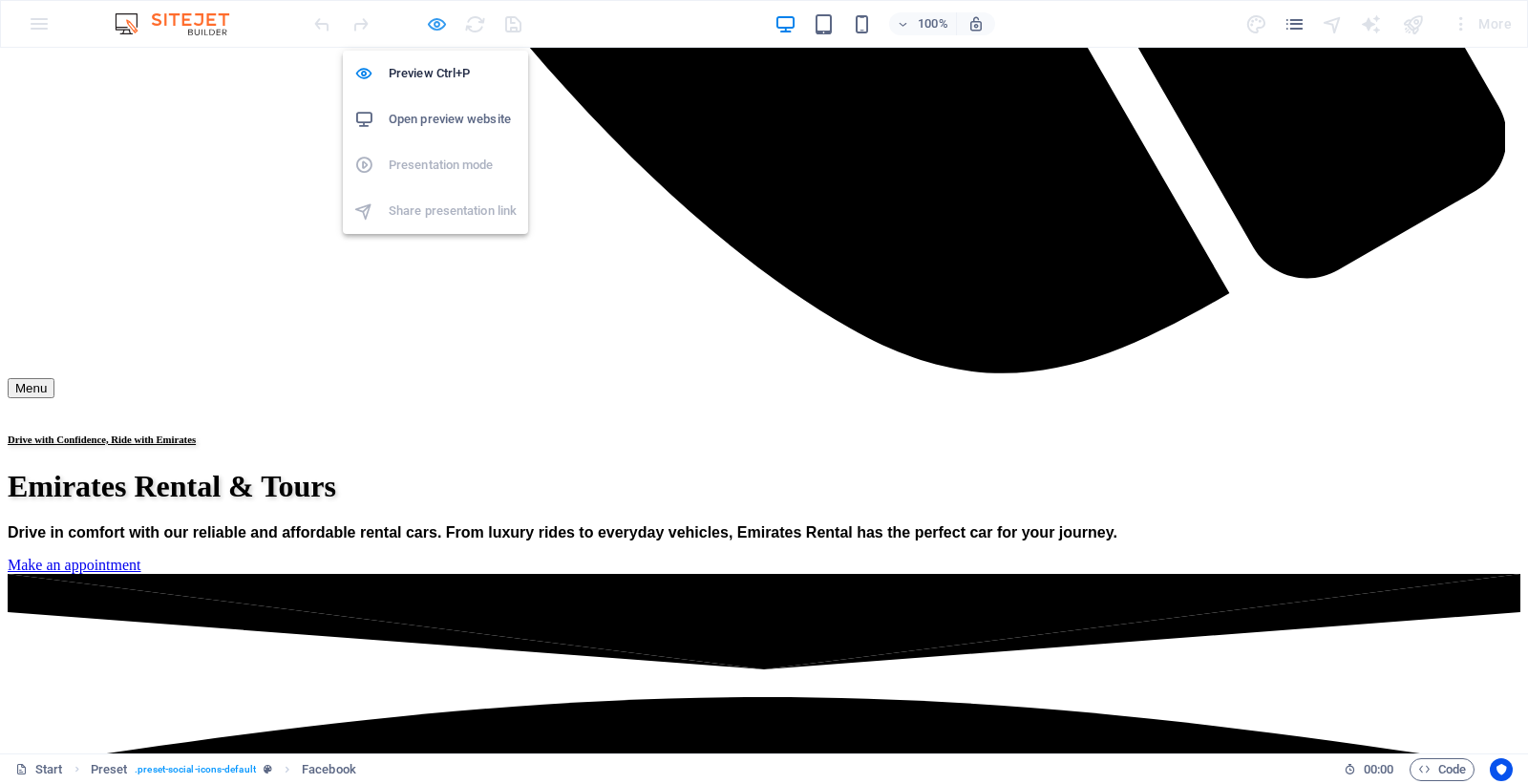
click at [436, 23] on icon "button" at bounding box center [437, 24] width 22 height 22
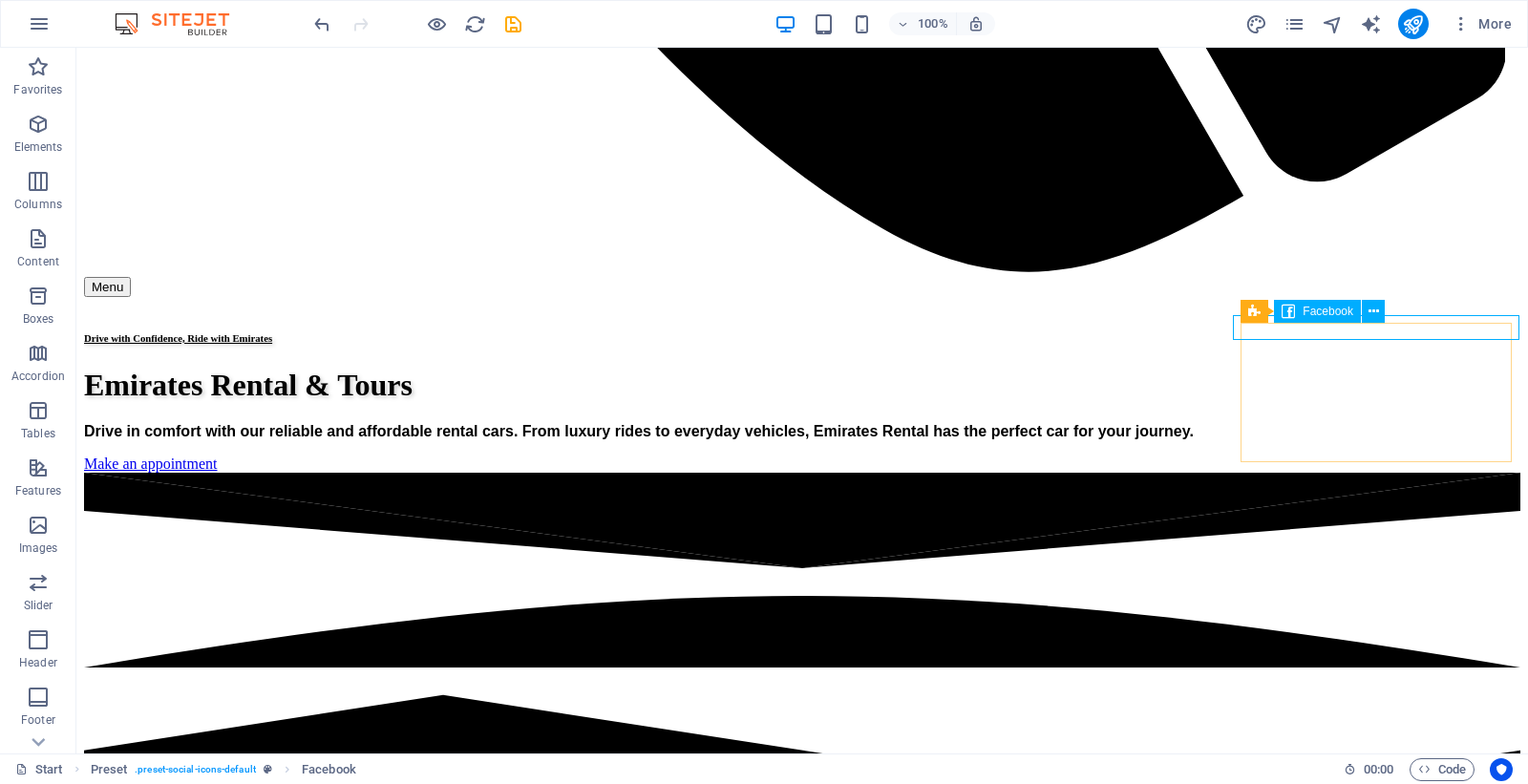
select select "%"
select select "px"
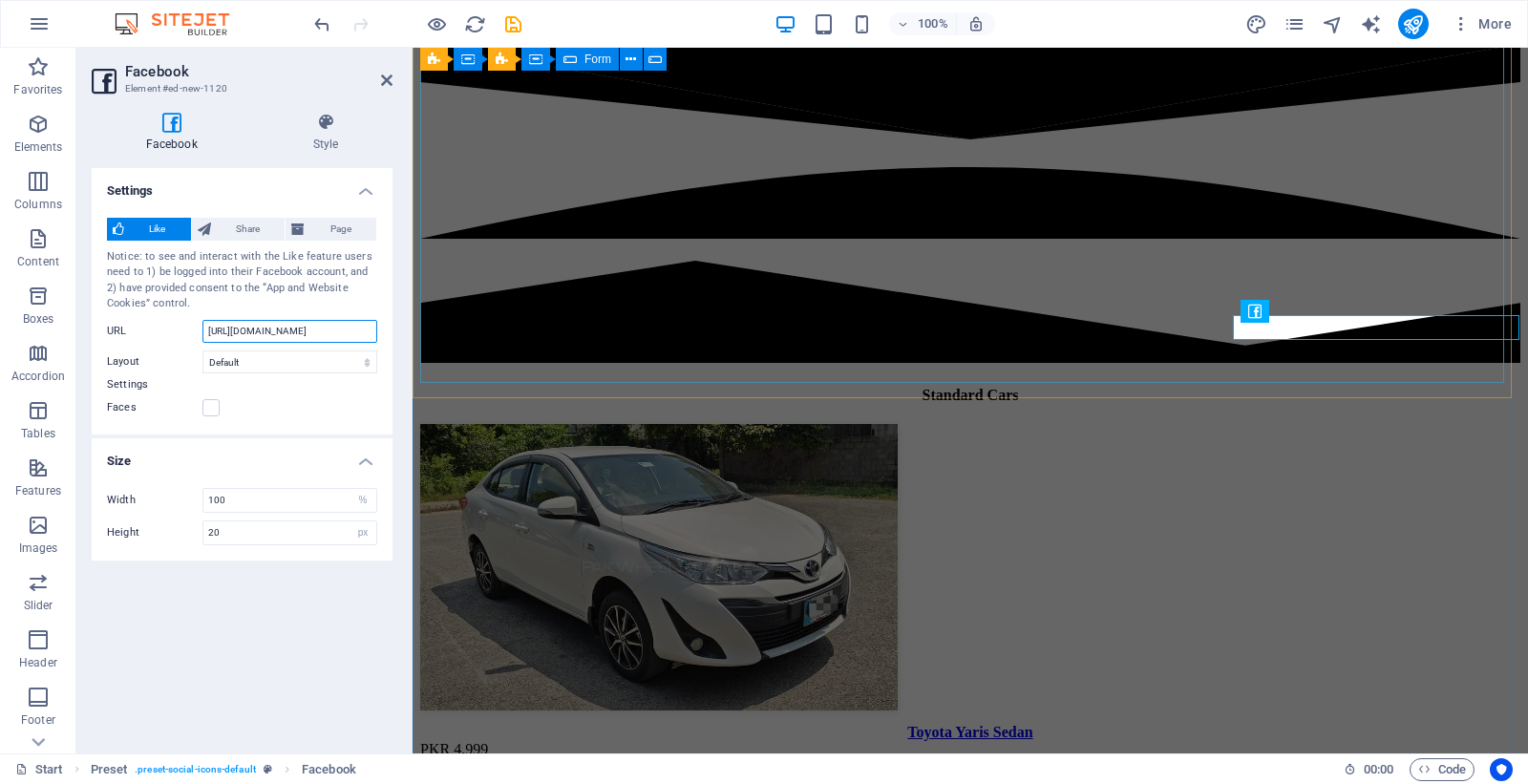
drag, startPoint x: 695, startPoint y: 376, endPoint x: 564, endPoint y: 337, distance: 136.7
click at [277, 330] on input "[URL][DOMAIN_NAME]" at bounding box center [290, 332] width 175 height 23
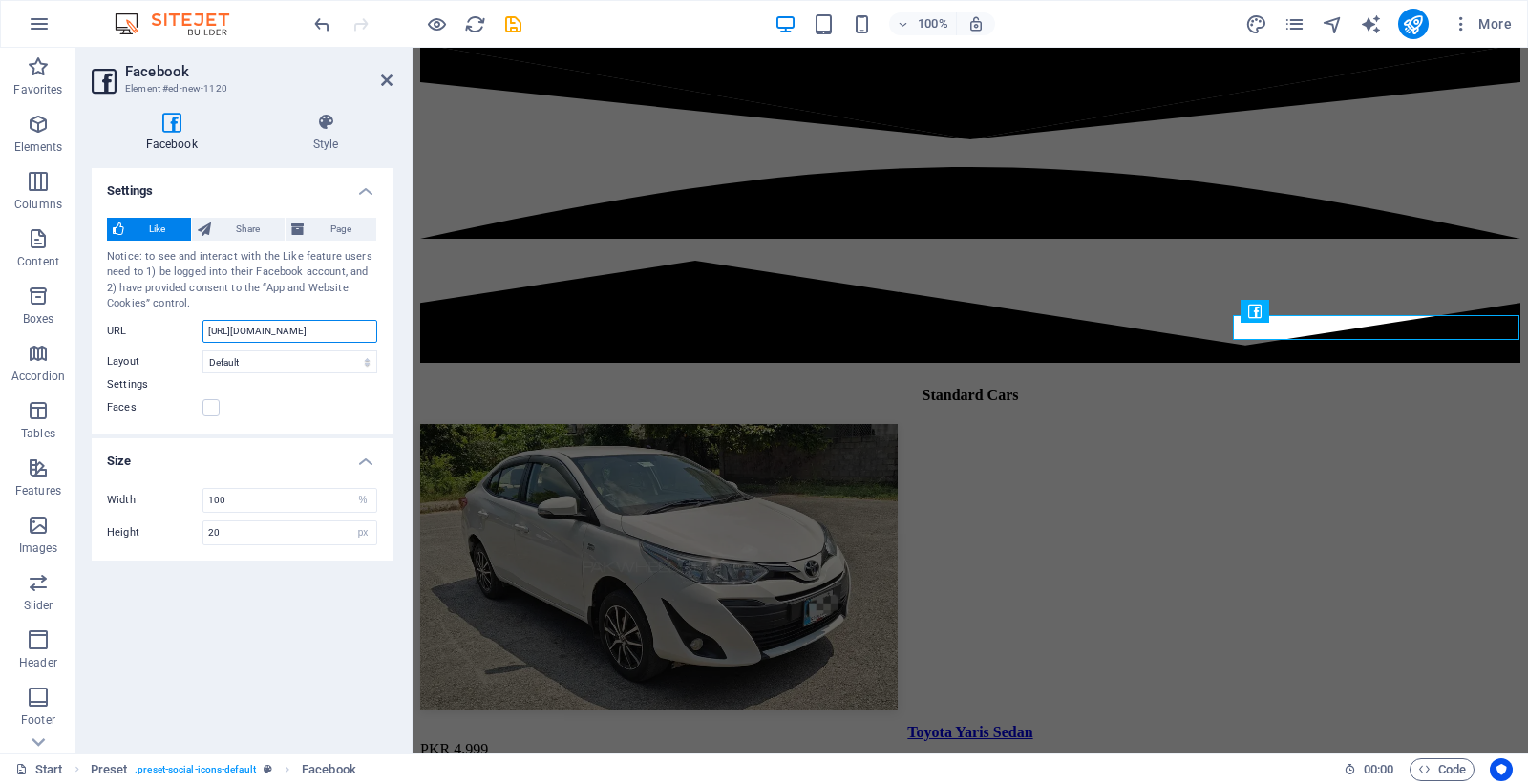
paste input "share/1D3JmqwuQ4/"
click at [224, 230] on span "Share" at bounding box center [248, 230] width 63 height 23
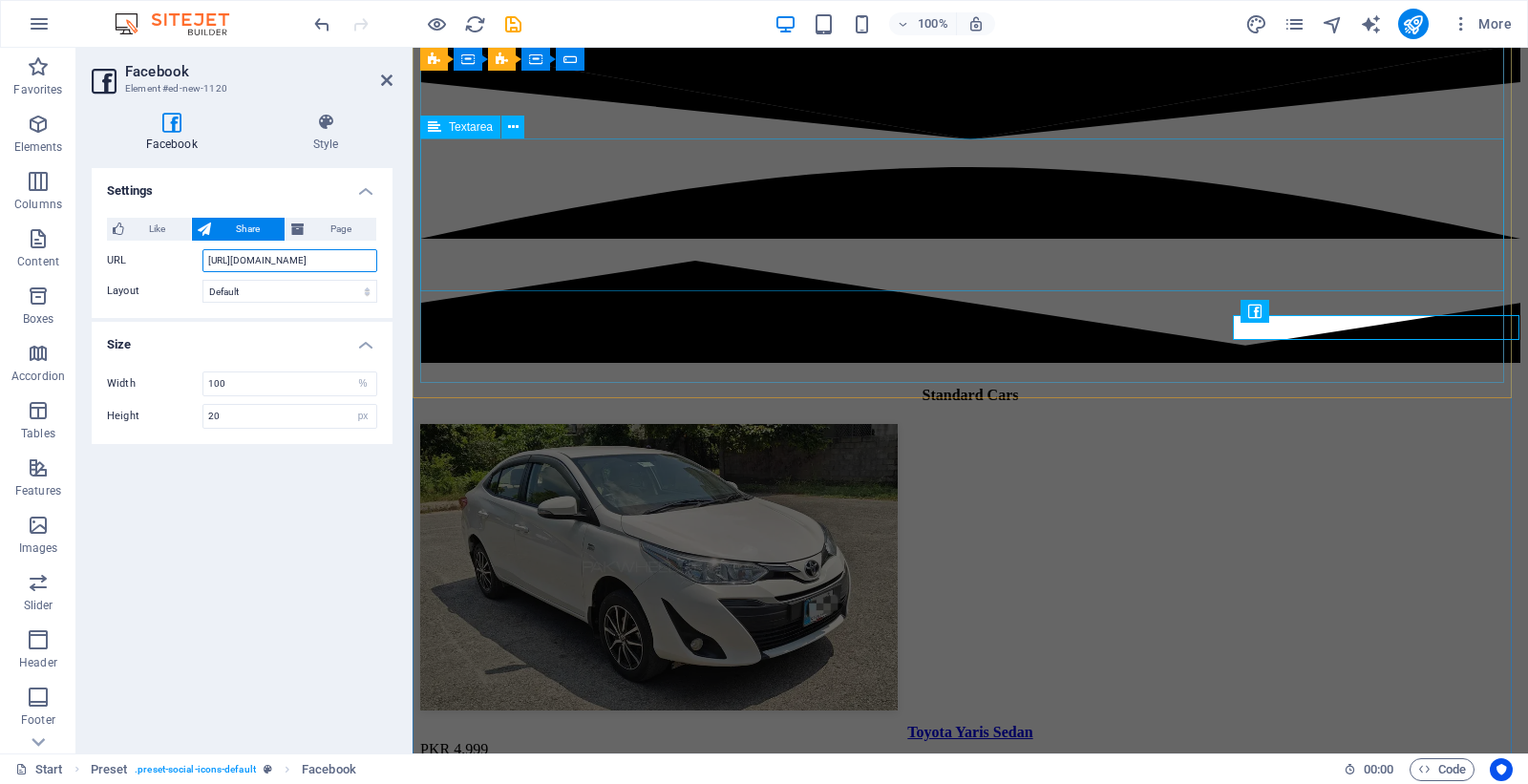
scroll to position [0, 48]
drag, startPoint x: 748, startPoint y: 303, endPoint x: 623, endPoint y: 282, distance: 126.8
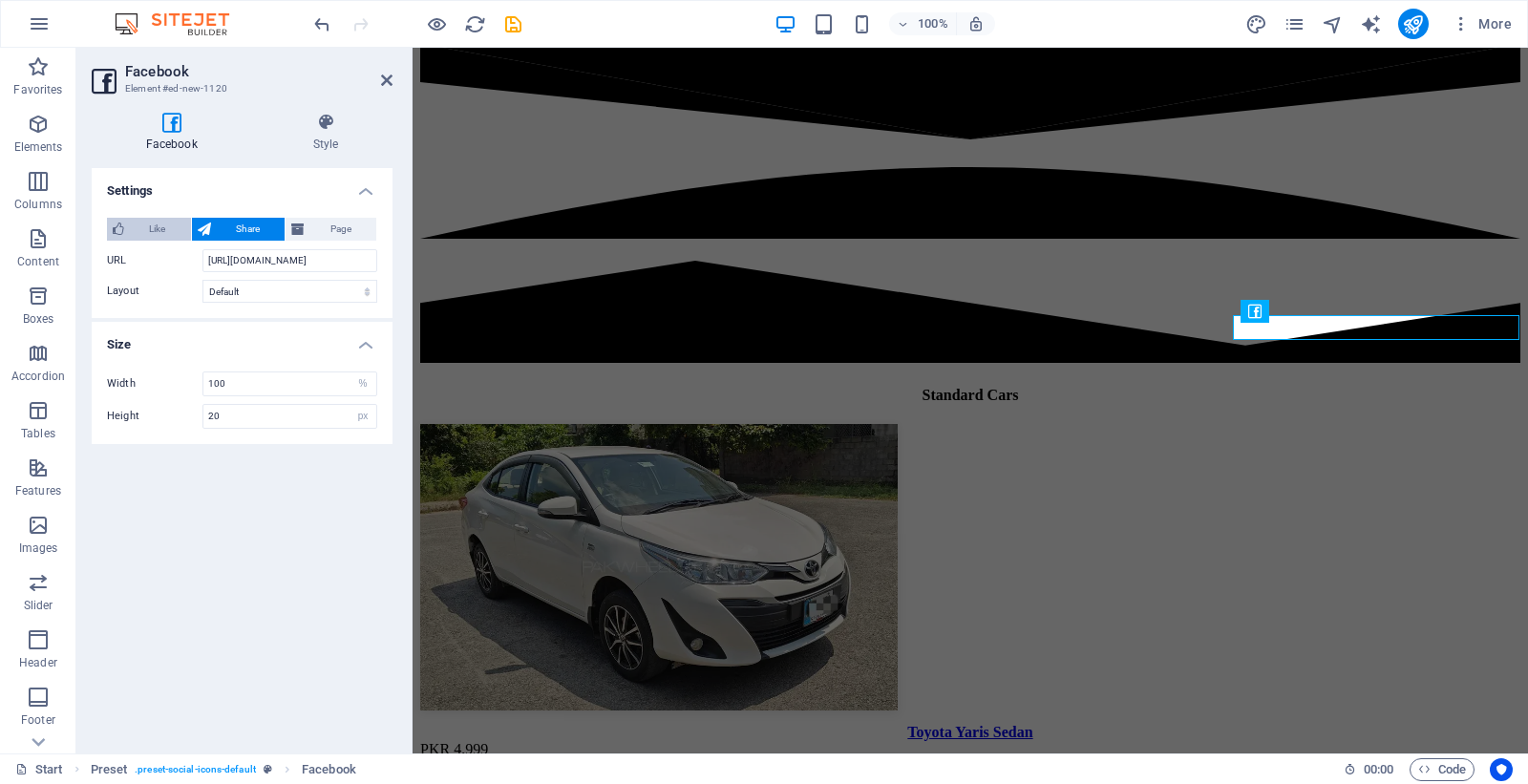
click at [127, 218] on button "Like" at bounding box center [149, 230] width 84 height 23
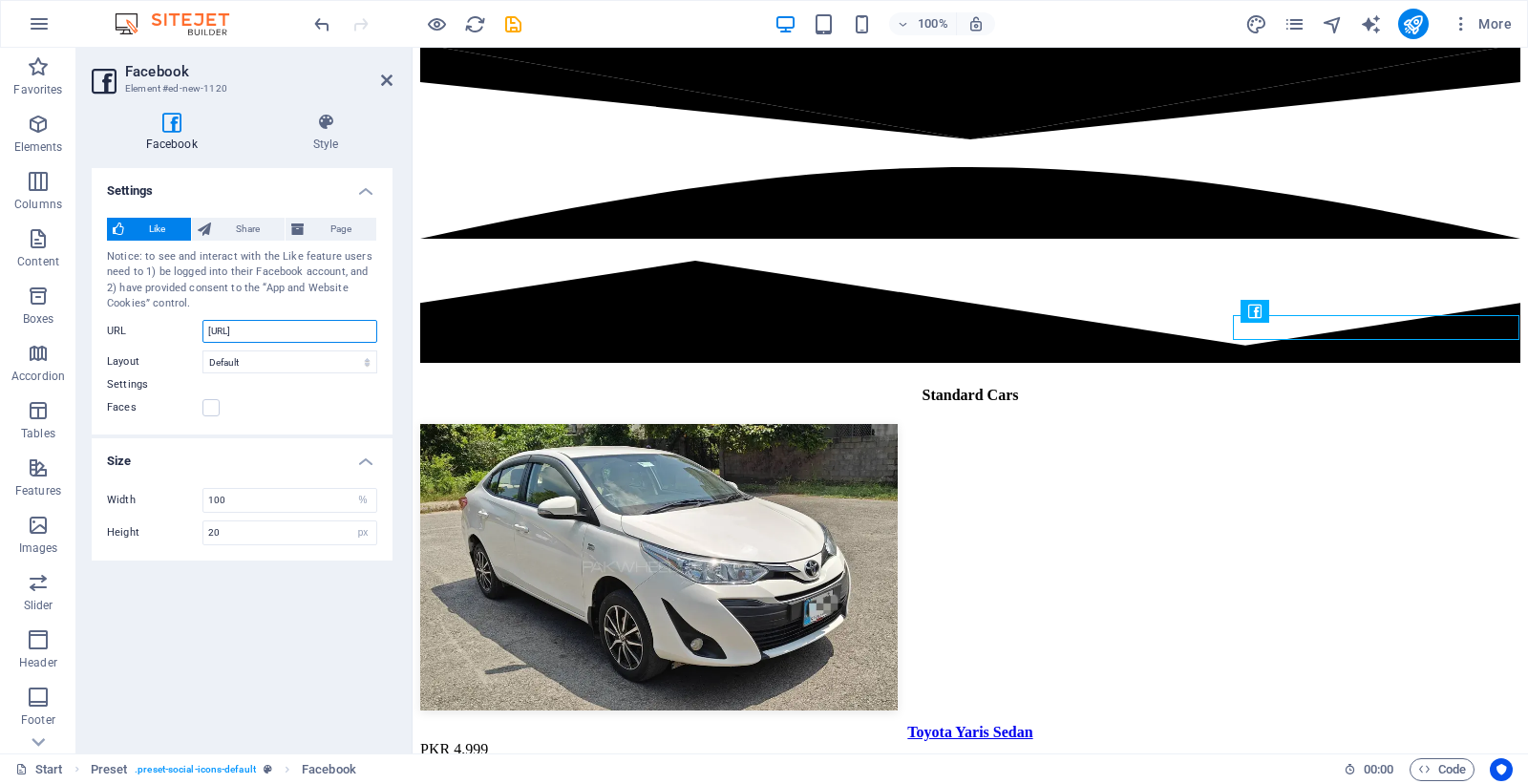
type input "[URL]"
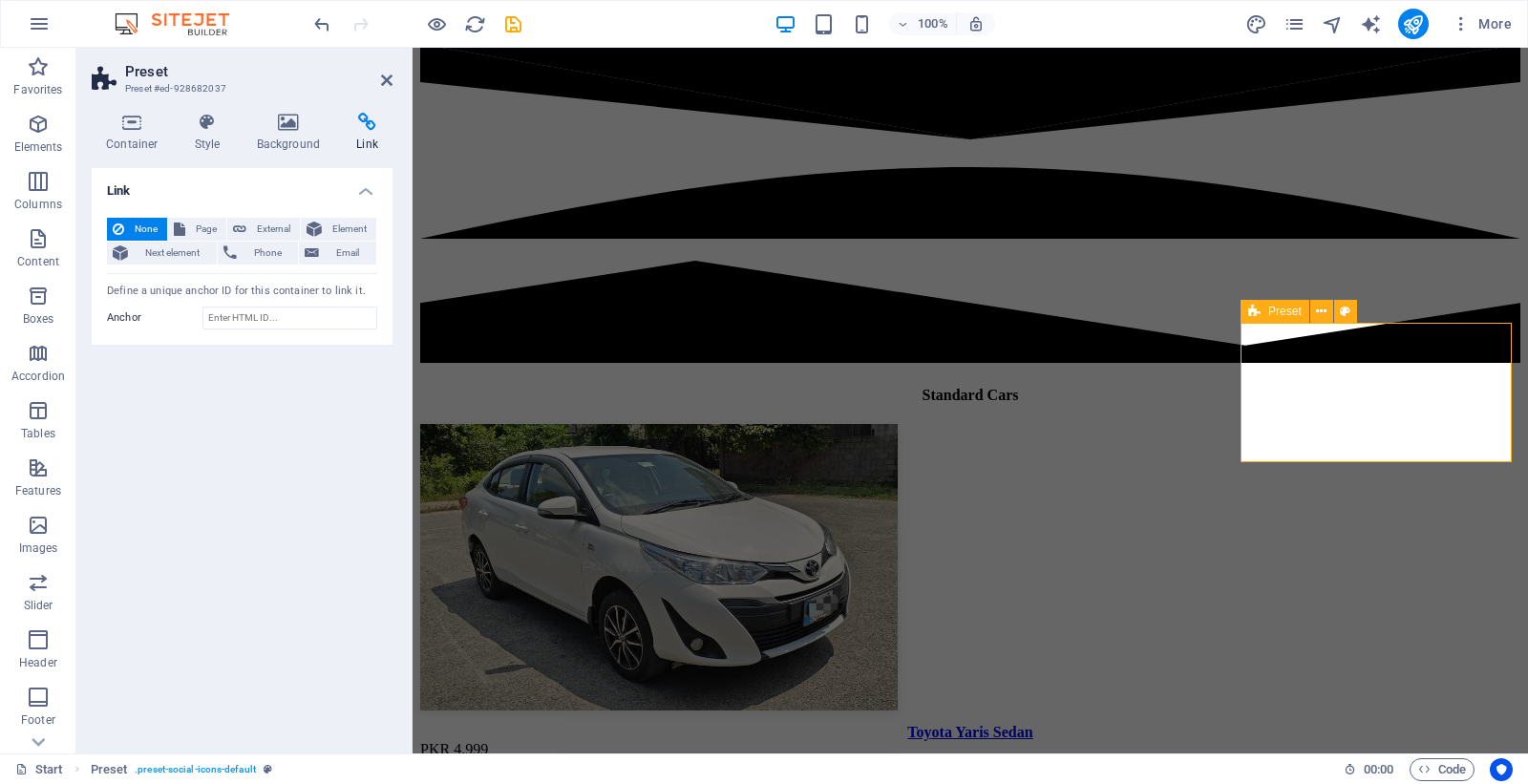
select select "%"
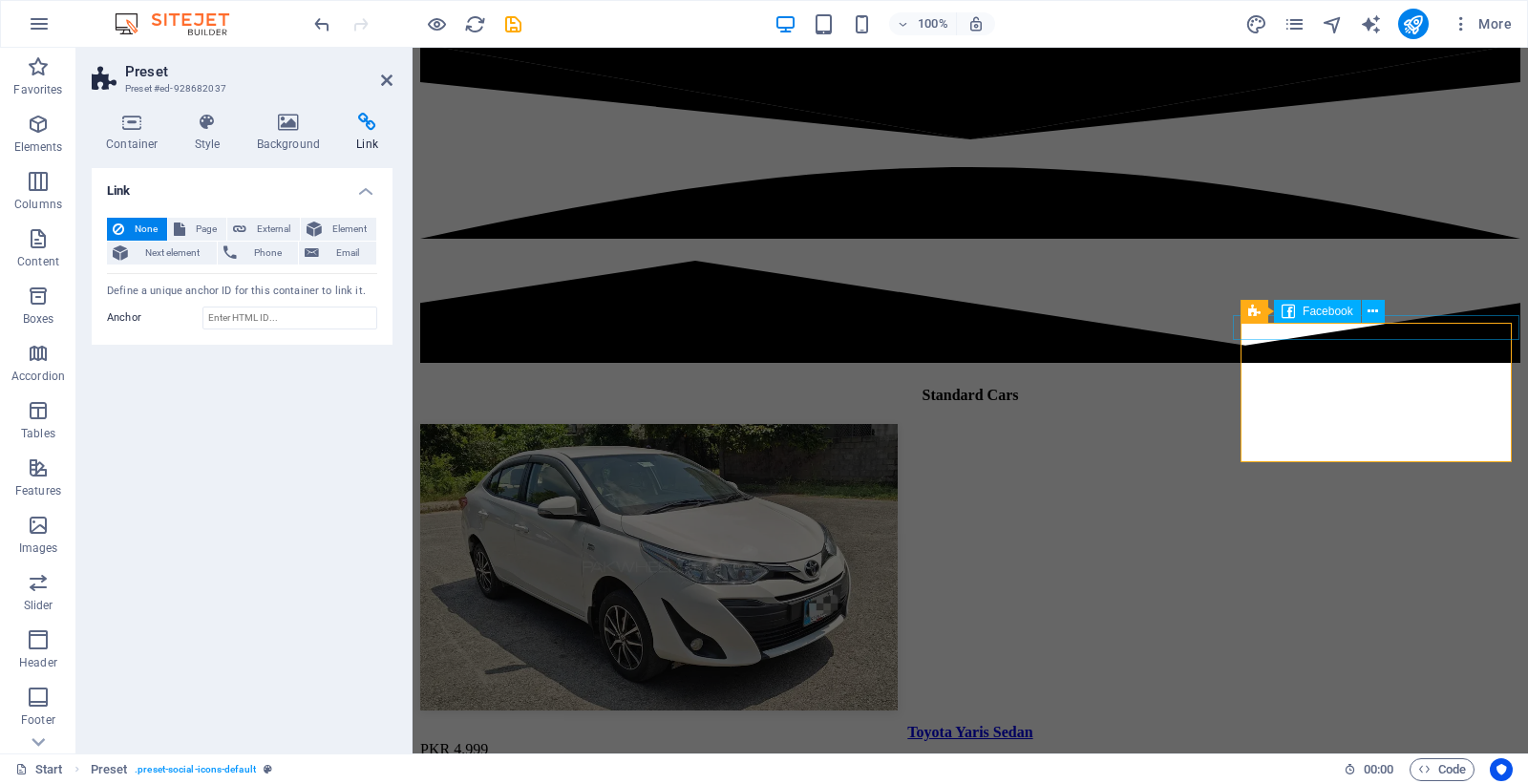
select select "px"
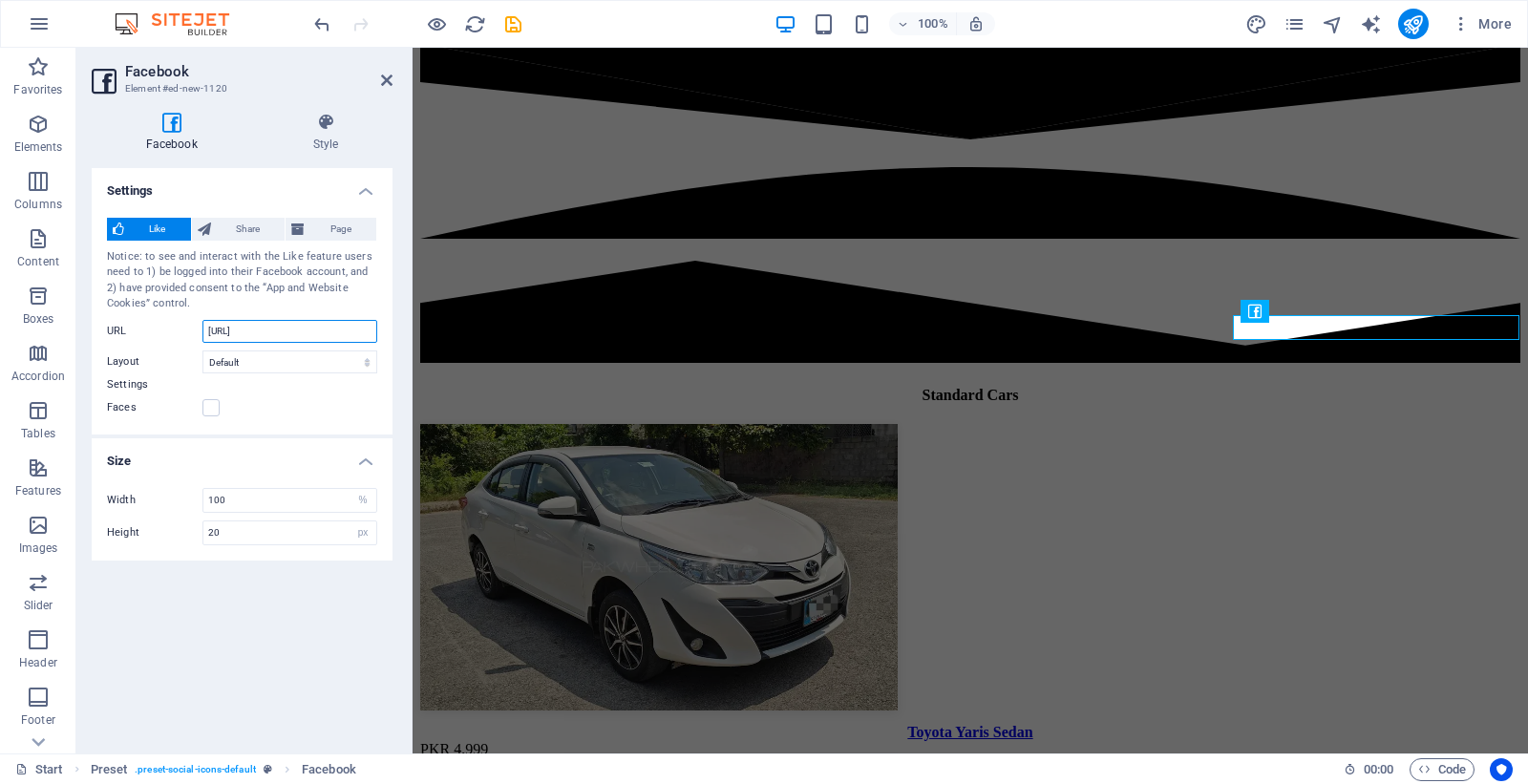
click at [345, 337] on input "[URL]" at bounding box center [290, 332] width 175 height 23
paste input "[DOMAIN_NAME][URL]"
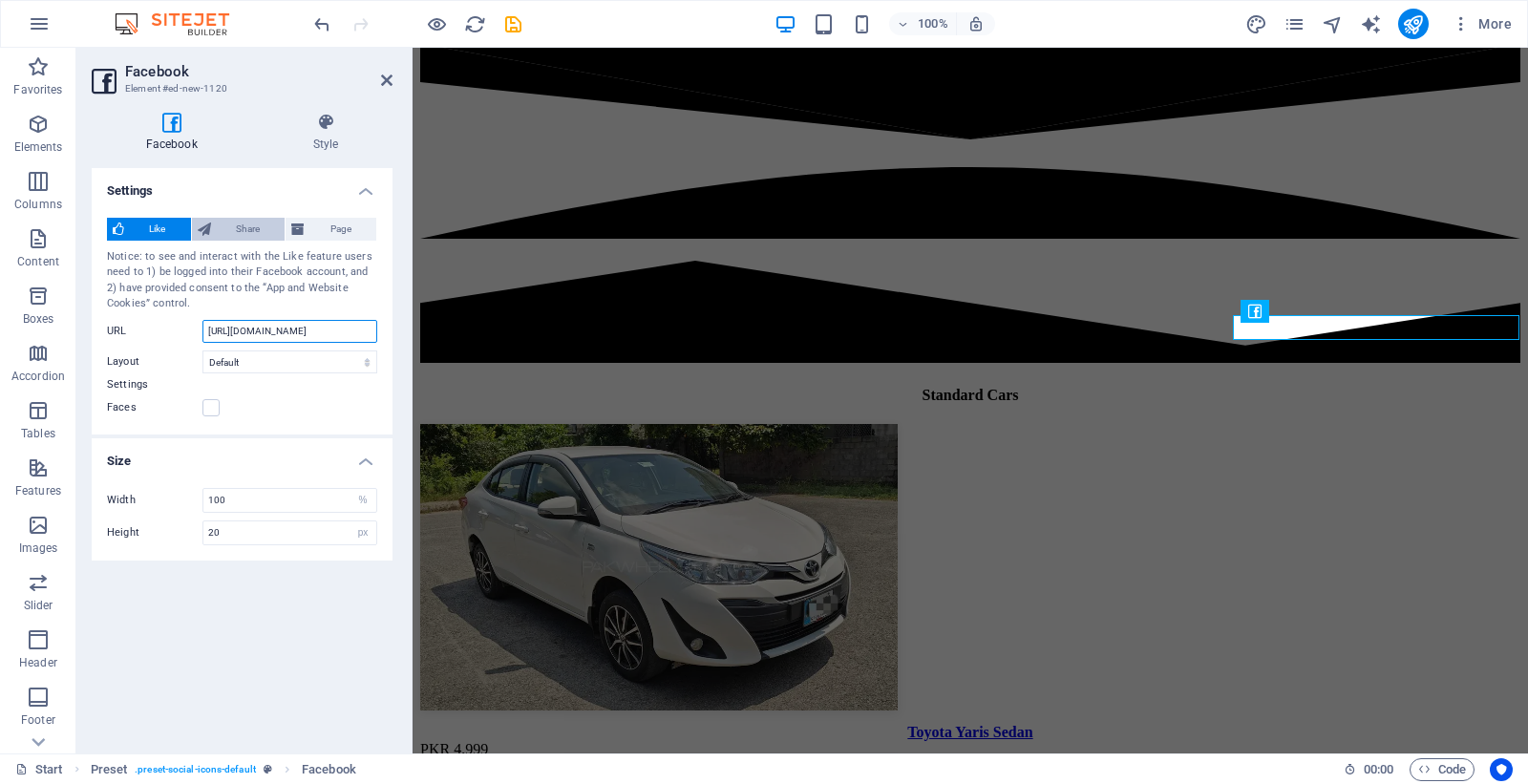
type input "[URL][DOMAIN_NAME]"
click at [248, 226] on span "Share" at bounding box center [248, 230] width 63 height 23
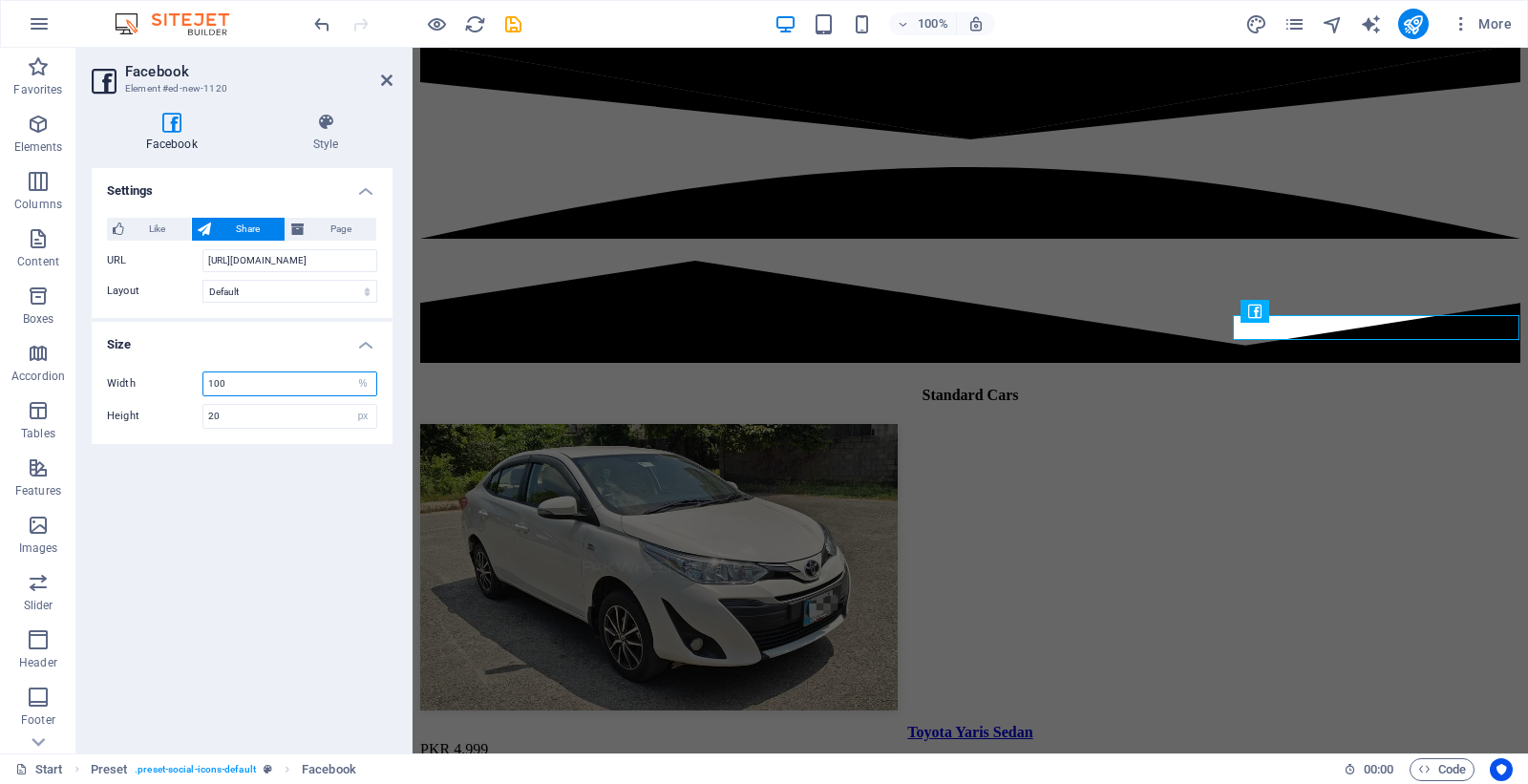
click at [269, 387] on input "100" at bounding box center [290, 384] width 173 height 23
click at [230, 412] on input "20" at bounding box center [290, 416] width 173 height 23
click at [240, 386] on input "200" at bounding box center [290, 384] width 173 height 23
click at [240, 385] on input "200" at bounding box center [290, 384] width 173 height 23
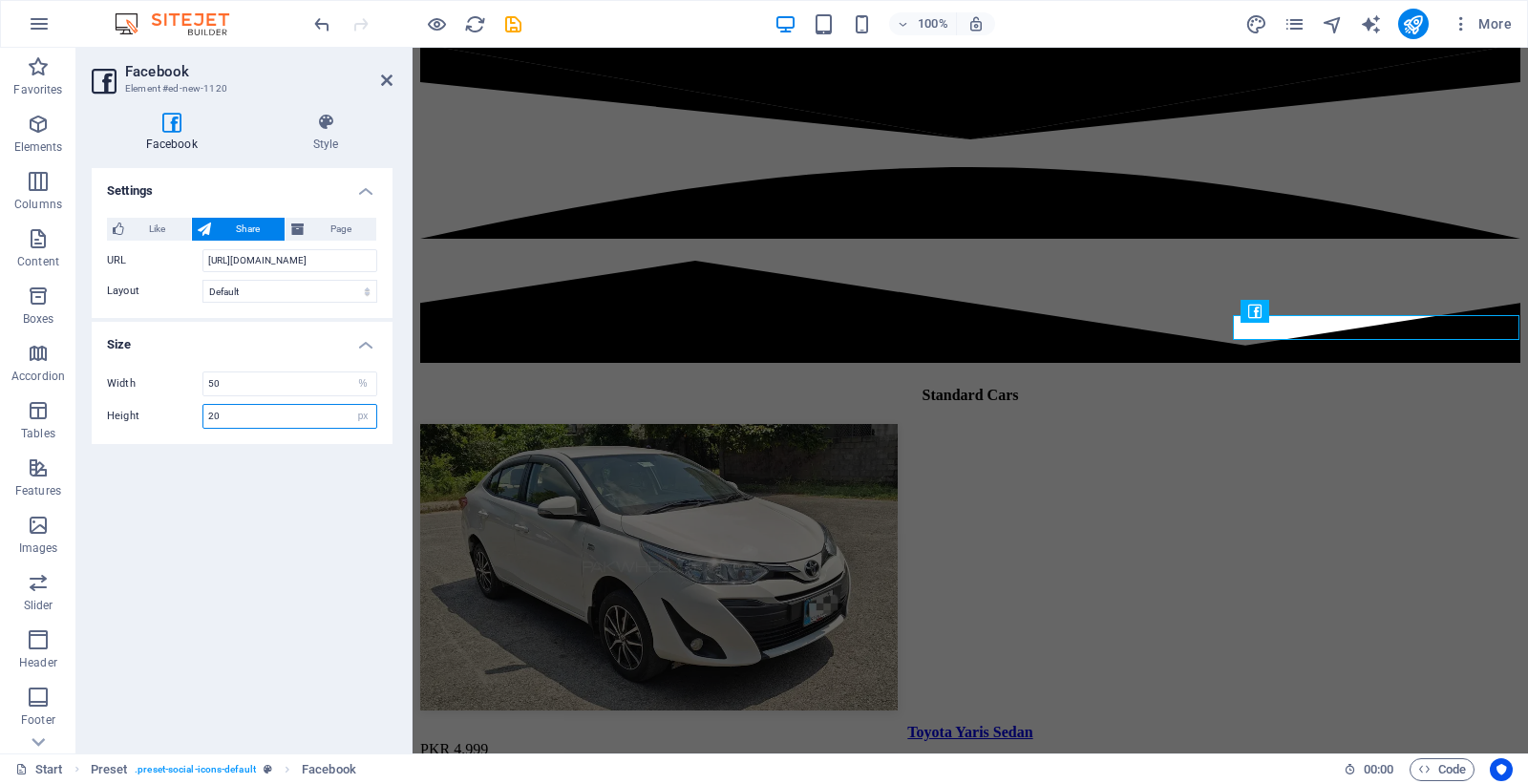
click at [235, 412] on input "20" at bounding box center [290, 416] width 173 height 23
click at [238, 414] on input "20" at bounding box center [290, 416] width 173 height 23
click at [320, 25] on icon "undo" at bounding box center [322, 24] width 22 height 22
type input "100"
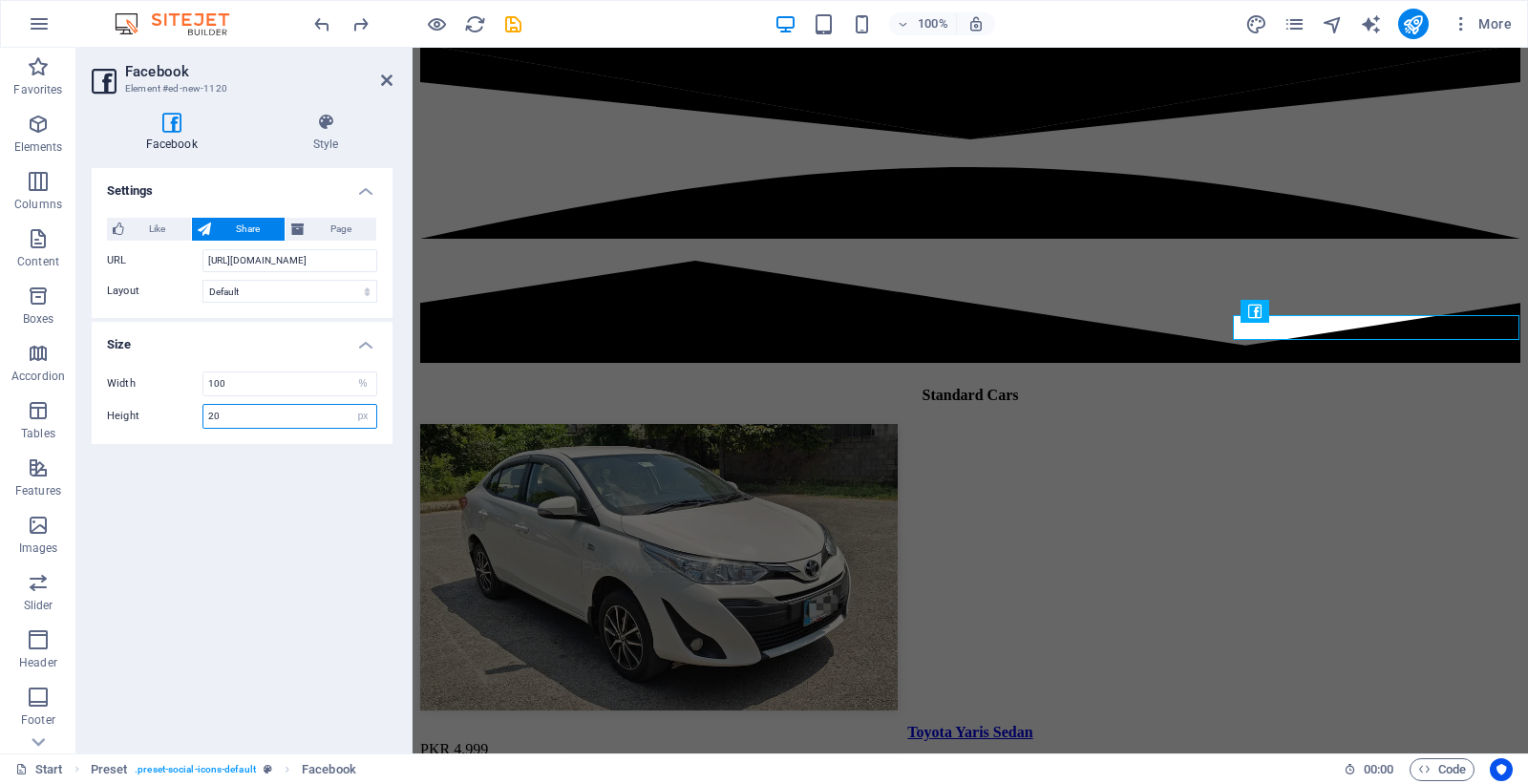
click at [244, 425] on input "20" at bounding box center [290, 416] width 173 height 23
click at [251, 388] on input "100" at bounding box center [290, 384] width 173 height 23
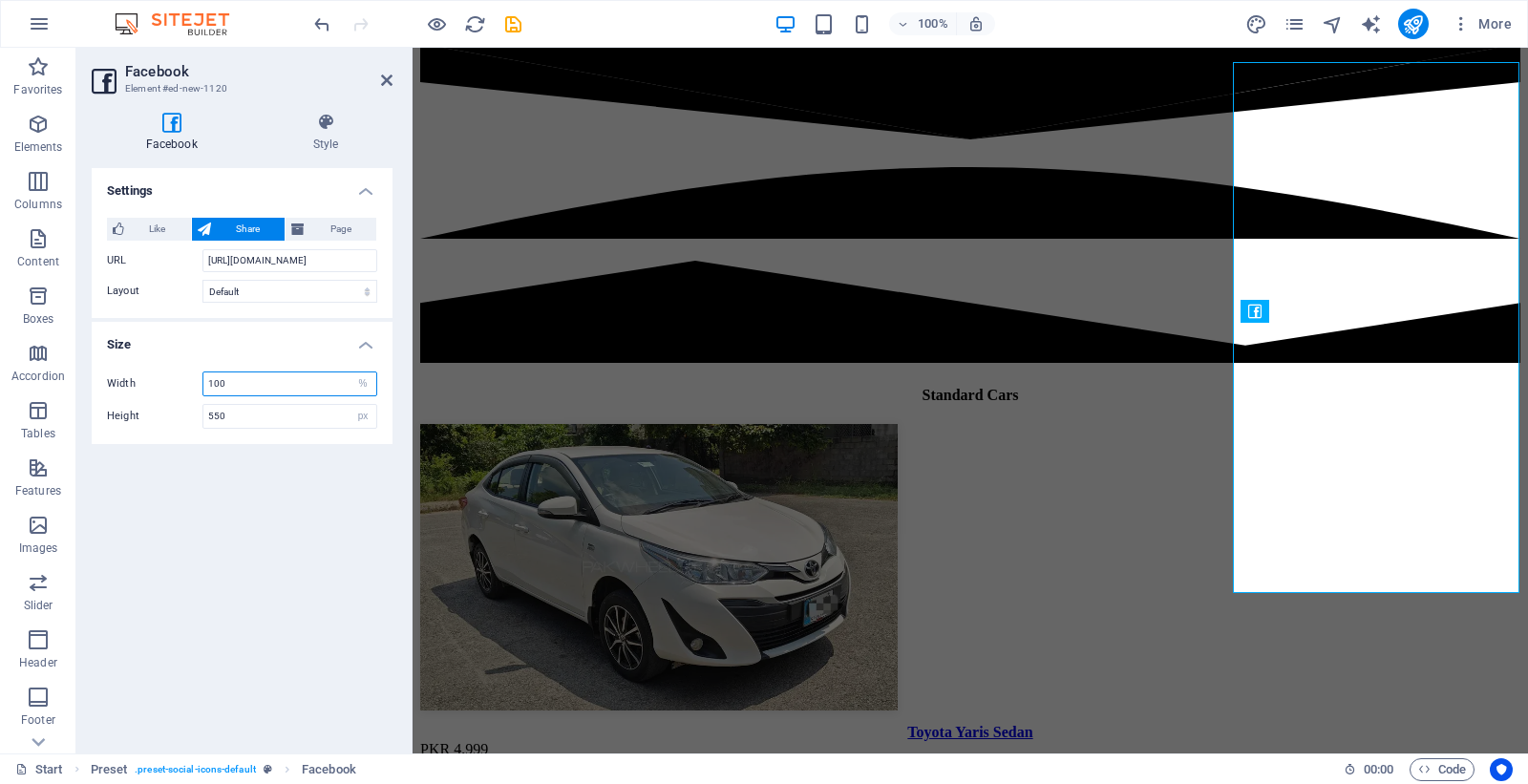
click at [251, 388] on input "100" at bounding box center [290, 384] width 173 height 23
click at [255, 411] on input "550" at bounding box center [290, 416] width 173 height 23
click at [263, 386] on input "100" at bounding box center [290, 384] width 173 height 23
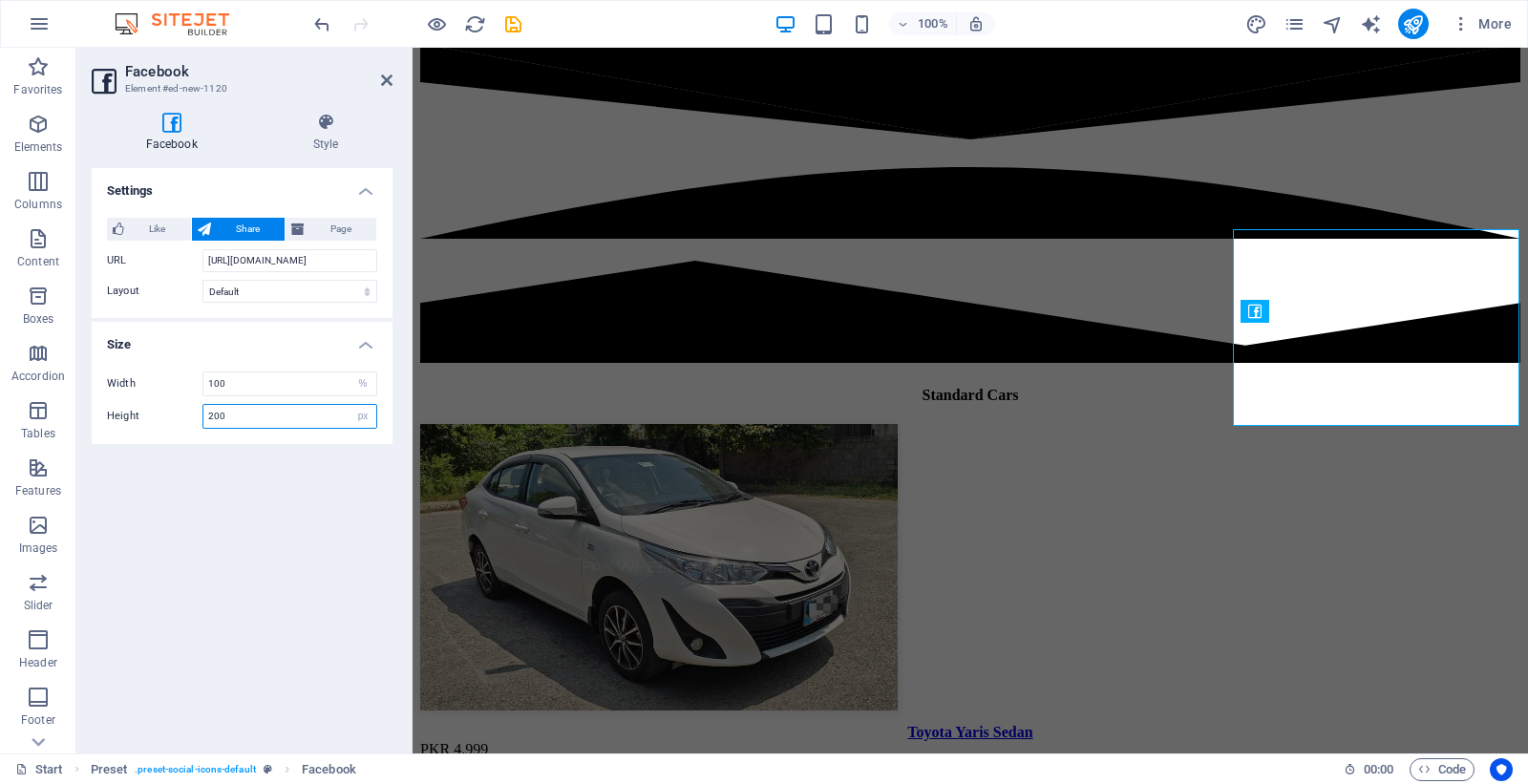
click at [262, 413] on input "200" at bounding box center [290, 416] width 173 height 23
type input "50"
click at [255, 385] on input "100" at bounding box center [290, 384] width 173 height 23
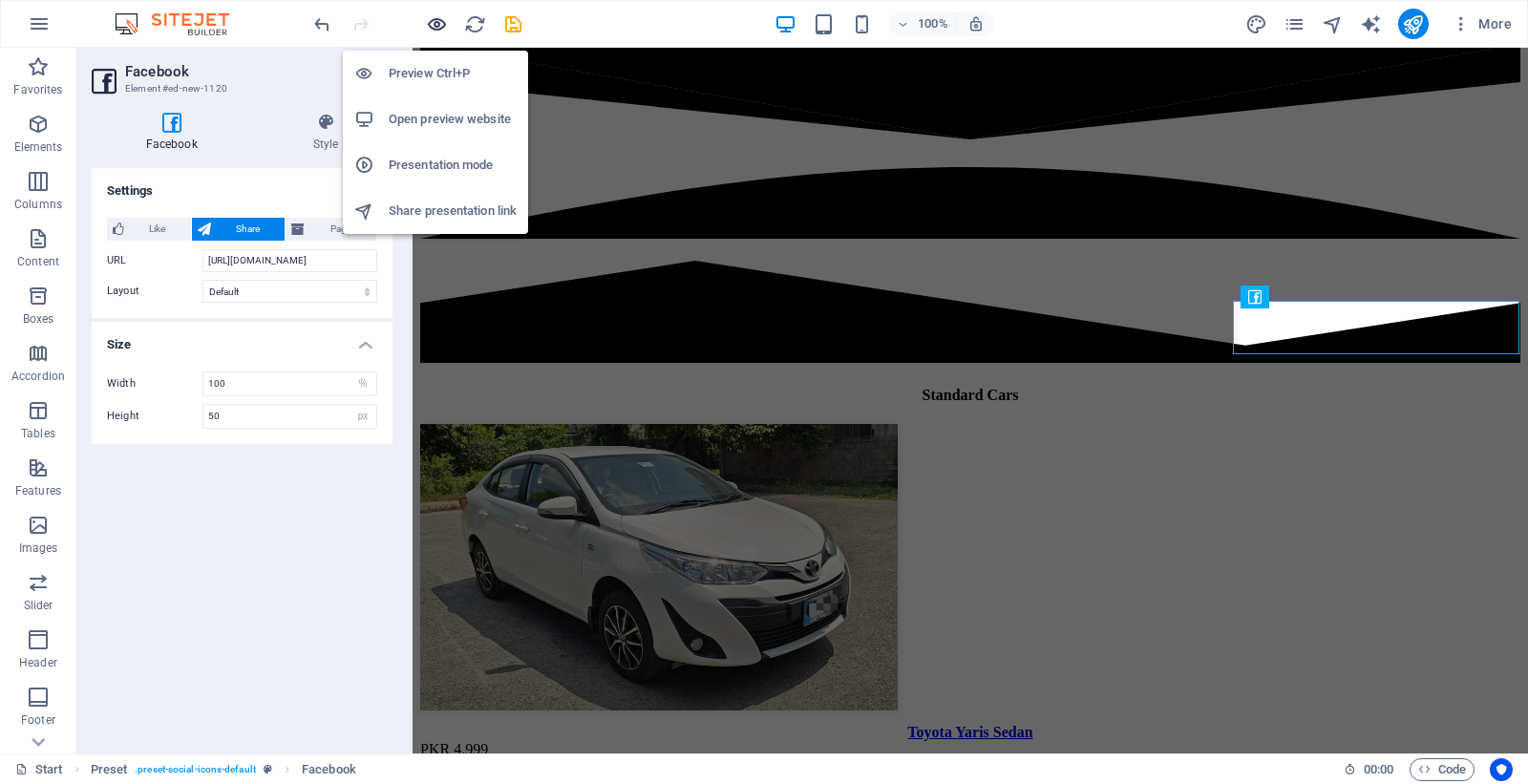
click at [441, 18] on icon "button" at bounding box center [437, 24] width 22 height 22
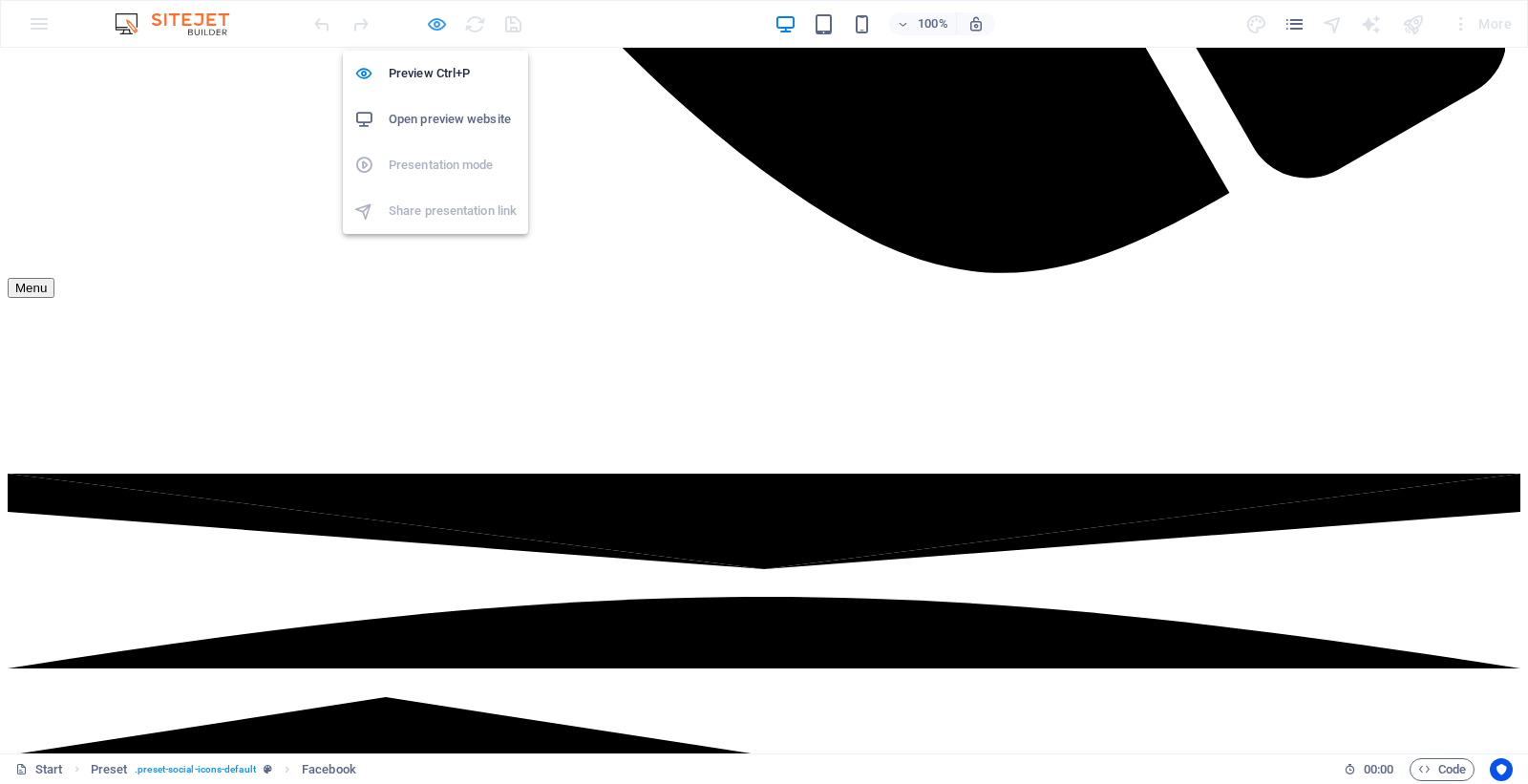
scroll to position [2670, 0]
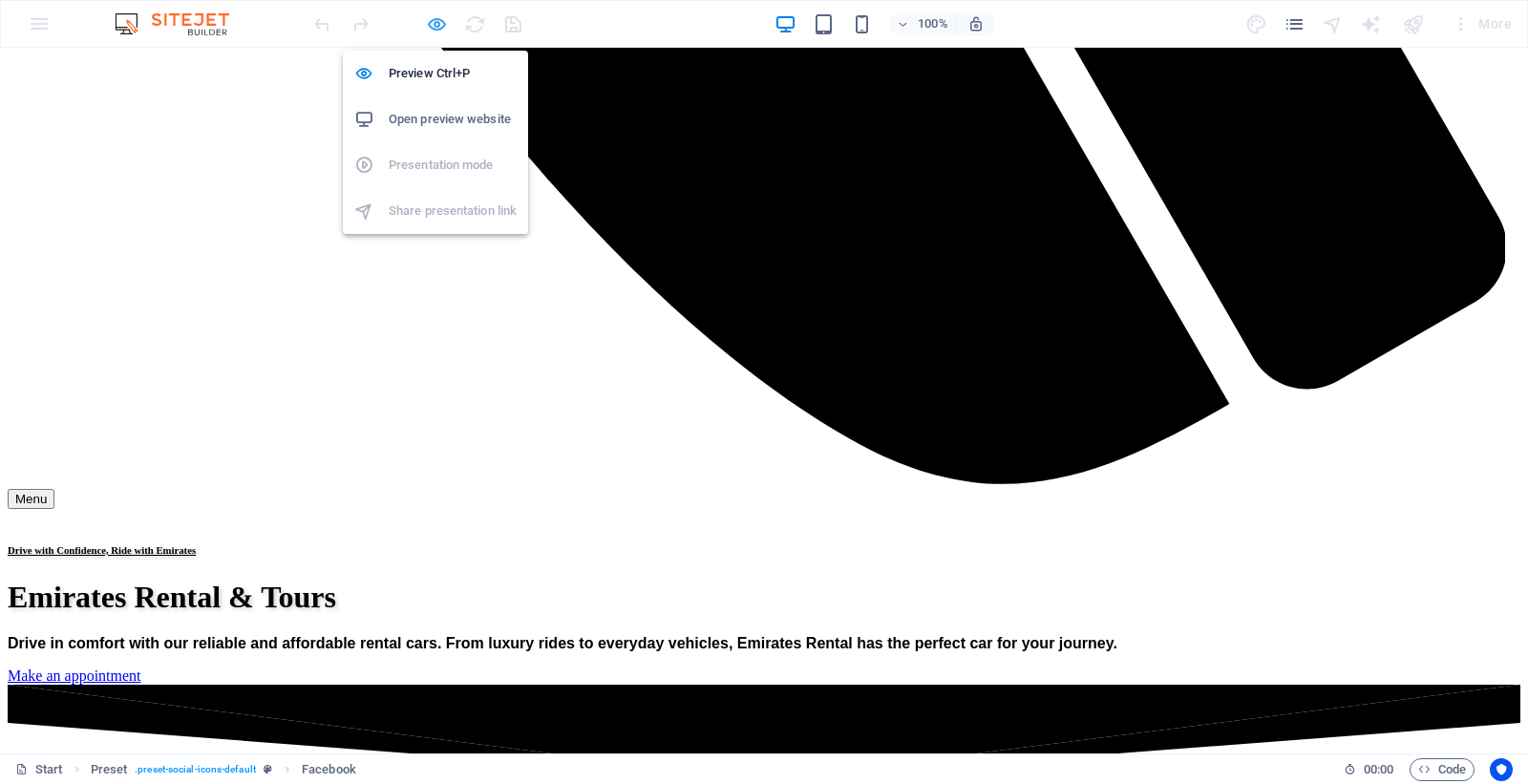
click at [426, 18] on icon "button" at bounding box center [437, 24] width 22 height 22
select select "%"
select select "px"
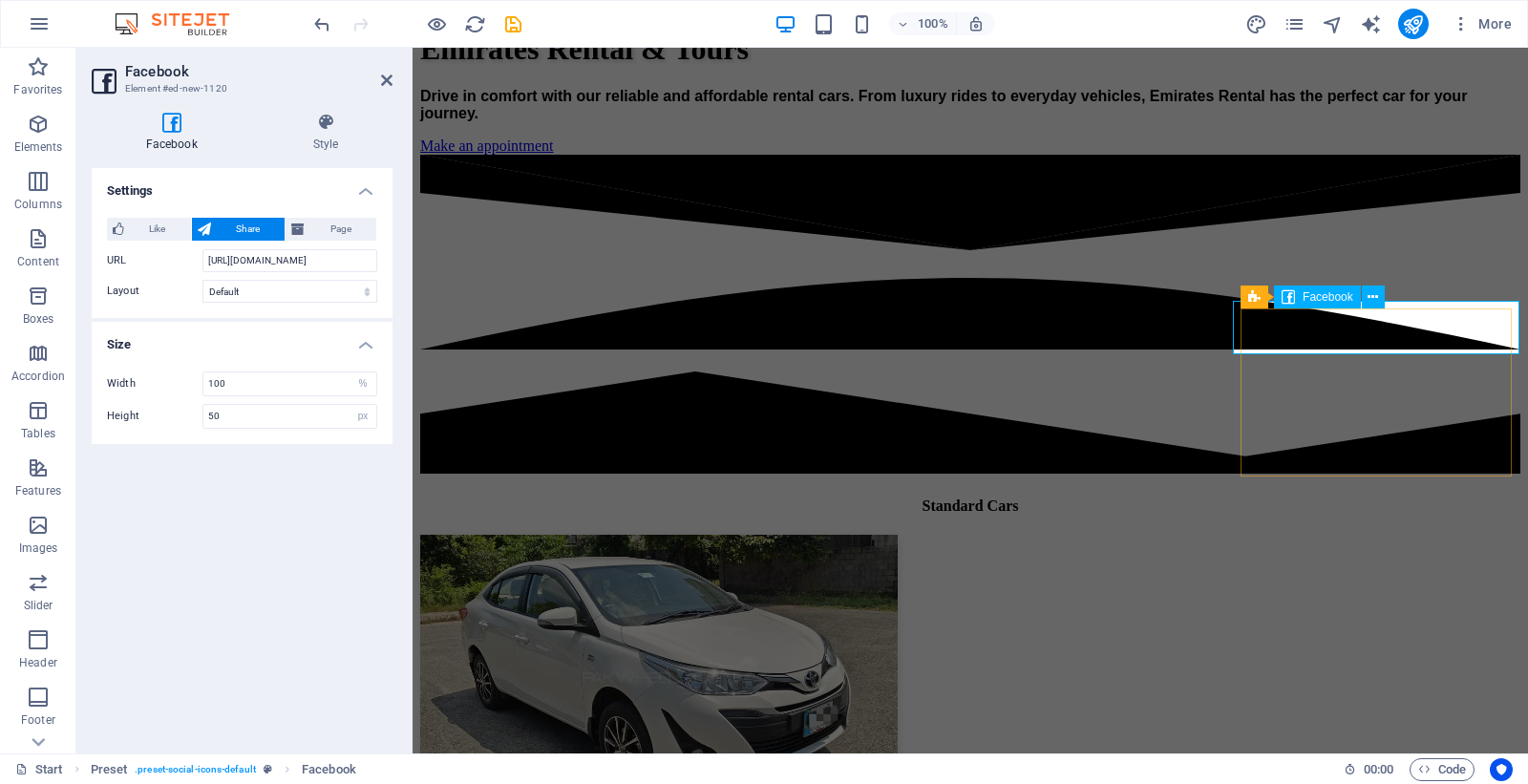
drag, startPoint x: 253, startPoint y: 414, endPoint x: 215, endPoint y: 417, distance: 38.1
click at [215, 417] on input "50" at bounding box center [290, 416] width 173 height 23
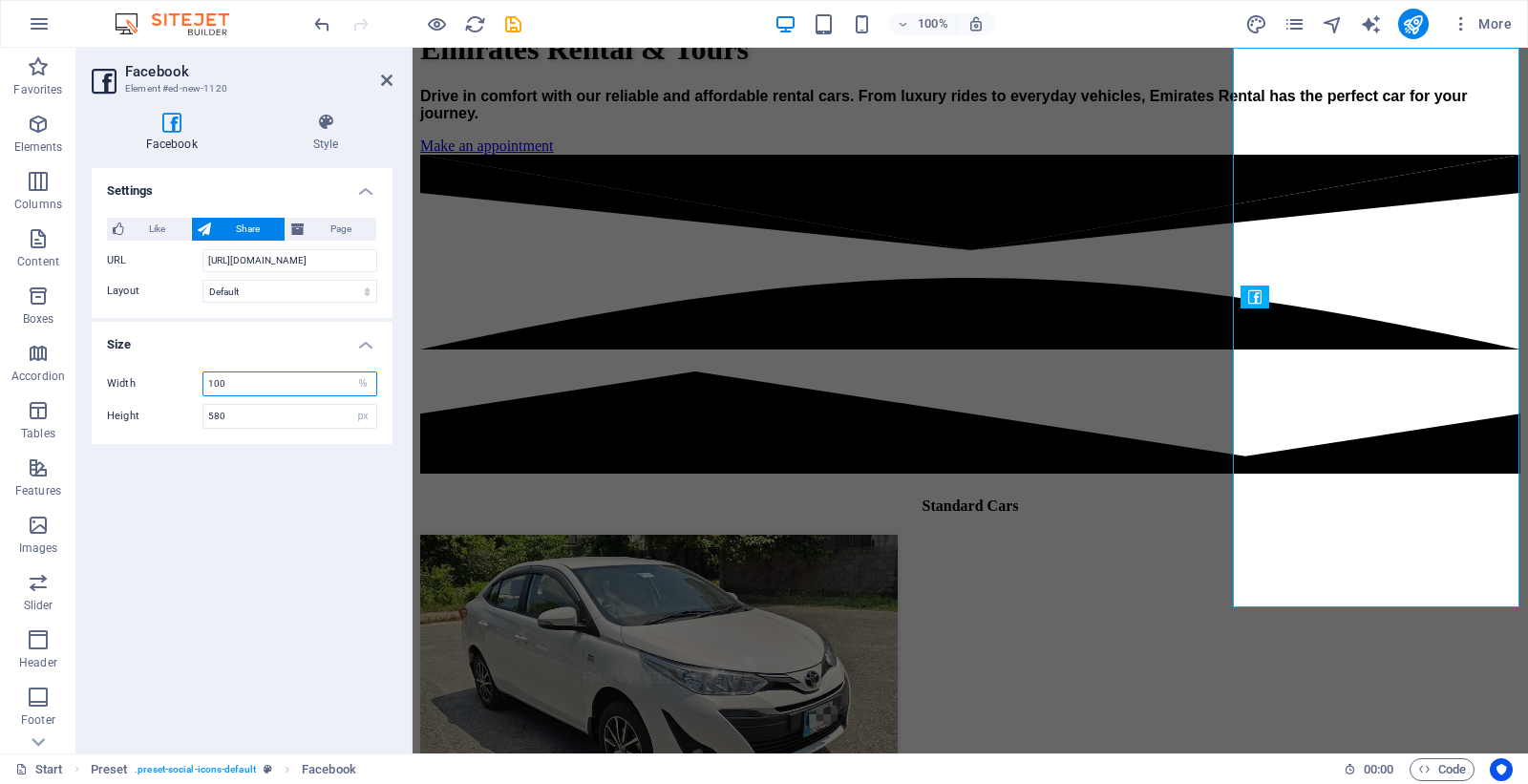
click at [279, 385] on input "100" at bounding box center [290, 384] width 173 height 23
drag, startPoint x: 275, startPoint y: 414, endPoint x: 186, endPoint y: 417, distance: 89.1
click at [186, 417] on div "Height 580 px %" at bounding box center [242, 416] width 271 height 25
click at [299, 388] on input "100" at bounding box center [290, 384] width 173 height 23
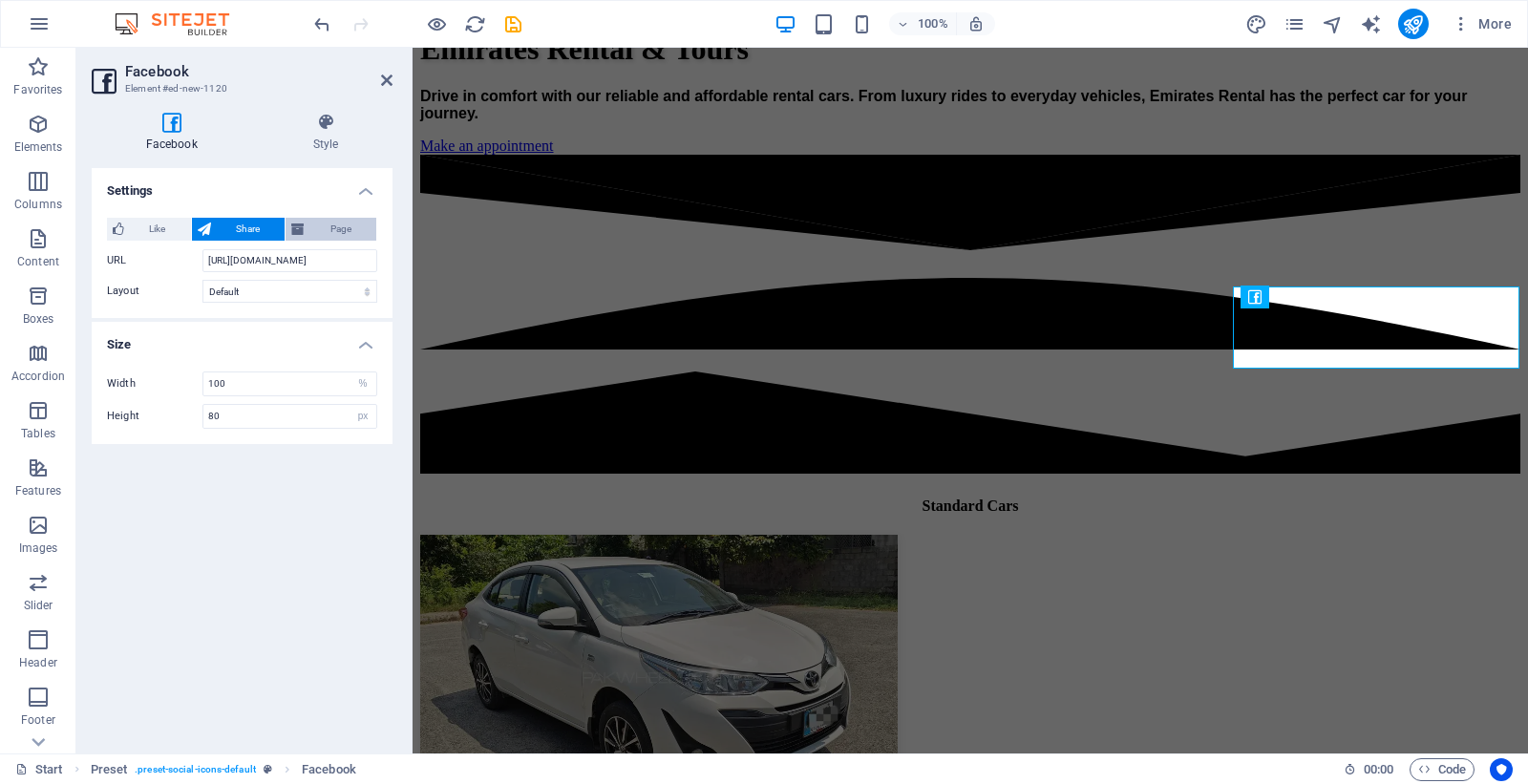
click at [319, 227] on span "Page" at bounding box center [341, 230] width 60 height 23
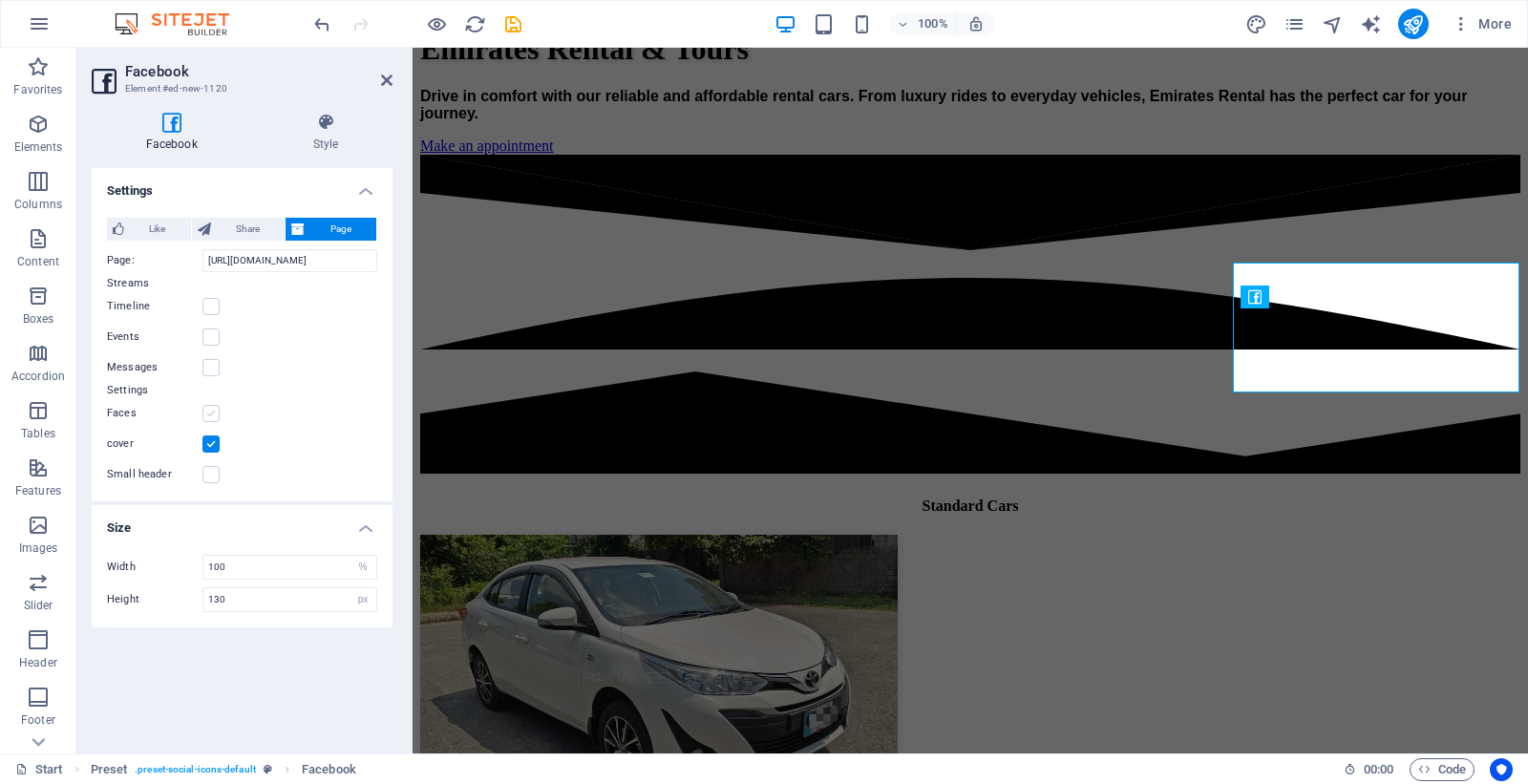
click at [206, 411] on label at bounding box center [211, 413] width 18 height 18
click at [0, 0] on input "Faces" at bounding box center [0, 0] width 0 height 0
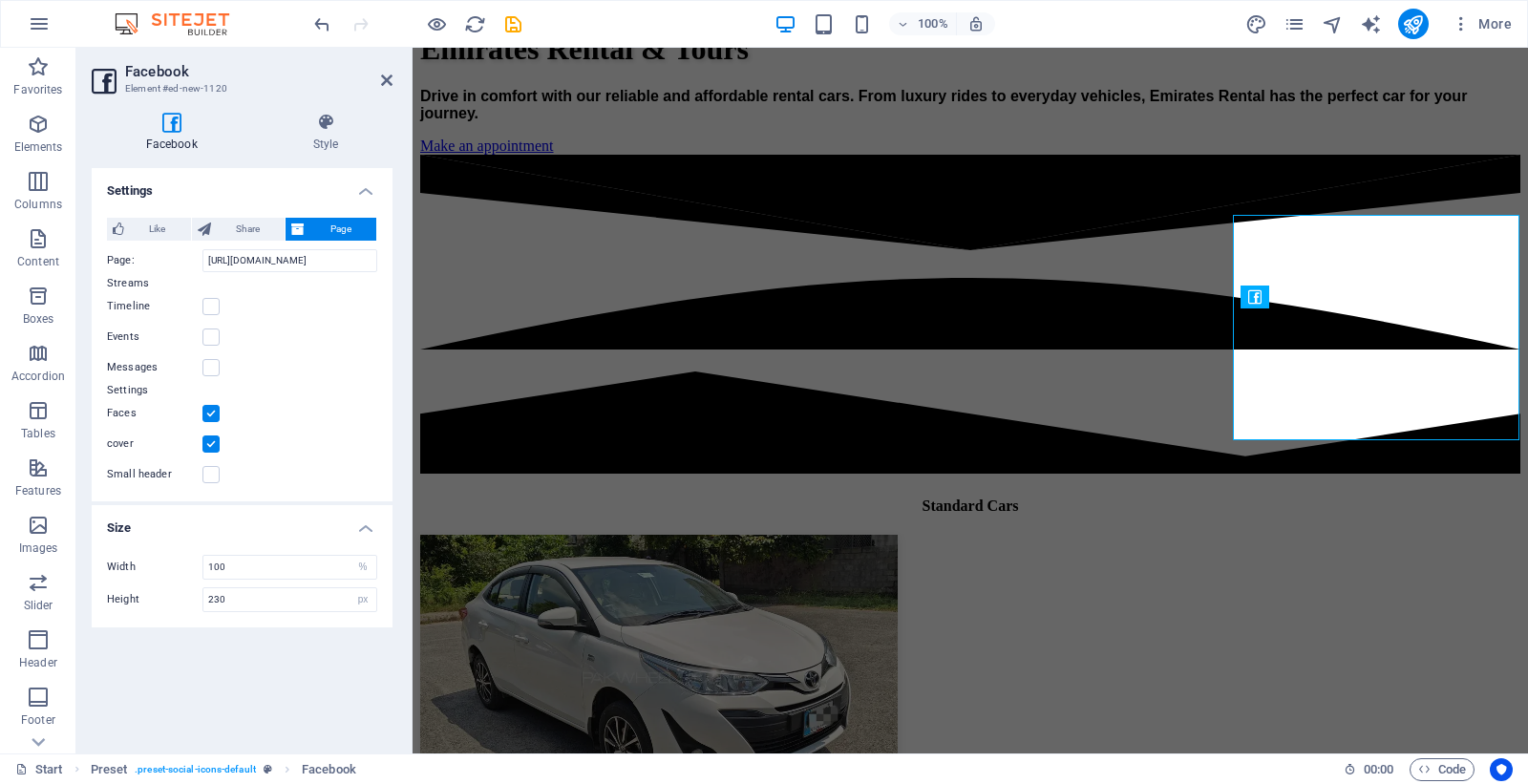
click at [206, 411] on label at bounding box center [211, 413] width 18 height 18
click at [0, 0] on input "Faces" at bounding box center [0, 0] width 0 height 0
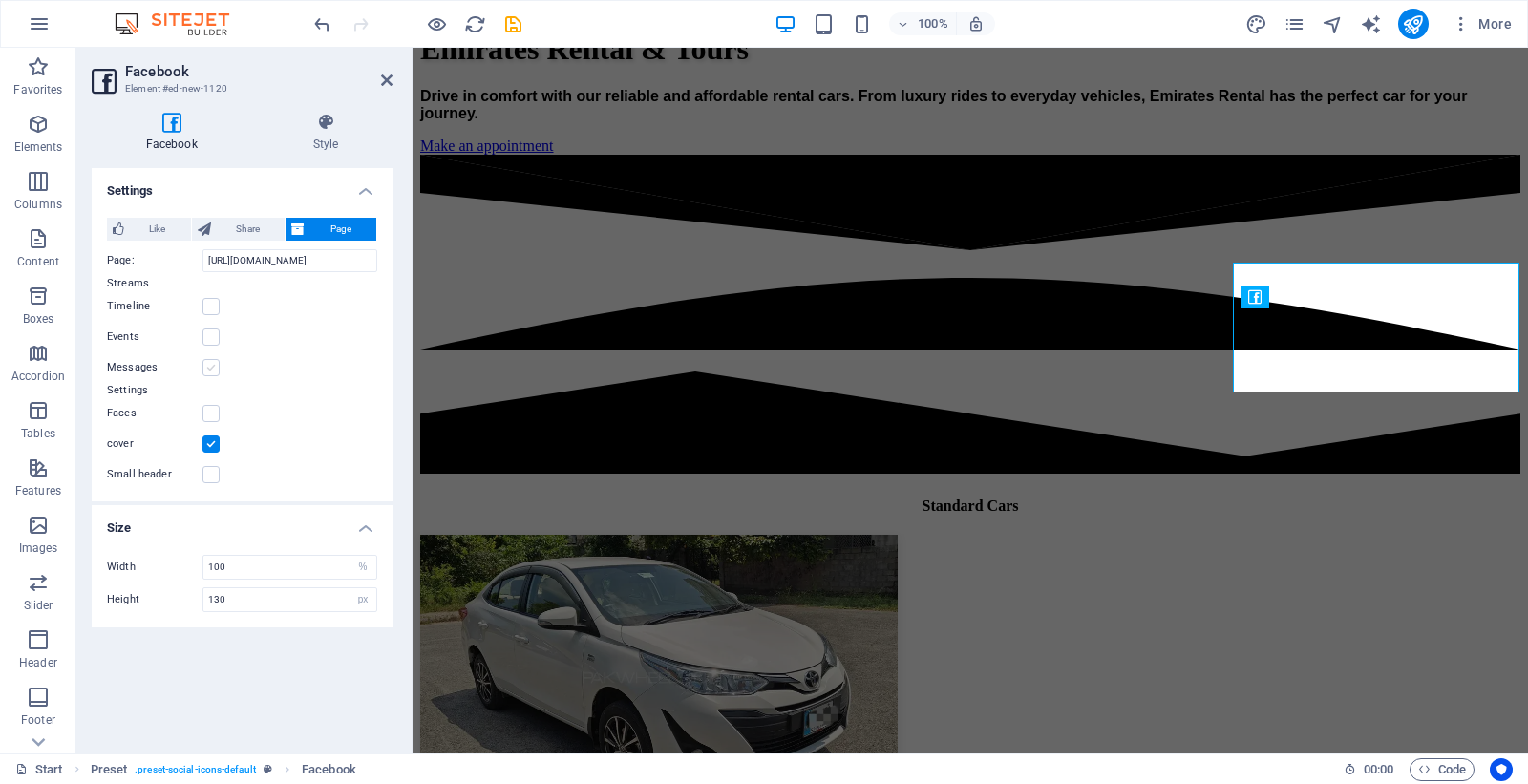
click at [204, 373] on label at bounding box center [211, 368] width 18 height 18
click at [0, 0] on input "Messages" at bounding box center [0, 0] width 0 height 0
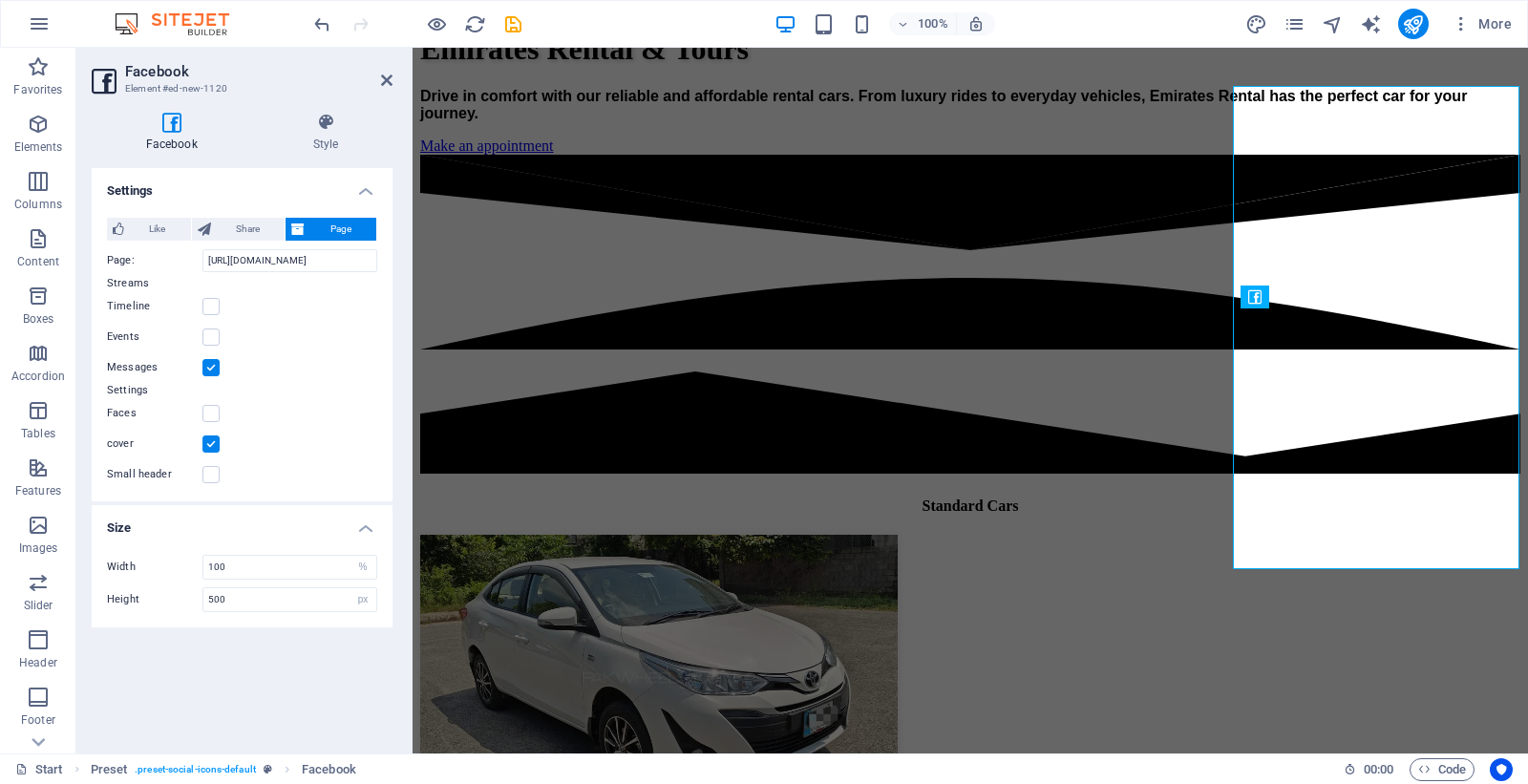
click at [204, 373] on label at bounding box center [211, 368] width 18 height 18
click at [0, 0] on input "Messages" at bounding box center [0, 0] width 0 height 0
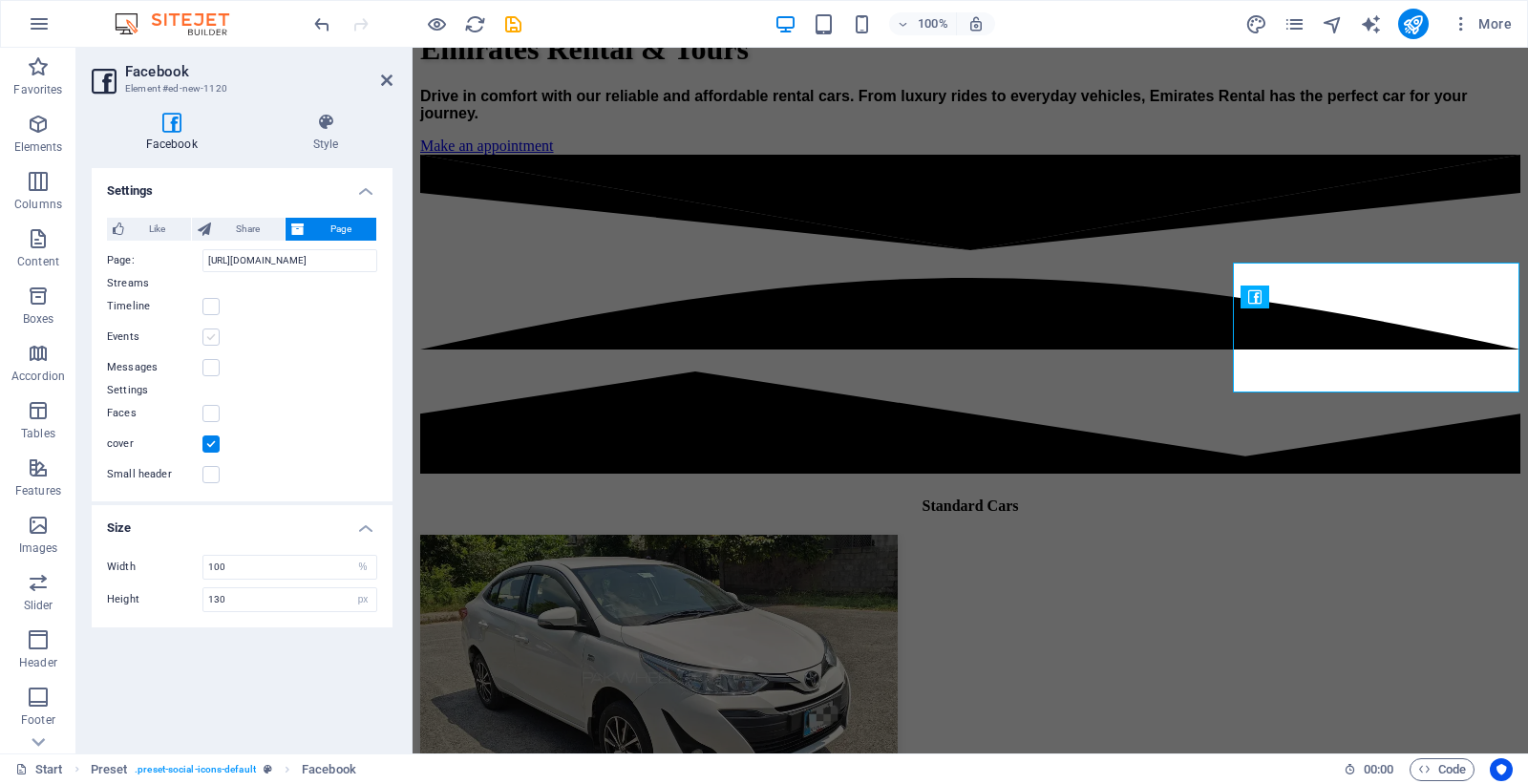
click at [203, 338] on label at bounding box center [211, 338] width 18 height 18
click at [0, 0] on input "Events" at bounding box center [0, 0] width 0 height 0
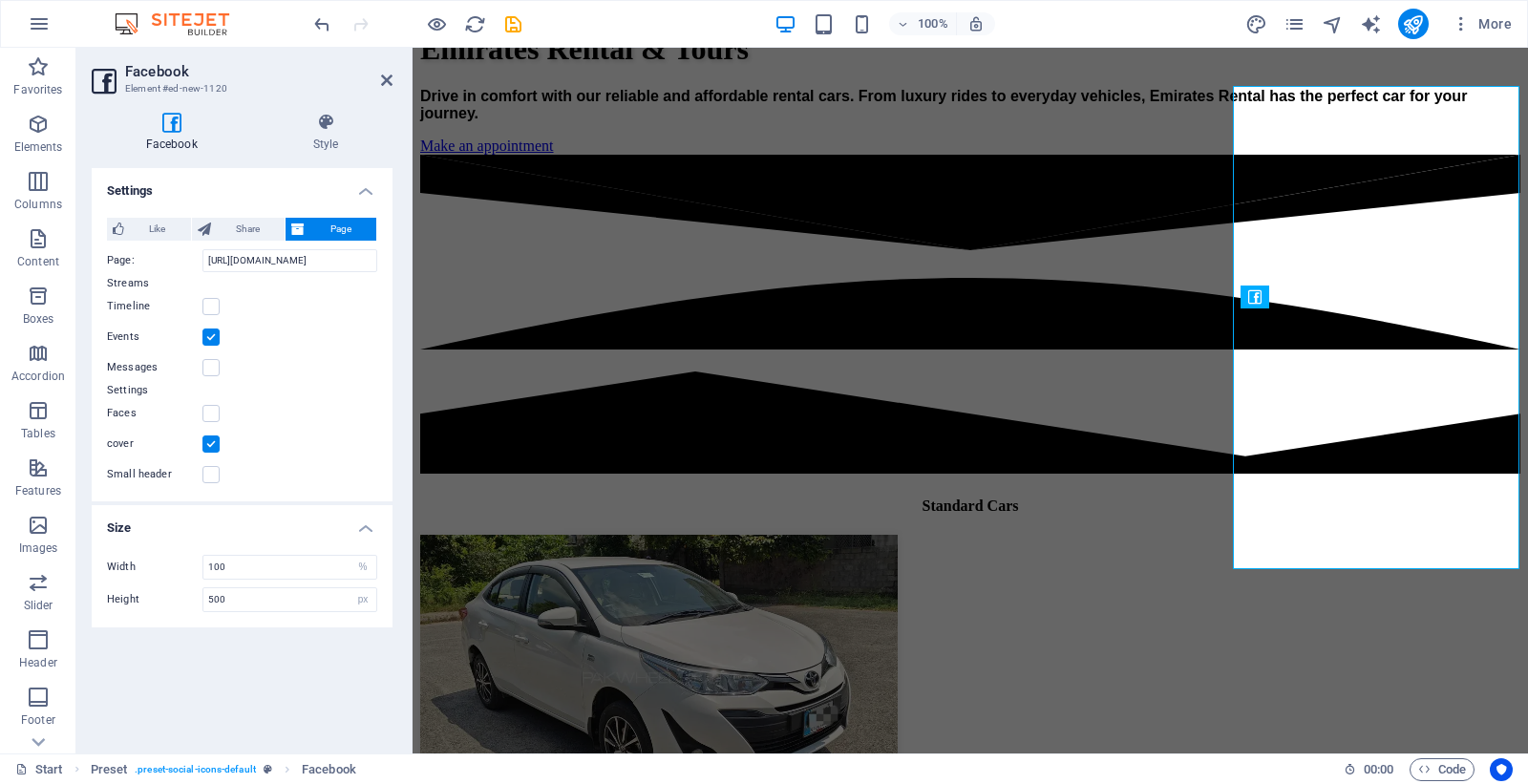
click at [205, 336] on label at bounding box center [211, 338] width 18 height 18
click at [0, 0] on input "Events" at bounding box center [0, 0] width 0 height 0
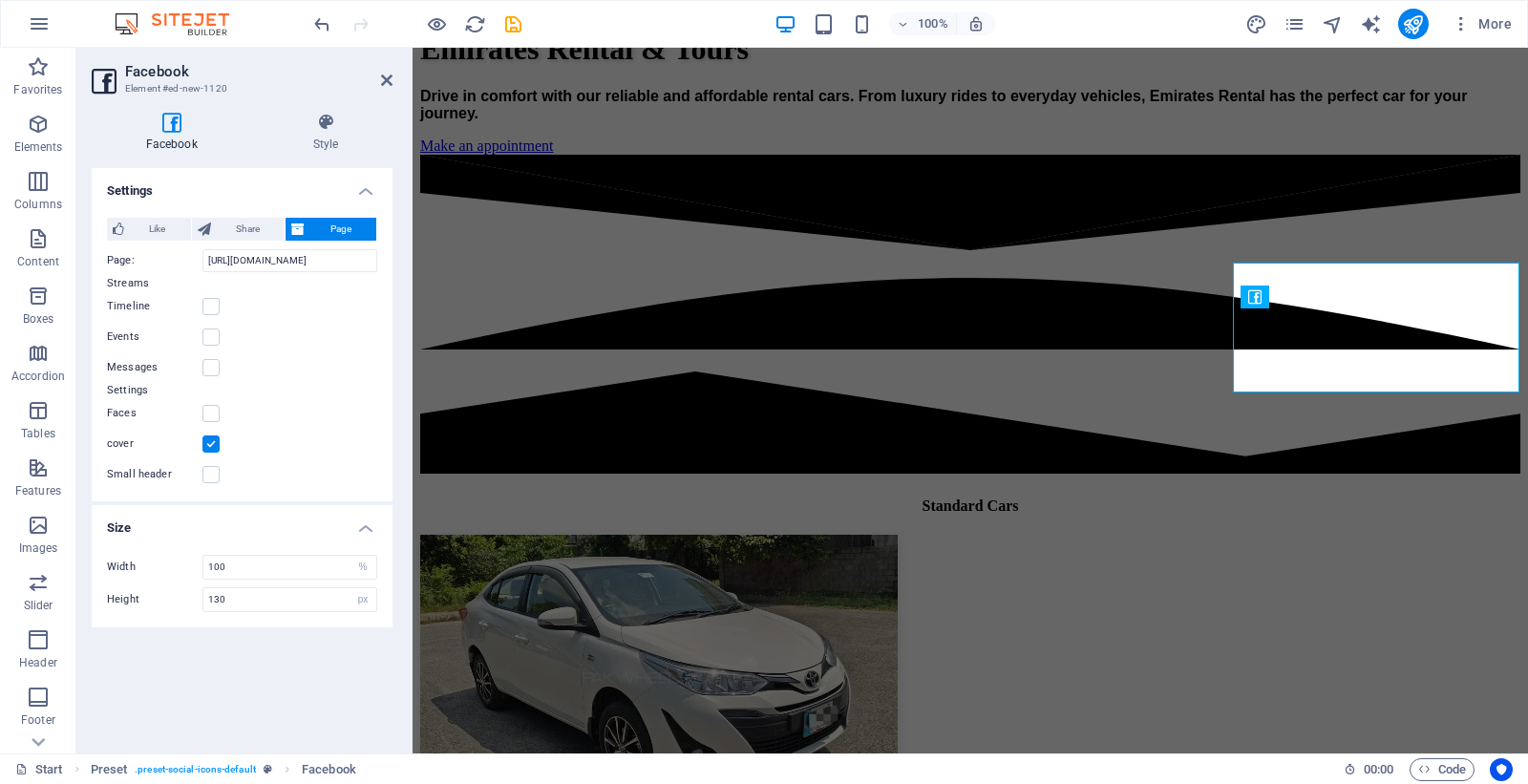
click at [205, 323] on div "Streams Timeline Events Messages" at bounding box center [242, 326] width 271 height 107
click at [205, 313] on label at bounding box center [211, 306] width 18 height 18
click at [0, 0] on input "Timeline" at bounding box center [0, 0] width 0 height 0
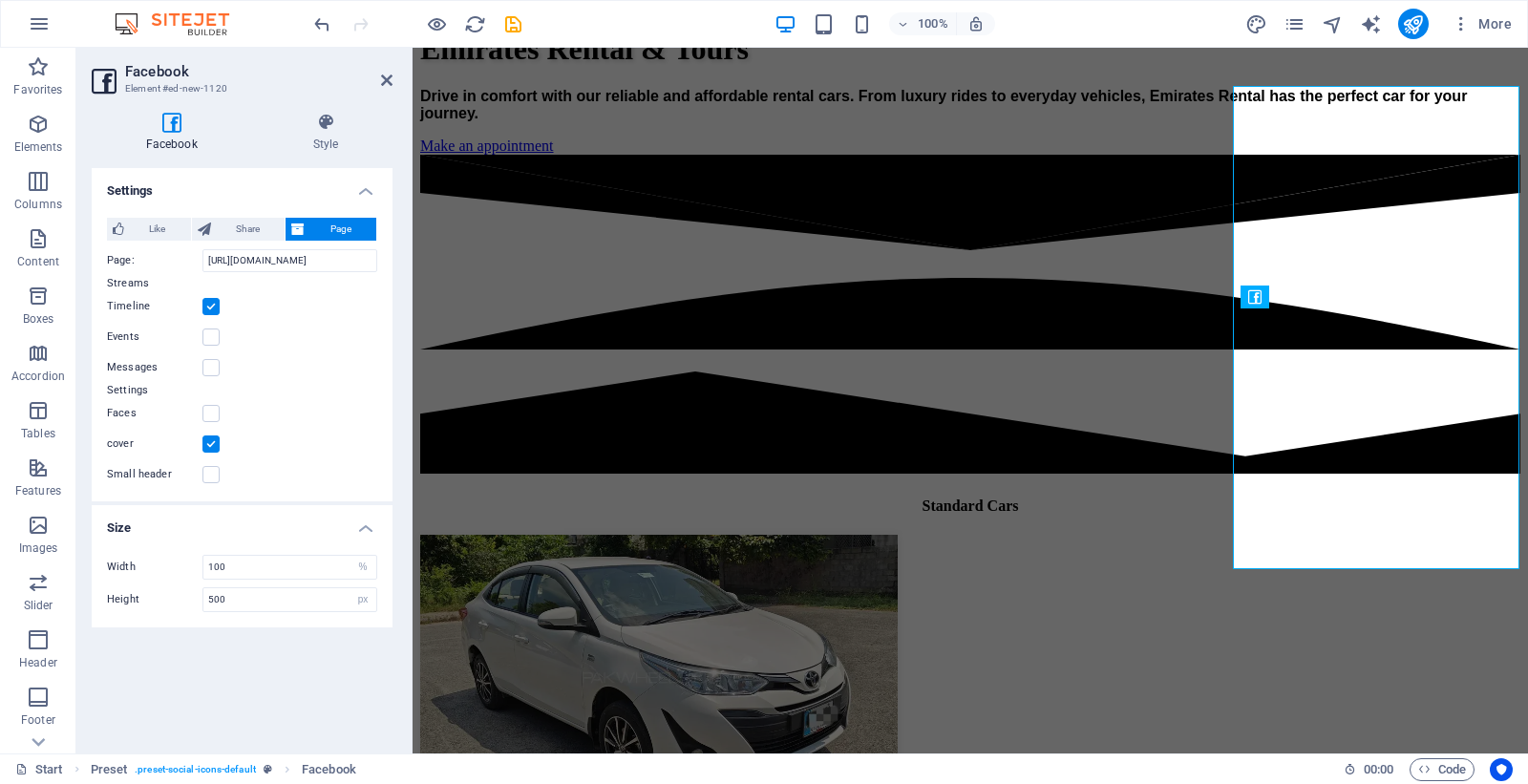
click at [205, 313] on label at bounding box center [211, 306] width 18 height 18
click at [0, 0] on input "Timeline" at bounding box center [0, 0] width 0 height 0
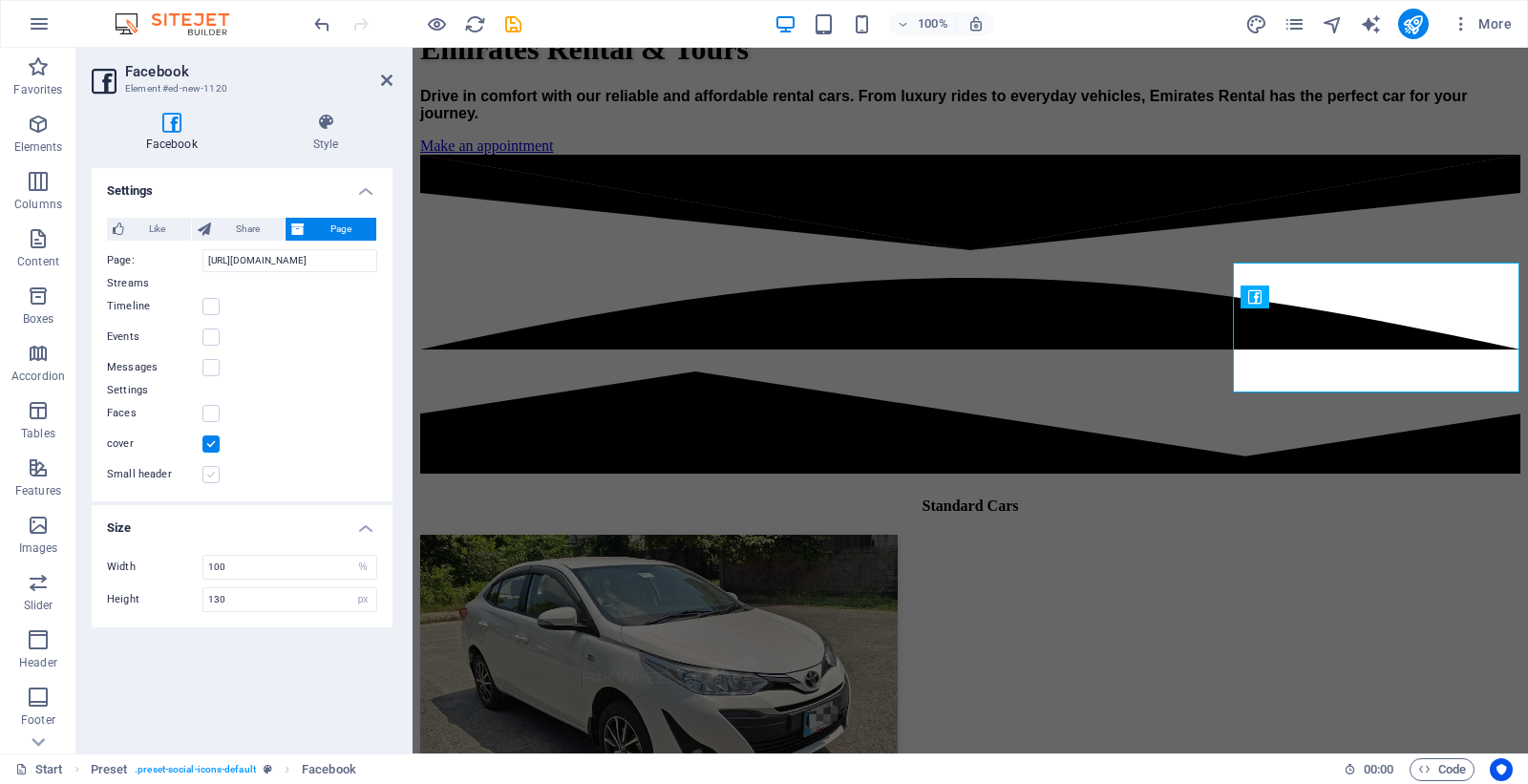
click at [216, 476] on label at bounding box center [211, 475] width 18 height 18
click at [0, 0] on input "Small header" at bounding box center [0, 0] width 0 height 0
type input "70"
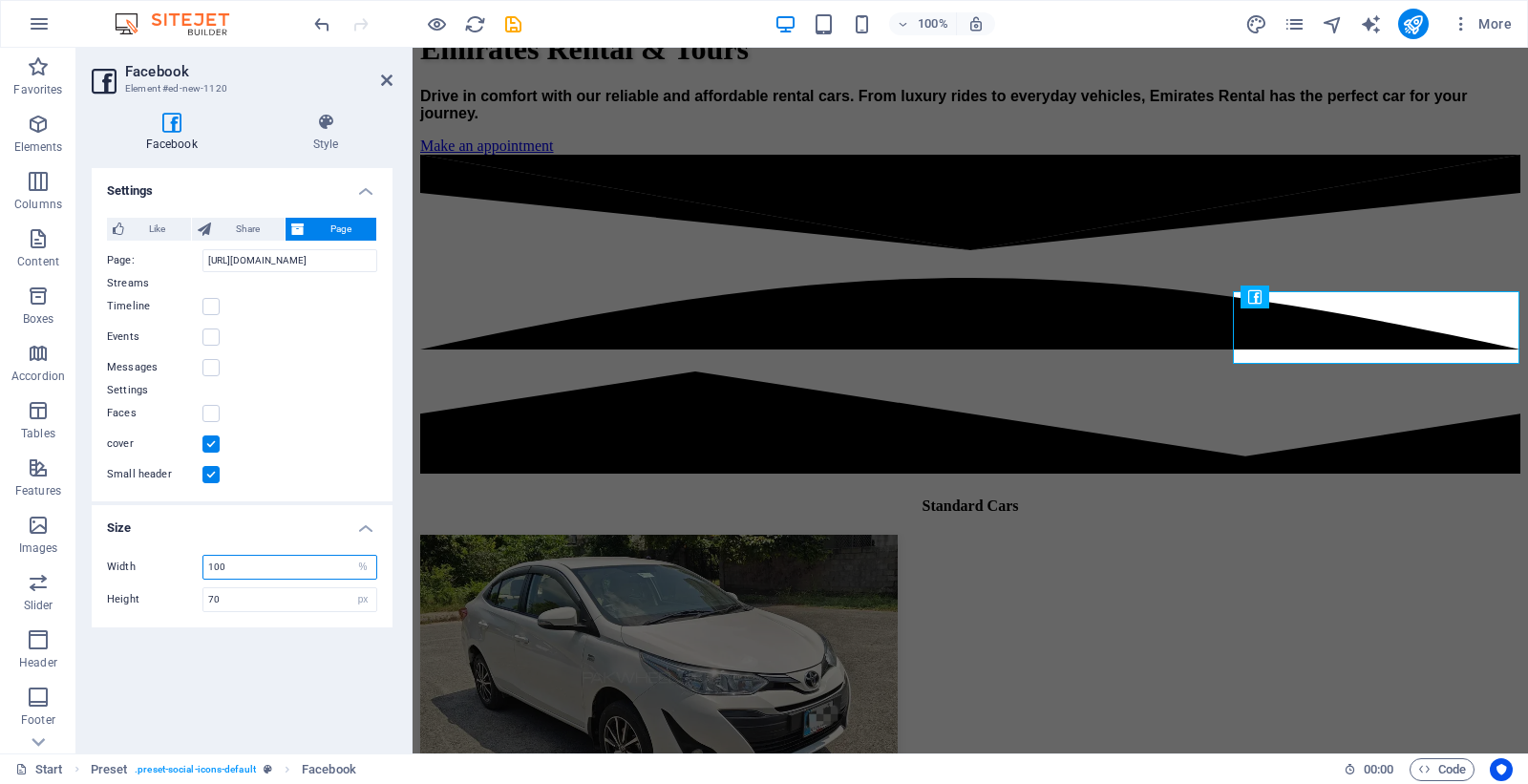
click at [243, 561] on input "100" at bounding box center [290, 567] width 173 height 23
type input "50"
click at [278, 595] on input "70" at bounding box center [290, 599] width 173 height 23
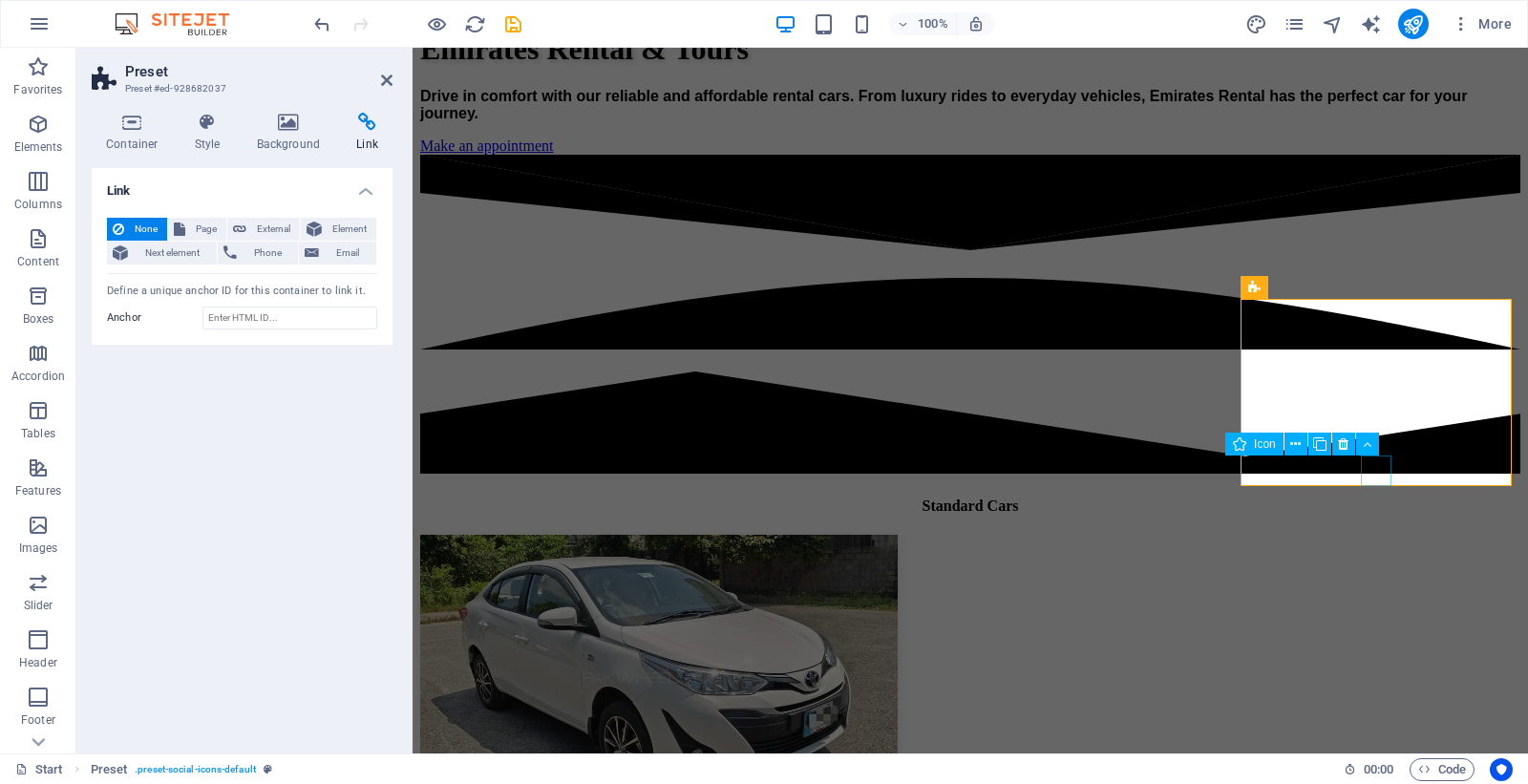
click at [280, 127] on icon at bounding box center [288, 123] width 92 height 19
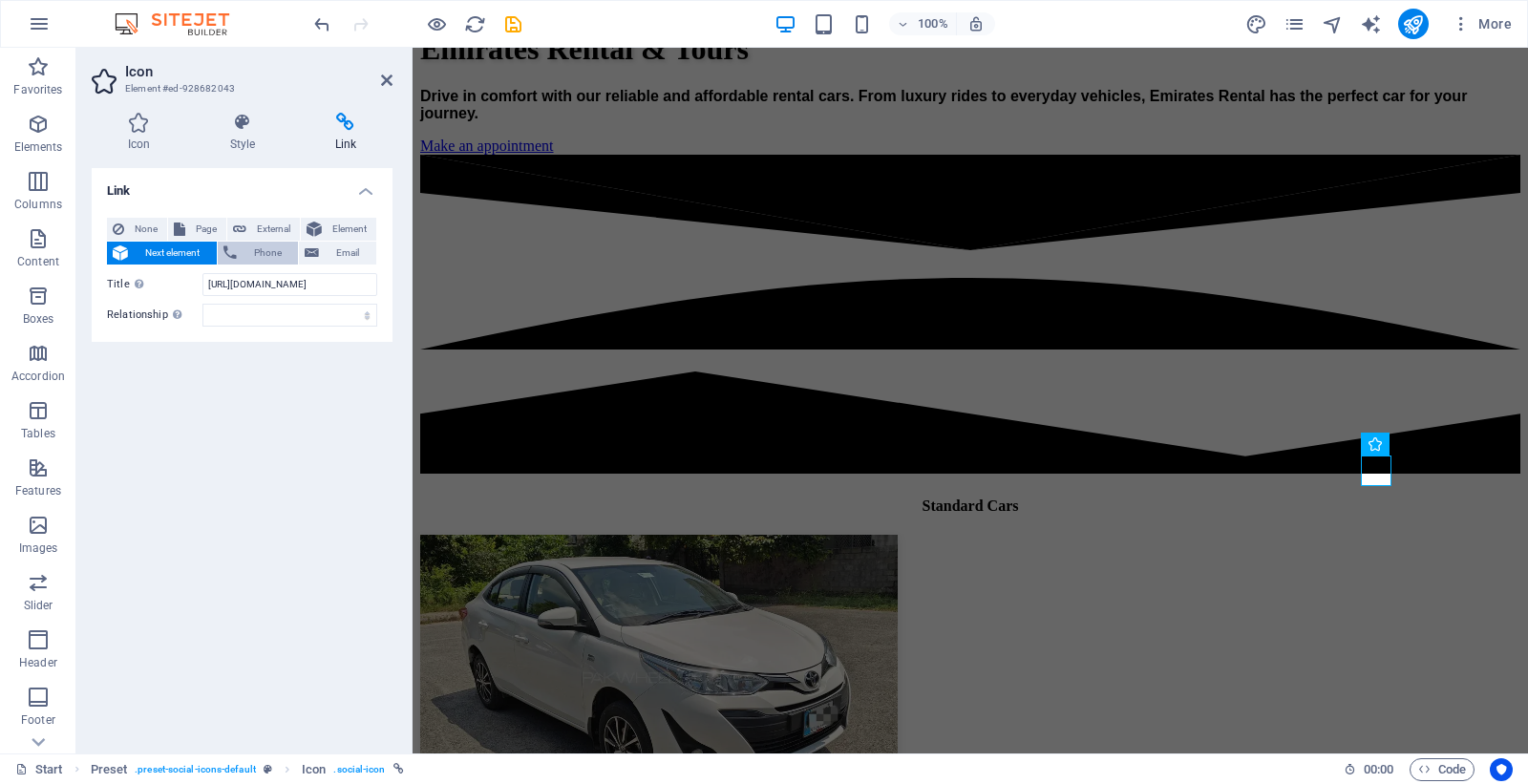
click at [275, 249] on span "Phone" at bounding box center [268, 253] width 51 height 23
